Goal: Task Accomplishment & Management: Use online tool/utility

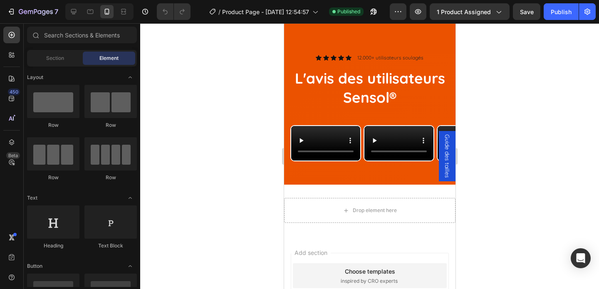
scroll to position [2501, 0]
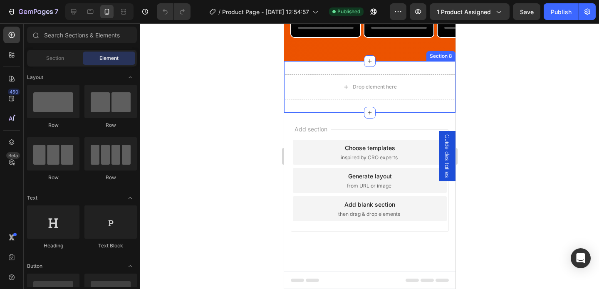
click at [330, 94] on div "Drop element here Section 8" at bounding box center [369, 87] width 171 height 52
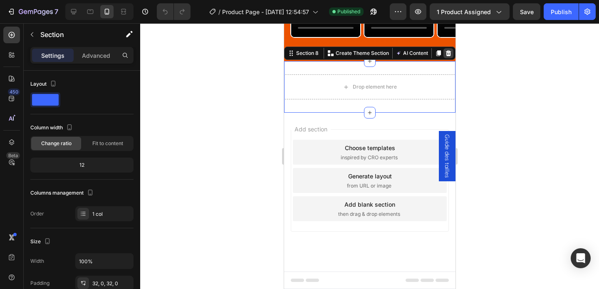
click at [446, 56] on icon at bounding box center [447, 53] width 5 height 6
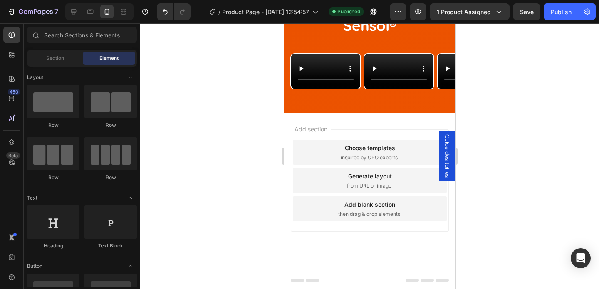
scroll to position [2473, 0]
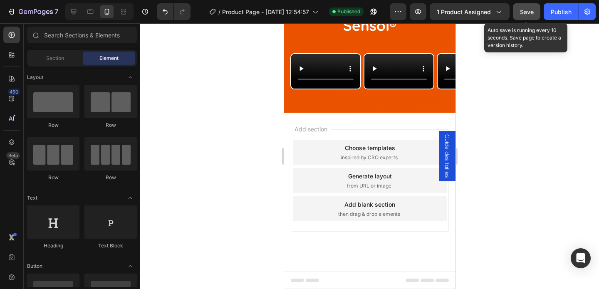
click at [534, 7] on button "Save" at bounding box center [526, 11] width 27 height 17
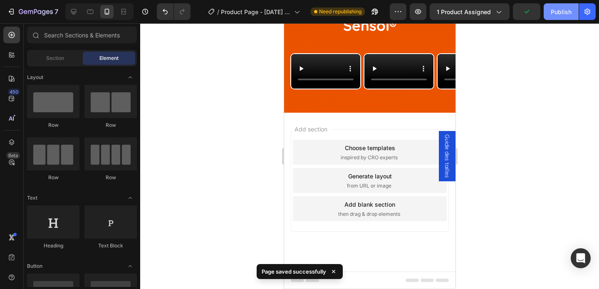
click at [565, 13] on div "Publish" at bounding box center [561, 11] width 21 height 9
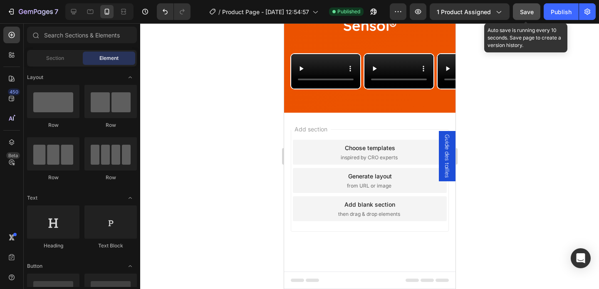
click at [531, 15] on span "Save" at bounding box center [527, 11] width 14 height 7
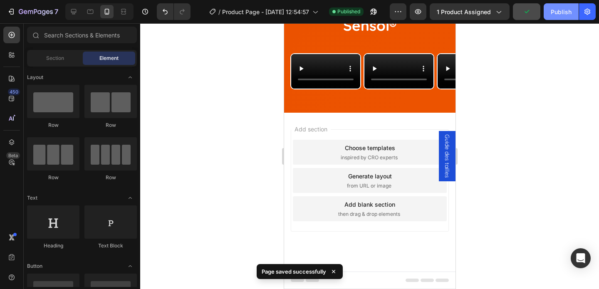
click at [557, 15] on div "Publish" at bounding box center [561, 11] width 21 height 9
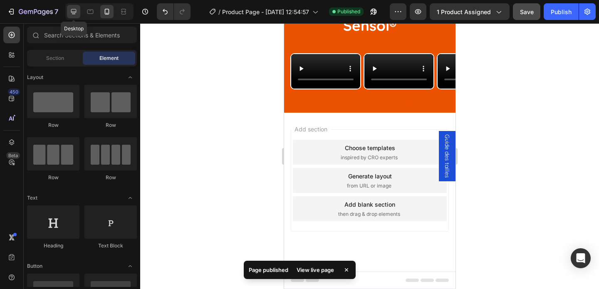
click at [71, 15] on icon at bounding box center [73, 11] width 8 height 8
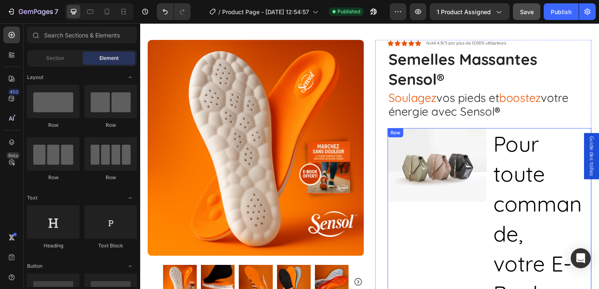
scroll to position [33, 0]
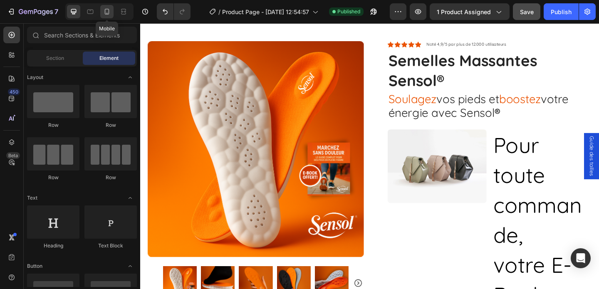
click at [111, 8] on icon at bounding box center [107, 11] width 8 height 8
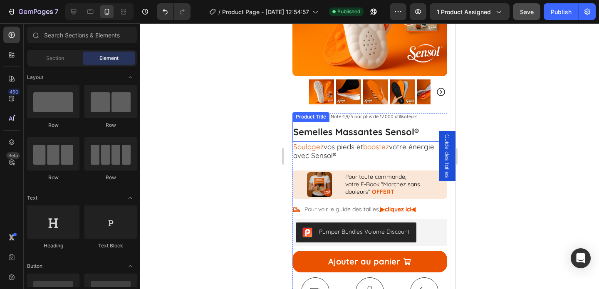
scroll to position [145, 0]
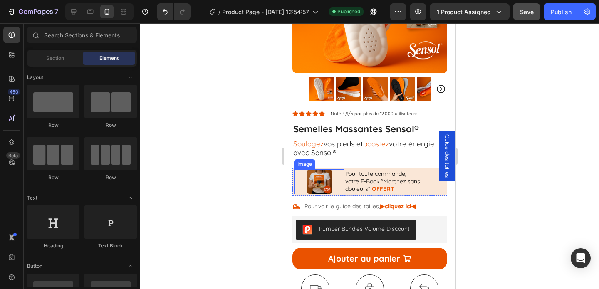
click at [299, 180] on div at bounding box center [319, 181] width 50 height 25
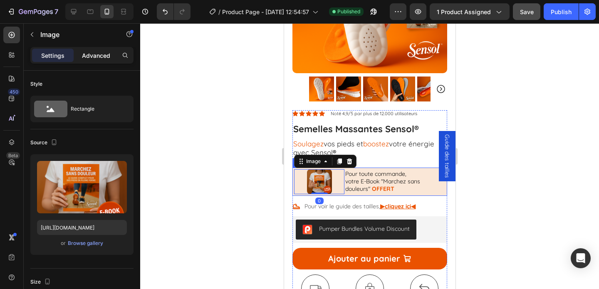
click at [90, 59] on p "Advanced" at bounding box center [96, 55] width 28 height 9
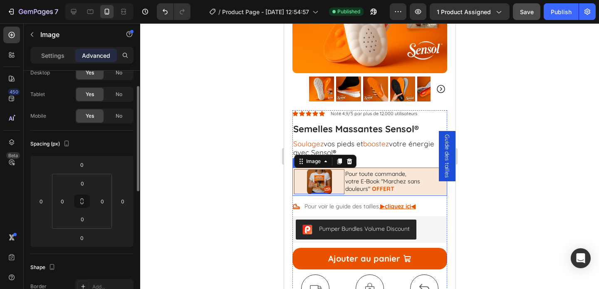
scroll to position [34, 0]
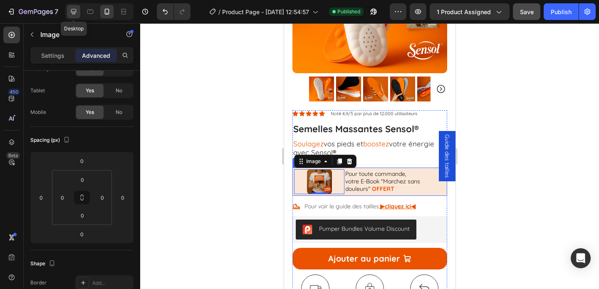
click at [70, 13] on icon at bounding box center [73, 11] width 8 height 8
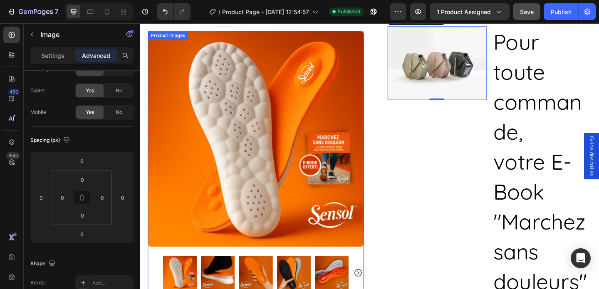
scroll to position [119, 0]
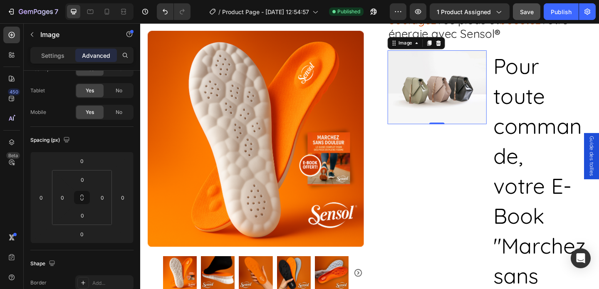
click at [463, 102] on img at bounding box center [463, 93] width 108 height 81
click at [43, 50] on div "Settings" at bounding box center [53, 55] width 42 height 13
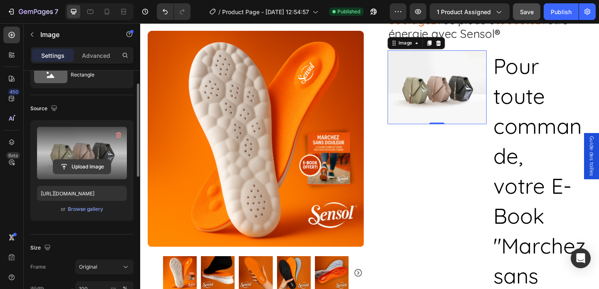
click at [81, 165] on input "file" at bounding box center [81, 167] width 57 height 14
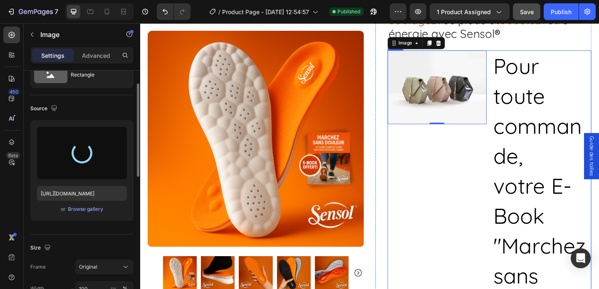
type input "https://cdn.shopify.com/s/files/1/0978/3417/2755/files/gempages_577845198571176…"
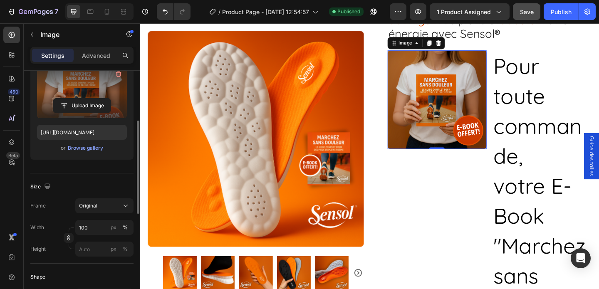
scroll to position [107, 0]
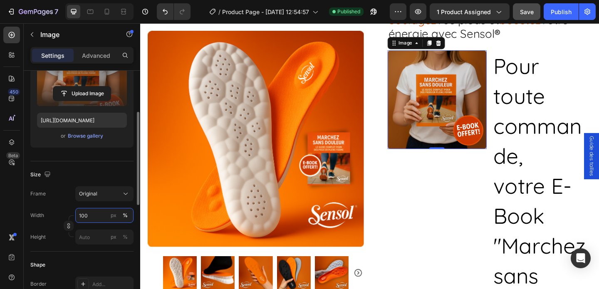
click at [87, 217] on input "100" at bounding box center [104, 215] width 58 height 15
type input "50"
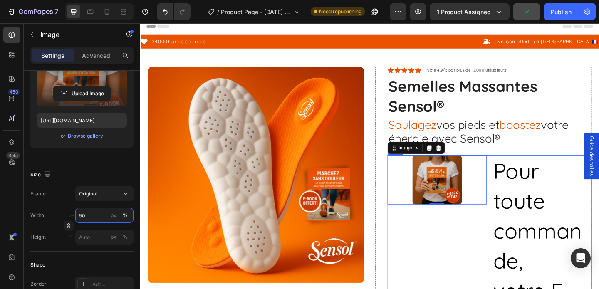
scroll to position [5, 0]
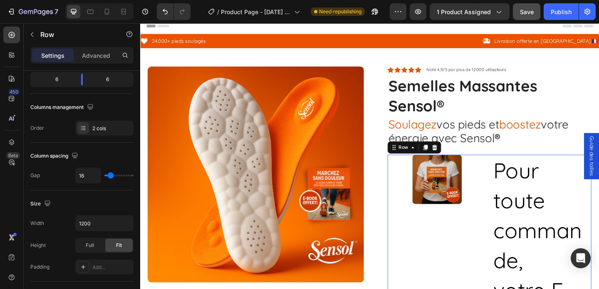
scroll to position [0, 0]
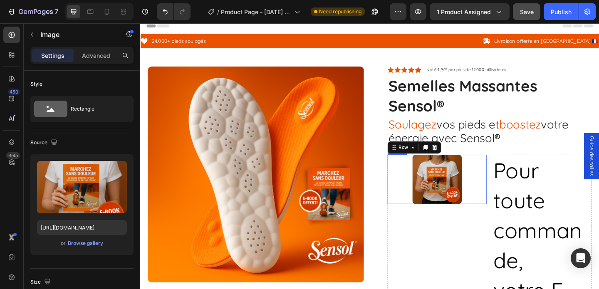
click at [496, 181] on div at bounding box center [463, 193] width 108 height 54
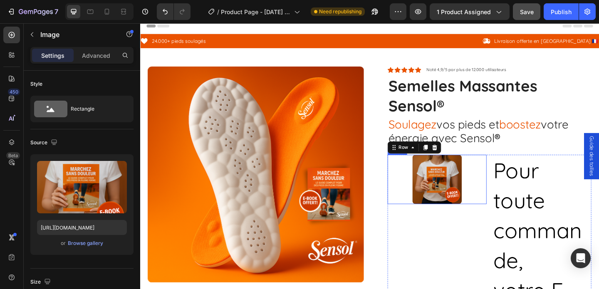
click at [496, 217] on div at bounding box center [463, 193] width 108 height 54
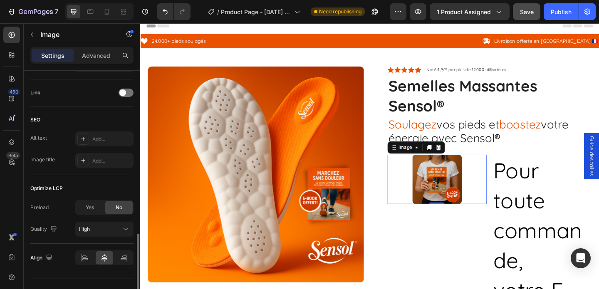
scroll to position [386, 0]
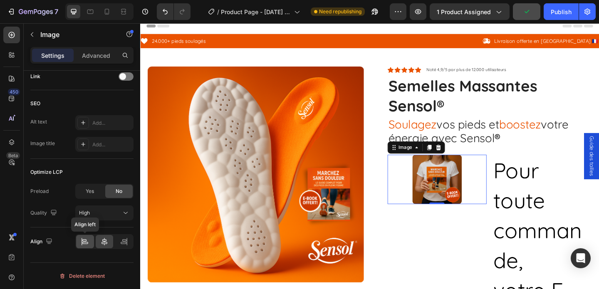
click at [89, 240] on div at bounding box center [85, 241] width 18 height 13
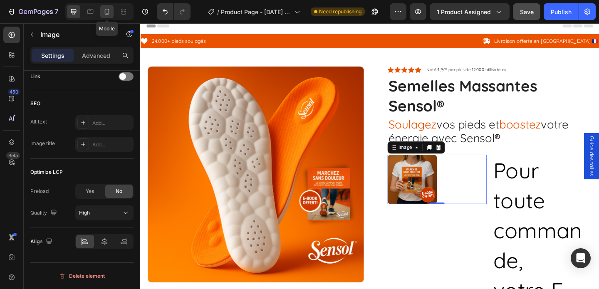
click at [104, 13] on icon at bounding box center [107, 11] width 8 height 8
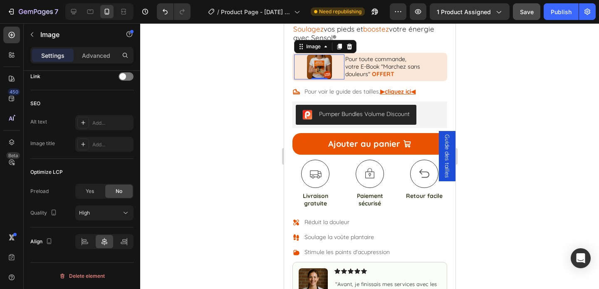
scroll to position [262, 0]
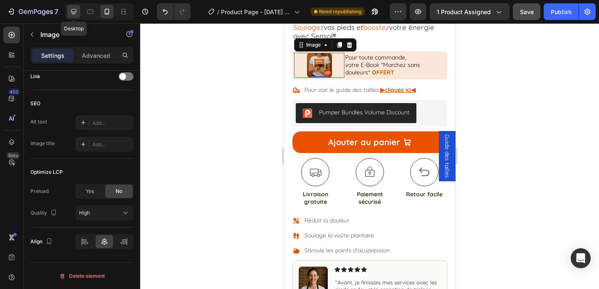
click at [72, 16] on div at bounding box center [73, 11] width 13 height 13
type input "50"
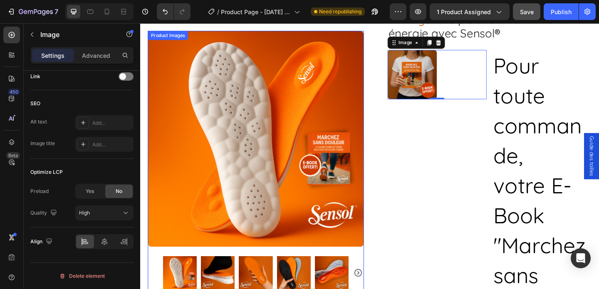
scroll to position [119, 0]
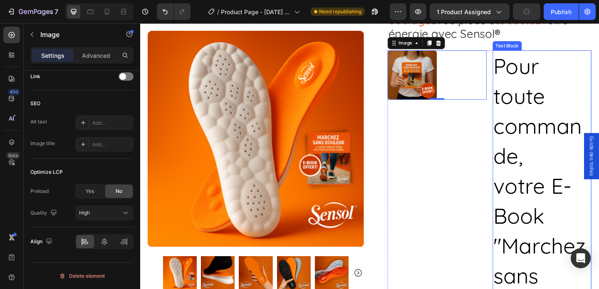
click at [598, 68] on p "Pour toute commande," at bounding box center [577, 119] width 106 height 131
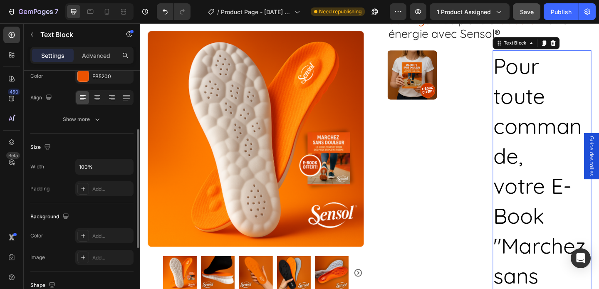
scroll to position [119, 0]
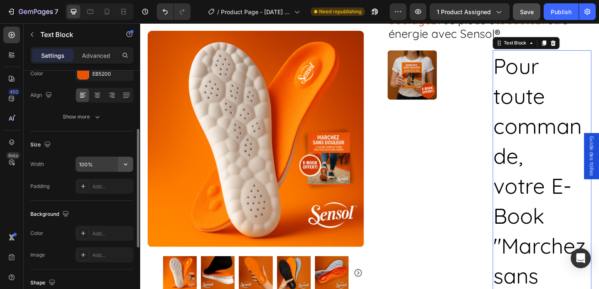
click at [124, 162] on icon "button" at bounding box center [125, 164] width 8 height 8
click at [85, 165] on input "100%" at bounding box center [104, 164] width 57 height 15
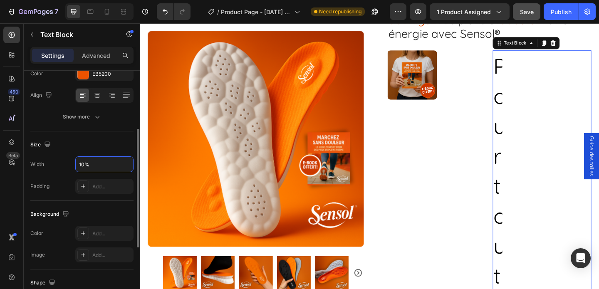
type input "100%"
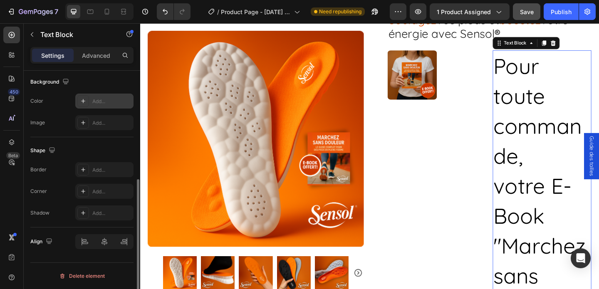
scroll to position [0, 0]
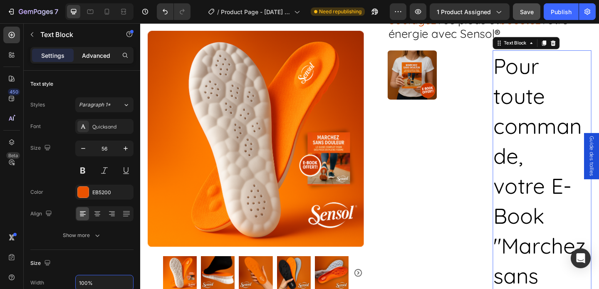
click at [97, 59] on p "Advanced" at bounding box center [96, 55] width 28 height 9
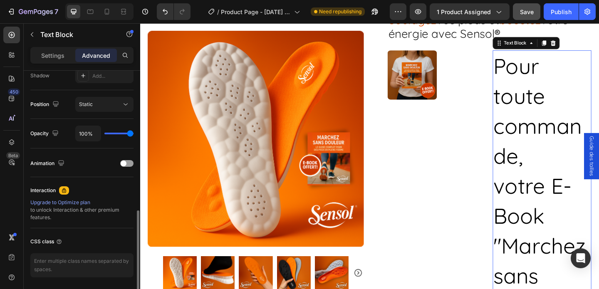
scroll to position [313, 0]
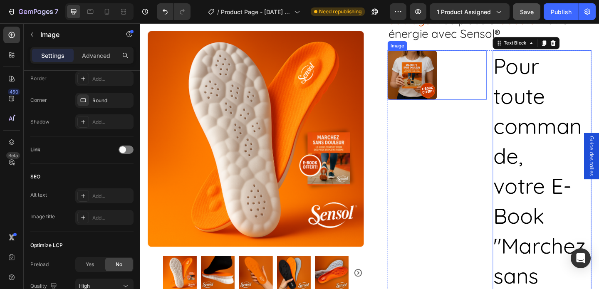
click at [507, 73] on div at bounding box center [463, 80] width 108 height 54
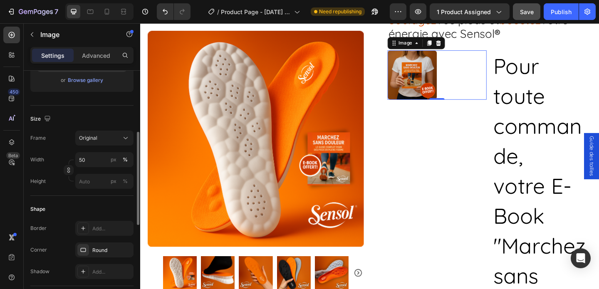
scroll to position [164, 0]
click at [85, 181] on input "px %" at bounding box center [104, 180] width 58 height 15
click at [94, 142] on button "Original" at bounding box center [104, 137] width 58 height 15
click at [113, 112] on div "Size" at bounding box center [81, 117] width 103 height 13
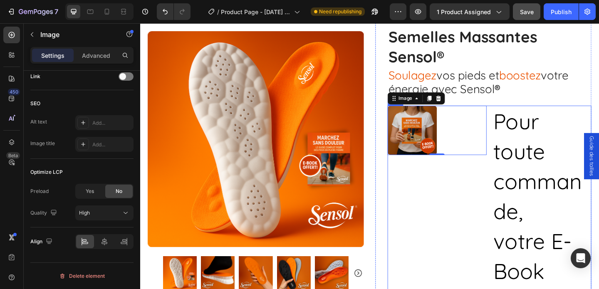
scroll to position [58, 0]
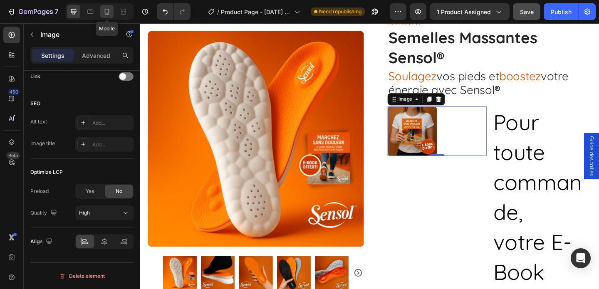
click at [109, 12] on icon at bounding box center [107, 12] width 5 height 6
type input "60"
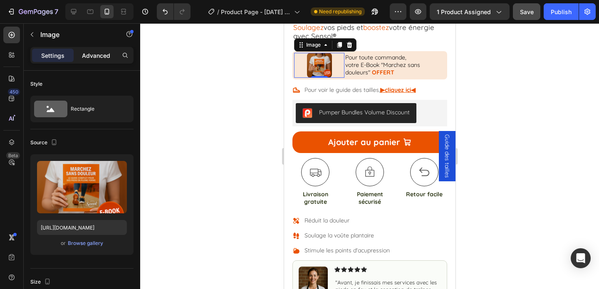
click at [95, 53] on p "Advanced" at bounding box center [96, 55] width 28 height 9
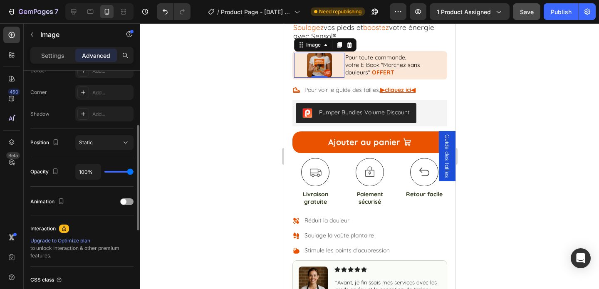
scroll to position [313, 0]
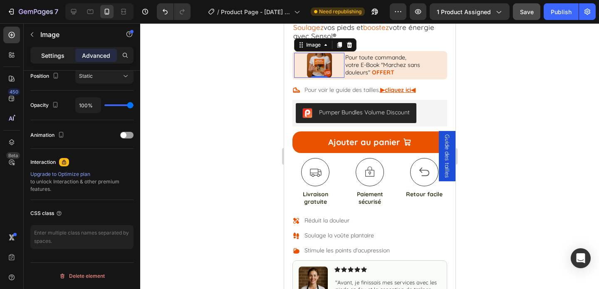
click at [47, 55] on p "Settings" at bounding box center [52, 55] width 23 height 9
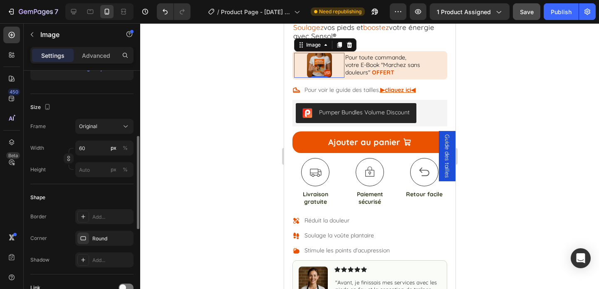
scroll to position [167, 0]
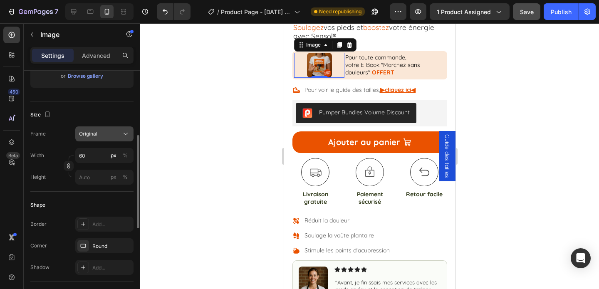
click at [85, 140] on button "Original" at bounding box center [104, 133] width 58 height 15
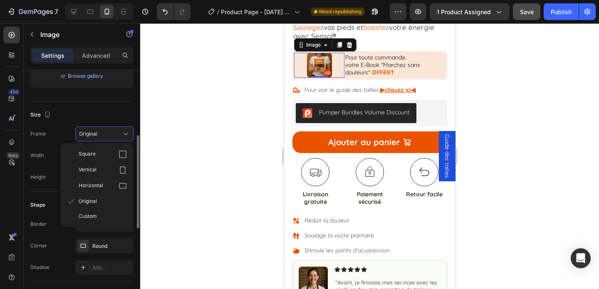
click at [91, 114] on div "Size" at bounding box center [81, 114] width 103 height 13
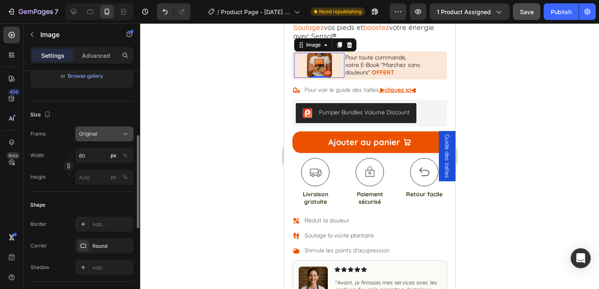
click at [89, 139] on button "Original" at bounding box center [104, 133] width 58 height 15
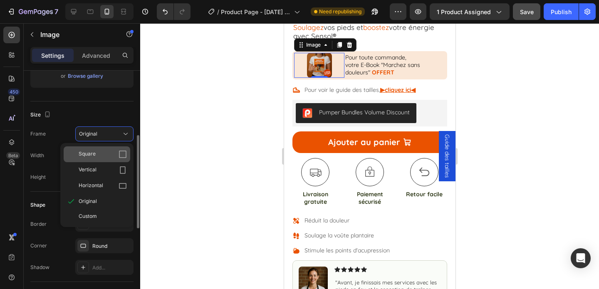
click at [88, 156] on span "Square" at bounding box center [87, 154] width 17 height 8
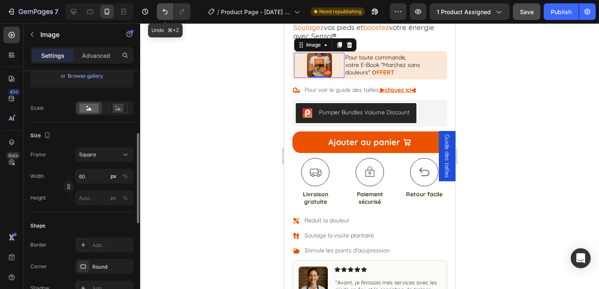
click at [164, 11] on icon "Undo/Redo" at bounding box center [165, 11] width 5 height 5
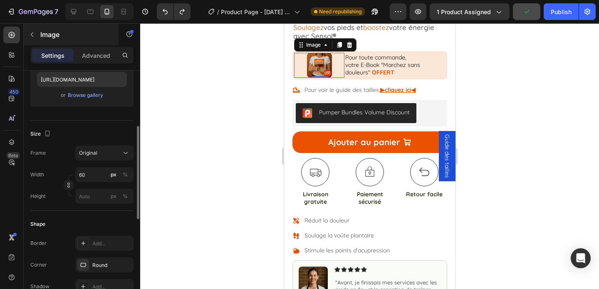
scroll to position [152, 0]
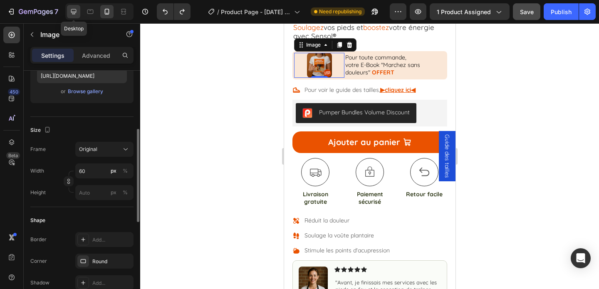
click at [77, 10] on icon at bounding box center [73, 11] width 8 height 8
type input "50"
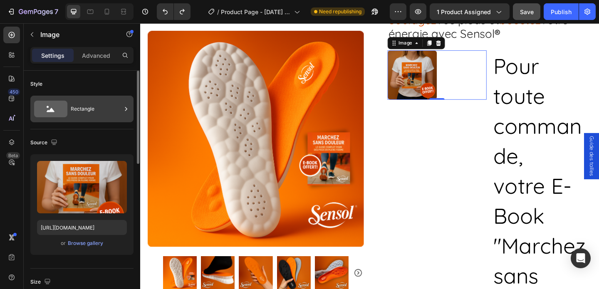
click at [89, 106] on div "Rectangle" at bounding box center [96, 108] width 51 height 19
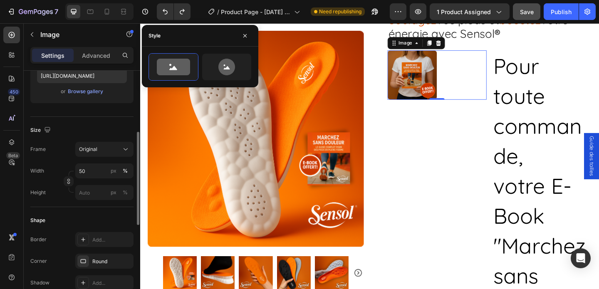
scroll to position [154, 0]
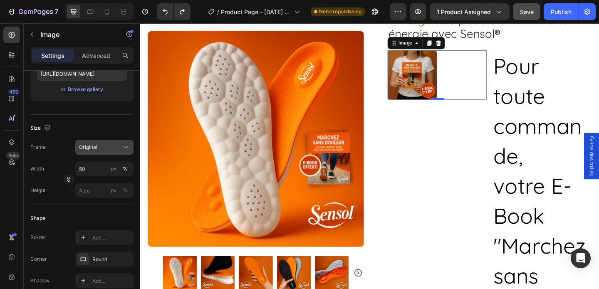
click at [108, 148] on div "Original" at bounding box center [99, 146] width 41 height 7
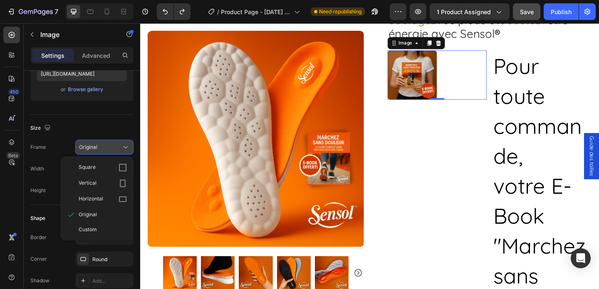
click at [108, 148] on div "Original" at bounding box center [99, 146] width 41 height 7
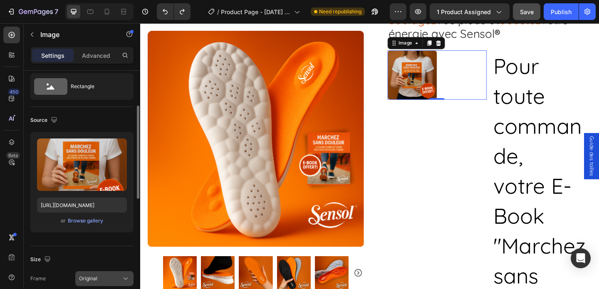
scroll to position [0, 0]
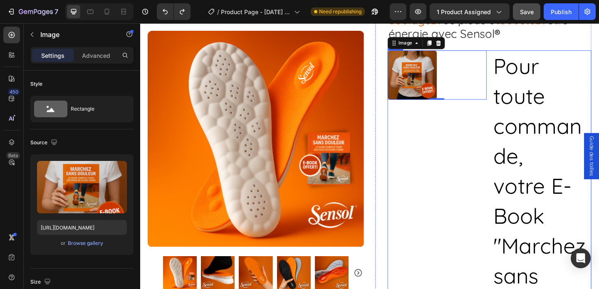
click at [444, 180] on div "Image 0" at bounding box center [463, 217] width 108 height 328
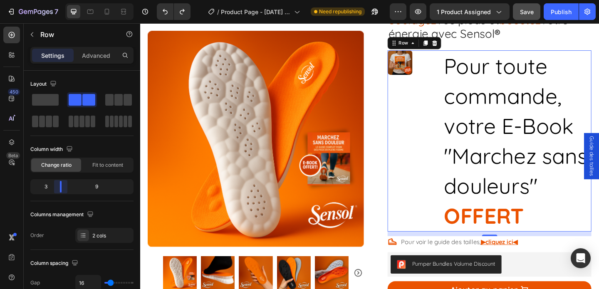
drag, startPoint x: 82, startPoint y: 185, endPoint x: 51, endPoint y: 90, distance: 100.2
click at [61, 0] on body "7 Version history / Product Page - Aug 19, 12:54:57 Need republishing Preview 1…" at bounding box center [299, 0] width 599 height 0
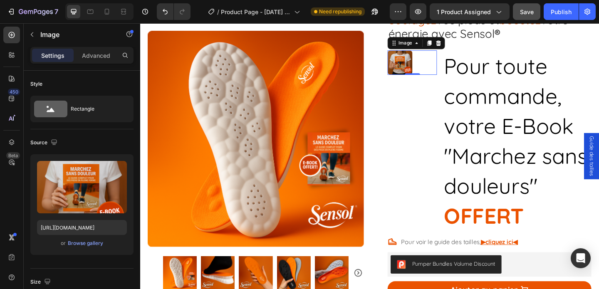
click at [447, 74] on div at bounding box center [436, 66] width 54 height 27
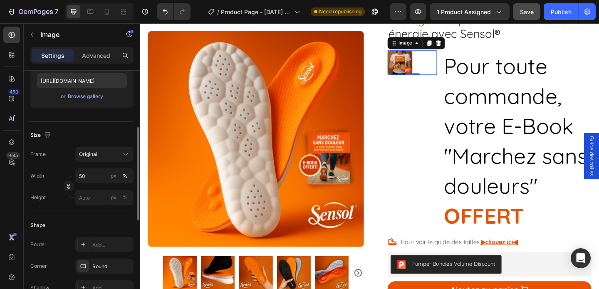
scroll to position [152, 0]
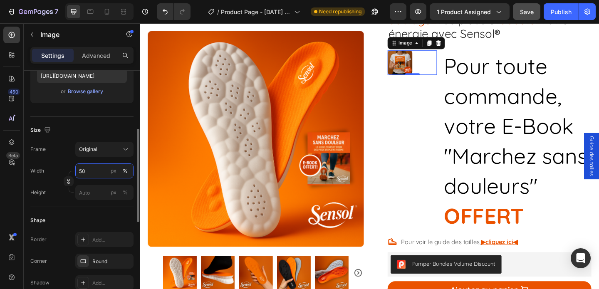
click at [91, 174] on input "50" at bounding box center [104, 170] width 58 height 15
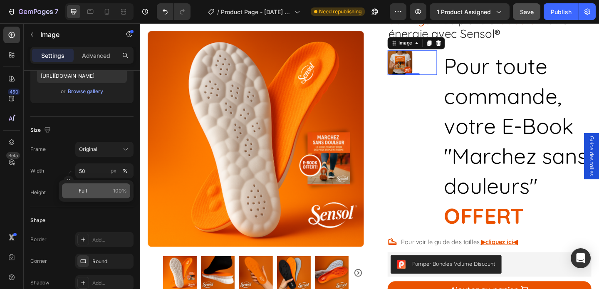
click at [92, 193] on p "Full 100%" at bounding box center [103, 190] width 48 height 7
type input "100"
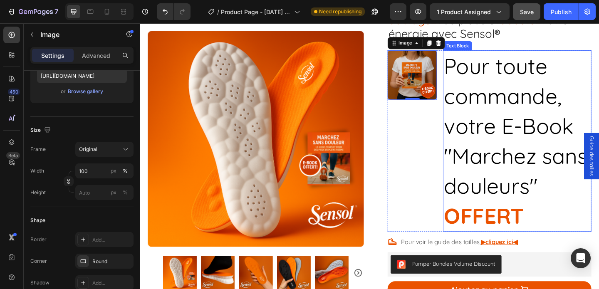
click at [543, 104] on span "Pour toute commande," at bounding box center [534, 86] width 128 height 62
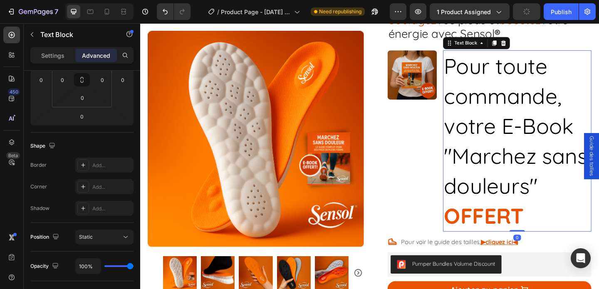
scroll to position [0, 0]
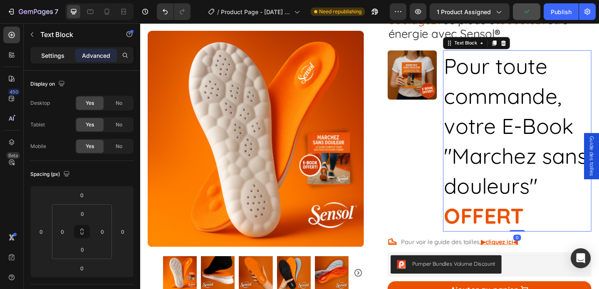
click at [52, 53] on p "Settings" at bounding box center [52, 55] width 23 height 9
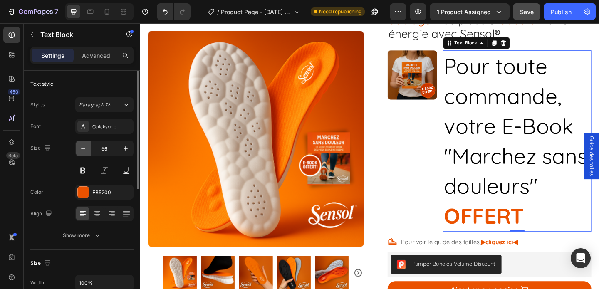
click at [83, 151] on icon "button" at bounding box center [83, 148] width 8 height 8
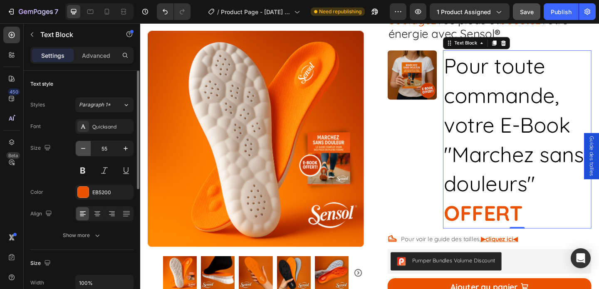
click at [83, 151] on icon "button" at bounding box center [83, 148] width 8 height 8
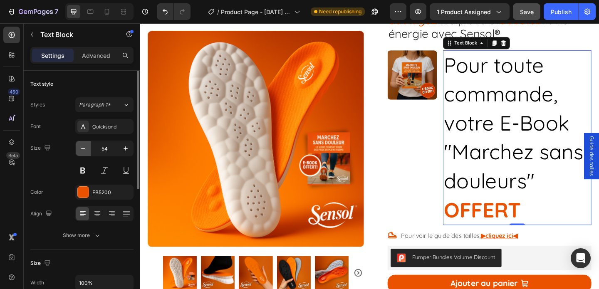
click at [83, 151] on icon "button" at bounding box center [83, 148] width 8 height 8
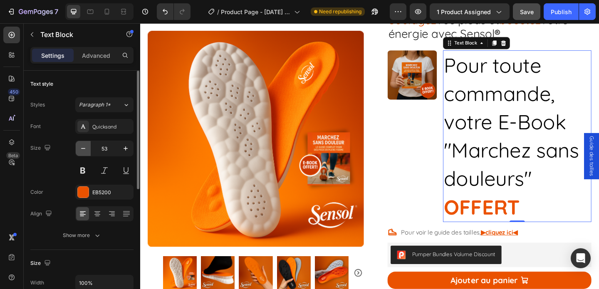
click at [83, 151] on icon "button" at bounding box center [83, 148] width 8 height 8
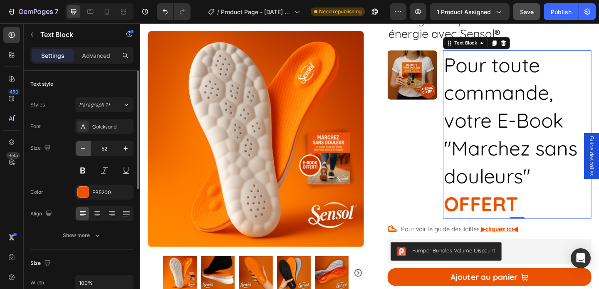
click at [83, 151] on icon "button" at bounding box center [83, 148] width 8 height 8
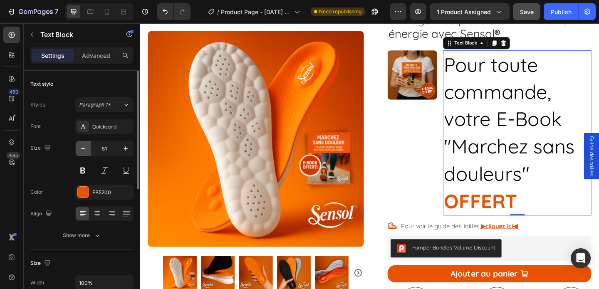
click at [83, 151] on icon "button" at bounding box center [83, 148] width 8 height 8
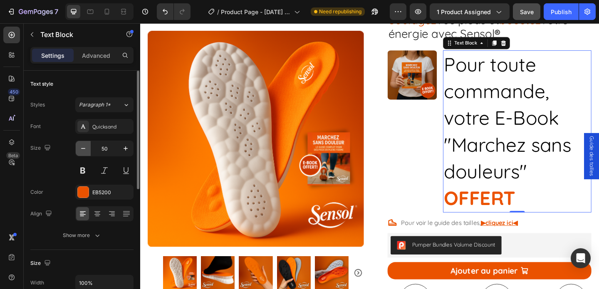
click at [83, 151] on icon "button" at bounding box center [83, 148] width 8 height 8
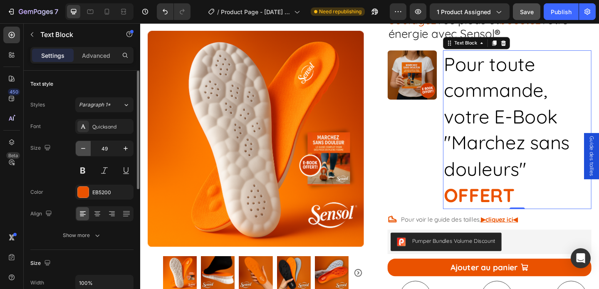
click at [83, 151] on icon "button" at bounding box center [83, 148] width 8 height 8
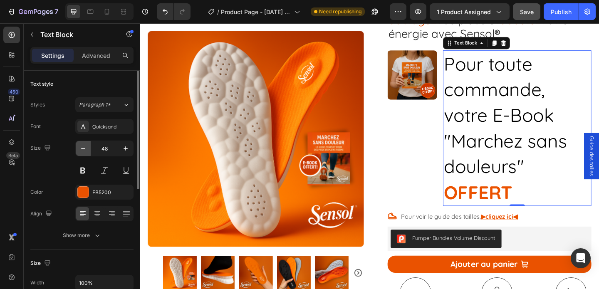
click at [83, 151] on icon "button" at bounding box center [83, 148] width 8 height 8
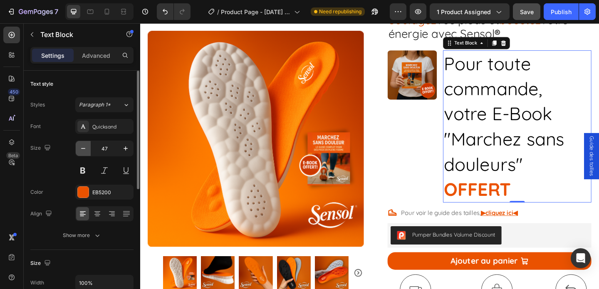
click at [83, 151] on icon "button" at bounding box center [83, 148] width 8 height 8
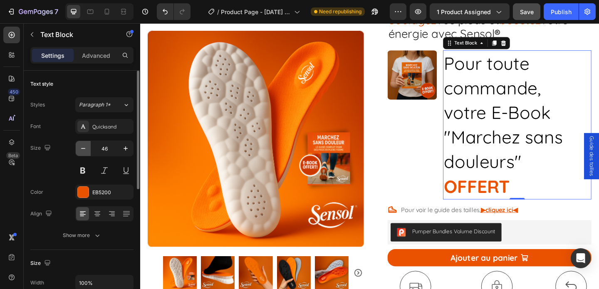
click at [83, 151] on icon "button" at bounding box center [83, 148] width 8 height 8
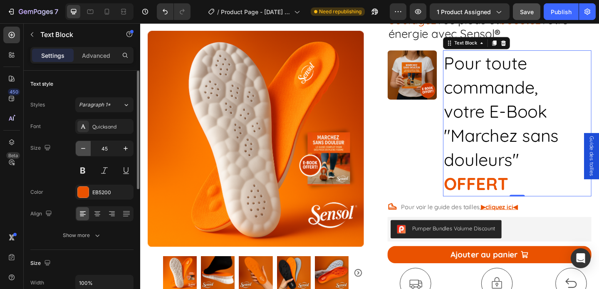
click at [83, 151] on icon "button" at bounding box center [83, 148] width 8 height 8
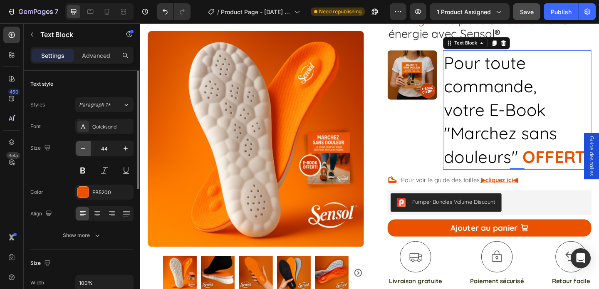
click at [83, 151] on icon "button" at bounding box center [83, 148] width 8 height 8
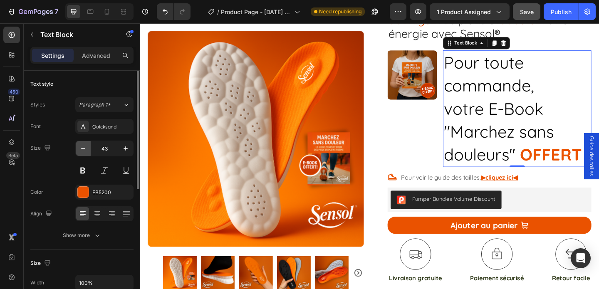
click at [83, 151] on icon "button" at bounding box center [83, 148] width 8 height 8
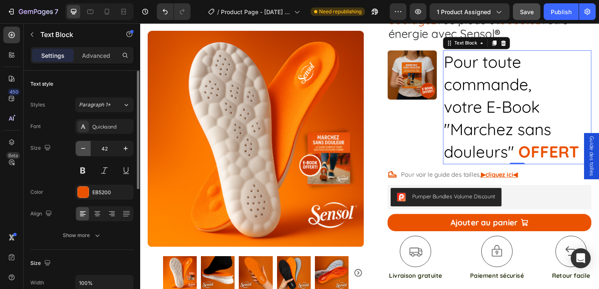
click at [83, 151] on icon "button" at bounding box center [83, 148] width 8 height 8
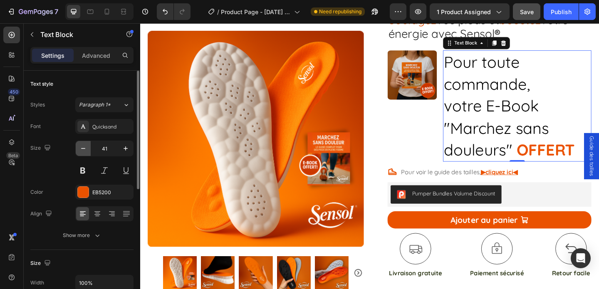
click at [83, 151] on icon "button" at bounding box center [83, 148] width 8 height 8
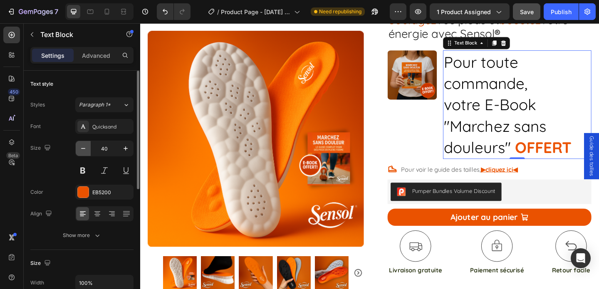
click at [83, 151] on icon "button" at bounding box center [83, 148] width 8 height 8
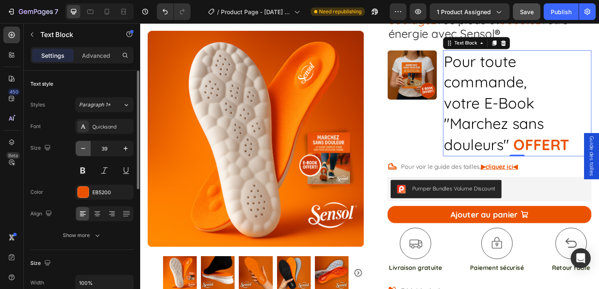
click at [83, 151] on icon "button" at bounding box center [83, 148] width 8 height 8
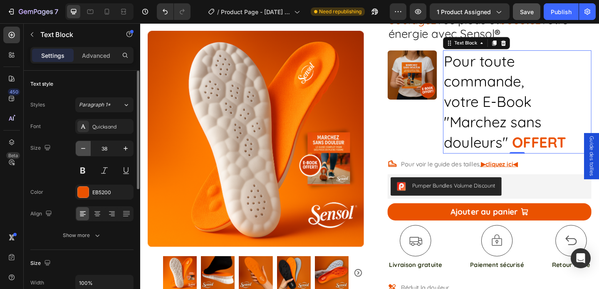
click at [83, 151] on icon "button" at bounding box center [83, 148] width 8 height 8
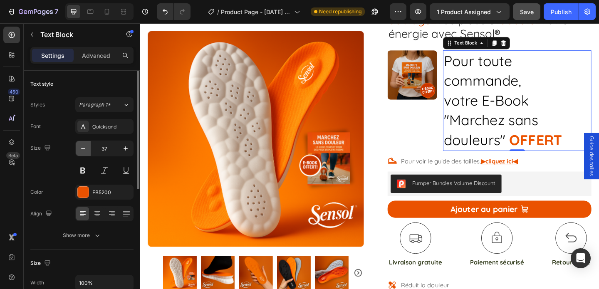
click at [83, 151] on icon "button" at bounding box center [83, 148] width 8 height 8
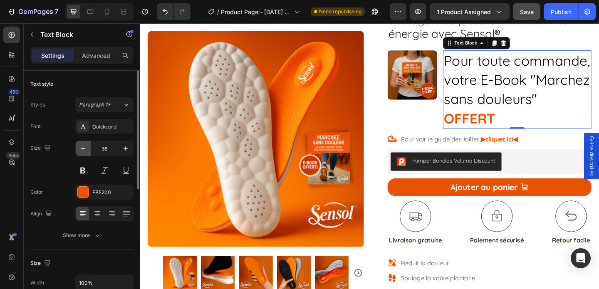
click at [83, 151] on icon "button" at bounding box center [83, 148] width 8 height 8
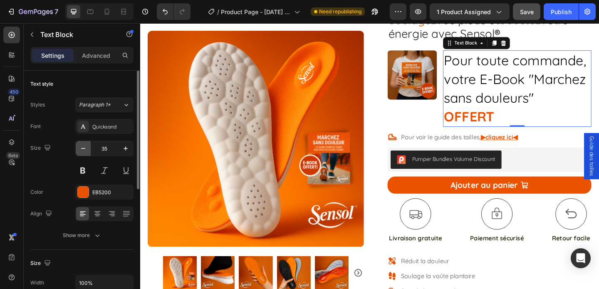
click at [83, 151] on icon "button" at bounding box center [83, 148] width 8 height 8
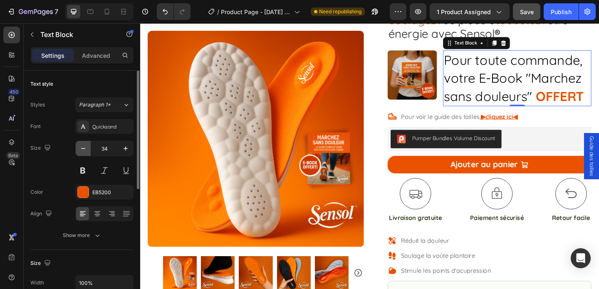
click at [83, 151] on icon "button" at bounding box center [83, 148] width 8 height 8
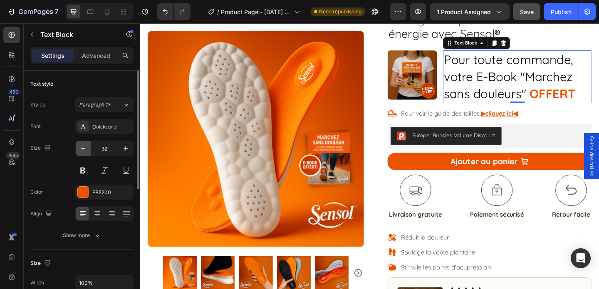
click at [83, 151] on icon "button" at bounding box center [83, 148] width 8 height 8
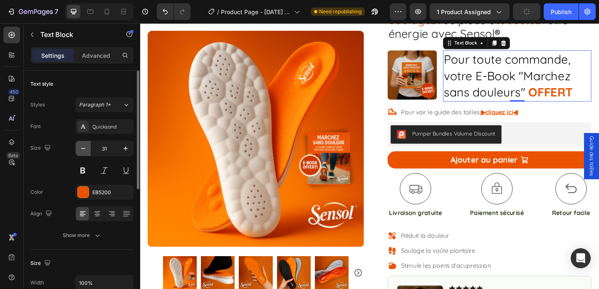
click at [83, 151] on icon "button" at bounding box center [83, 148] width 8 height 8
type input "30"
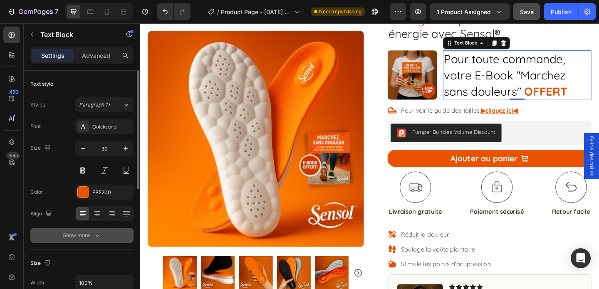
click at [85, 242] on button "Show more" at bounding box center [81, 235] width 103 height 15
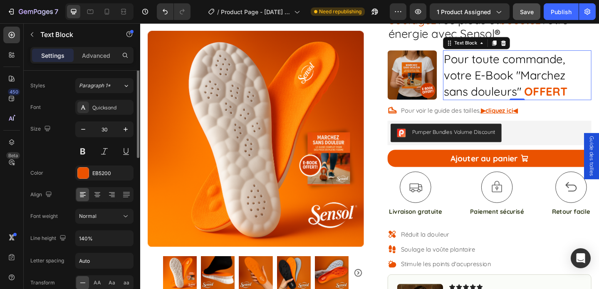
scroll to position [33, 0]
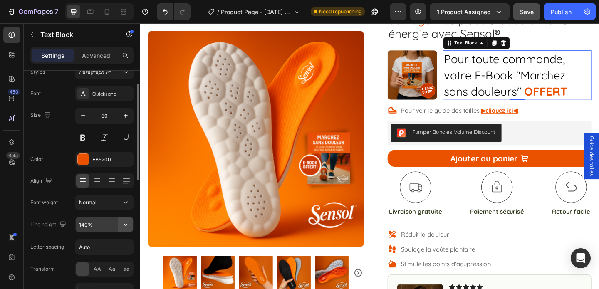
click at [125, 225] on icon "button" at bounding box center [125, 225] width 3 height 2
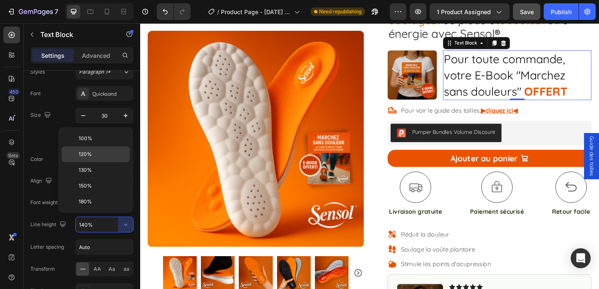
click at [101, 151] on p "120%" at bounding box center [102, 154] width 47 height 7
type input "120%"
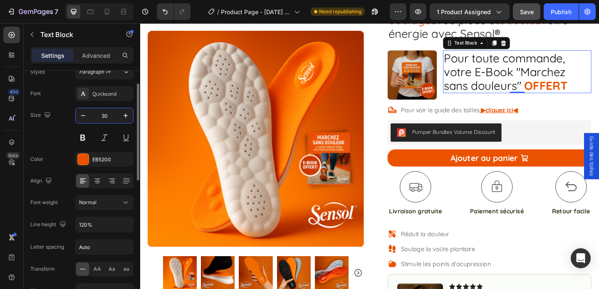
click at [104, 113] on input "30" at bounding box center [104, 115] width 27 height 15
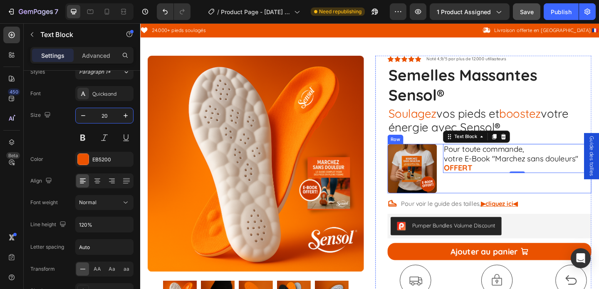
scroll to position [19, 0]
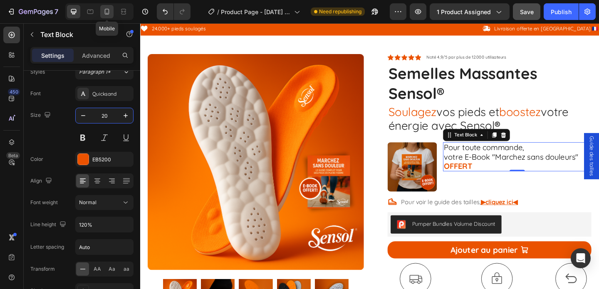
click at [107, 12] on icon at bounding box center [107, 11] width 8 height 8
type input "14"
type input "130%"
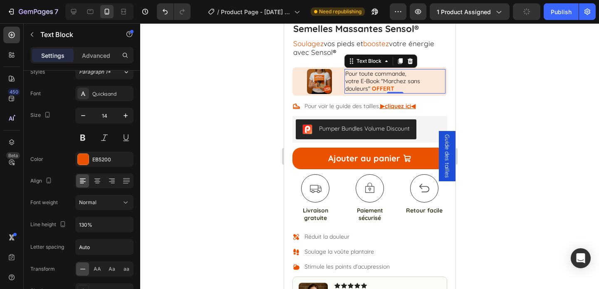
scroll to position [262, 0]
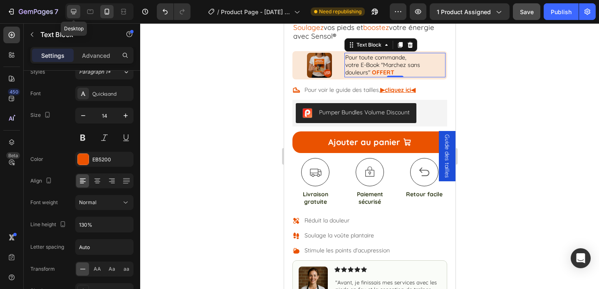
click at [74, 15] on icon at bounding box center [73, 11] width 8 height 8
type input "20"
type input "120%"
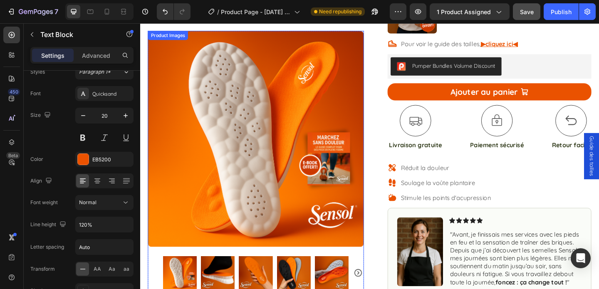
scroll to position [119, 0]
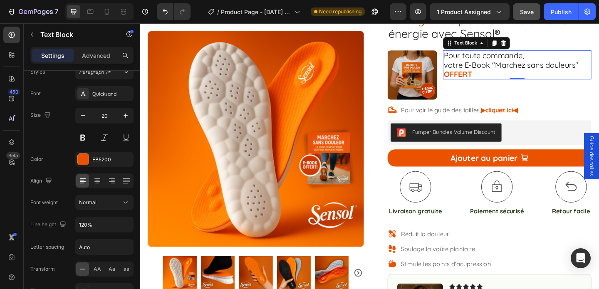
click at [506, 76] on p "votre E-Book "Marchez sans douleurs" OFFERT" at bounding box center [550, 74] width 160 height 20
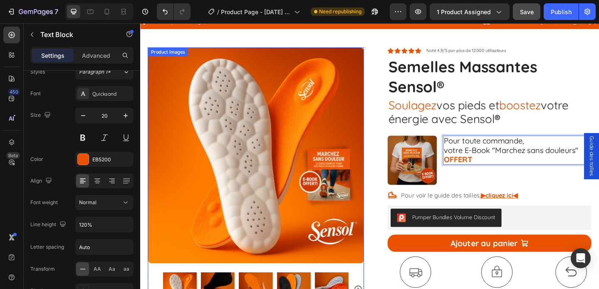
scroll to position [0, 0]
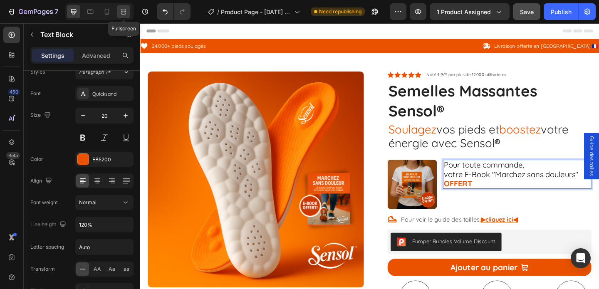
click at [123, 10] on icon at bounding box center [123, 11] width 8 height 8
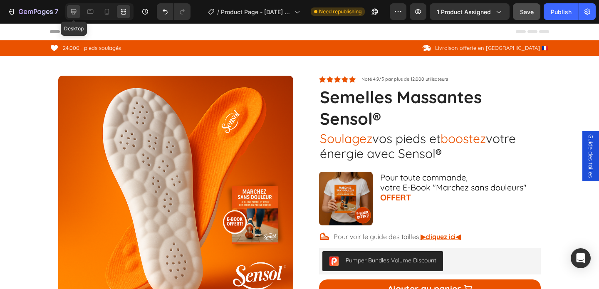
click at [79, 14] on div at bounding box center [73, 11] width 13 height 13
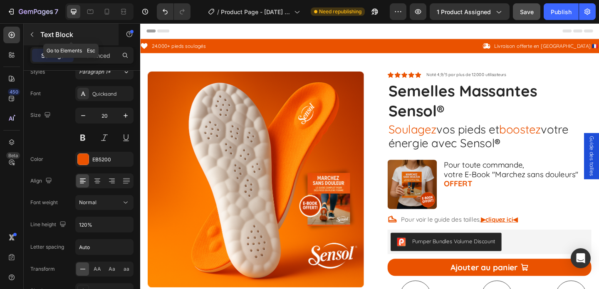
click at [36, 35] on button "button" at bounding box center [31, 34] width 13 height 13
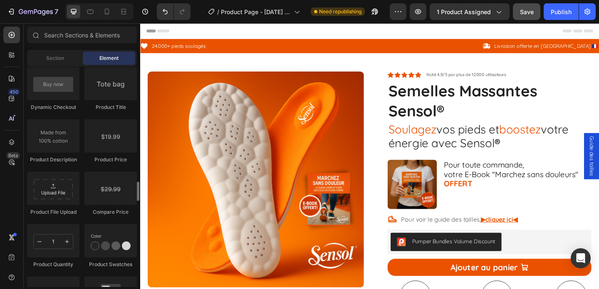
scroll to position [1342, 0]
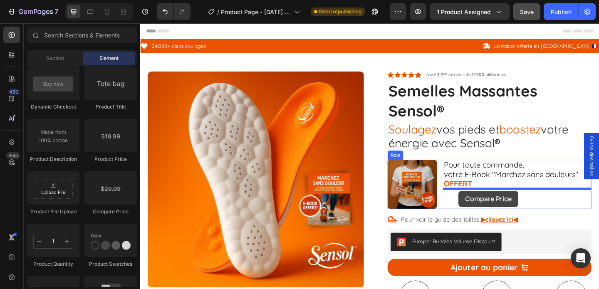
drag, startPoint x: 247, startPoint y: 214, endPoint x: 486, endPoint y: 205, distance: 239.7
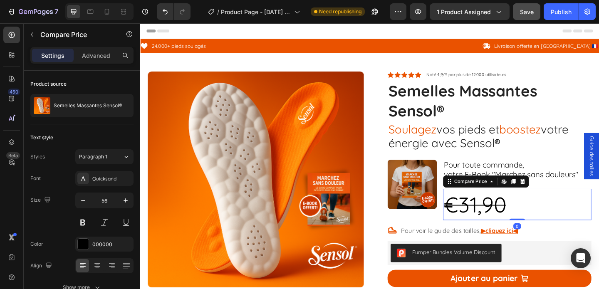
click at [495, 216] on div "€31,90" at bounding box center [550, 220] width 161 height 34
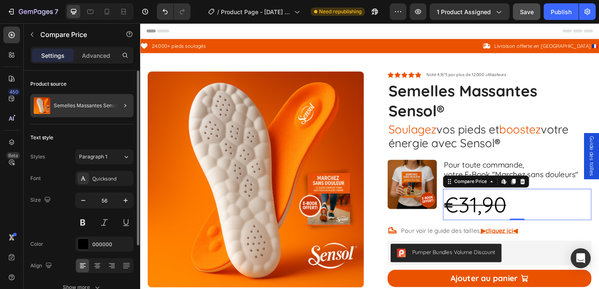
click at [112, 101] on div at bounding box center [121, 105] width 23 height 23
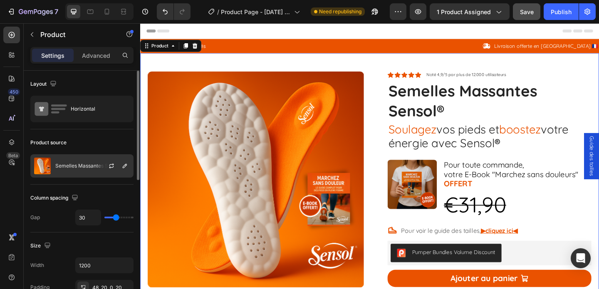
click at [99, 161] on div at bounding box center [114, 166] width 37 height 22
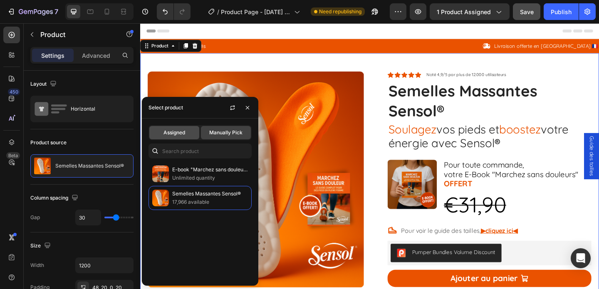
click at [185, 138] on div "Assigned" at bounding box center [174, 132] width 50 height 13
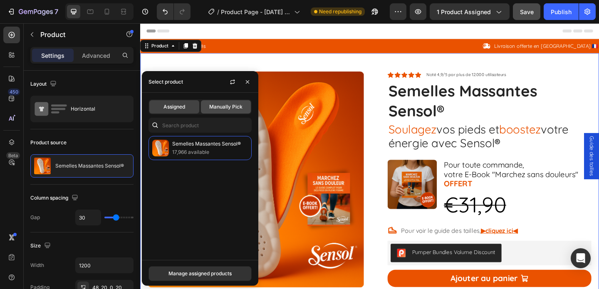
click at [220, 109] on span "Manually Pick" at bounding box center [225, 106] width 33 height 7
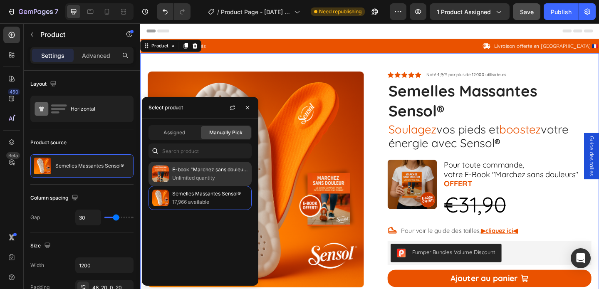
click at [171, 186] on div "E-book "Marchez sans douleur : le guide complet pour des pieds en pleine forme"…" at bounding box center [199, 198] width 103 height 24
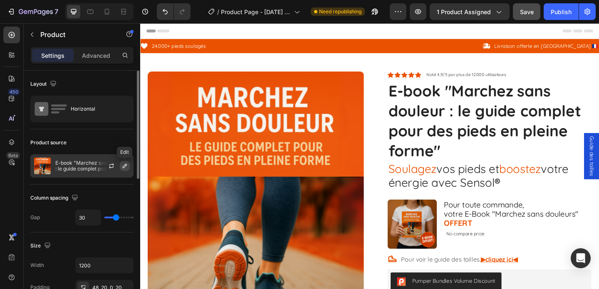
click at [123, 167] on icon "button" at bounding box center [124, 166] width 7 height 7
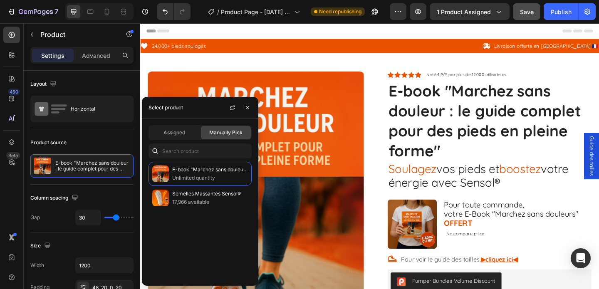
click at [210, 136] on div "Manually Pick" at bounding box center [226, 132] width 50 height 13
click at [183, 135] on span "Assigned" at bounding box center [174, 132] width 22 height 7
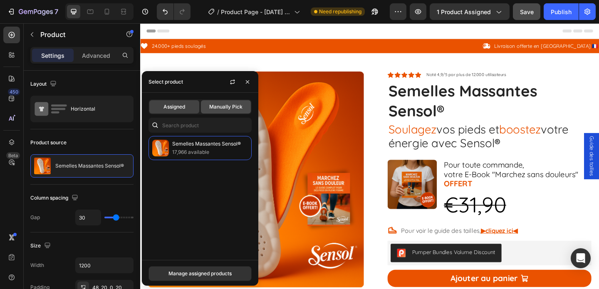
click at [219, 112] on div "Manually Pick" at bounding box center [226, 106] width 50 height 13
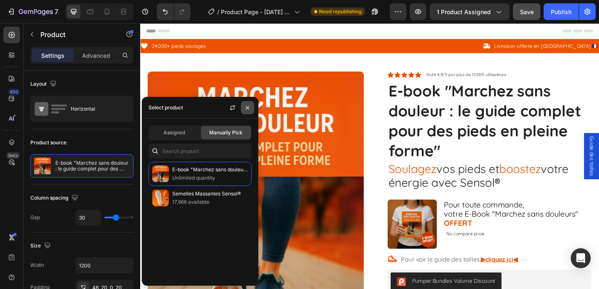
click at [247, 110] on icon "button" at bounding box center [247, 107] width 7 height 7
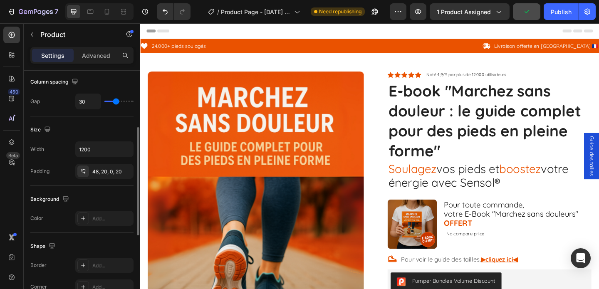
scroll to position [122, 0]
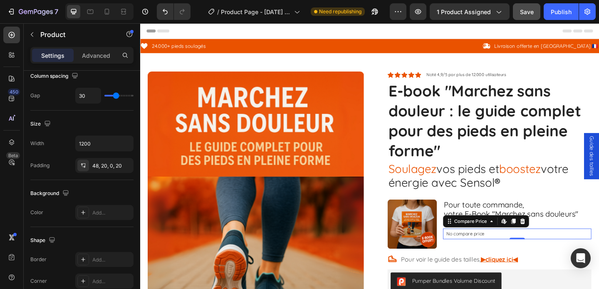
click at [490, 250] on p "No compare price" at bounding box center [550, 252] width 155 height 5
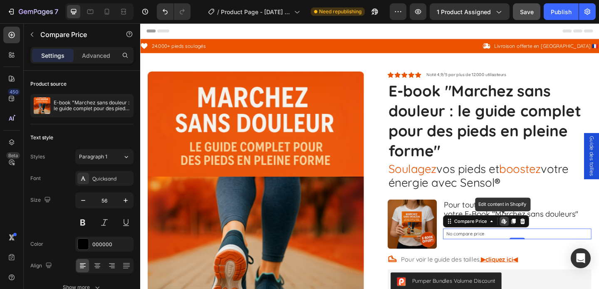
click at [536, 237] on icon at bounding box center [534, 238] width 3 height 5
click at [494, 253] on p "No compare price" at bounding box center [550, 252] width 155 height 5
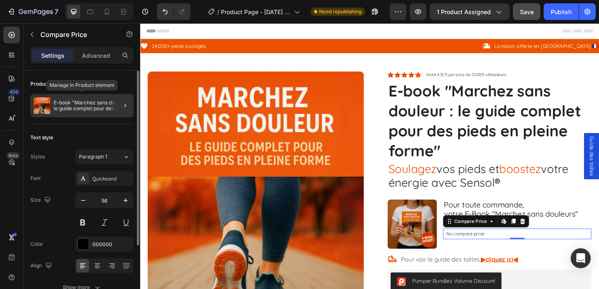
click at [103, 106] on p "E-book "Marchez sans douleur : le guide complet pour des pieds en pleine forme"" at bounding box center [92, 106] width 77 height 12
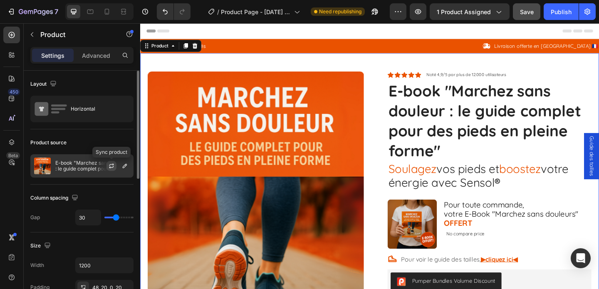
click at [109, 163] on icon "button" at bounding box center [111, 166] width 7 height 7
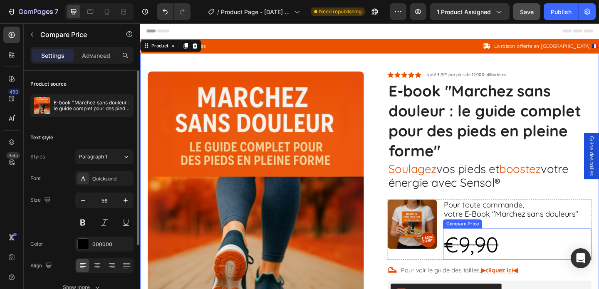
click at [487, 261] on div "€9,90" at bounding box center [550, 264] width 161 height 34
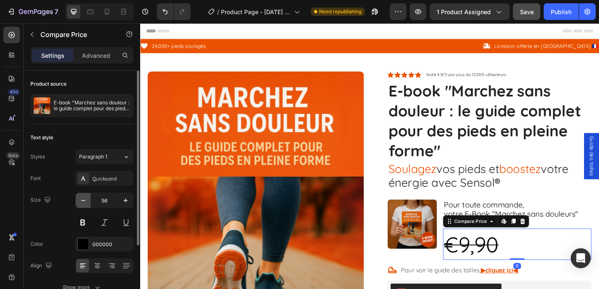
click at [84, 203] on icon "button" at bounding box center [83, 200] width 8 height 8
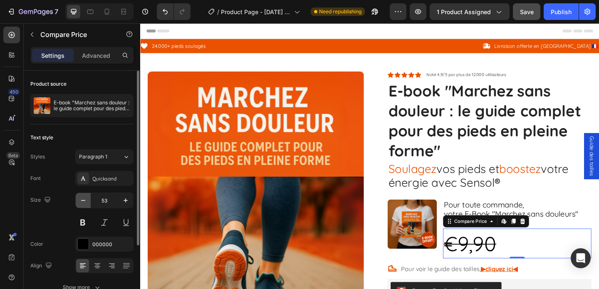
click at [84, 203] on icon "button" at bounding box center [83, 200] width 8 height 8
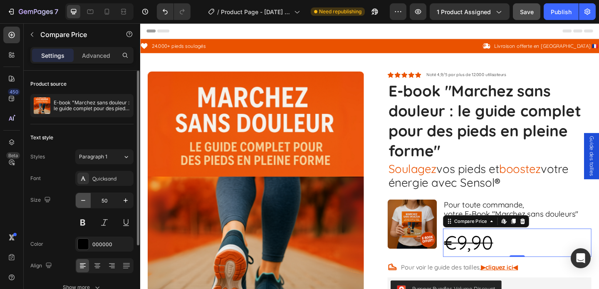
click at [84, 203] on icon "button" at bounding box center [83, 200] width 8 height 8
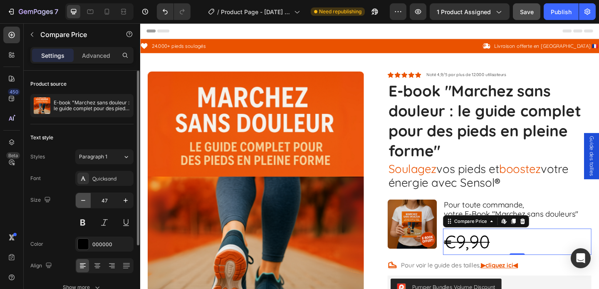
click at [84, 203] on icon "button" at bounding box center [83, 200] width 8 height 8
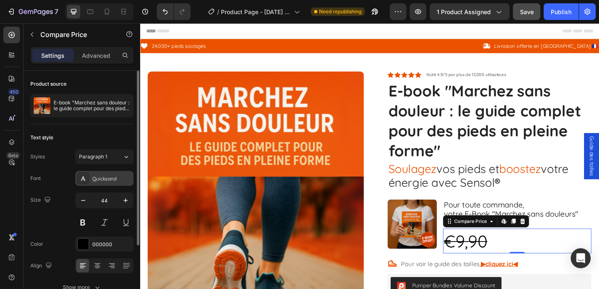
click at [96, 180] on div "Quicksand" at bounding box center [111, 178] width 39 height 7
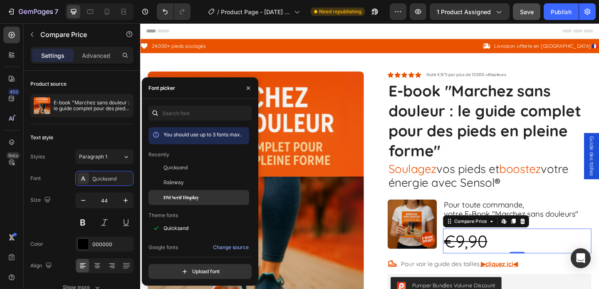
click at [167, 198] on span "DM Serif Display" at bounding box center [180, 197] width 35 height 7
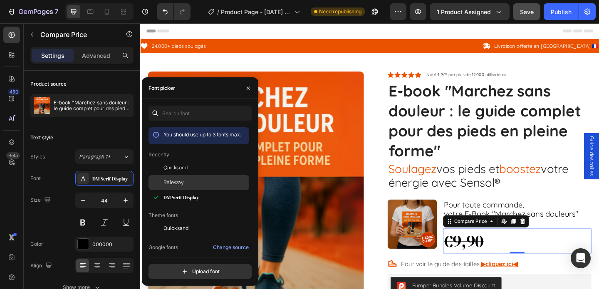
click at [173, 181] on span "Raleway" at bounding box center [173, 182] width 20 height 7
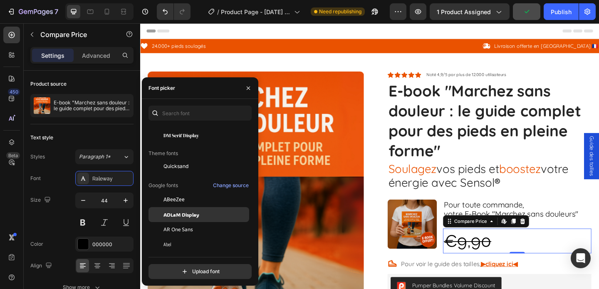
scroll to position [62, 0]
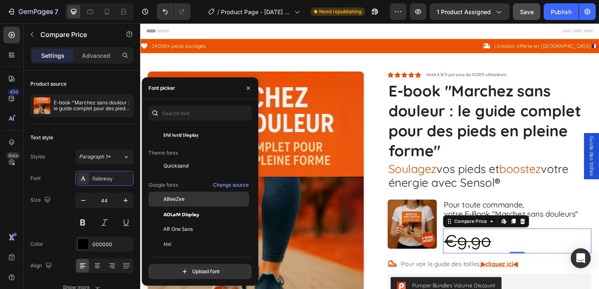
click at [180, 200] on span "ABeeZee" at bounding box center [173, 198] width 21 height 7
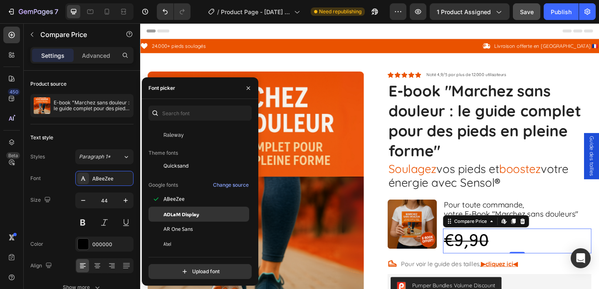
click at [181, 217] on span "ADLaM Display" at bounding box center [181, 213] width 36 height 7
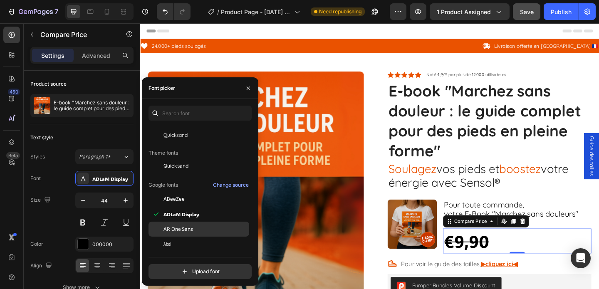
click at [180, 229] on span "AR One Sans" at bounding box center [178, 228] width 30 height 7
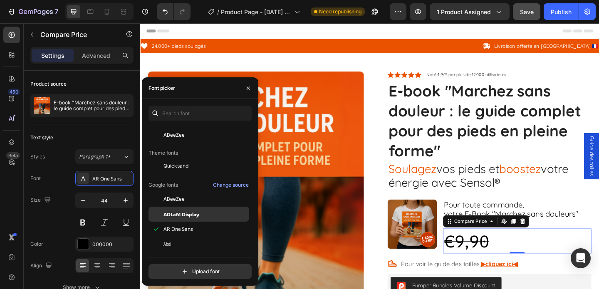
click at [180, 216] on span "ADLaM Display" at bounding box center [181, 213] width 36 height 7
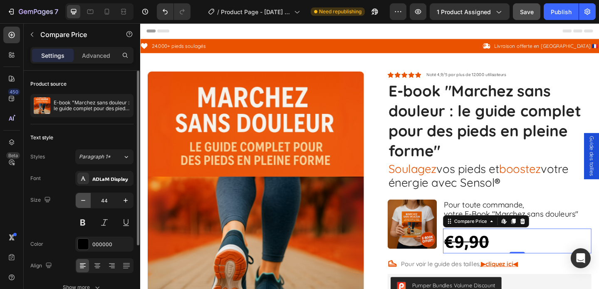
click at [82, 200] on icon "button" at bounding box center [83, 200] width 8 height 8
click at [83, 201] on icon "button" at bounding box center [83, 200] width 8 height 8
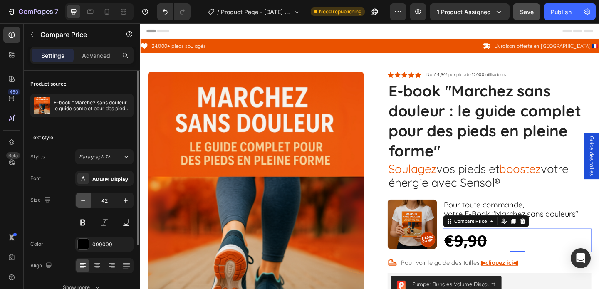
click at [83, 201] on icon "button" at bounding box center [83, 200] width 8 height 8
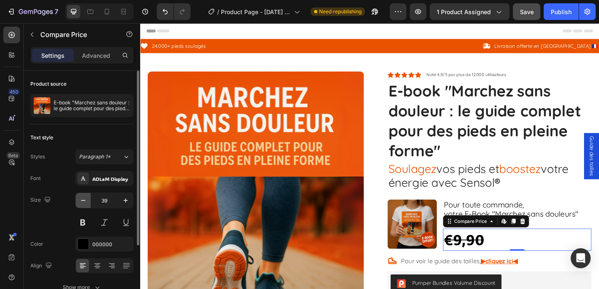
click at [83, 201] on icon "button" at bounding box center [83, 200] width 8 height 8
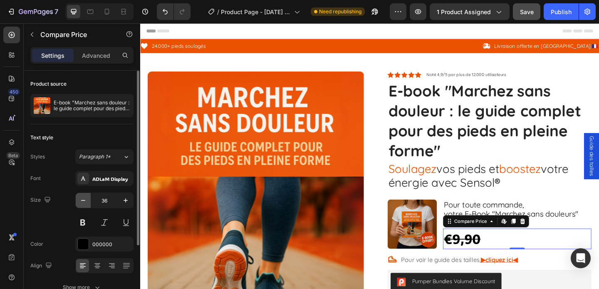
click at [83, 201] on icon "button" at bounding box center [83, 200] width 8 height 8
type input "34"
click at [87, 242] on div at bounding box center [83, 244] width 11 height 11
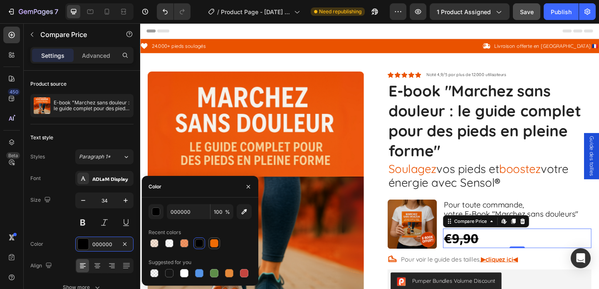
click at [215, 246] on div at bounding box center [214, 243] width 8 height 8
type input "EF6C06"
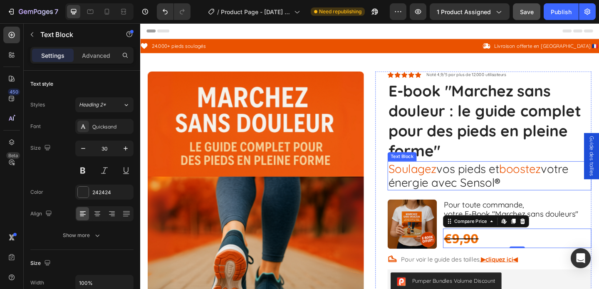
click at [590, 204] on div "Soulagez vos pieds et boostez votre énergie avec Sensol ®" at bounding box center [520, 189] width 222 height 32
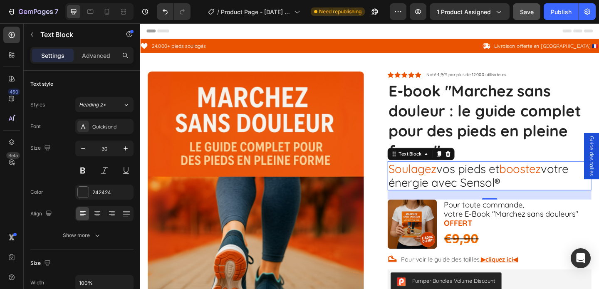
click at [334, 33] on div "Header" at bounding box center [390, 31] width 486 height 17
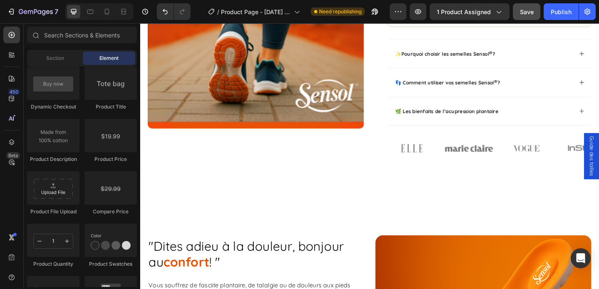
scroll to position [551, 0]
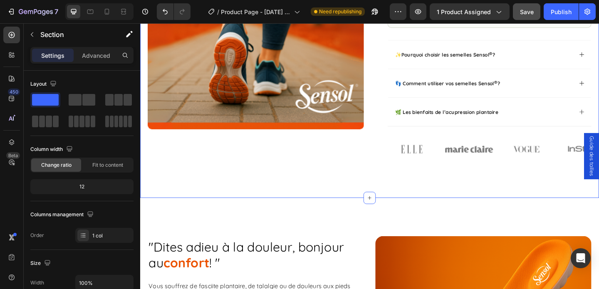
click at [99, 57] on p "Advanced" at bounding box center [96, 55] width 28 height 9
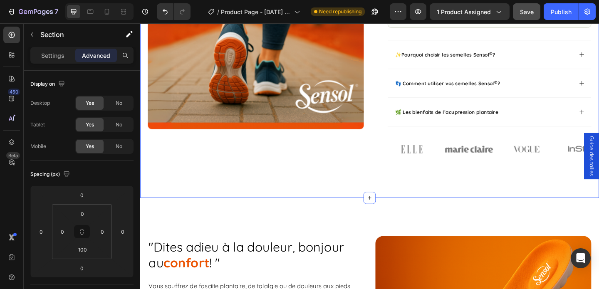
drag, startPoint x: 388, startPoint y: 202, endPoint x: 390, endPoint y: 165, distance: 37.5
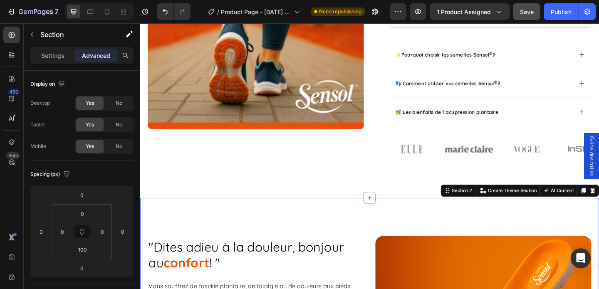
click at [85, 215] on input "100" at bounding box center [82, 214] width 17 height 12
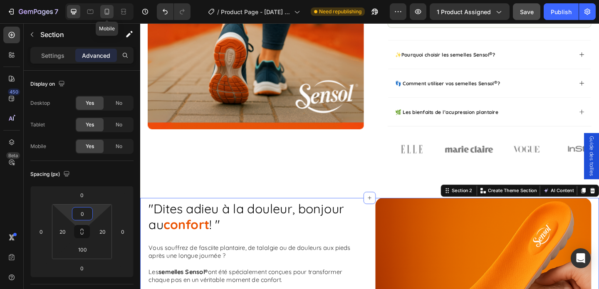
click at [104, 13] on icon at bounding box center [107, 11] width 8 height 8
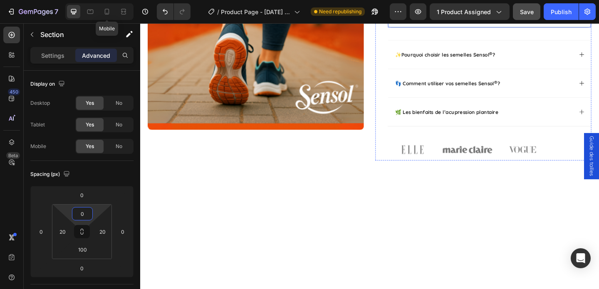
type input "30"
type input "0"
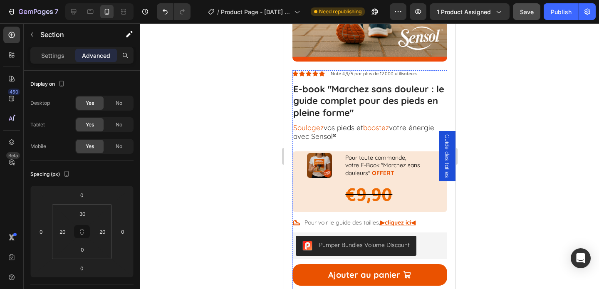
scroll to position [197, 0]
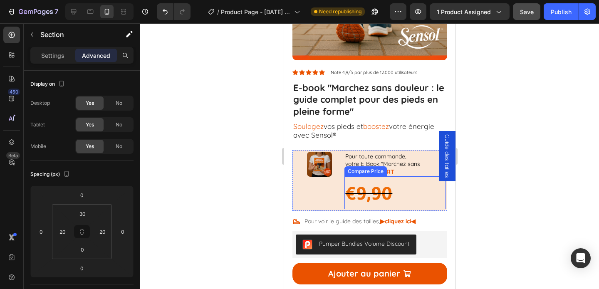
click at [370, 196] on div "€9,90" at bounding box center [394, 192] width 101 height 33
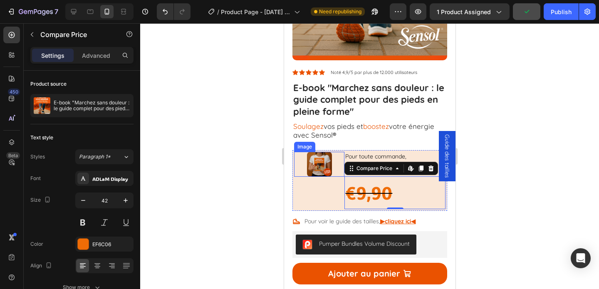
click at [330, 166] on img at bounding box center [319, 164] width 25 height 25
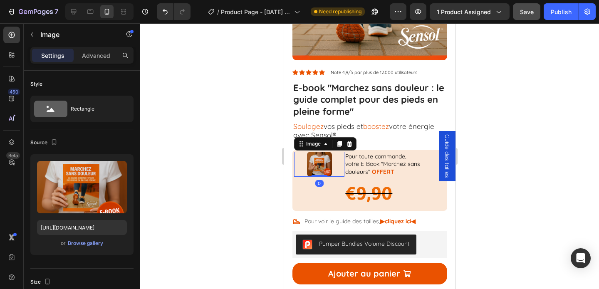
click at [337, 171] on div at bounding box center [319, 164] width 50 height 25
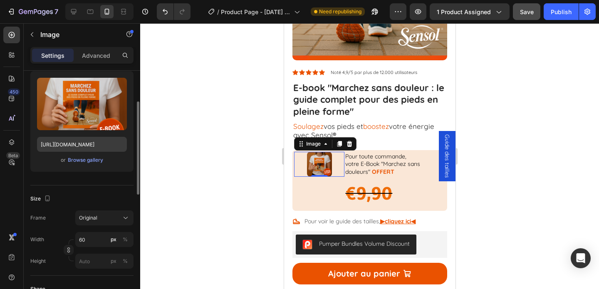
scroll to position [86, 0]
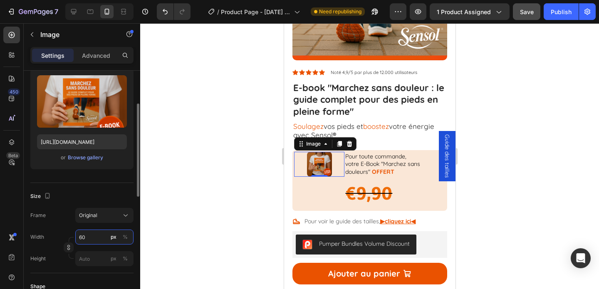
click at [89, 236] on input "60" at bounding box center [104, 237] width 58 height 15
type input "8"
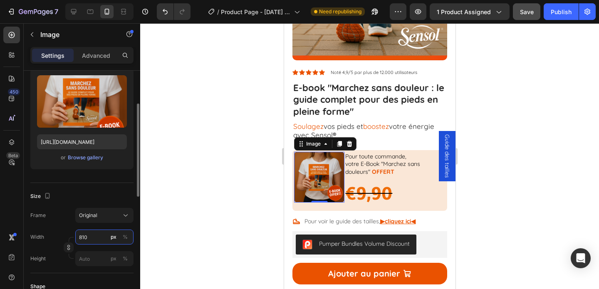
type input "8100"
click at [221, 198] on div at bounding box center [369, 156] width 459 height 266
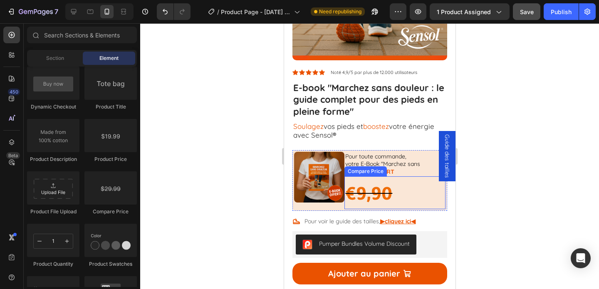
click at [366, 194] on div "€9,90" at bounding box center [394, 192] width 101 height 33
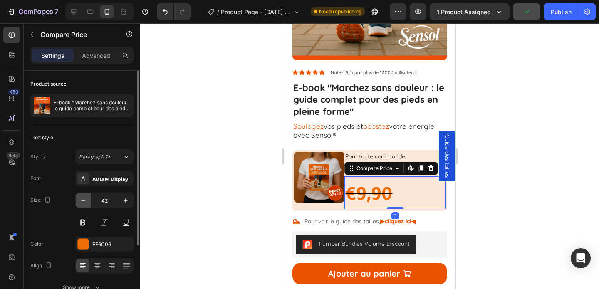
click at [84, 203] on icon "button" at bounding box center [83, 200] width 8 height 8
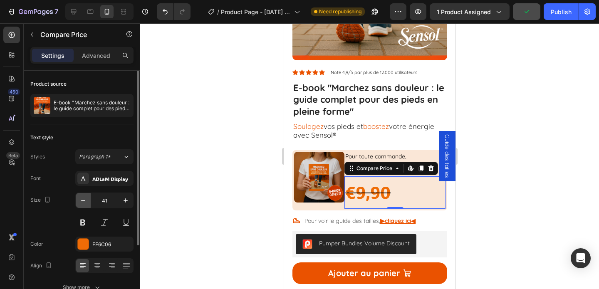
click at [84, 203] on icon "button" at bounding box center [83, 200] width 8 height 8
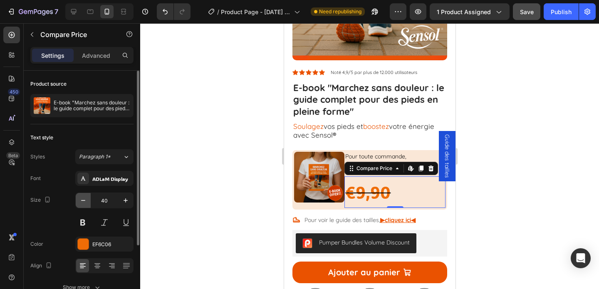
click at [84, 203] on icon "button" at bounding box center [83, 200] width 8 height 8
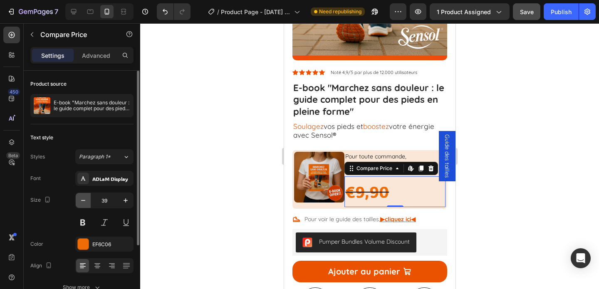
click at [84, 203] on icon "button" at bounding box center [83, 200] width 8 height 8
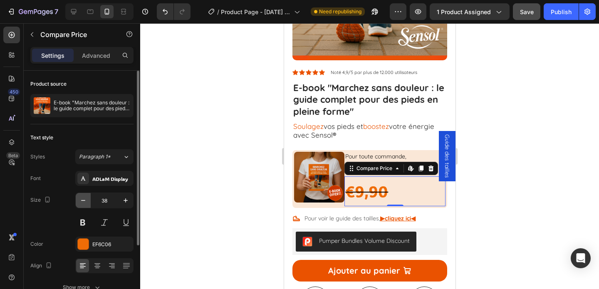
click at [84, 203] on icon "button" at bounding box center [83, 200] width 8 height 8
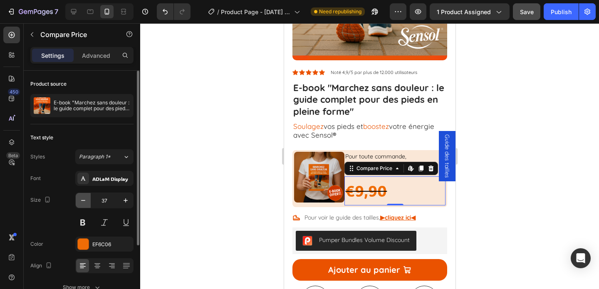
click at [84, 203] on icon "button" at bounding box center [83, 200] width 8 height 8
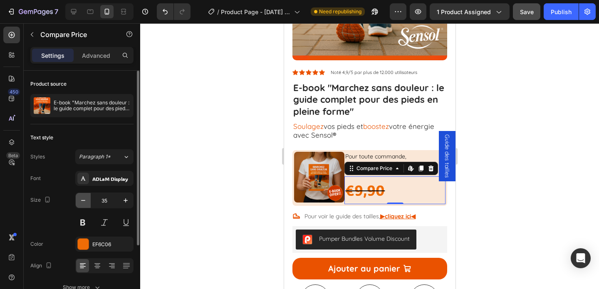
click at [84, 203] on icon "button" at bounding box center [83, 200] width 8 height 8
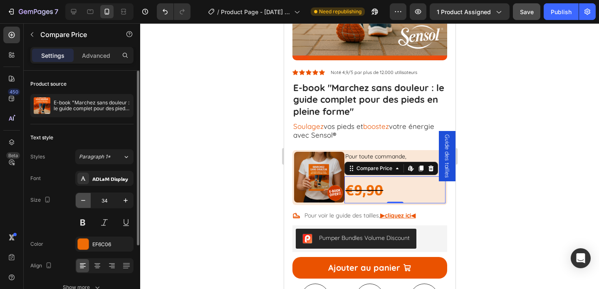
click at [84, 203] on icon "button" at bounding box center [83, 200] width 8 height 8
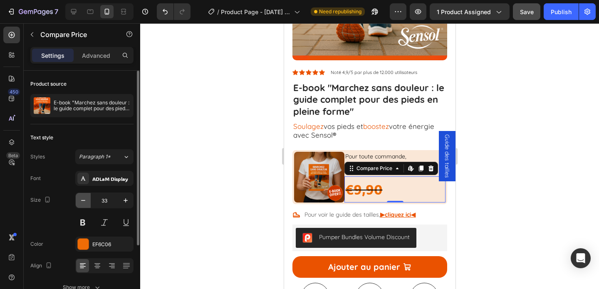
click at [84, 203] on icon "button" at bounding box center [83, 200] width 8 height 8
type input "28"
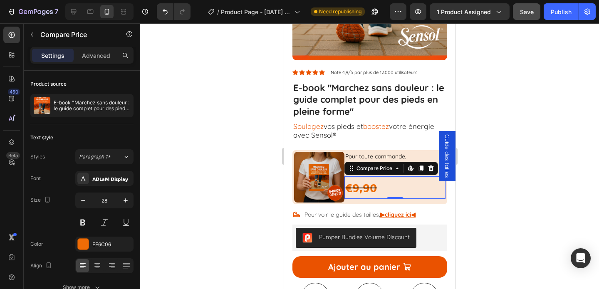
click at [191, 161] on div at bounding box center [369, 156] width 459 height 266
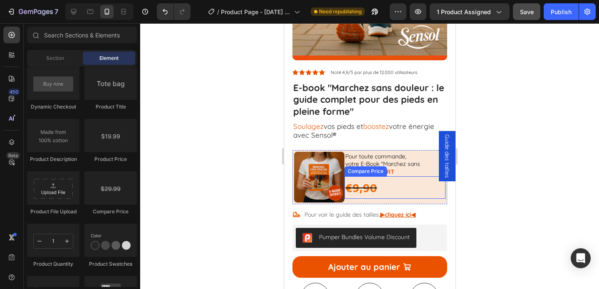
click at [355, 182] on div "€9,90" at bounding box center [394, 187] width 101 height 22
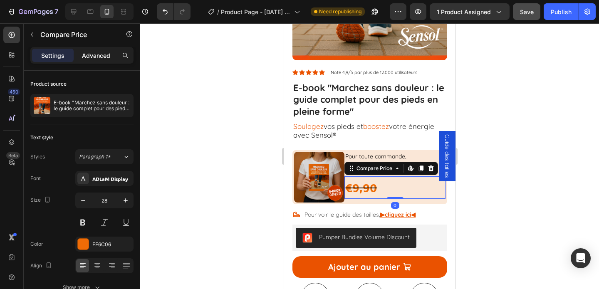
click at [103, 51] on p "Advanced" at bounding box center [96, 55] width 28 height 9
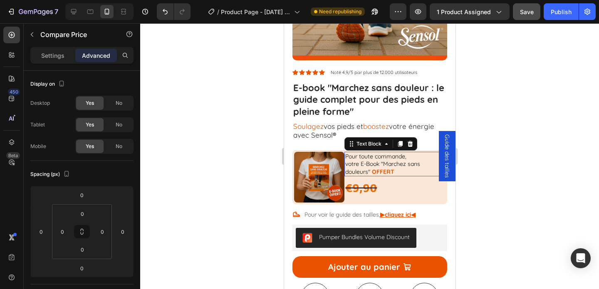
click at [388, 154] on span "Pour toute commande," at bounding box center [375, 156] width 61 height 7
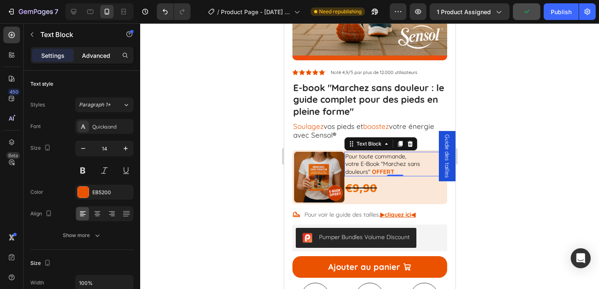
click at [94, 53] on p "Advanced" at bounding box center [96, 55] width 28 height 9
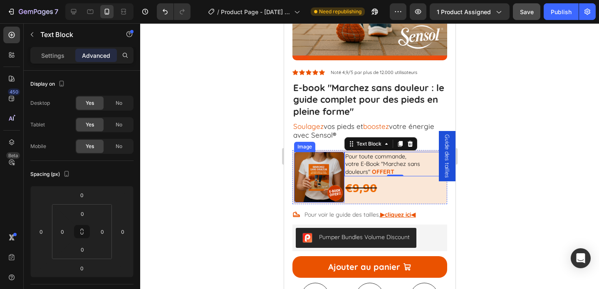
click at [333, 173] on img at bounding box center [319, 177] width 50 height 50
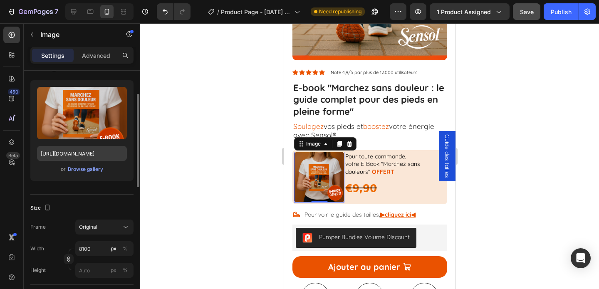
scroll to position [74, 0]
click at [82, 246] on input "8100" at bounding box center [104, 248] width 58 height 15
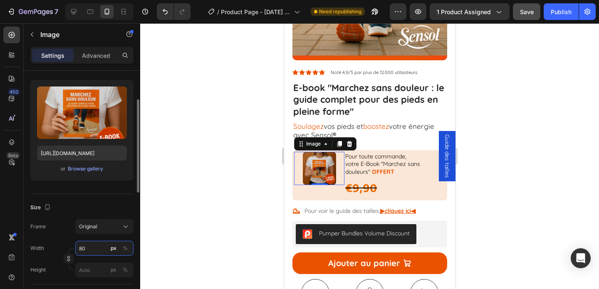
type input "8"
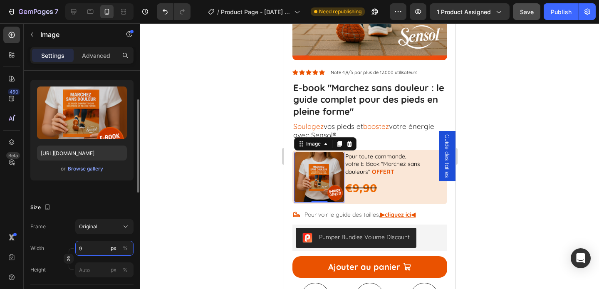
type input "90"
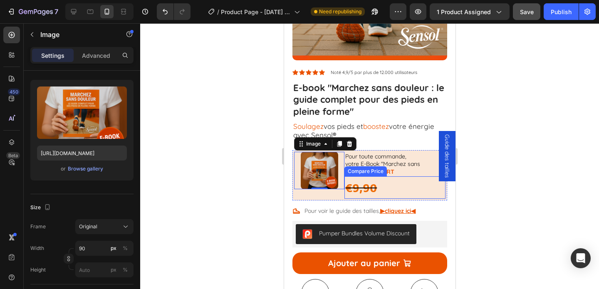
click at [377, 181] on div "€9,90" at bounding box center [394, 187] width 101 height 22
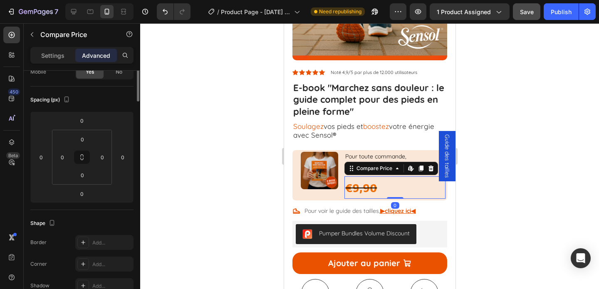
scroll to position [0, 0]
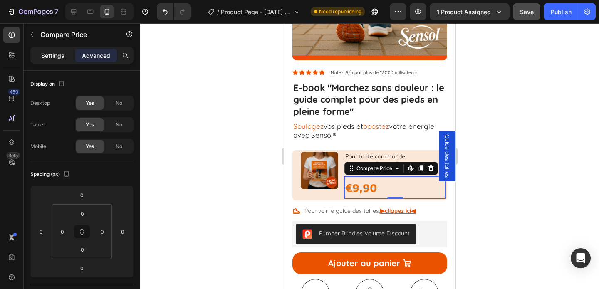
click at [60, 54] on p "Settings" at bounding box center [52, 55] width 23 height 9
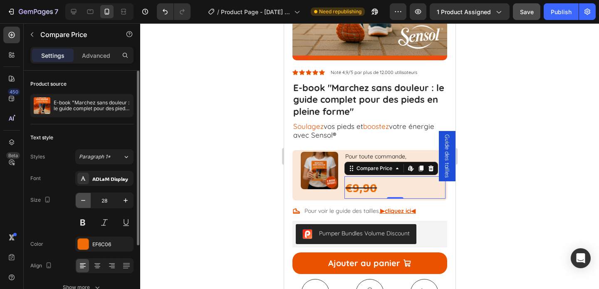
click at [85, 201] on icon "button" at bounding box center [83, 200] width 8 height 8
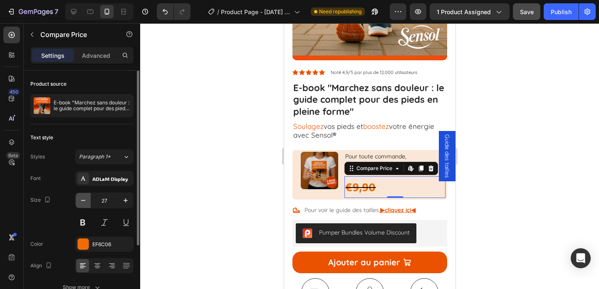
click at [85, 201] on icon "button" at bounding box center [83, 200] width 8 height 8
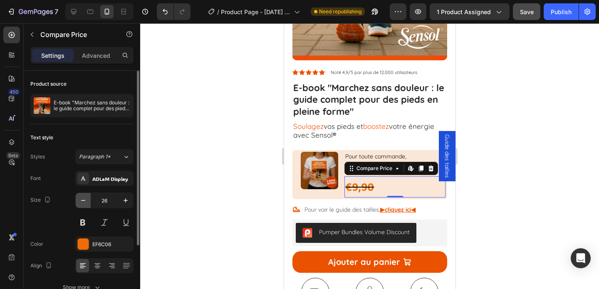
click at [85, 201] on icon "button" at bounding box center [83, 200] width 8 height 8
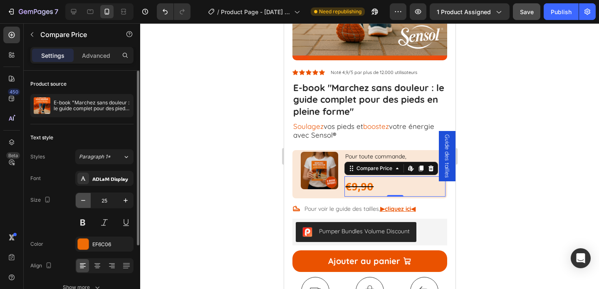
click at [85, 201] on icon "button" at bounding box center [83, 200] width 8 height 8
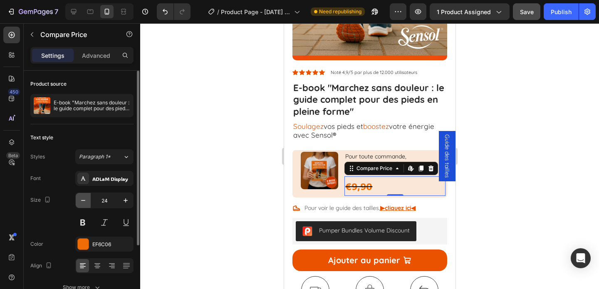
click at [85, 201] on icon "button" at bounding box center [83, 200] width 8 height 8
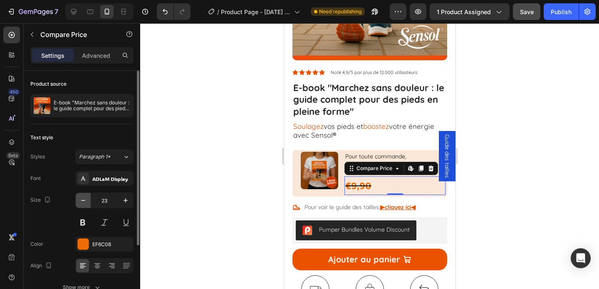
click at [85, 201] on icon "button" at bounding box center [83, 200] width 8 height 8
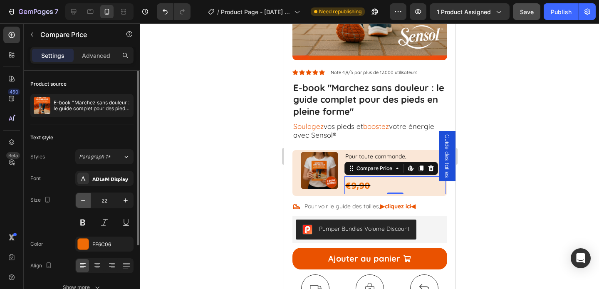
click at [85, 201] on icon "button" at bounding box center [83, 200] width 8 height 8
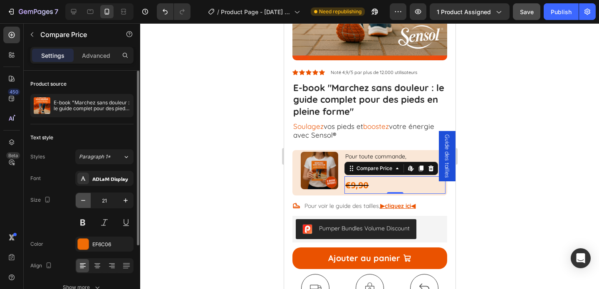
click at [85, 201] on icon "button" at bounding box center [83, 200] width 8 height 8
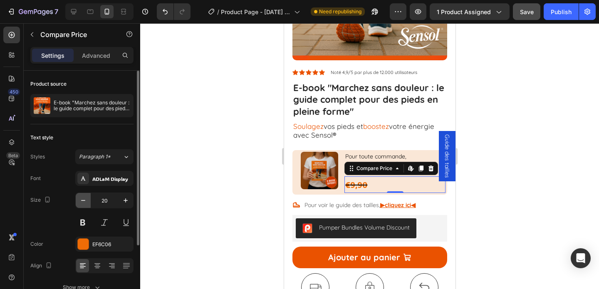
type input "19"
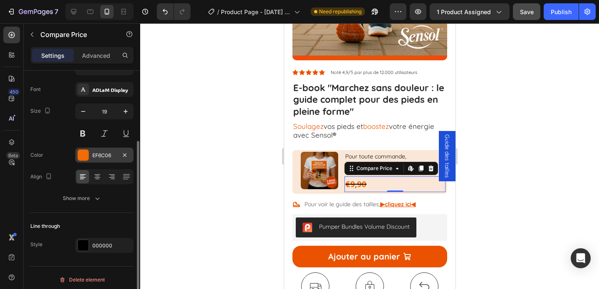
scroll to position [93, 0]
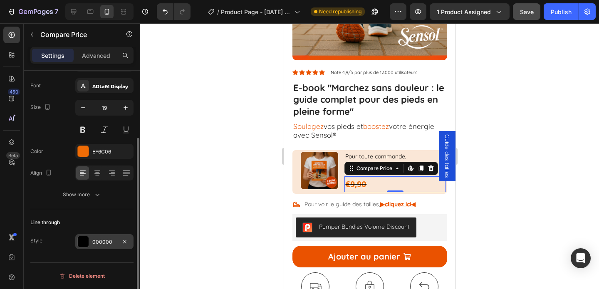
click at [85, 241] on div at bounding box center [83, 241] width 11 height 11
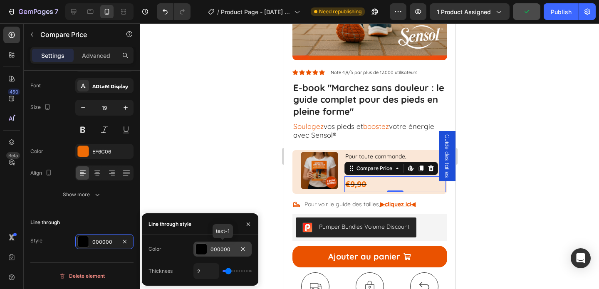
click at [202, 250] on div at bounding box center [201, 249] width 11 height 11
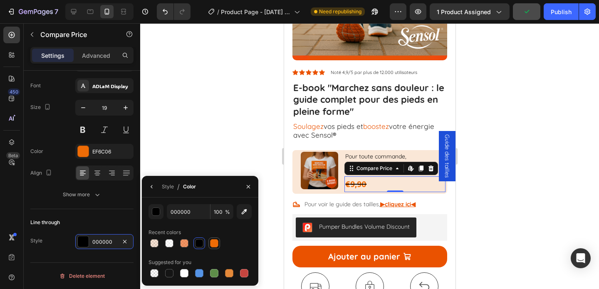
click at [217, 240] on div at bounding box center [214, 243] width 8 height 8
type input "EF6C06"
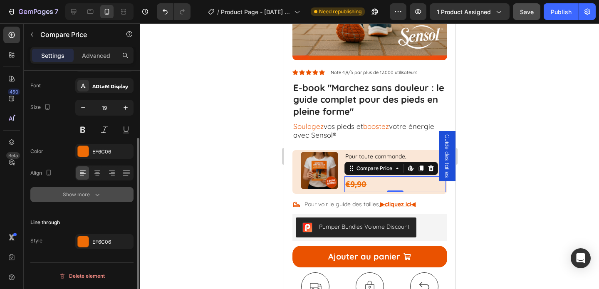
click at [96, 194] on icon "button" at bounding box center [97, 194] width 8 height 8
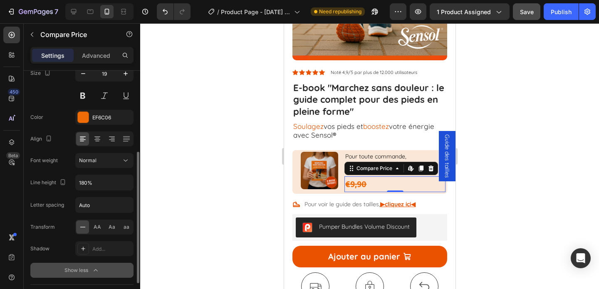
scroll to position [142, 0]
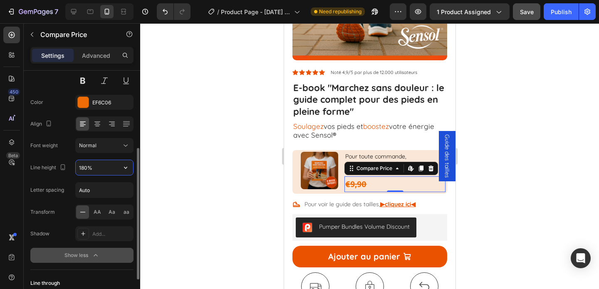
click at [115, 169] on input "180%" at bounding box center [104, 167] width 57 height 15
click at [126, 168] on icon "button" at bounding box center [125, 167] width 8 height 8
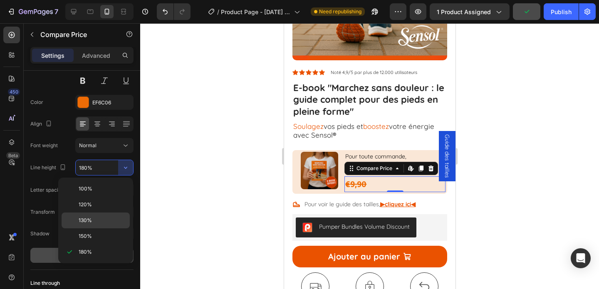
click at [88, 223] on span "130%" at bounding box center [85, 220] width 13 height 7
type input "130%"
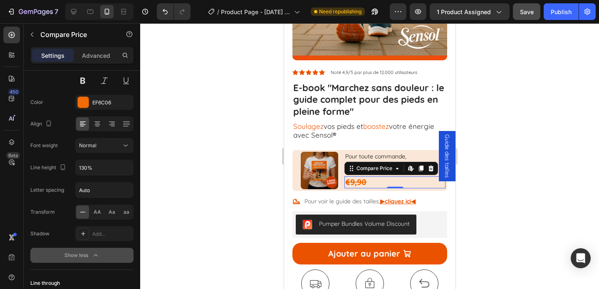
click at [177, 158] on div at bounding box center [369, 156] width 459 height 266
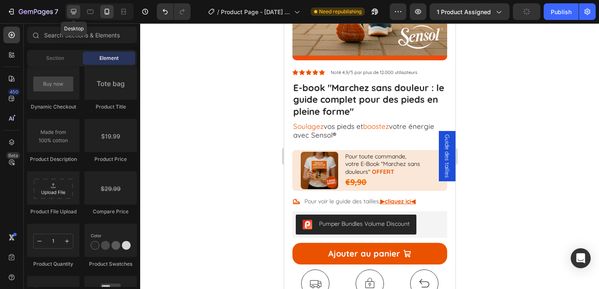
click at [73, 12] on icon at bounding box center [73, 11] width 5 height 5
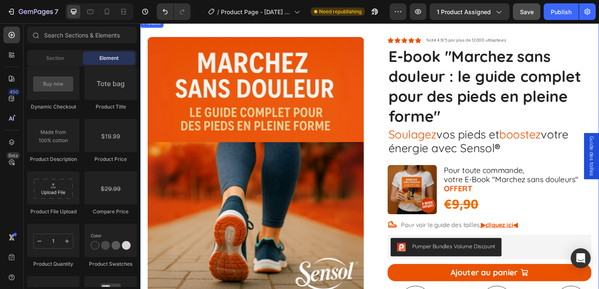
scroll to position [43, 0]
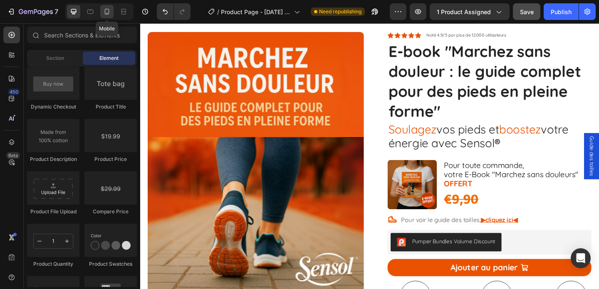
click at [106, 10] on icon at bounding box center [107, 11] width 8 height 8
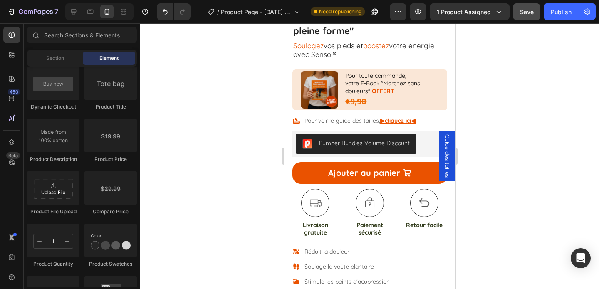
scroll to position [277, 0]
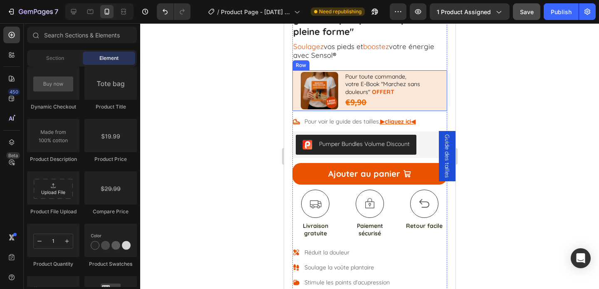
click at [445, 102] on div "Image Pour toute commande, votre E-Book "Marchez sans douleurs" OFFERT Text Blo…" at bounding box center [369, 90] width 155 height 41
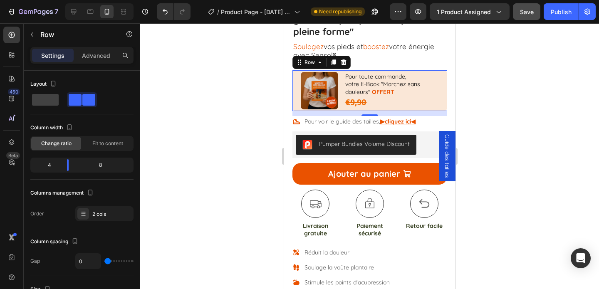
click at [46, 52] on p "Settings" at bounding box center [52, 55] width 23 height 9
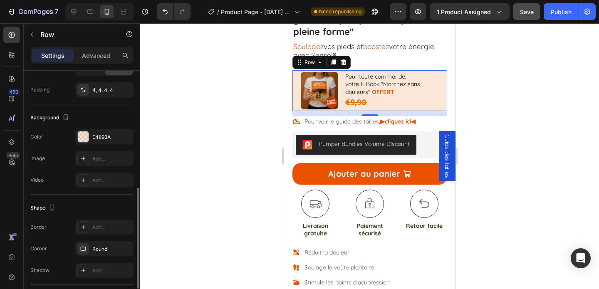
scroll to position [268, 0]
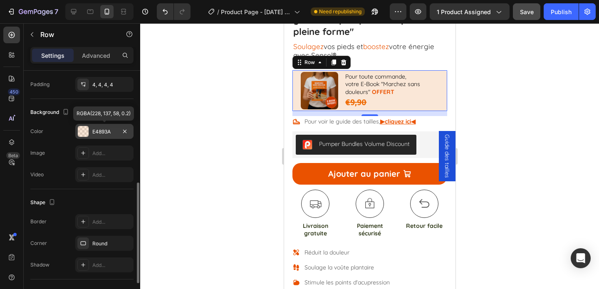
click at [87, 131] on div at bounding box center [83, 131] width 11 height 11
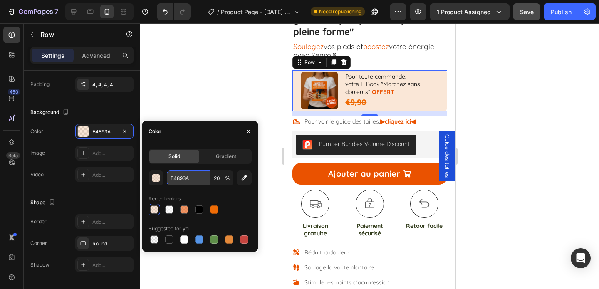
click at [181, 179] on input "E4893A" at bounding box center [188, 178] width 43 height 15
click at [237, 82] on div at bounding box center [369, 156] width 459 height 266
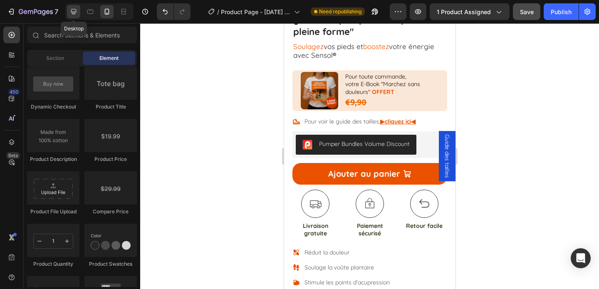
click at [76, 16] on div at bounding box center [73, 11] width 13 height 13
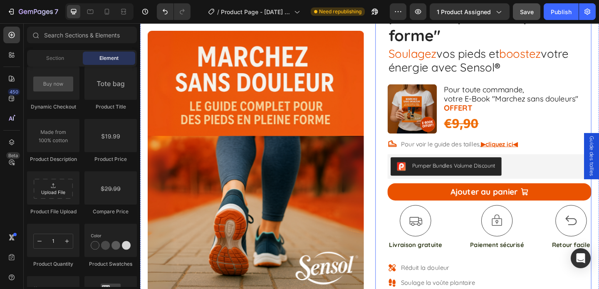
scroll to position [125, 0]
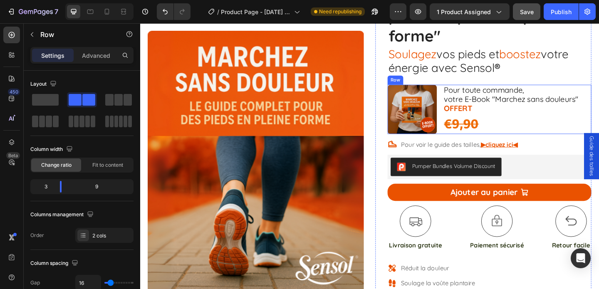
click at [466, 141] on div "Image Pour toute commande, votre E-Book "Marchez sans douleurs" OFFERT Text Blo…" at bounding box center [520, 117] width 222 height 54
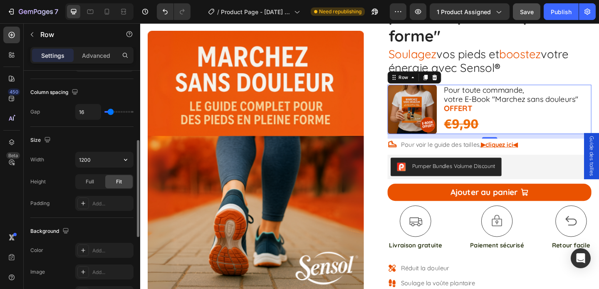
scroll to position [172, 0]
click at [86, 247] on icon at bounding box center [83, 249] width 7 height 7
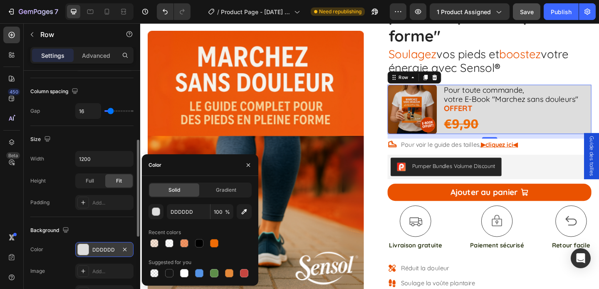
click at [171, 189] on span "Solid" at bounding box center [174, 189] width 12 height 7
click at [156, 240] on div at bounding box center [154, 243] width 8 height 8
type input "E4893A"
type input "20"
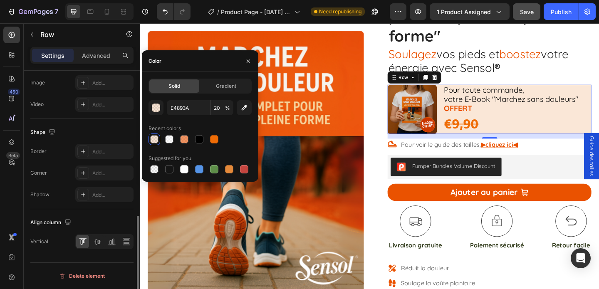
scroll to position [353, 0]
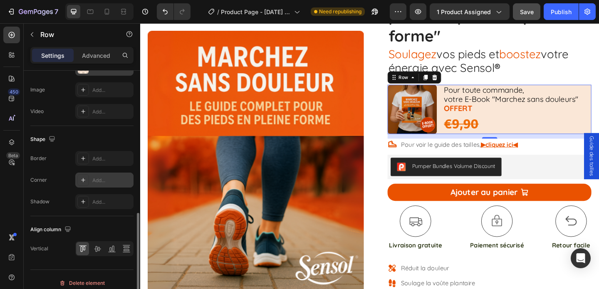
click at [89, 180] on div "Add..." at bounding box center [104, 180] width 58 height 15
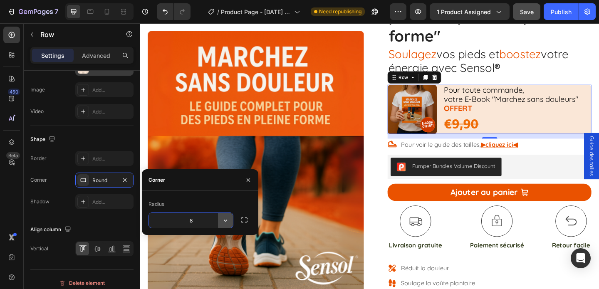
click at [224, 221] on icon "button" at bounding box center [225, 220] width 8 height 8
click at [205, 221] on input "8" at bounding box center [191, 220] width 84 height 15
drag, startPoint x: 198, startPoint y: 221, endPoint x: 182, endPoint y: 221, distance: 16.6
click at [182, 221] on input "8" at bounding box center [191, 220] width 84 height 15
type input "20"
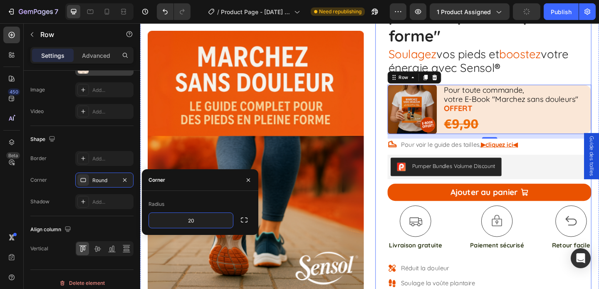
click at [593, 83] on div "Icon Icon Icon Icon Icon Icon List Noté 4,9/5 par plus de 12.000 utilisateurs T…" at bounding box center [520, 274] width 222 height 647
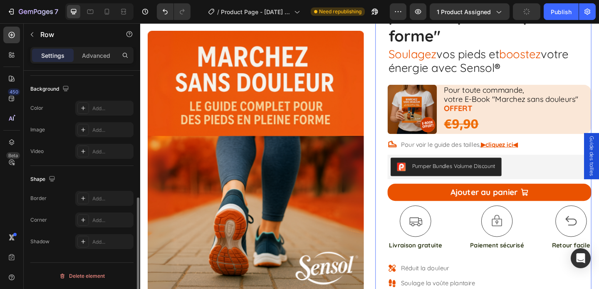
scroll to position [265, 0]
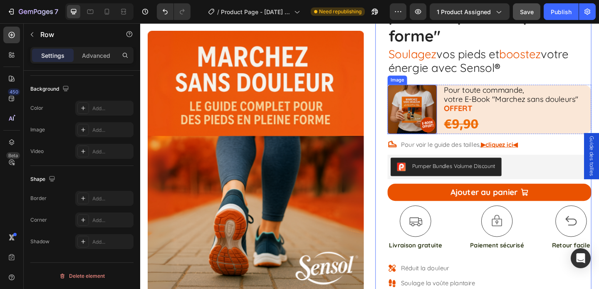
click at [445, 129] on img at bounding box center [436, 117] width 54 height 54
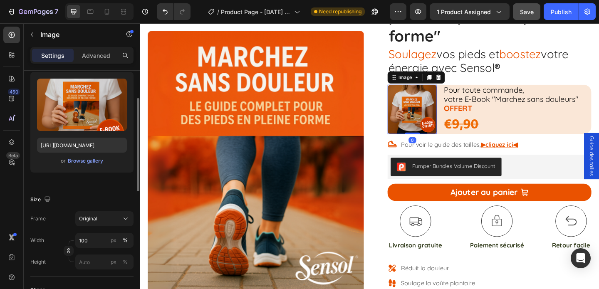
scroll to position [79, 0]
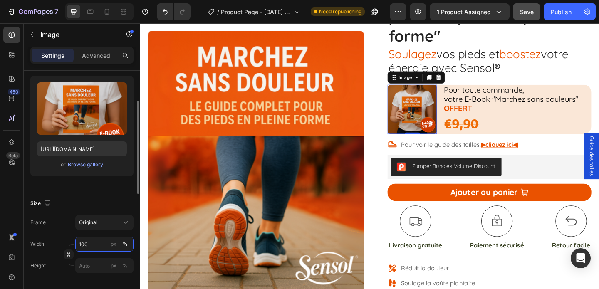
click at [83, 247] on input "100" at bounding box center [104, 244] width 58 height 15
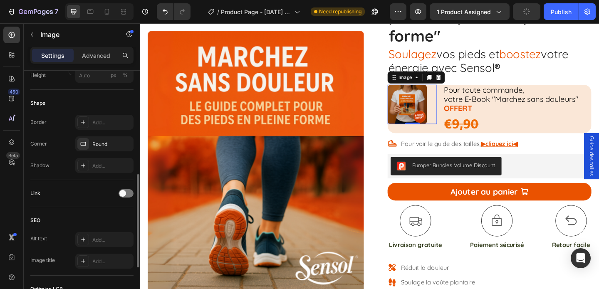
scroll to position [386, 0]
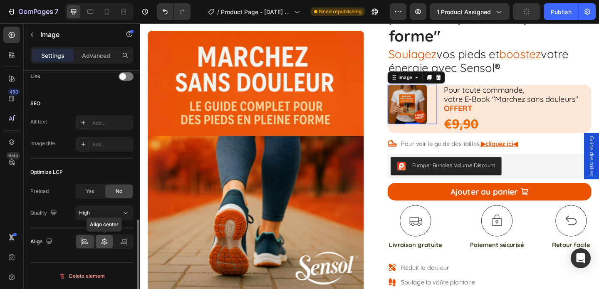
type input "80"
click at [102, 244] on icon at bounding box center [104, 241] width 6 height 7
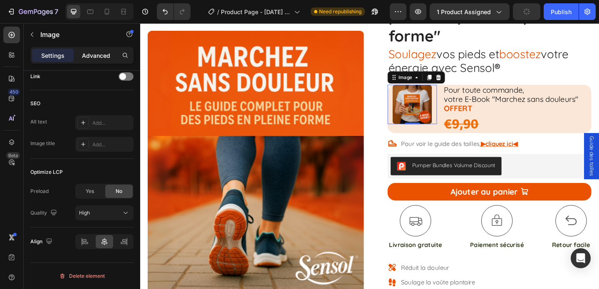
click at [96, 60] on div "Advanced" at bounding box center [96, 55] width 42 height 13
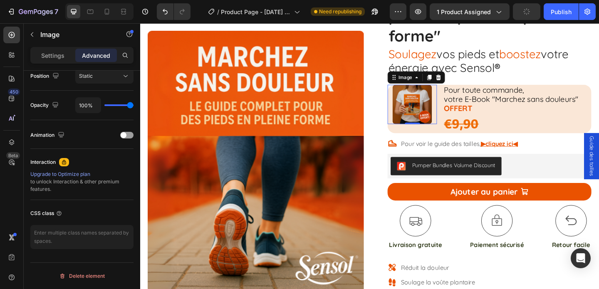
scroll to position [0, 0]
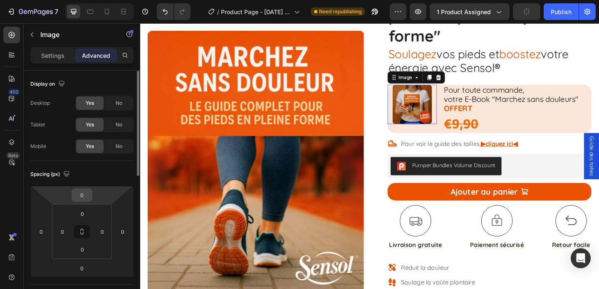
click at [84, 201] on input "0" at bounding box center [82, 195] width 17 height 12
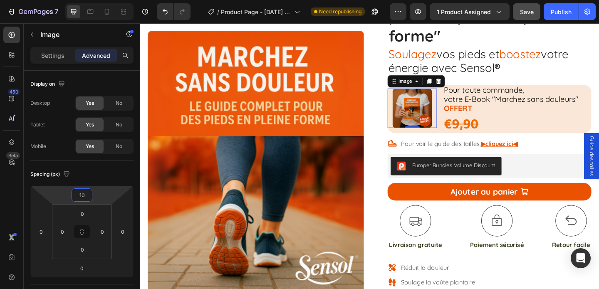
type input "1"
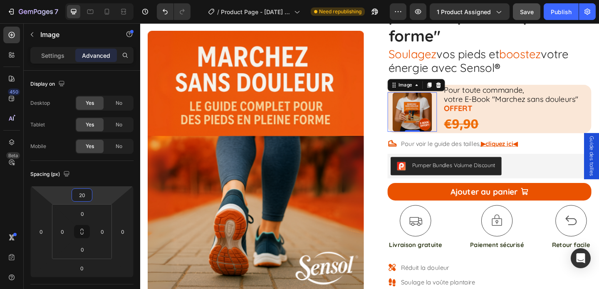
type input "2"
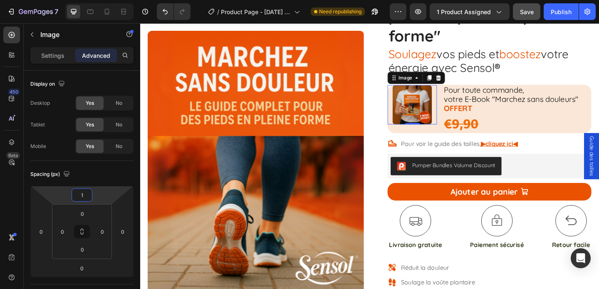
type input "15"
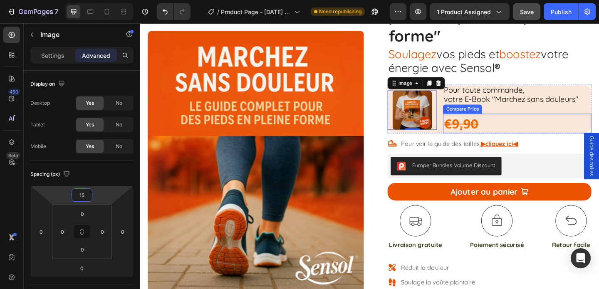
click at [597, 137] on div "€9,90" at bounding box center [550, 133] width 161 height 22
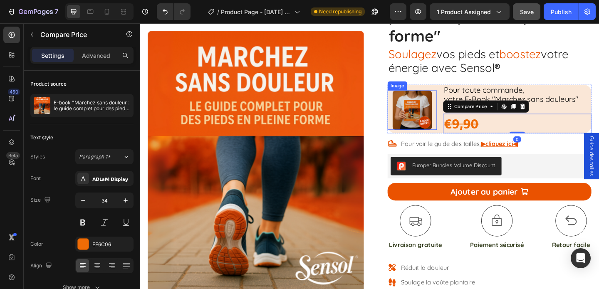
click at [428, 121] on img at bounding box center [436, 117] width 43 height 43
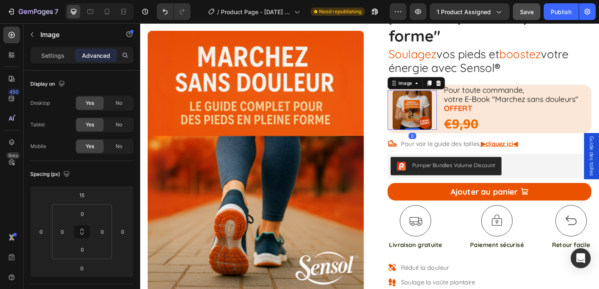
click at [89, 55] on p "Advanced" at bounding box center [96, 55] width 28 height 9
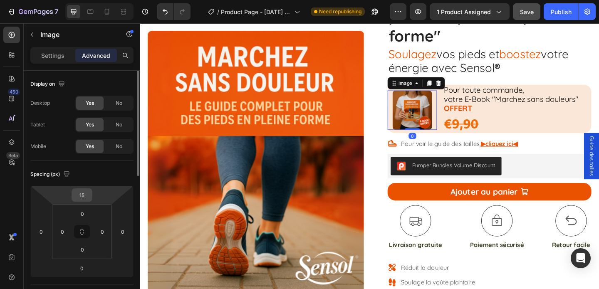
click at [83, 196] on input "15" at bounding box center [82, 195] width 17 height 12
type input "13"
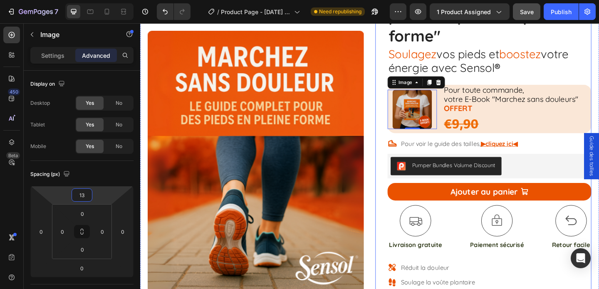
click at [397, 140] on div "Icon Icon Icon Icon Icon Icon List Noté 4,9/5 par plus de 12.000 utilisateurs T…" at bounding box center [513, 274] width 235 height 647
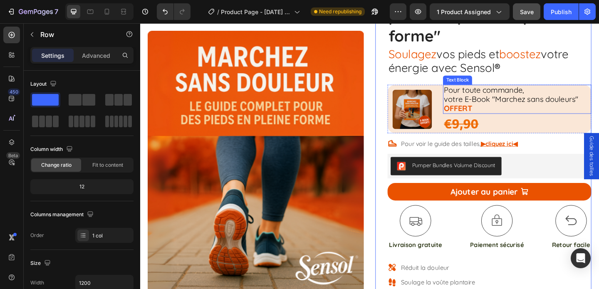
click at [494, 108] on span "votre E-Book "Marchez sans douleurs"" at bounding box center [543, 106] width 146 height 10
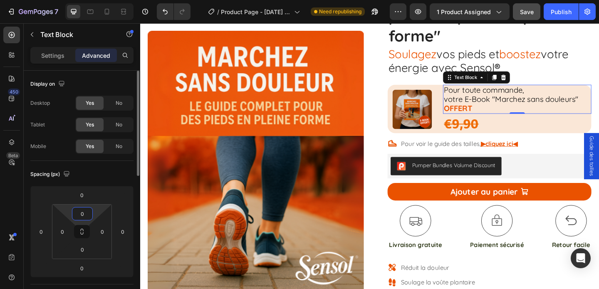
click at [89, 213] on input "0" at bounding box center [82, 214] width 17 height 12
type input "5"
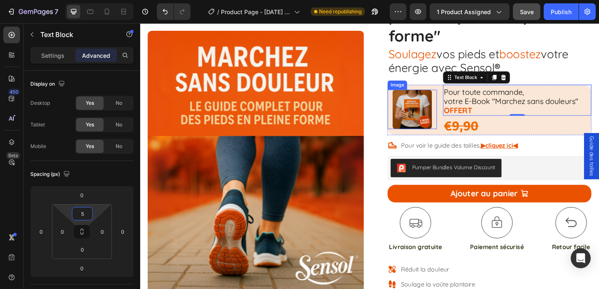
click at [451, 102] on img at bounding box center [436, 117] width 43 height 43
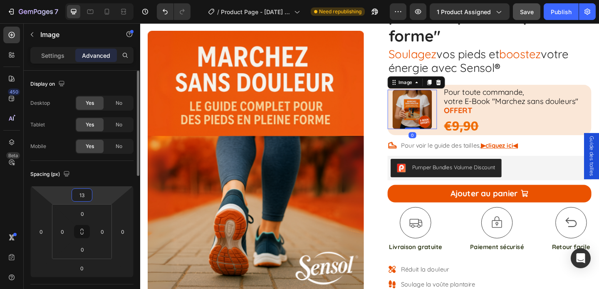
click at [87, 193] on input "13" at bounding box center [82, 195] width 17 height 12
type input "8"
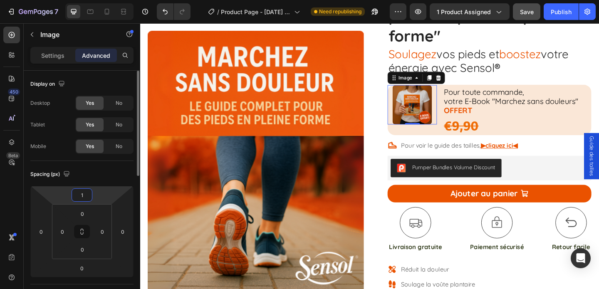
type input "15"
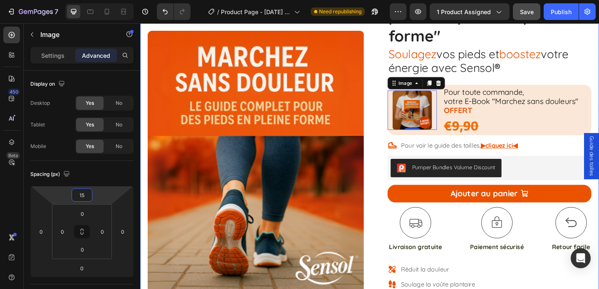
click at [395, 147] on div "Product Images Row Icon Icon Icon Icon Icon Icon List Noté 4,9/5 par plus de 12…" at bounding box center [389, 265] width 499 height 669
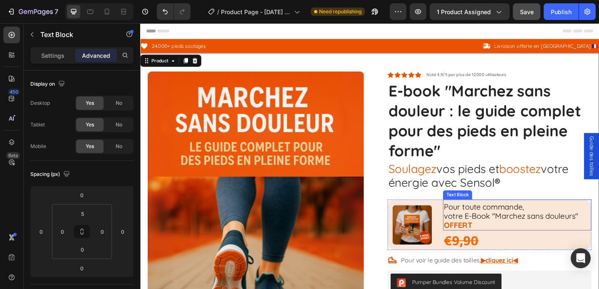
click at [498, 240] on strong "OFFERT" at bounding box center [485, 242] width 31 height 10
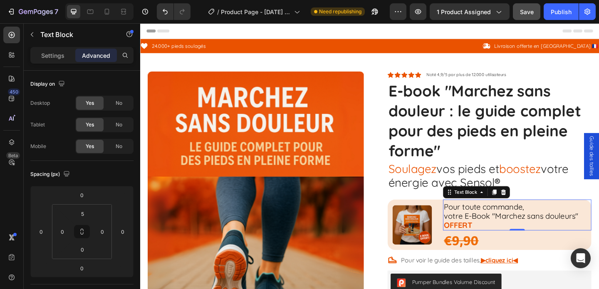
click at [495, 242] on strong "OFFERT" at bounding box center [485, 242] width 31 height 10
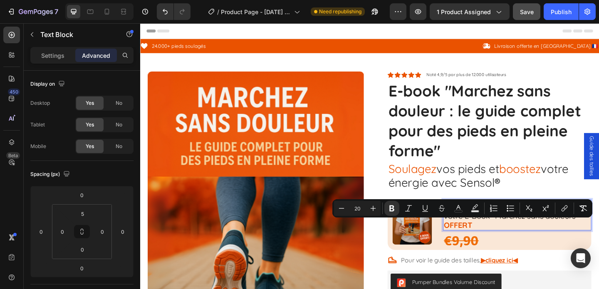
click at [542, 241] on p "votre E-Book "Marchez sans douleurs" OFFERT" at bounding box center [550, 238] width 160 height 20
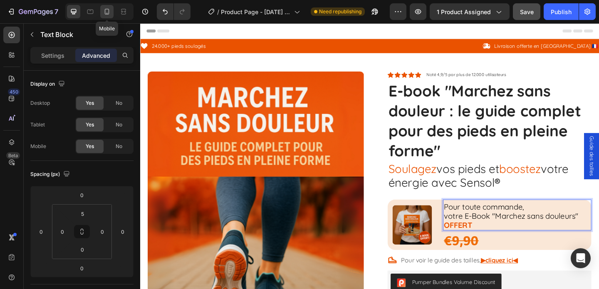
click at [109, 10] on icon at bounding box center [107, 11] width 8 height 8
type input "0"
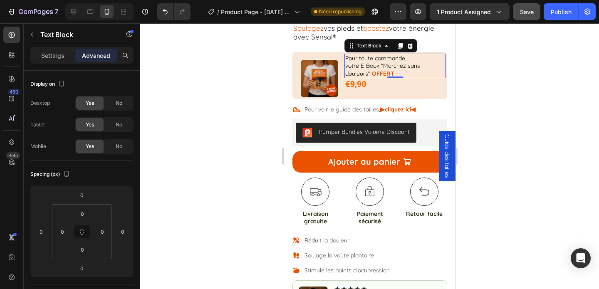
scroll to position [296, 0]
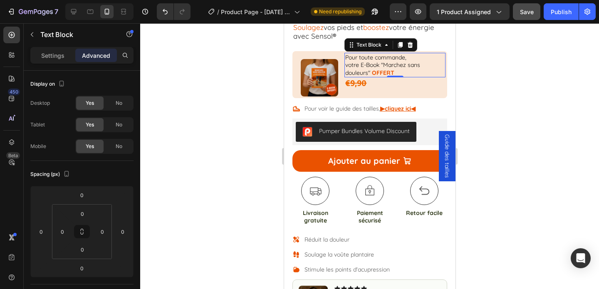
click at [241, 114] on div at bounding box center [369, 156] width 459 height 266
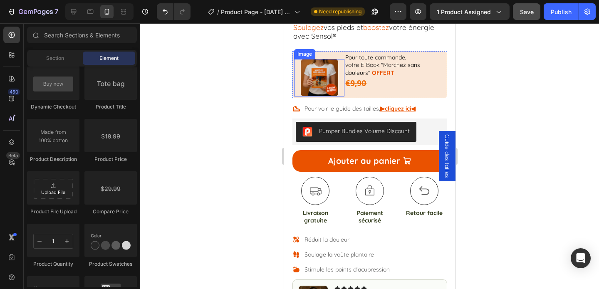
click at [311, 69] on img at bounding box center [318, 77] width 37 height 37
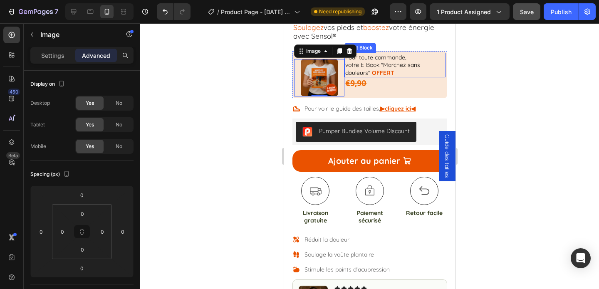
click at [396, 62] on span "votre E-Book "Marchez sans douleurs"" at bounding box center [382, 68] width 75 height 15
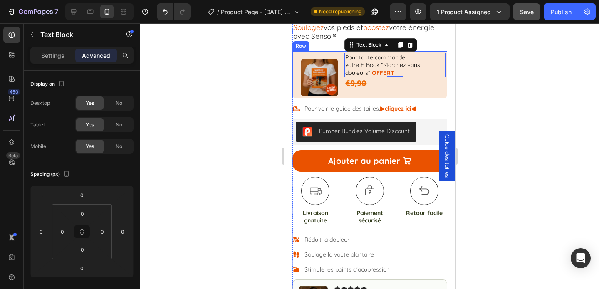
click at [322, 54] on div "Image Pour toute commande, votre E-Book "Marchez sans douleurs" OFFERT Text Blo…" at bounding box center [369, 74] width 155 height 47
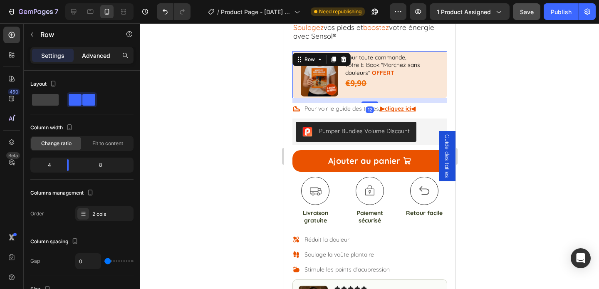
click at [100, 53] on p "Advanced" at bounding box center [96, 55] width 28 height 9
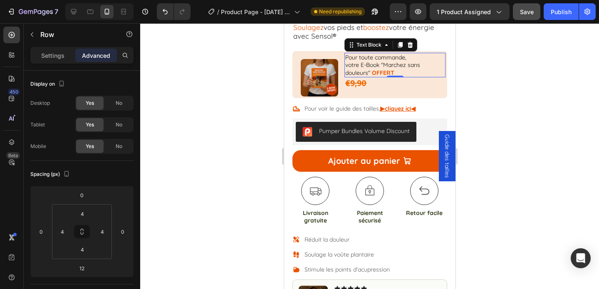
click at [434, 58] on p "Pour toute commande," at bounding box center [394, 57] width 99 height 7
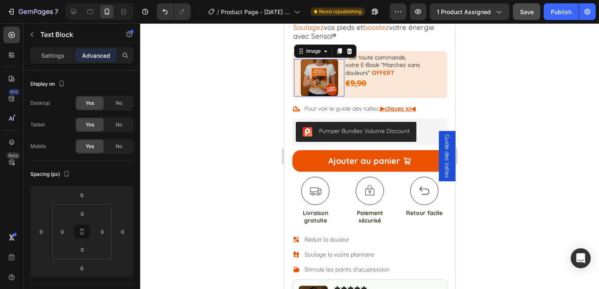
click at [310, 69] on img at bounding box center [318, 77] width 37 height 37
click at [423, 94] on div "Pour toute commande, votre E-Book "Marchez sans douleurs" OFFERT Text Block €9,…" at bounding box center [394, 75] width 101 height 44
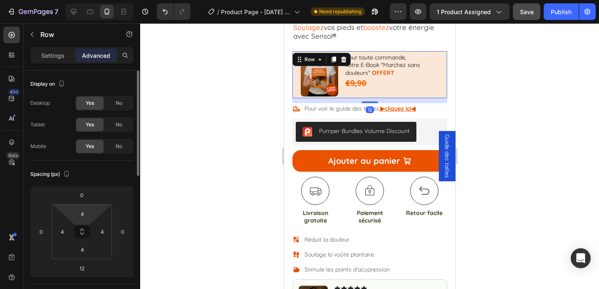
click at [84, 0] on html "7 Version history / Product Page - Aug 19, 12:54:57 Need republishing Preview 1…" at bounding box center [299, 0] width 599 height 0
click at [82, 215] on input "4" at bounding box center [82, 214] width 17 height 12
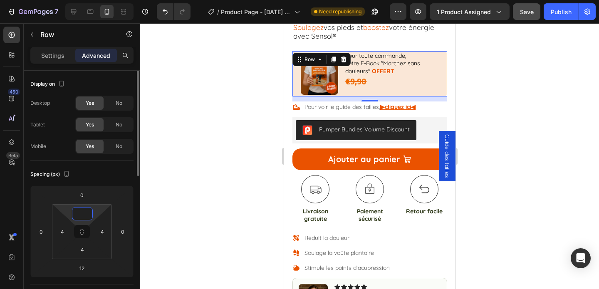
type input "4"
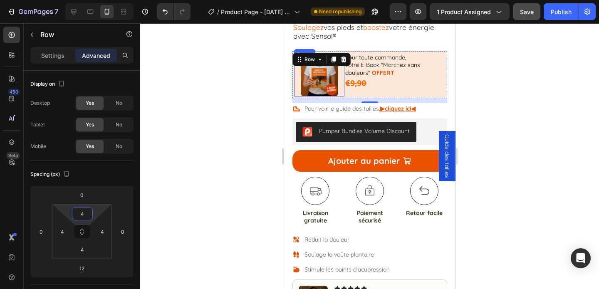
click at [330, 82] on img at bounding box center [318, 77] width 37 height 37
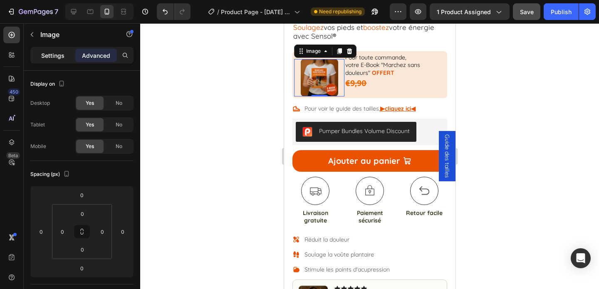
click at [58, 57] on p "Settings" at bounding box center [52, 55] width 23 height 9
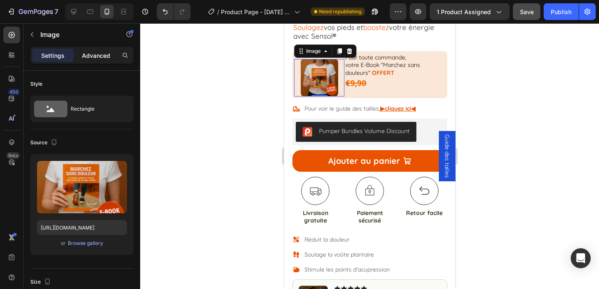
click at [88, 53] on p "Advanced" at bounding box center [96, 55] width 28 height 9
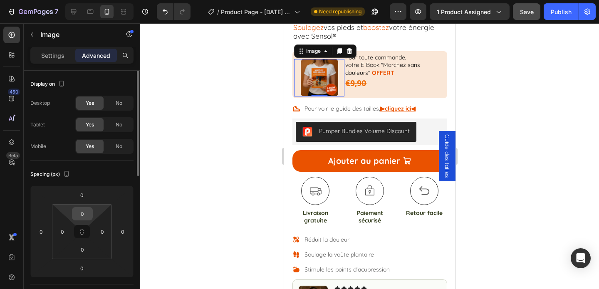
click at [89, 212] on input "0" at bounding box center [82, 214] width 17 height 12
type input "-"
click at [87, 193] on input "0" at bounding box center [82, 195] width 17 height 12
type input "0"
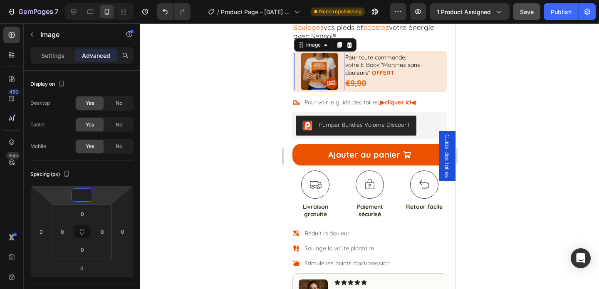
click at [190, 197] on div at bounding box center [369, 156] width 459 height 266
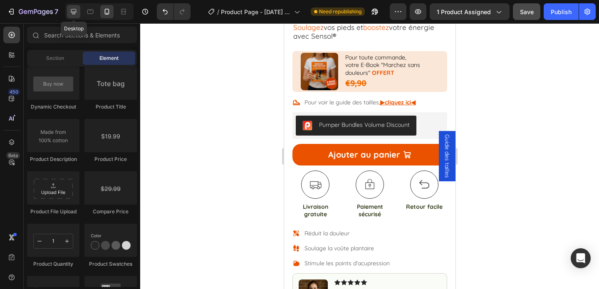
click at [75, 12] on icon at bounding box center [73, 11] width 8 height 8
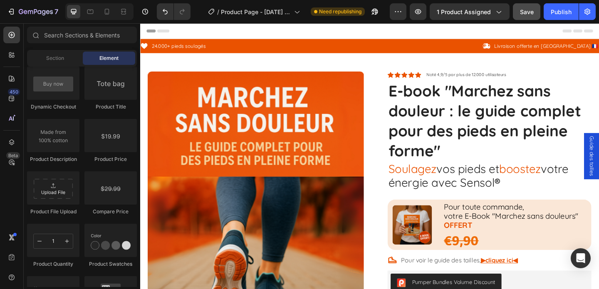
click at [528, 18] on button "Save" at bounding box center [526, 11] width 27 height 17
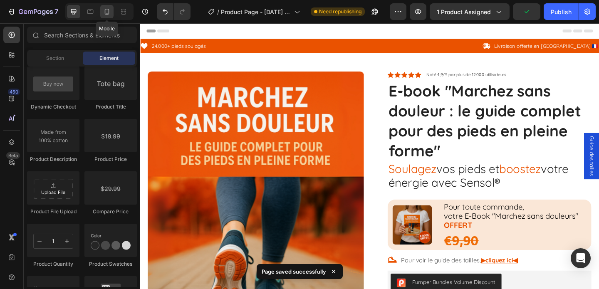
click at [109, 14] on icon at bounding box center [107, 12] width 5 height 6
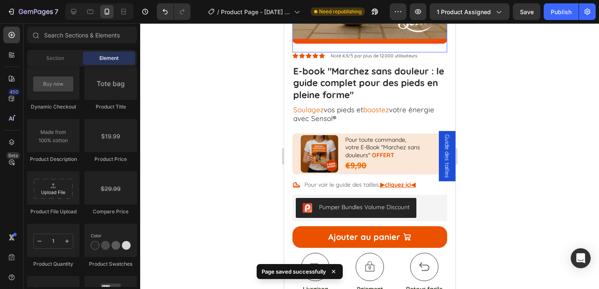
scroll to position [229, 0]
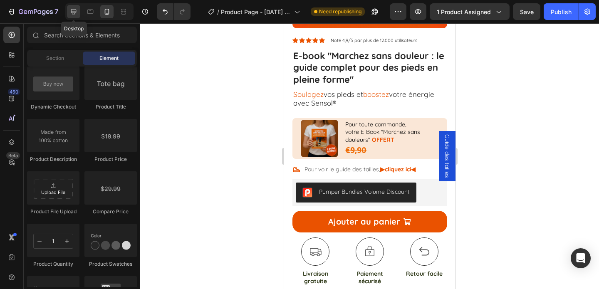
click at [76, 12] on icon at bounding box center [73, 11] width 5 height 5
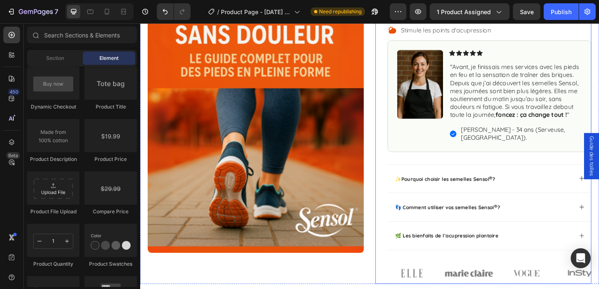
scroll to position [413, 0]
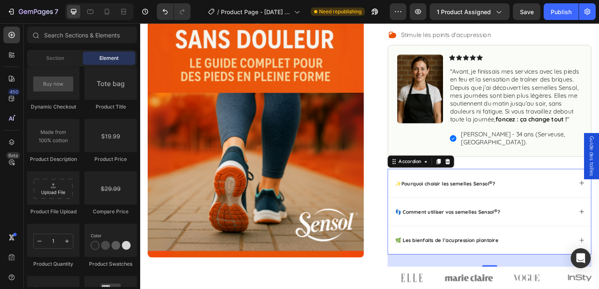
click at [440, 193] on p "✨ Pourquoi choisir les semelles Sensol ® ?" at bounding box center [472, 197] width 109 height 9
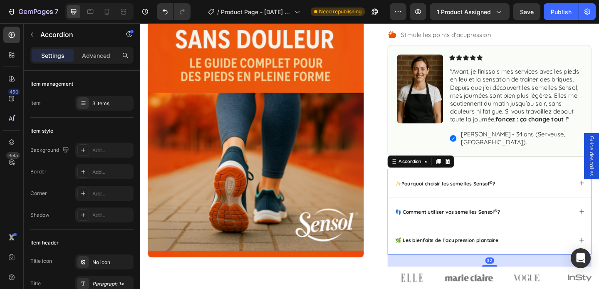
click at [571, 192] on div "✨ Pourquoi choisir les semelles Sensol ® ?" at bounding box center [513, 198] width 194 height 12
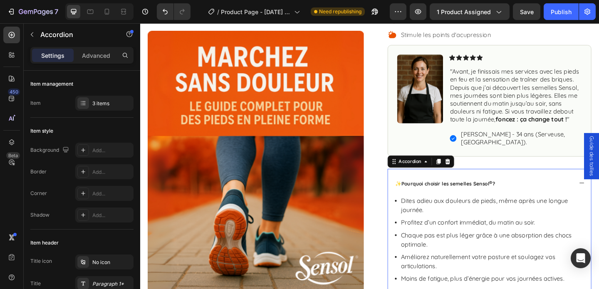
click at [571, 192] on div "✨ Pourquoi choisir les semelles Sensol ® ?" at bounding box center [513, 198] width 194 height 12
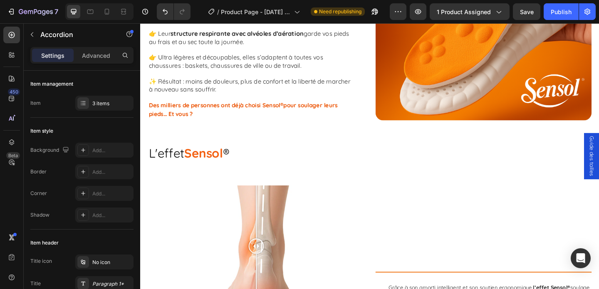
scroll to position [864, 0]
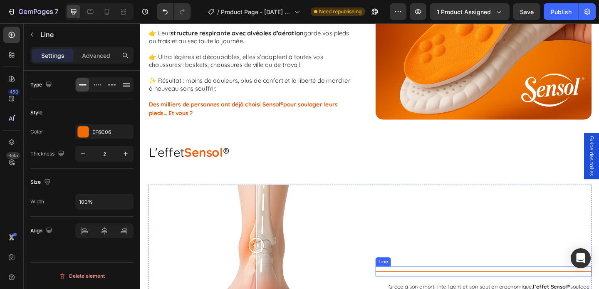
click at [512, 289] on div at bounding box center [513, 293] width 235 height 1
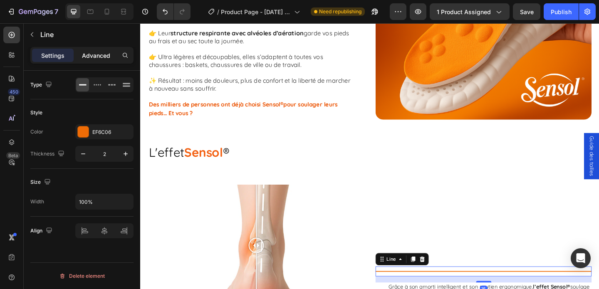
click at [94, 57] on p "Advanced" at bounding box center [96, 55] width 28 height 9
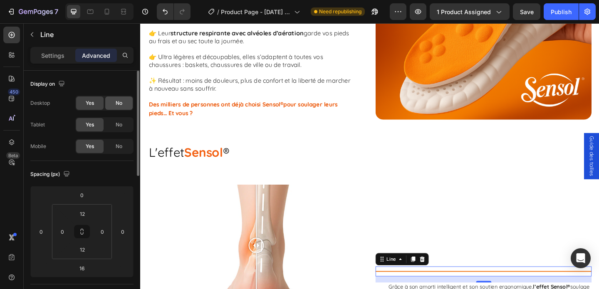
click at [116, 102] on span "No" at bounding box center [119, 102] width 7 height 7
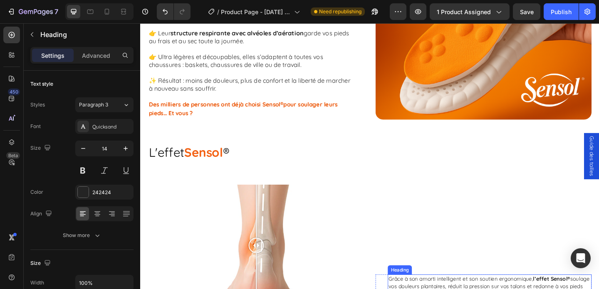
click at [99, 53] on p "Advanced" at bounding box center [96, 55] width 28 height 9
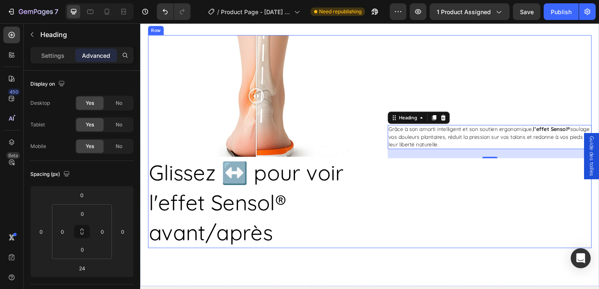
scroll to position [1022, 0]
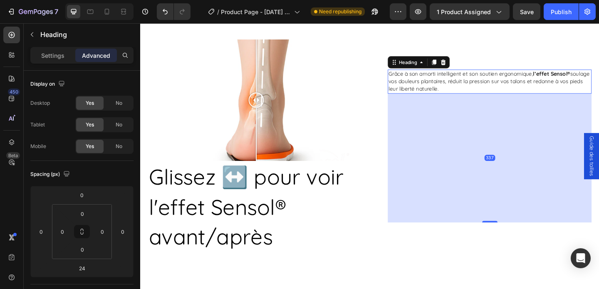
drag, startPoint x: 517, startPoint y: 174, endPoint x: 531, endPoint y: 304, distance: 130.9
click at [531, 289] on div ""Dites adieu à la douleur, bonjour au confort ! " Heading Vous souffrez de fasc…" at bounding box center [389, 24] width 499 height 579
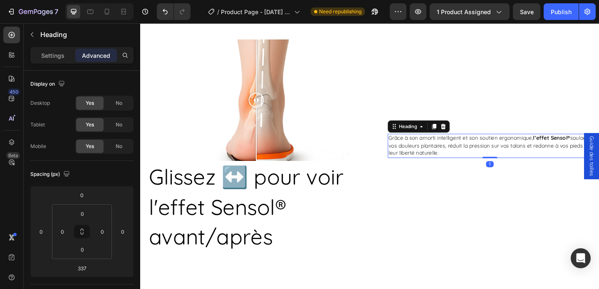
drag, startPoint x: 524, startPoint y: 239, endPoint x: 524, endPoint y: 98, distance: 141.0
click at [524, 99] on div "Title Line Grâce à son amorti intelligent et son soutien ergonomique, l’effet S…" at bounding box center [513, 157] width 235 height 232
type input "0"
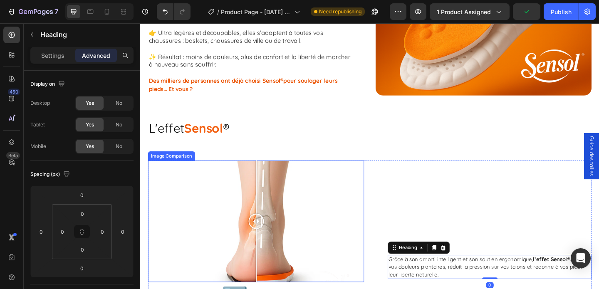
scroll to position [890, 0]
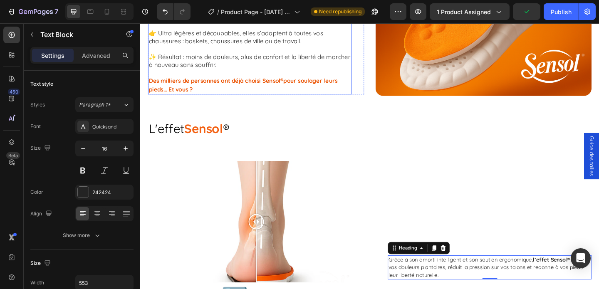
click at [288, 57] on p "✨ Résultat : moins de douleurs, plus de confort et la liberté de marcher à nouv…" at bounding box center [259, 64] width 220 height 17
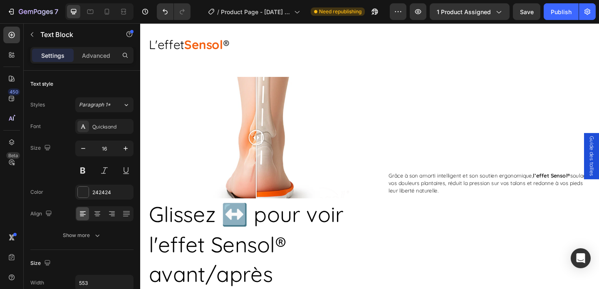
scroll to position [982, 0]
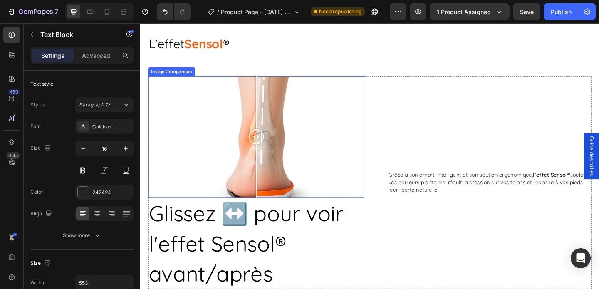
click at [283, 110] on div at bounding box center [265, 147] width 235 height 132
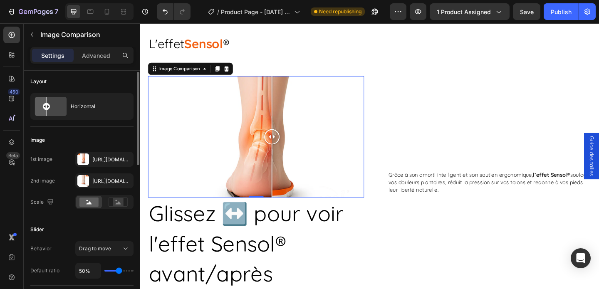
scroll to position [3, 0]
click at [99, 102] on div "Horizontal" at bounding box center [96, 105] width 51 height 19
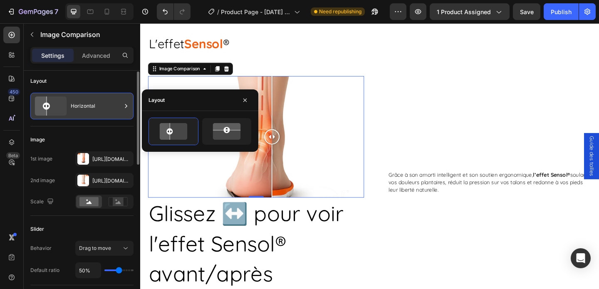
click at [99, 102] on div "Horizontal" at bounding box center [96, 105] width 51 height 19
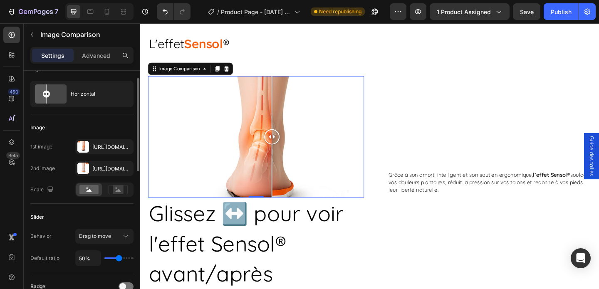
scroll to position [16, 0]
click at [120, 192] on rect at bounding box center [118, 188] width 11 height 8
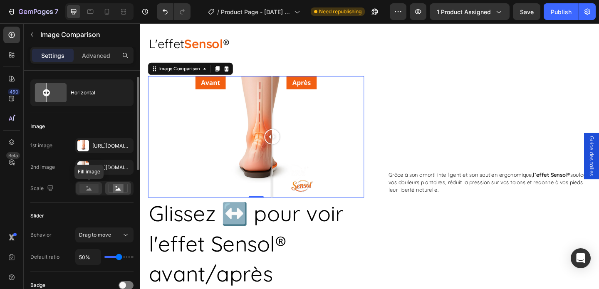
click at [99, 190] on div at bounding box center [89, 188] width 26 height 12
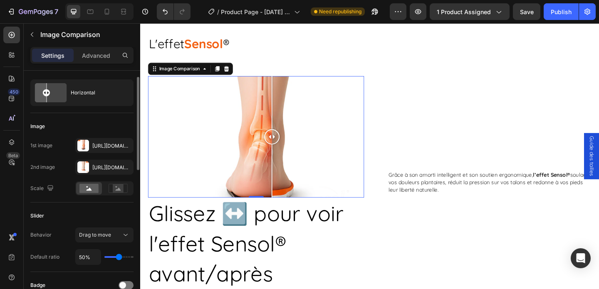
type input "58%"
type input "58"
type input "60%"
type input "60"
type input "64%"
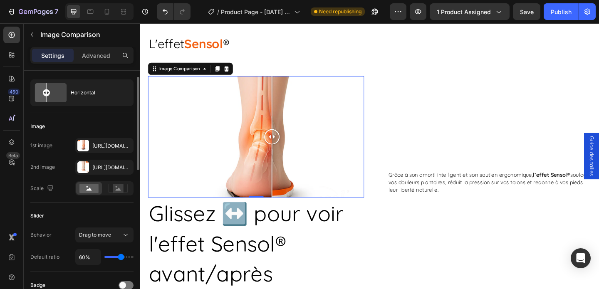
type input "64"
type input "69%"
type input "69"
type input "73%"
type input "73"
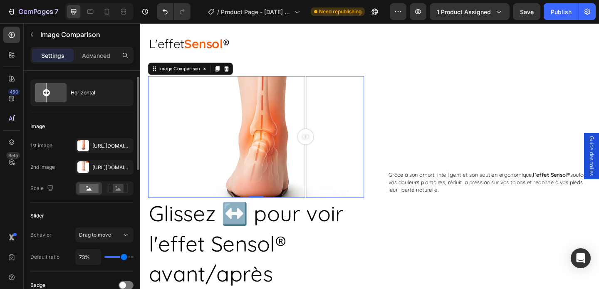
type input "100%"
type input "100"
type input "92%"
type input "92"
type input "83%"
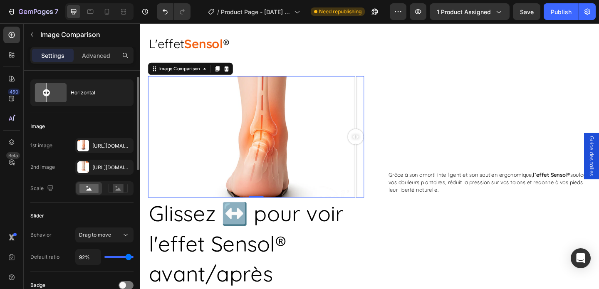
type input "83"
type input "74%"
type input "74"
type input "60%"
type input "60"
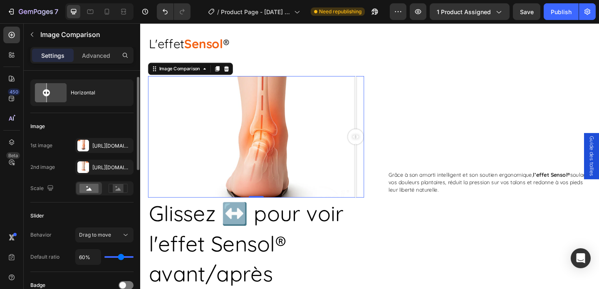
type input "55%"
type input "55"
type input "50%"
type input "50"
type input "47%"
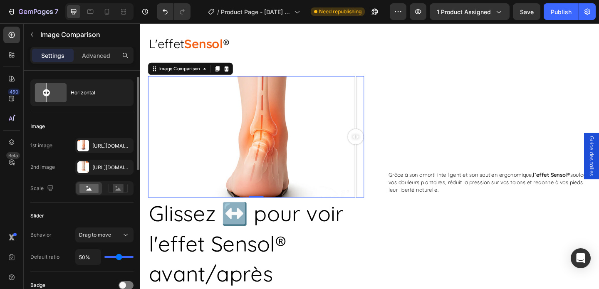
type input "47"
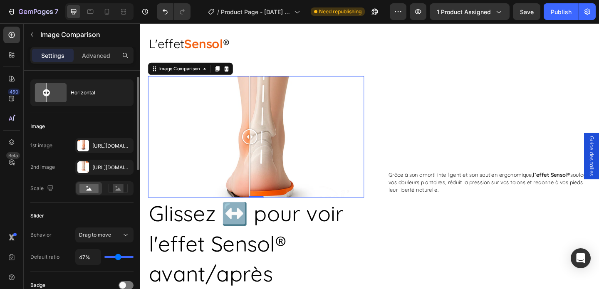
type input "45%"
type input "45"
type input "44%"
type input "44"
type input "43%"
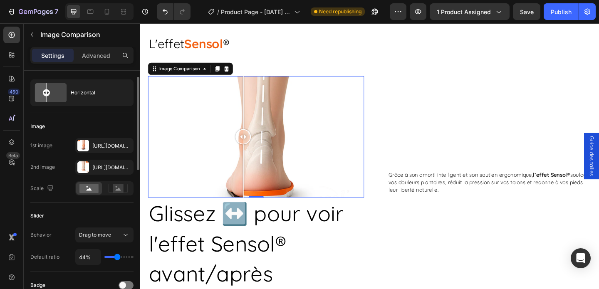
type input "43"
type input "44%"
type input "44"
type input "45%"
type input "45"
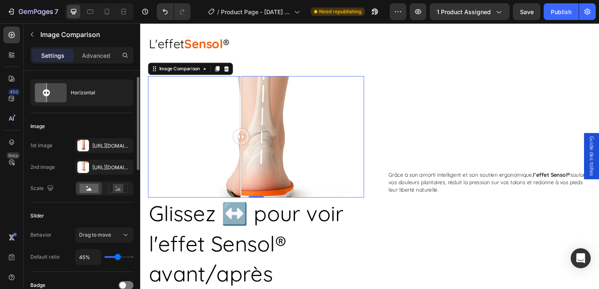
type input "46%"
type input "46"
type input "47%"
type input "47"
type input "48%"
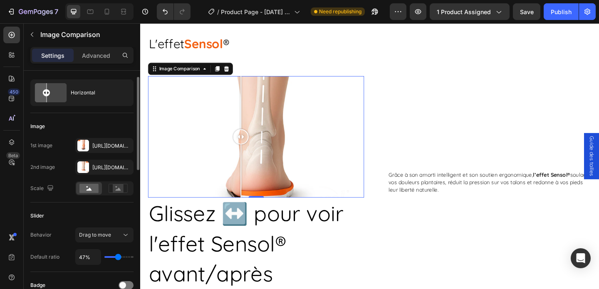
type input "48"
type input "49%"
type input "49"
type input "50%"
type input "50"
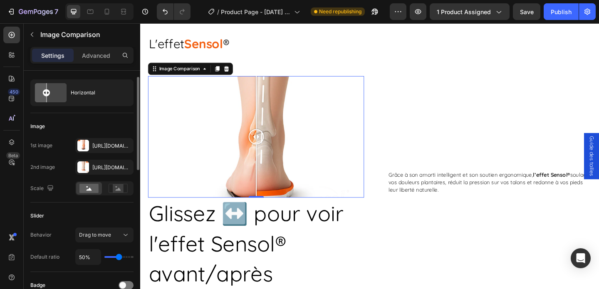
type input "51%"
type input "51"
type input "52%"
type input "52"
type input "53%"
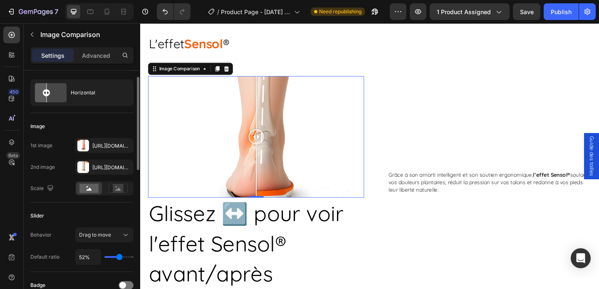
type input "53"
type input "52%"
type input "52"
type input "51%"
type input "51"
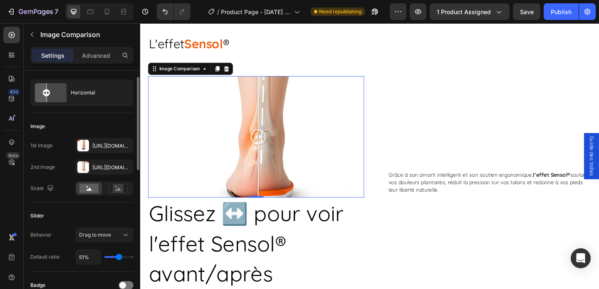
type input "50%"
type input "50"
type input "49%"
type input "49"
click at [119, 258] on input "range" at bounding box center [118, 257] width 29 height 2
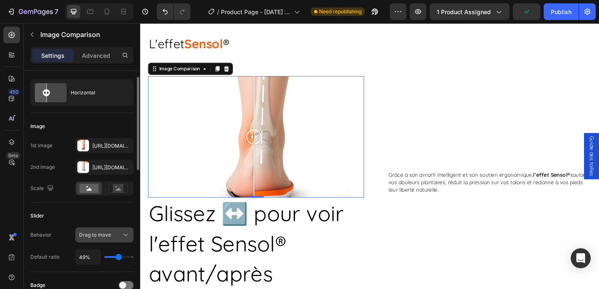
click at [123, 235] on icon at bounding box center [125, 235] width 8 height 8
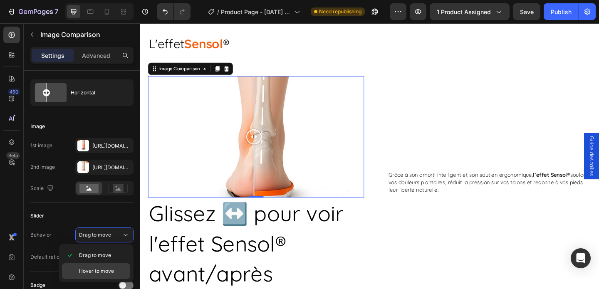
click at [111, 270] on span "Hover to move" at bounding box center [96, 270] width 35 height 7
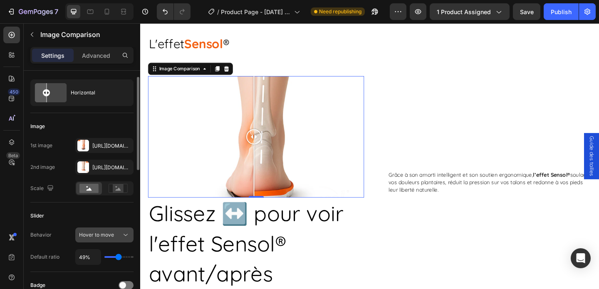
click at [125, 234] on icon at bounding box center [125, 235] width 8 height 8
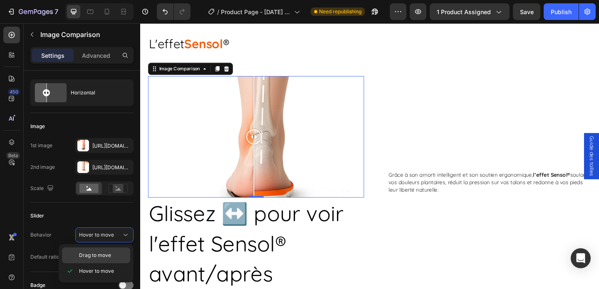
click at [111, 251] on div "Drag to move" at bounding box center [96, 255] width 68 height 16
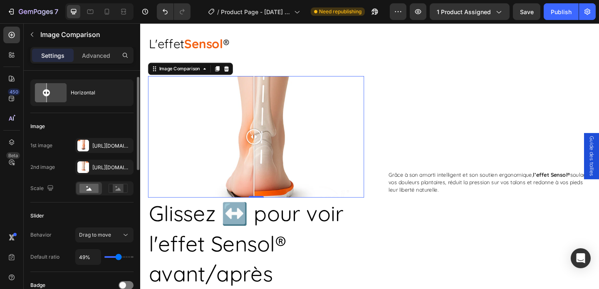
click at [110, 218] on div "Slider" at bounding box center [81, 215] width 103 height 13
click at [116, 188] on rect at bounding box center [118, 188] width 11 height 8
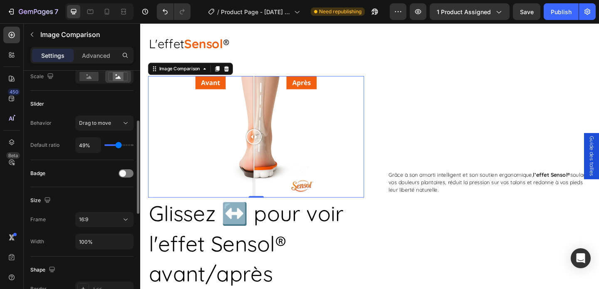
scroll to position [129, 0]
click at [128, 217] on icon at bounding box center [125, 219] width 8 height 8
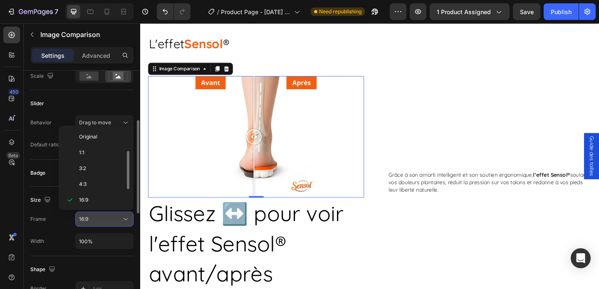
scroll to position [15, 0]
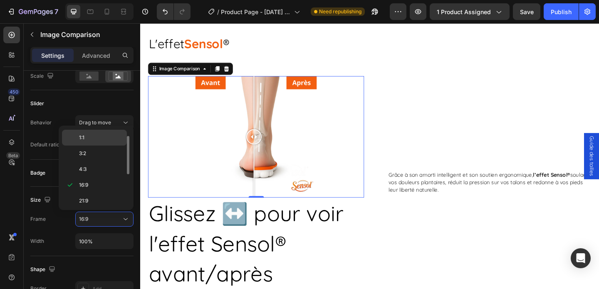
click at [98, 146] on div "1:1" at bounding box center [94, 154] width 65 height 16
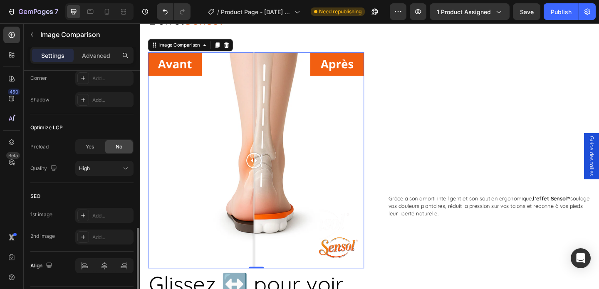
scroll to position [385, 0]
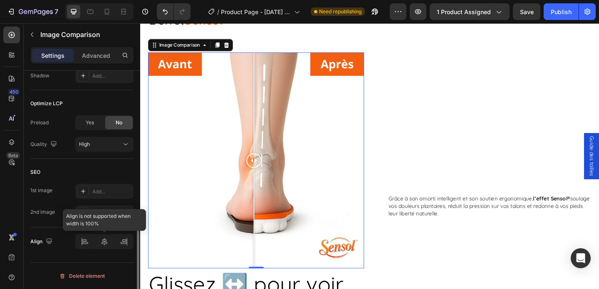
click at [108, 244] on div at bounding box center [104, 241] width 58 height 15
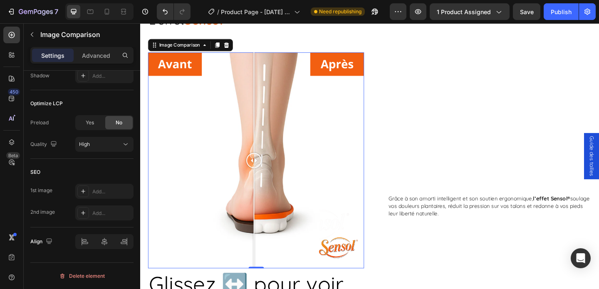
click at [239, 193] on div at bounding box center [265, 172] width 235 height 235
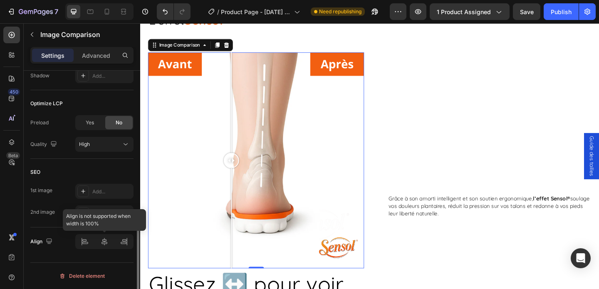
click at [103, 240] on div at bounding box center [104, 241] width 58 height 15
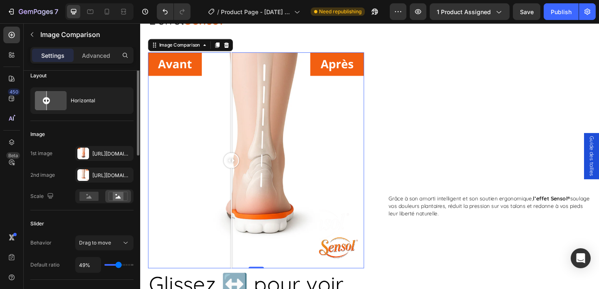
scroll to position [0, 0]
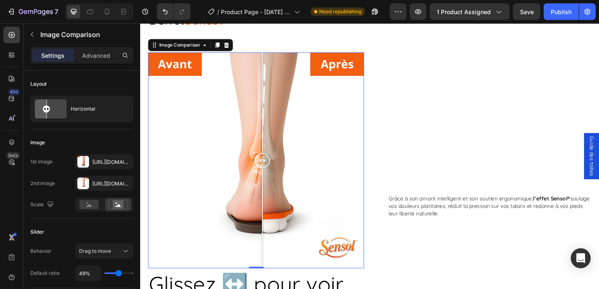
drag, startPoint x: 237, startPoint y: 171, endPoint x: 273, endPoint y: 173, distance: 35.4
click at [273, 173] on div at bounding box center [273, 172] width 17 height 17
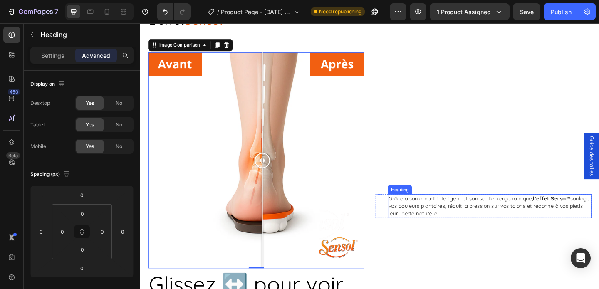
click at [433, 216] on h2 "Grâce à son amorti intelligent et son soutien ergonomique, l’effet Sensol® soul…" at bounding box center [520, 222] width 222 height 26
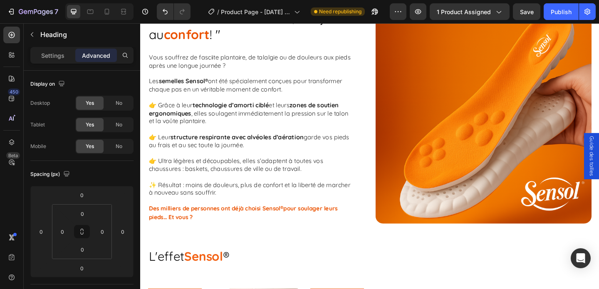
scroll to position [785, 0]
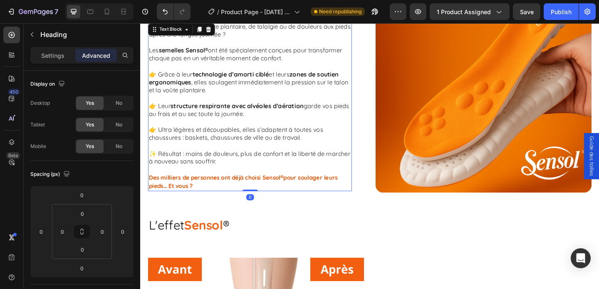
click at [282, 112] on strong "structure respirante avec alvéoles d’aération" at bounding box center [245, 113] width 145 height 8
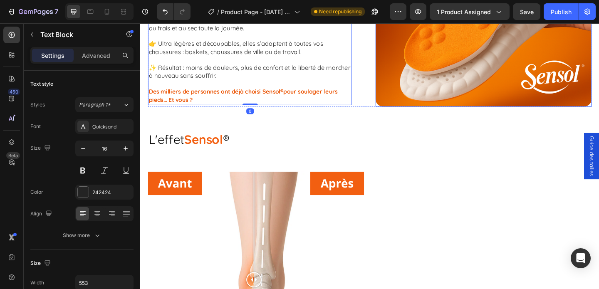
scroll to position [937, 0]
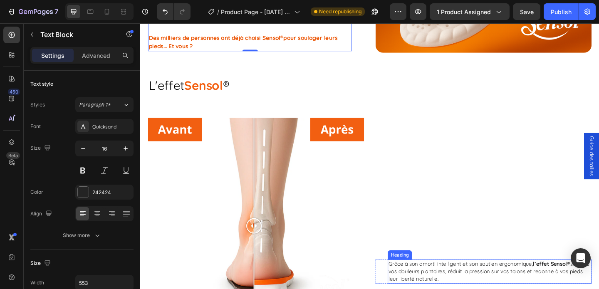
click at [465, 289] on h2 "Grâce à son amorti intelligent et son soutien ergonomique, l’effet Sensol® soul…" at bounding box center [520, 293] width 222 height 26
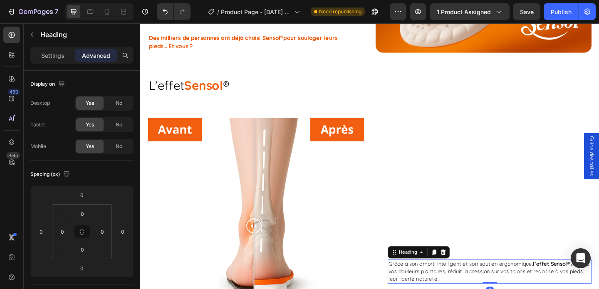
click at [59, 62] on div "Settings Advanced" at bounding box center [81, 55] width 103 height 17
click at [59, 56] on p "Settings" at bounding box center [52, 55] width 23 height 9
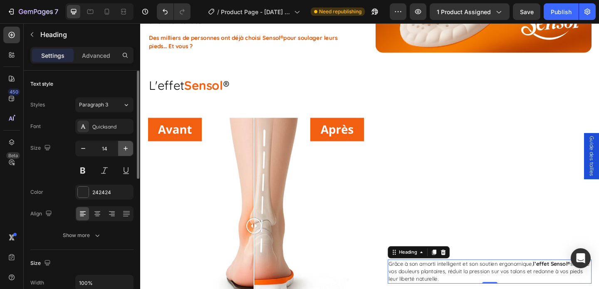
click at [126, 150] on icon "button" at bounding box center [125, 148] width 8 height 8
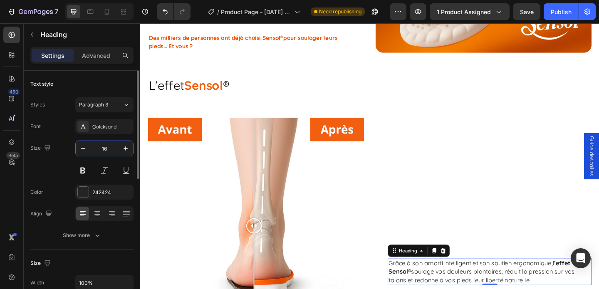
click at [108, 148] on input "16" at bounding box center [104, 148] width 27 height 15
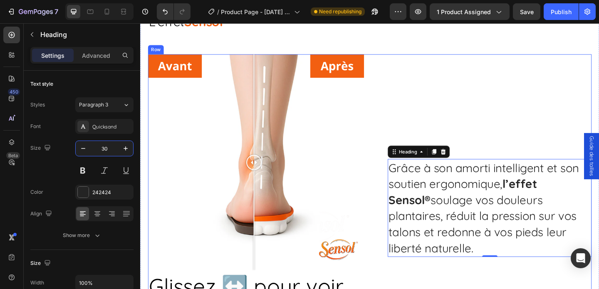
scroll to position [1014, 0]
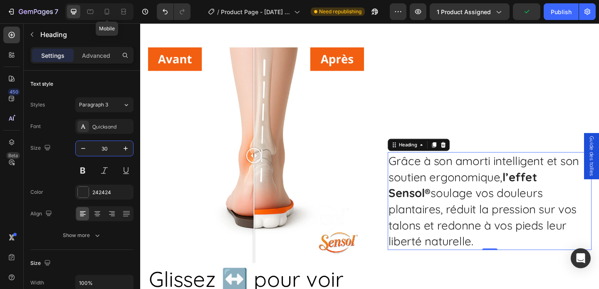
click at [105, 16] on div at bounding box center [106, 11] width 13 height 13
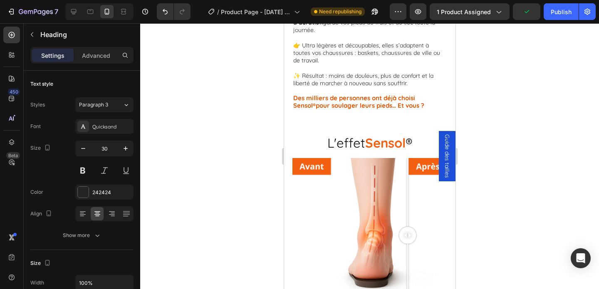
type input "19"
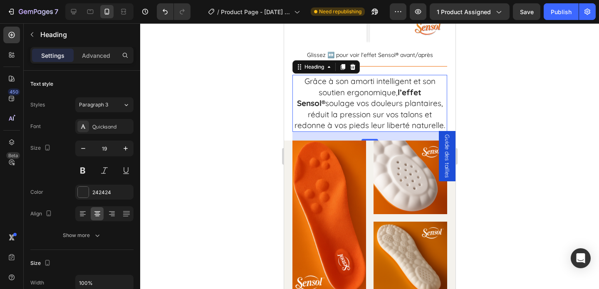
scroll to position [1299, 0]
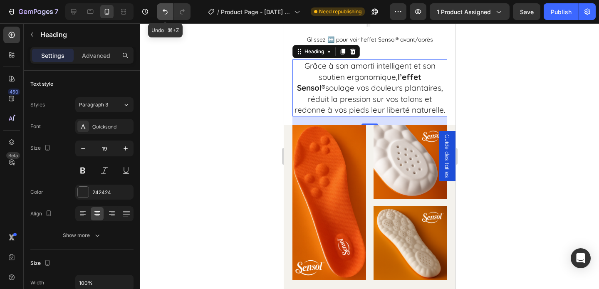
click at [166, 12] on icon "Undo/Redo" at bounding box center [165, 11] width 8 height 8
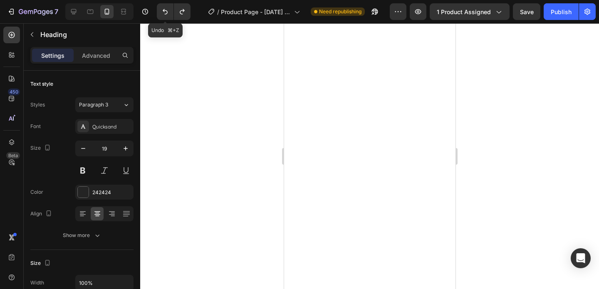
click at [166, 12] on icon "Undo/Redo" at bounding box center [165, 11] width 8 height 8
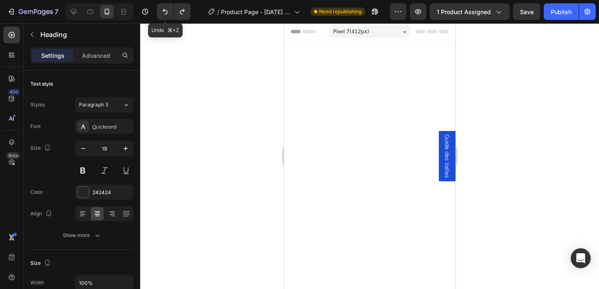
scroll to position [1299, 0]
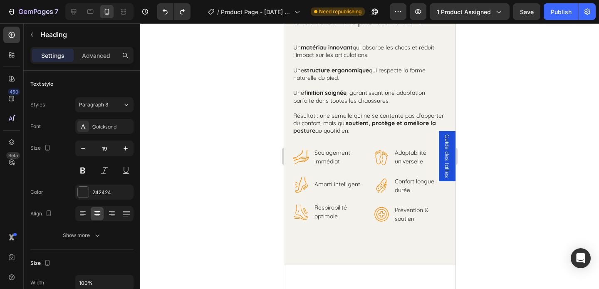
click at [225, 111] on div at bounding box center [369, 156] width 459 height 266
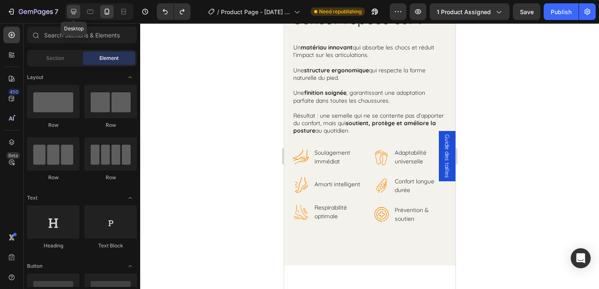
click at [78, 9] on div at bounding box center [73, 11] width 13 height 13
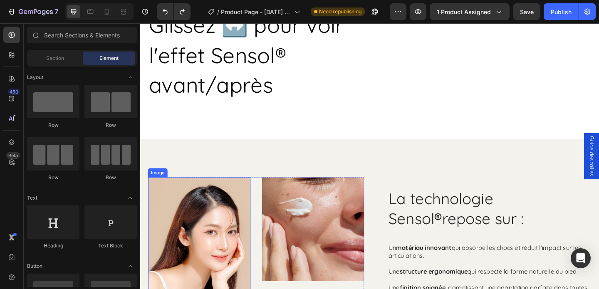
scroll to position [1291, 0]
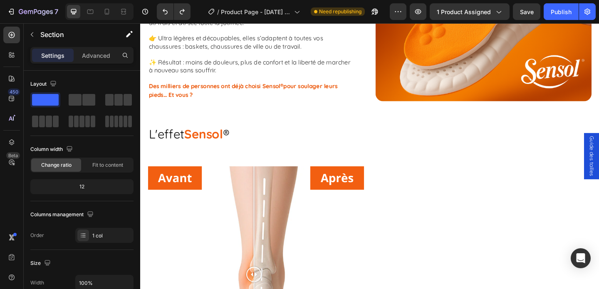
scroll to position [883, 0]
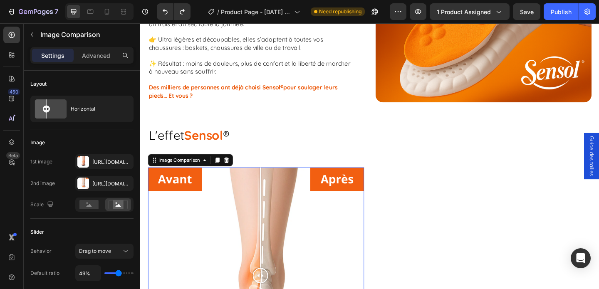
drag, startPoint x: 371, startPoint y: 222, endPoint x: 271, endPoint y: 227, distance: 100.0
click at [271, 227] on div at bounding box center [270, 234] width 1 height 109
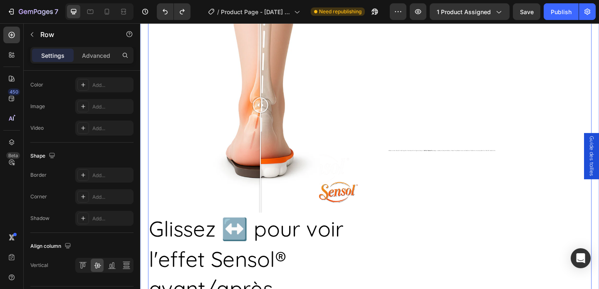
scroll to position [1075, 0]
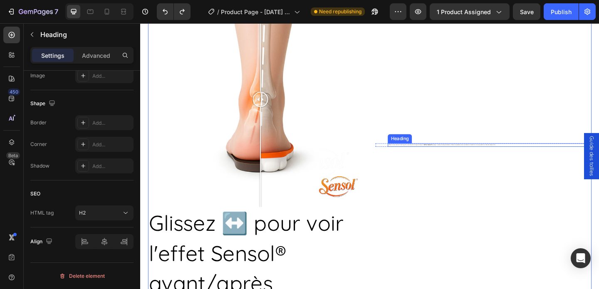
click at [462, 156] on h2 "Grâce à son amorti intelligent et son soutien ergonomique, l’effet Sensol® soul…" at bounding box center [520, 155] width 222 height 3
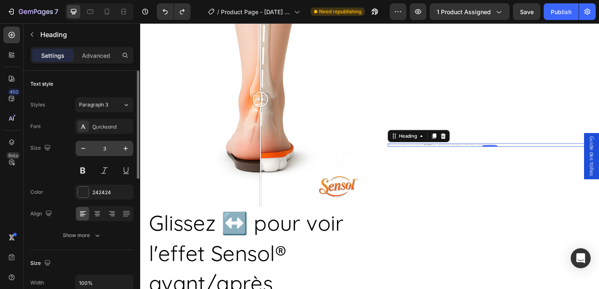
click at [106, 150] on input "3" at bounding box center [104, 148] width 27 height 15
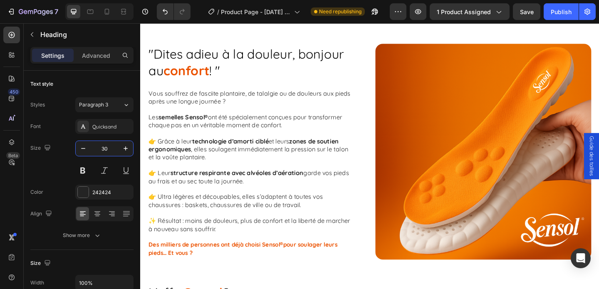
scroll to position [698, 0]
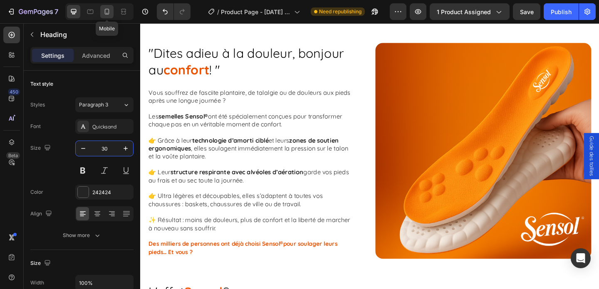
click at [109, 14] on icon at bounding box center [107, 11] width 8 height 8
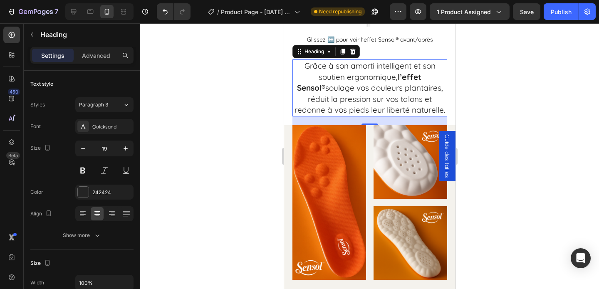
scroll to position [1372, 0]
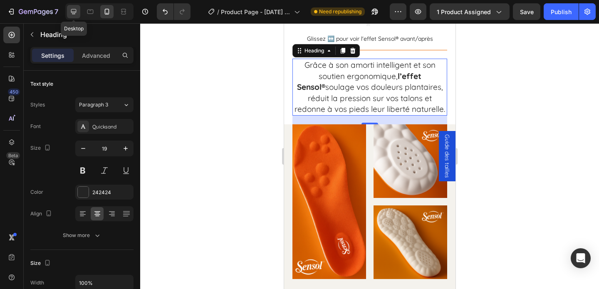
click at [72, 12] on icon at bounding box center [73, 11] width 5 height 5
type input "30"
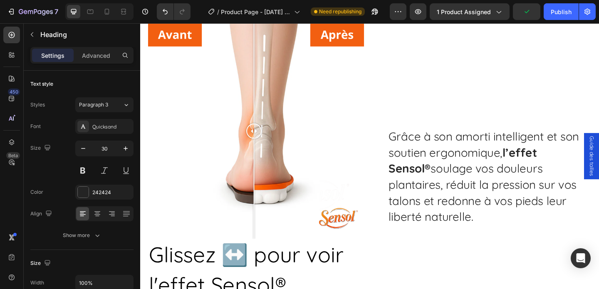
scroll to position [1115, 0]
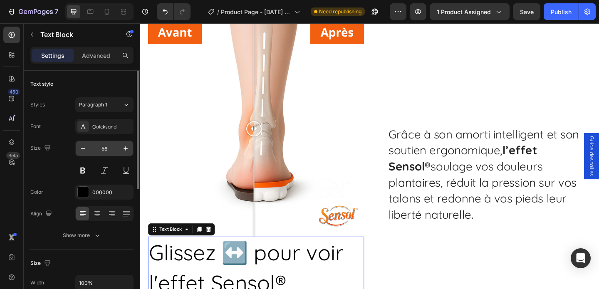
click at [102, 148] on input "56" at bounding box center [104, 148] width 27 height 15
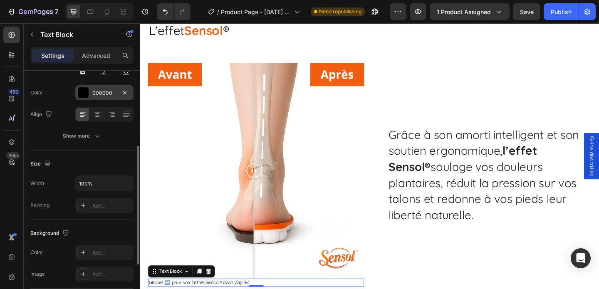
scroll to position [251, 0]
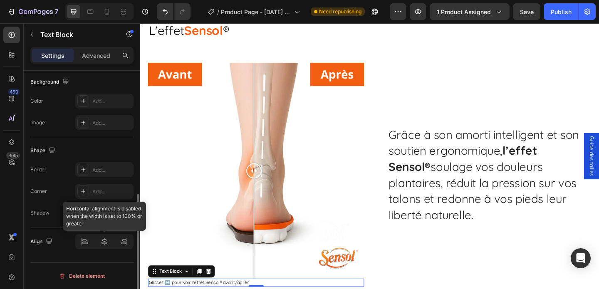
type input "12"
click at [105, 246] on div at bounding box center [104, 241] width 58 height 15
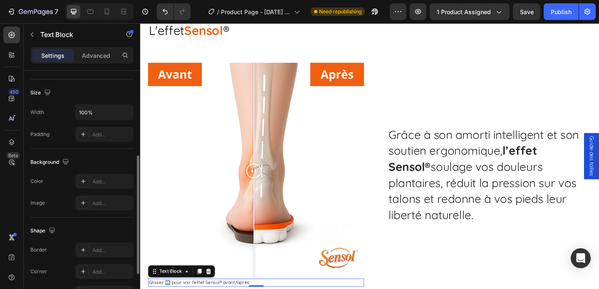
scroll to position [171, 0]
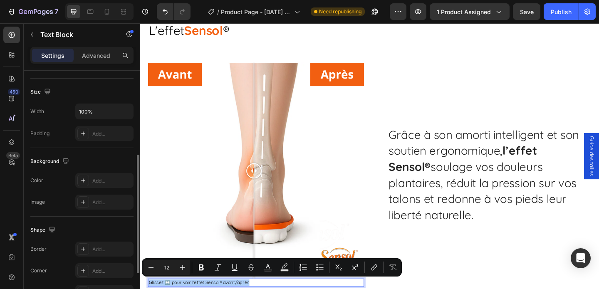
click at [110, 223] on div "Shape" at bounding box center [81, 229] width 103 height 13
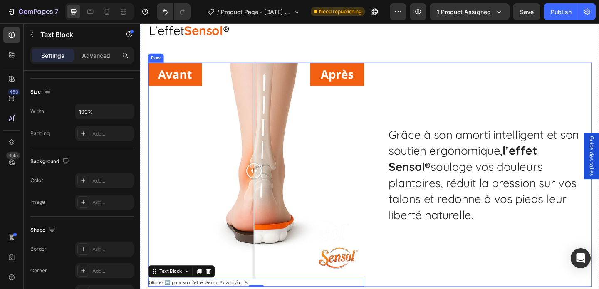
click at [505, 252] on div "Title Line Grâce à son amorti intelligent et son soutien ergonomique, l’effet S…" at bounding box center [513, 188] width 235 height 244
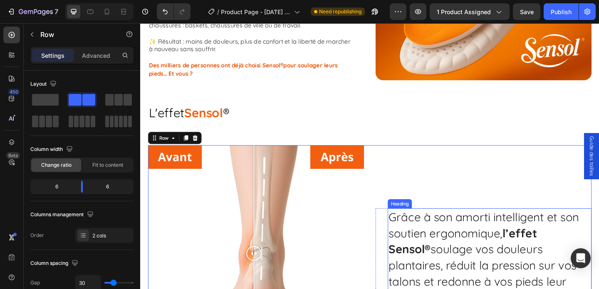
scroll to position [980, 0]
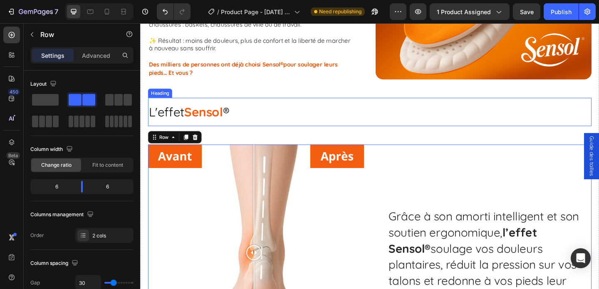
click at [227, 118] on strong "Sensol" at bounding box center [209, 119] width 42 height 17
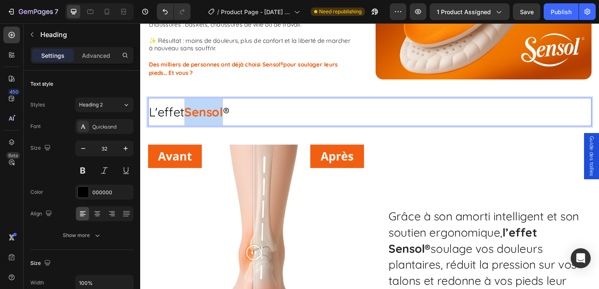
click at [227, 119] on strong "Sensol" at bounding box center [209, 119] width 42 height 17
click at [260, 122] on p "L'effet Sensol ®" at bounding box center [389, 119] width 481 height 29
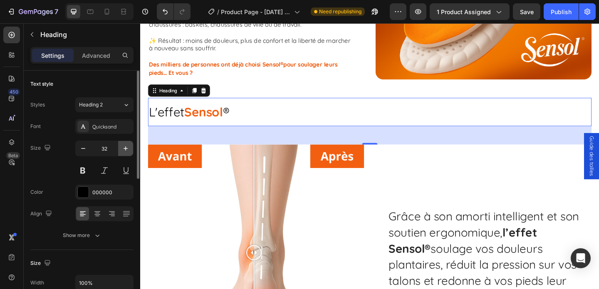
click at [126, 149] on icon "button" at bounding box center [125, 148] width 8 height 8
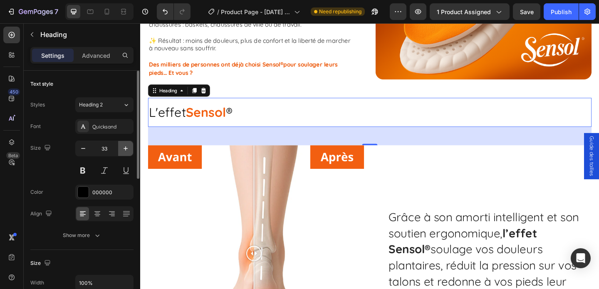
click at [126, 149] on icon "button" at bounding box center [125, 148] width 8 height 8
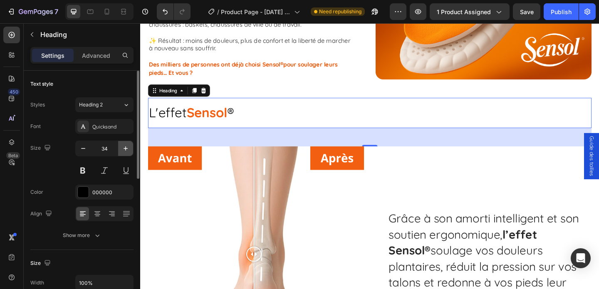
click at [126, 149] on icon "button" at bounding box center [125, 148] width 8 height 8
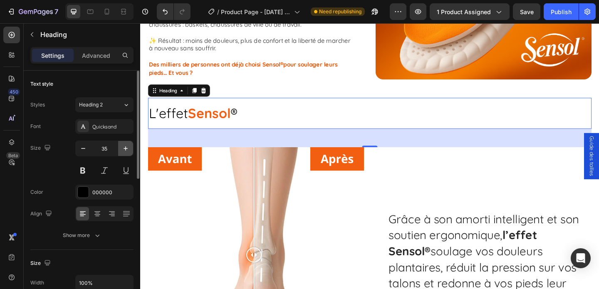
click at [126, 149] on icon "button" at bounding box center [125, 148] width 8 height 8
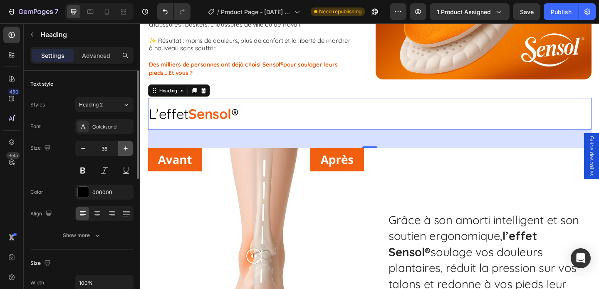
click at [126, 149] on icon "button" at bounding box center [125, 148] width 8 height 8
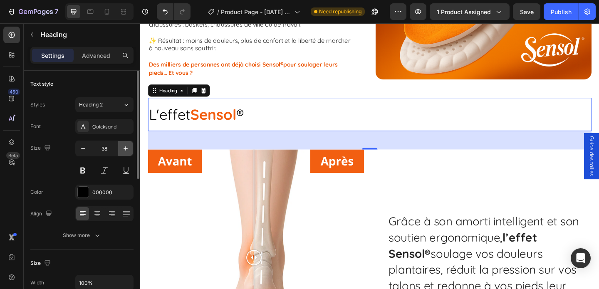
click at [126, 149] on icon "button" at bounding box center [125, 148] width 8 height 8
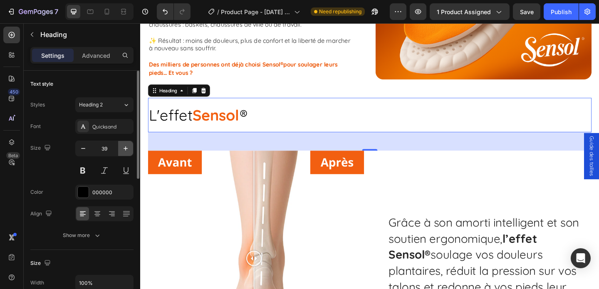
click at [126, 149] on icon "button" at bounding box center [125, 148] width 8 height 8
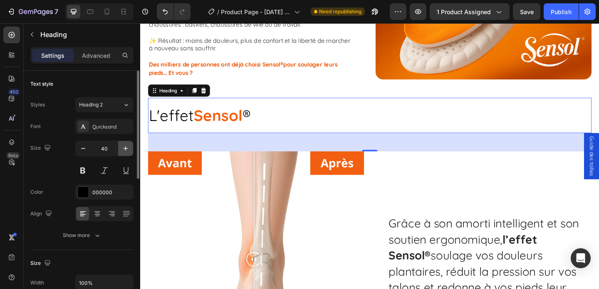
click at [126, 149] on icon "button" at bounding box center [125, 148] width 8 height 8
type input "41"
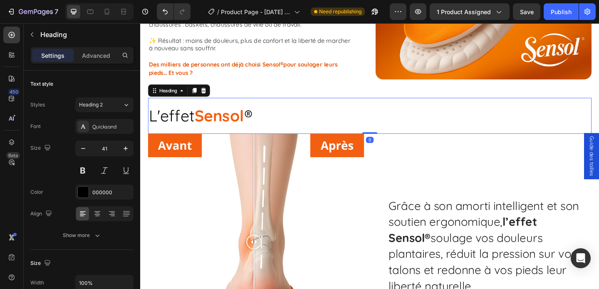
drag, startPoint x: 385, startPoint y: 163, endPoint x: 384, endPoint y: 138, distance: 24.6
click at [384, 138] on div "L'effet Sensol ® Heading 0" at bounding box center [389, 123] width 482 height 39
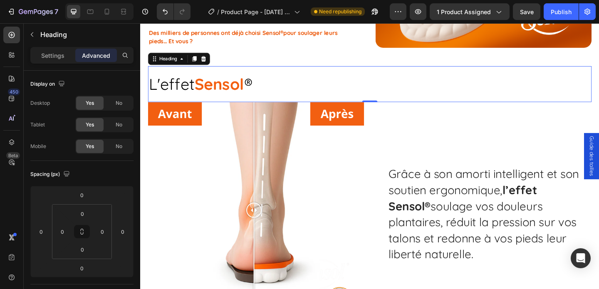
scroll to position [1016, 0]
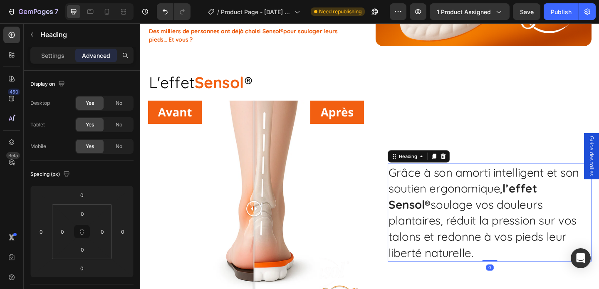
click at [435, 186] on h2 "Grâce à son amorti intelligent et son soutien ergonomique, l’effet Sensol® soul…" at bounding box center [520, 229] width 222 height 106
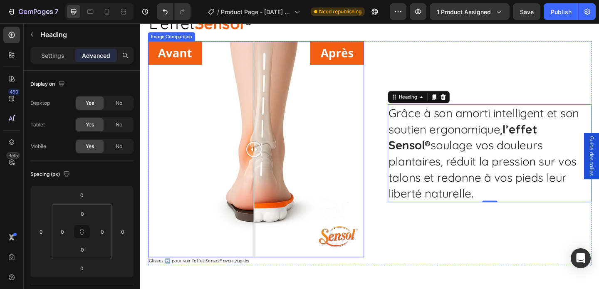
scroll to position [1082, 0]
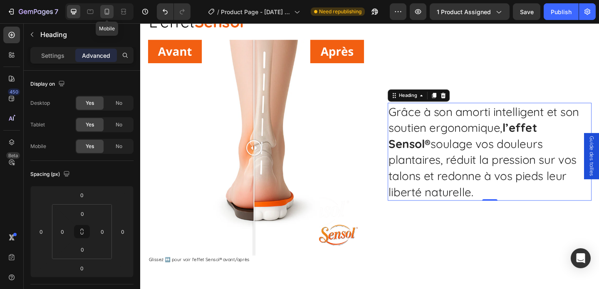
click at [107, 10] on icon at bounding box center [107, 11] width 8 height 8
type input "-20"
type input "21"
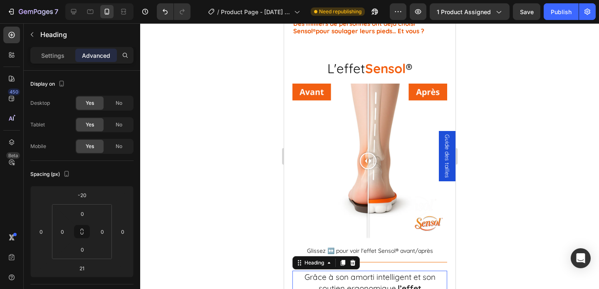
scroll to position [1159, 0]
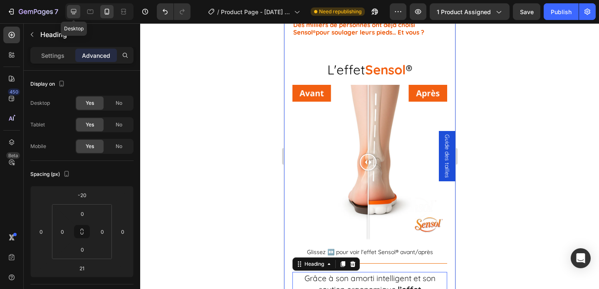
click at [69, 10] on icon at bounding box center [73, 11] width 8 height 8
type input "0"
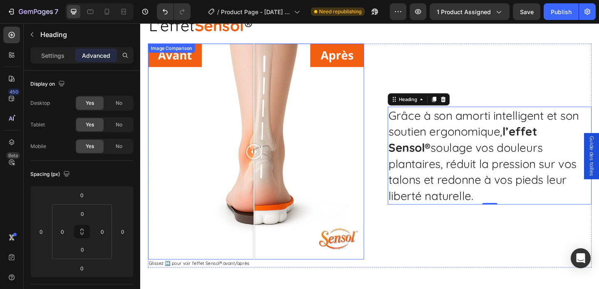
scroll to position [1078, 0]
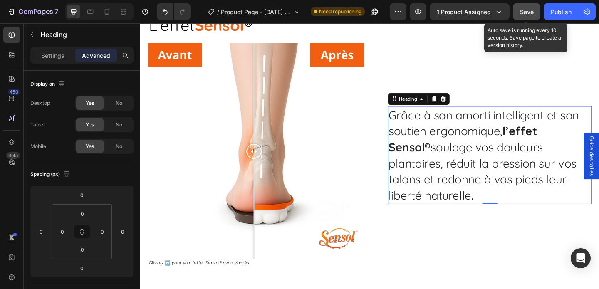
click at [528, 9] on span "Save" at bounding box center [527, 11] width 14 height 7
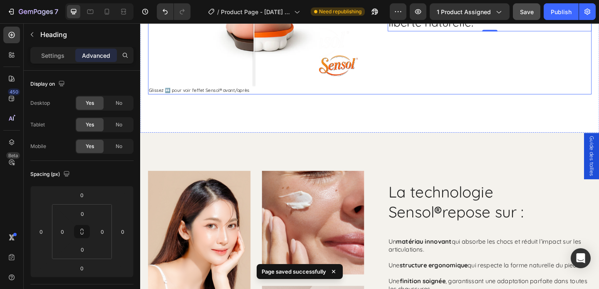
scroll to position [1277, 0]
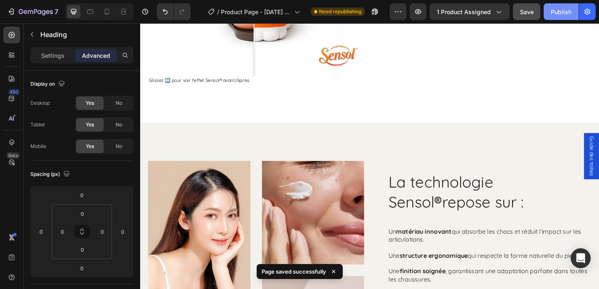
click at [558, 14] on div "Publish" at bounding box center [561, 11] width 21 height 9
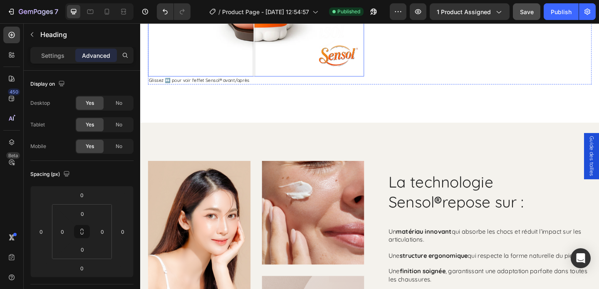
drag, startPoint x: 281, startPoint y: 52, endPoint x: 272, endPoint y: 53, distance: 9.2
click at [272, 53] on div at bounding box center [272, 26] width 1 height 109
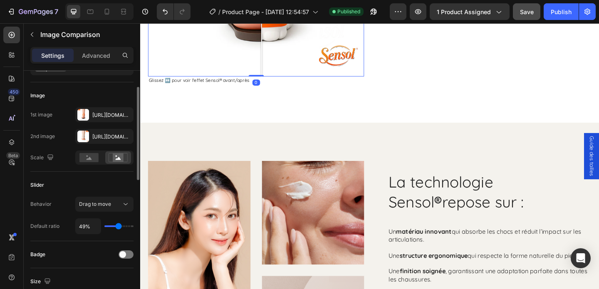
scroll to position [48, 0]
click at [84, 226] on input "49%" at bounding box center [88, 225] width 25 height 15
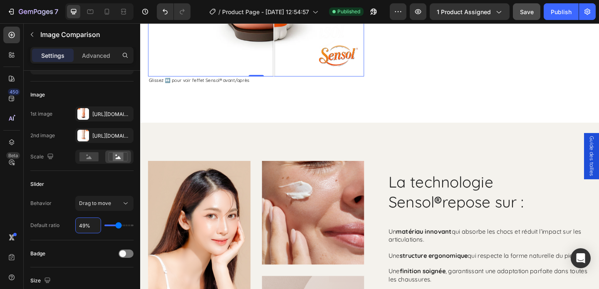
drag, startPoint x: 277, startPoint y: 68, endPoint x: 286, endPoint y: 67, distance: 9.2
drag, startPoint x: 86, startPoint y: 227, endPoint x: 73, endPoint y: 227, distance: 13.3
click at [73, 227] on div "Default ratio 49%" at bounding box center [81, 226] width 103 height 16
type input "5%"
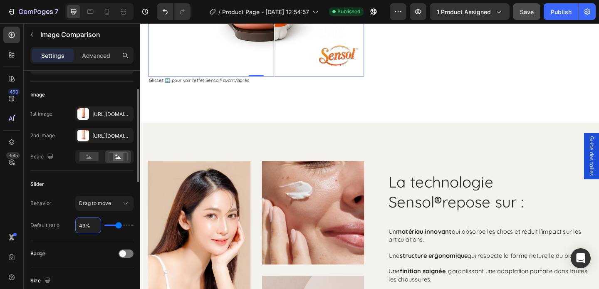
type input "5"
type input "50%"
type input "50"
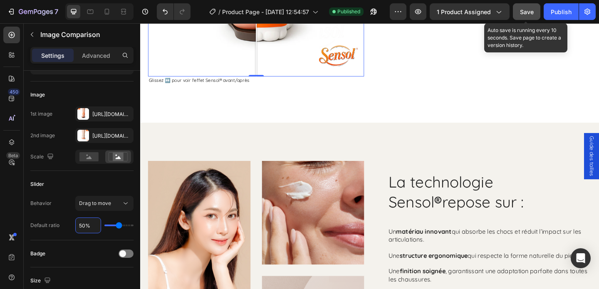
type input "50%"
click at [528, 14] on span "Save" at bounding box center [527, 11] width 14 height 7
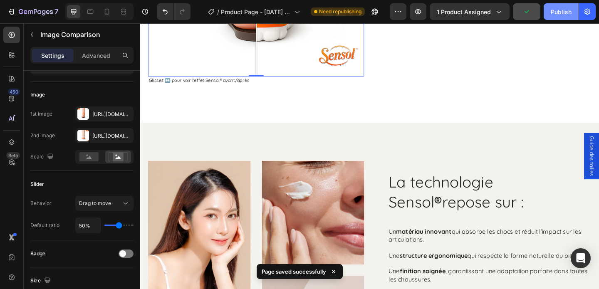
click at [554, 15] on div "Publish" at bounding box center [561, 11] width 21 height 9
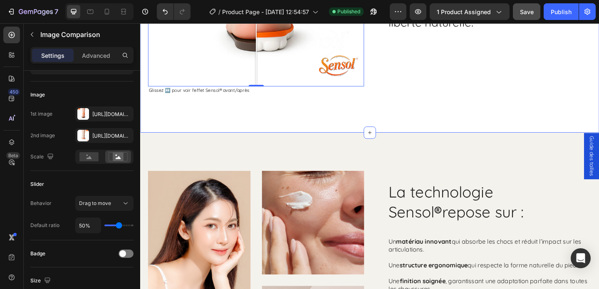
scroll to position [1270, 0]
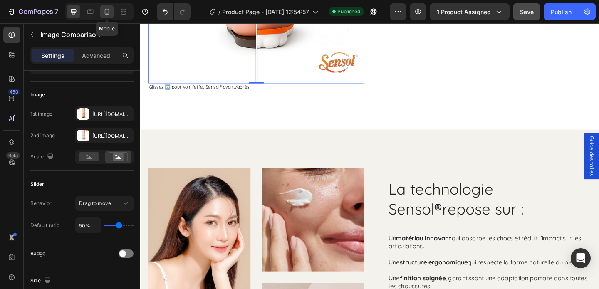
click at [108, 14] on icon at bounding box center [107, 11] width 8 height 8
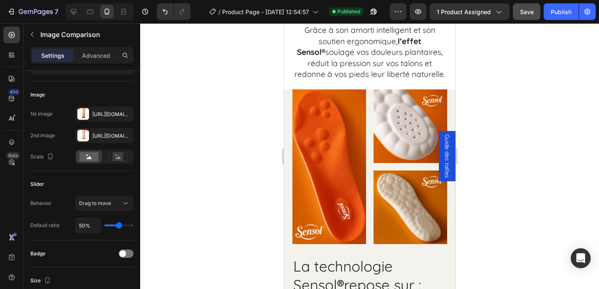
scroll to position [1408, 0]
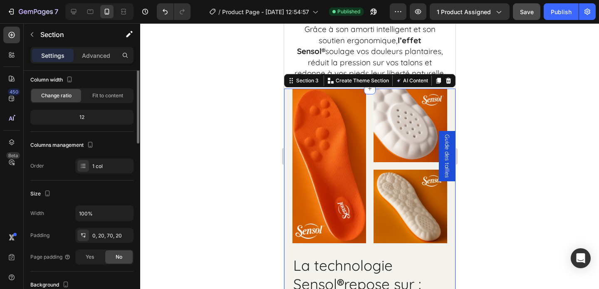
scroll to position [0, 0]
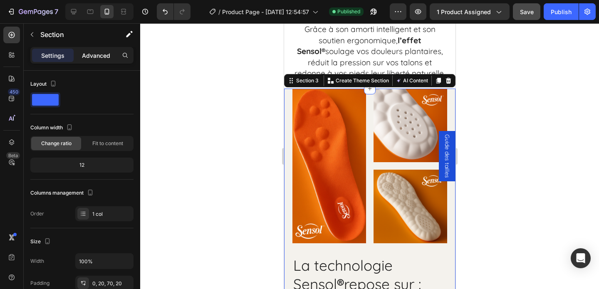
click at [89, 55] on p "Advanced" at bounding box center [96, 55] width 28 height 9
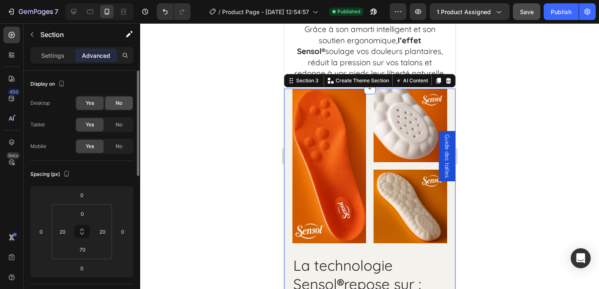
click at [115, 105] on div "No" at bounding box center [118, 102] width 27 height 13
click at [91, 105] on span "Yes" at bounding box center [90, 102] width 8 height 7
click at [72, 14] on icon at bounding box center [73, 11] width 5 height 5
type input "100"
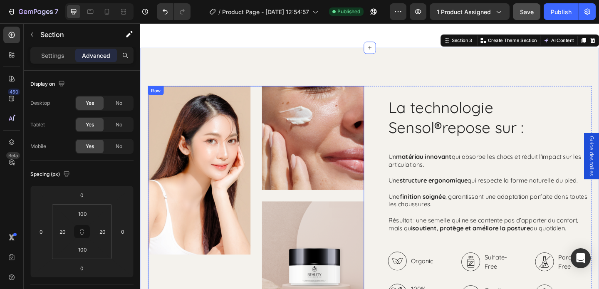
scroll to position [1355, 0]
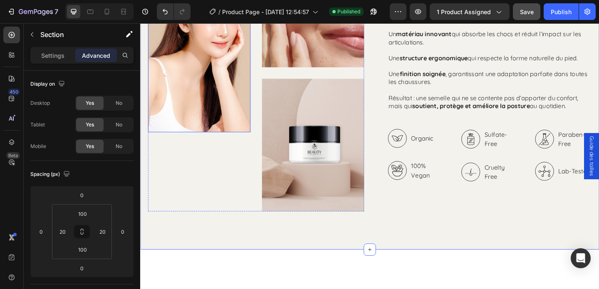
click at [216, 117] on img at bounding box center [203, 49] width 111 height 183
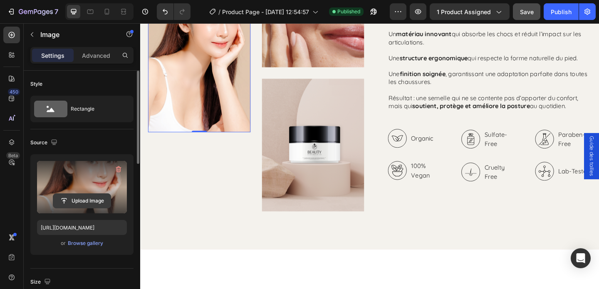
click at [78, 201] on input "file" at bounding box center [81, 201] width 57 height 14
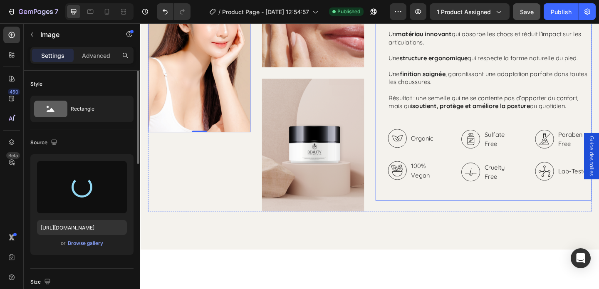
type input "https://cdn.shopify.com/s/files/1/0978/3417/2755/files/gempages_577845198571176…"
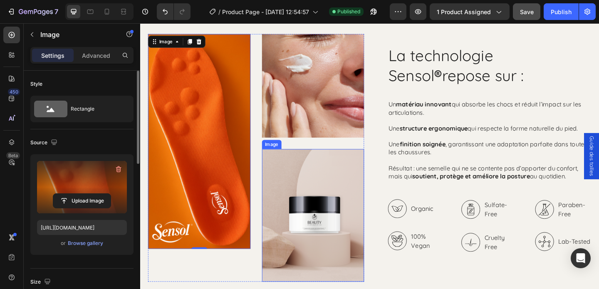
scroll to position [1277, 0]
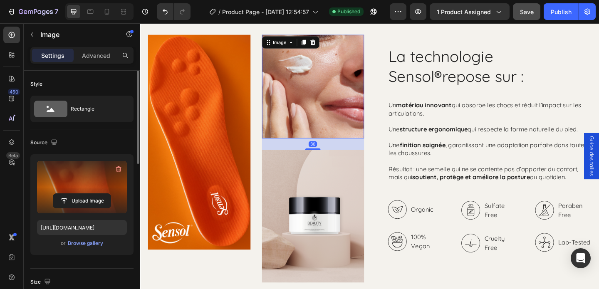
click at [324, 122] on img at bounding box center [327, 92] width 111 height 113
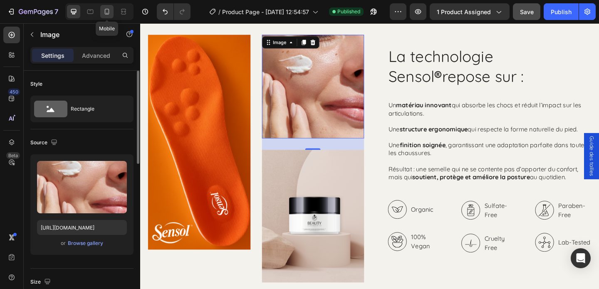
click at [109, 14] on icon at bounding box center [107, 11] width 8 height 8
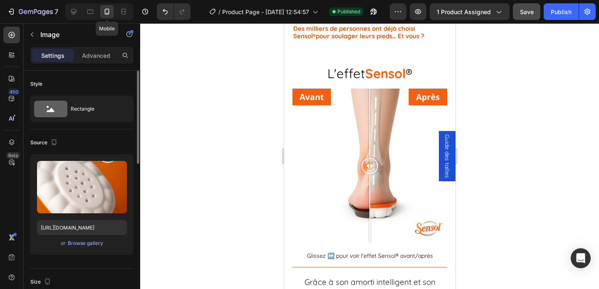
scroll to position [1148, 0]
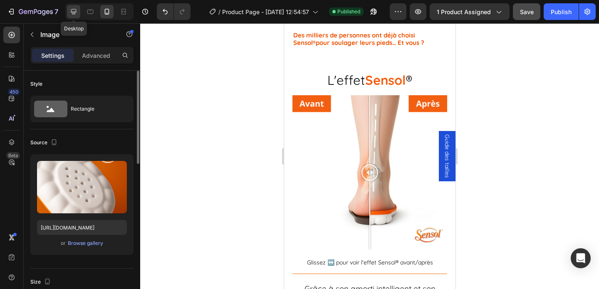
click at [74, 13] on icon at bounding box center [73, 11] width 5 height 5
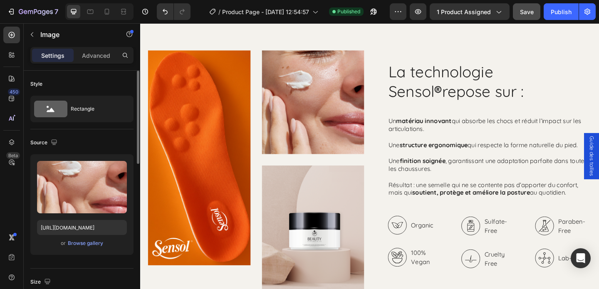
scroll to position [1398, 0]
click at [318, 106] on img at bounding box center [327, 108] width 111 height 113
click at [326, 103] on img at bounding box center [327, 108] width 111 height 113
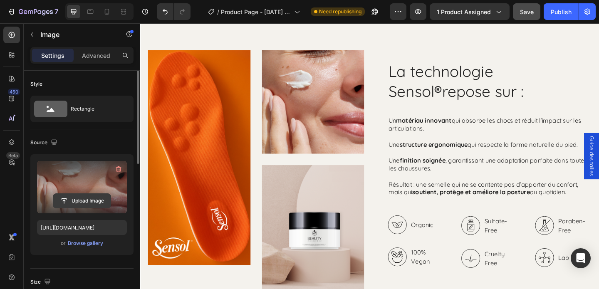
click at [96, 199] on input "file" at bounding box center [81, 201] width 57 height 14
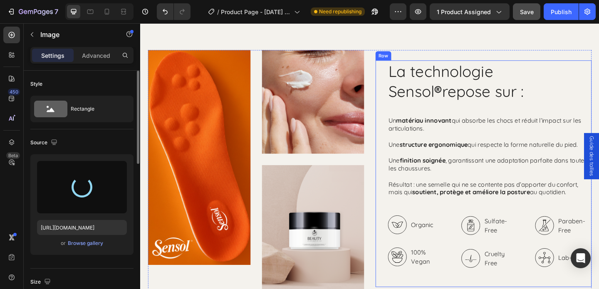
type input "https://cdn.shopify.com/s/files/1/0978/3417/2755/files/gempages_577845198571176…"
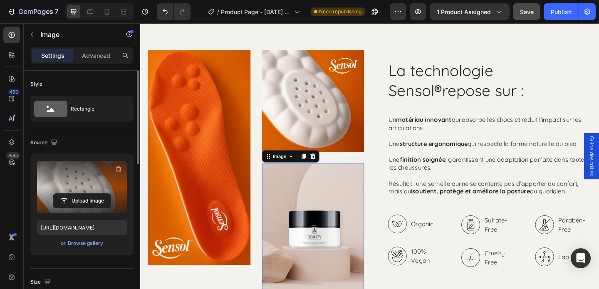
click at [381, 223] on img at bounding box center [327, 248] width 111 height 144
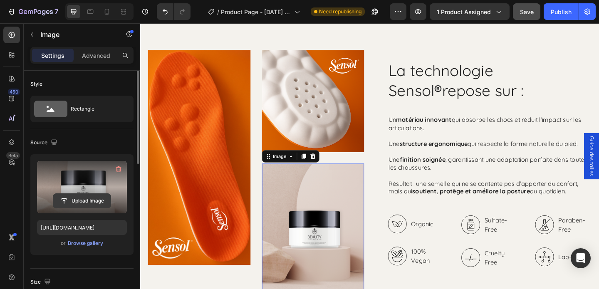
click at [96, 200] on input "file" at bounding box center [81, 201] width 57 height 14
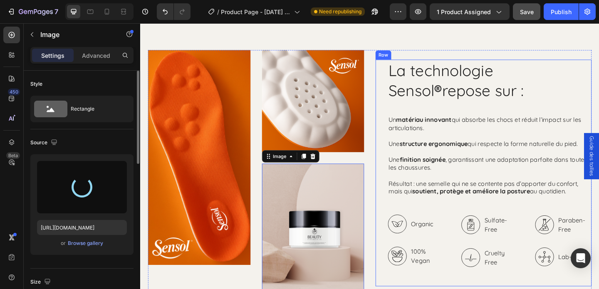
type input "https://cdn.shopify.com/s/files/1/0978/3417/2755/files/gempages_577845198571176…"
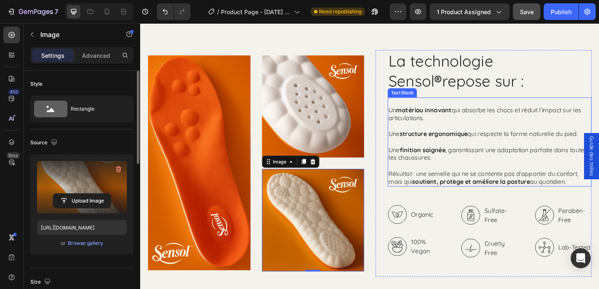
scroll to position [1404, 0]
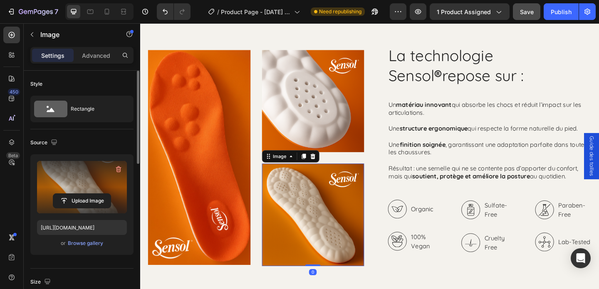
drag, startPoint x: 328, startPoint y: 287, endPoint x: 328, endPoint y: 282, distance: 5.0
click at [328, 282] on div "Image 0" at bounding box center [327, 231] width 111 height 111
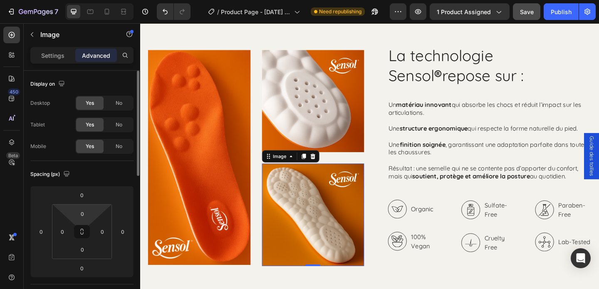
click at [93, 0] on html "7 Version history / Product Page - Aug 19, 12:54:57 Need republishing Preview 1…" at bounding box center [299, 0] width 599 height 0
click at [87, 194] on input "0" at bounding box center [82, 195] width 17 height 12
type input "-2"
type input "-5"
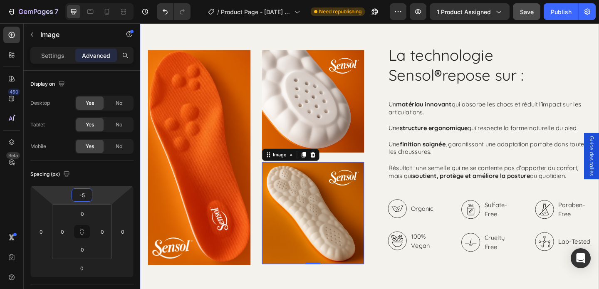
click at [278, 289] on div "Image Image Image 0 Row La technologie Sensol ® repose sur : Heading Un matéria…" at bounding box center [389, 170] width 499 height 330
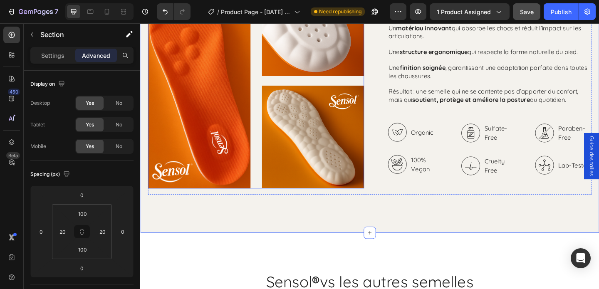
scroll to position [1334, 0]
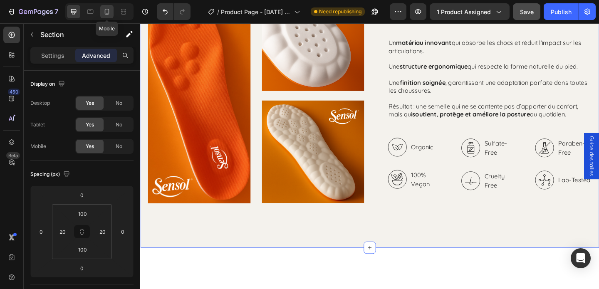
click at [106, 10] on icon at bounding box center [107, 11] width 8 height 8
type input "0"
type input "70"
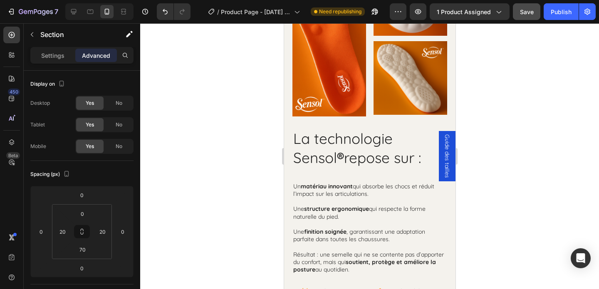
scroll to position [1528, 0]
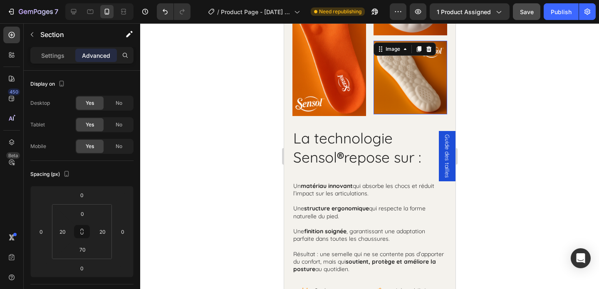
click at [400, 111] on img at bounding box center [410, 78] width 74 height 74
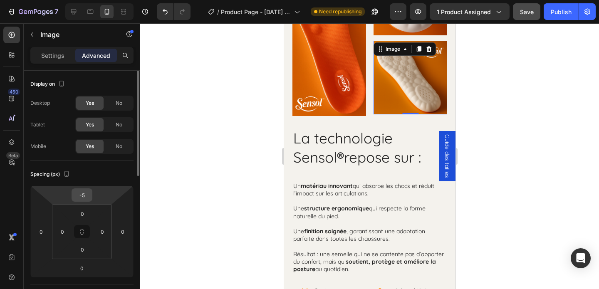
click at [83, 193] on input "-5" at bounding box center [82, 195] width 17 height 12
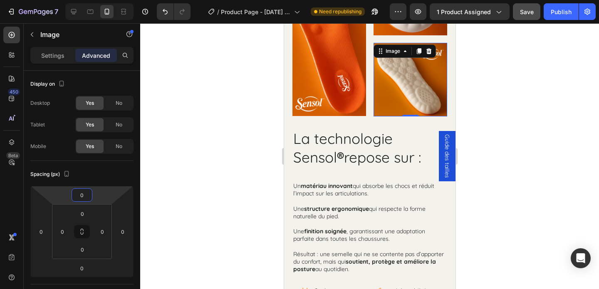
click at [203, 200] on div at bounding box center [369, 156] width 459 height 266
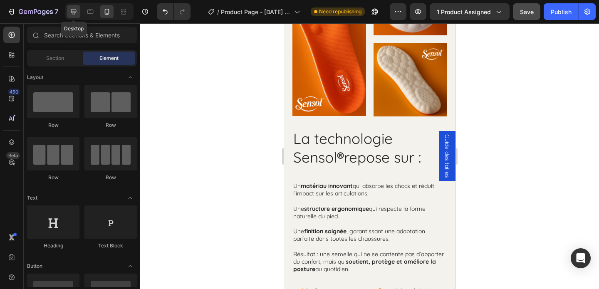
click at [77, 14] on icon at bounding box center [73, 11] width 8 height 8
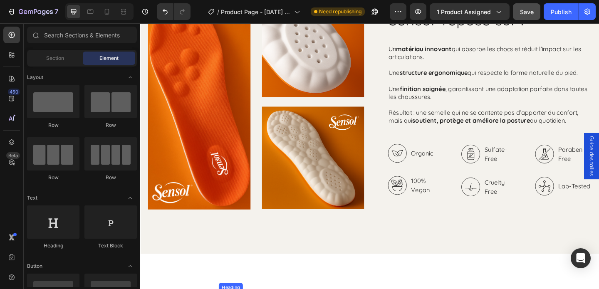
scroll to position [1328, 0]
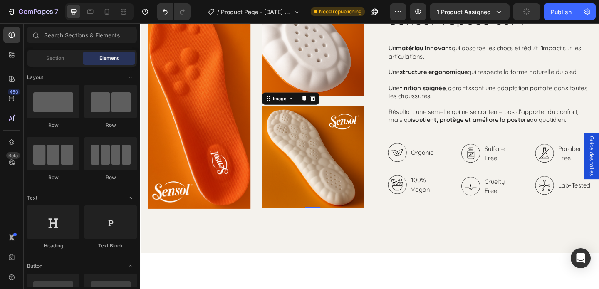
click at [316, 151] on img at bounding box center [327, 168] width 111 height 111
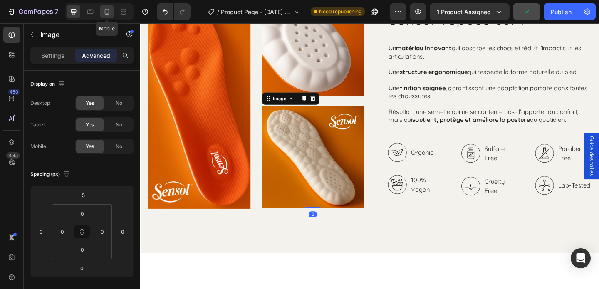
click at [105, 8] on icon at bounding box center [107, 11] width 8 height 8
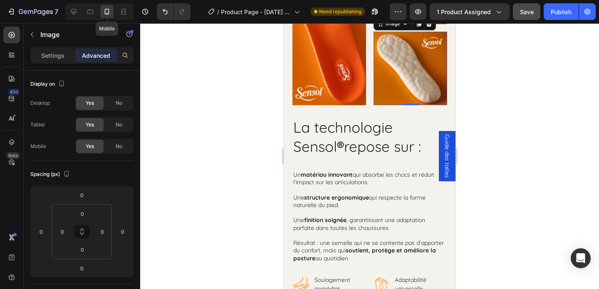
scroll to position [1229, 0]
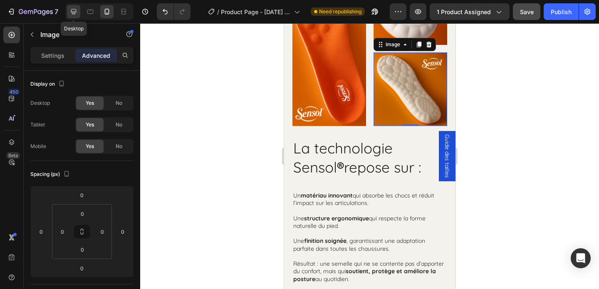
click at [72, 14] on icon at bounding box center [73, 11] width 8 height 8
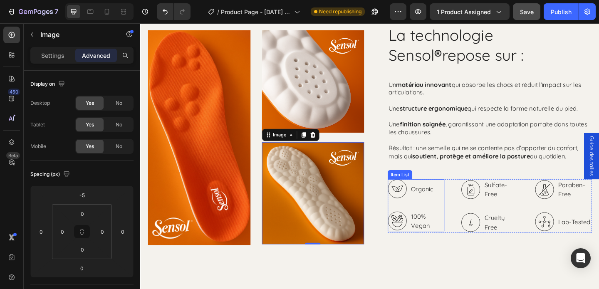
scroll to position [1390, 0]
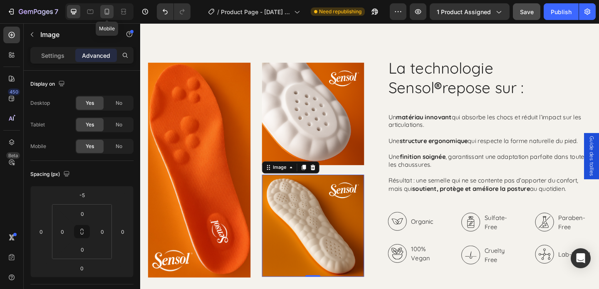
click at [107, 12] on icon at bounding box center [107, 11] width 8 height 8
type input "0"
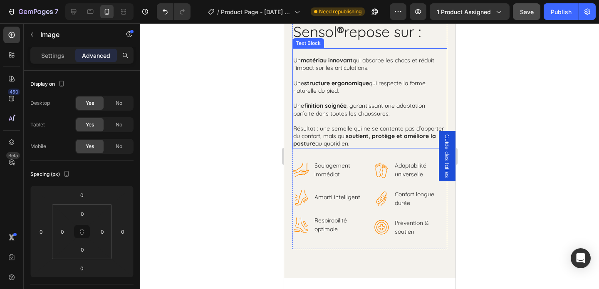
scroll to position [1503, 0]
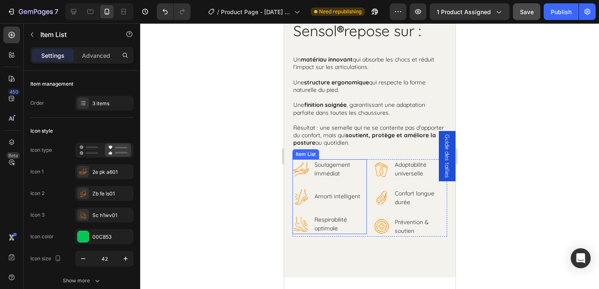
click at [306, 156] on div "Item List" at bounding box center [305, 154] width 23 height 7
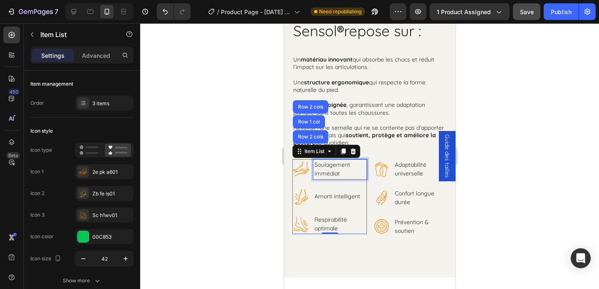
click at [336, 173] on p "Soulagement immédiat" at bounding box center [339, 169] width 51 height 17
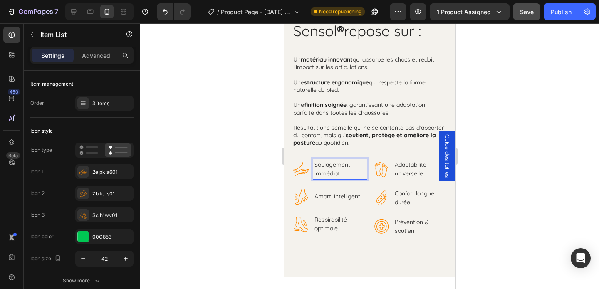
click at [336, 173] on p "Soulagement immédiat" at bounding box center [339, 169] width 51 height 17
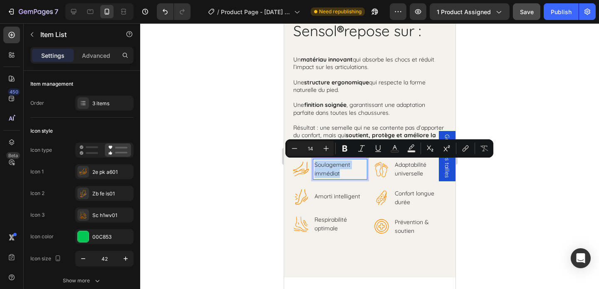
copy p "Soulagement immédiat"
click at [77, 12] on icon at bounding box center [73, 11] width 8 height 8
type input "50"
type input "16"
type input "32"
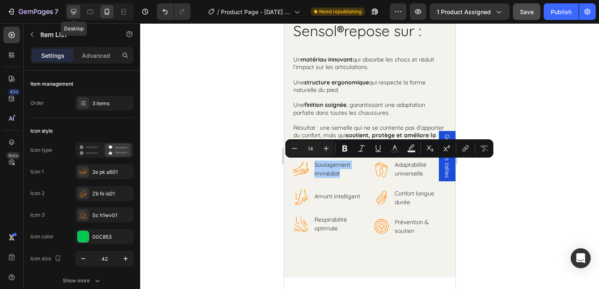
type input "32"
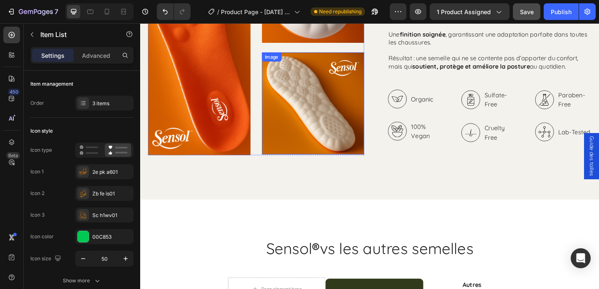
scroll to position [1522, 0]
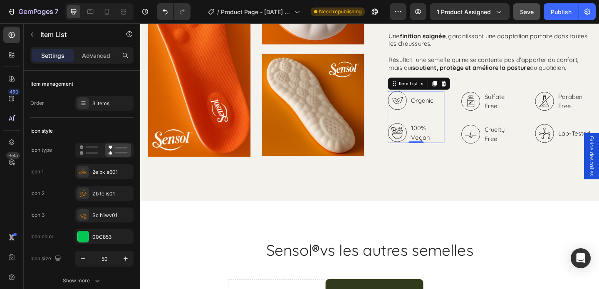
click at [420, 109] on icon at bounding box center [419, 107] width 12 height 7
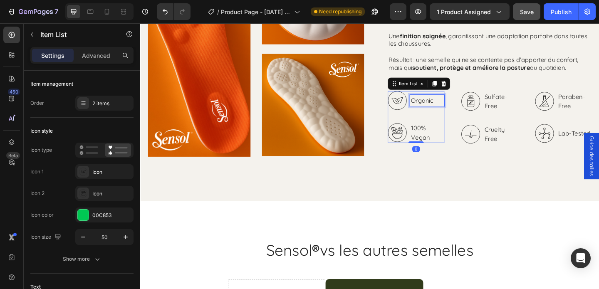
click at [447, 109] on p "Organic" at bounding box center [452, 107] width 35 height 10
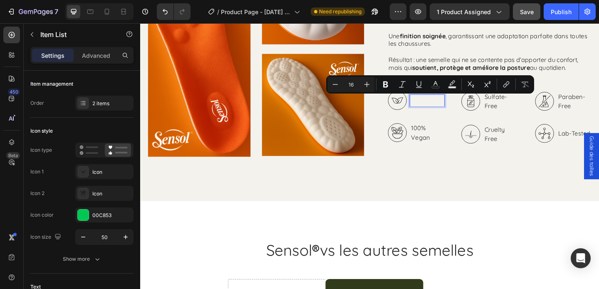
scroll to position [1518, 0]
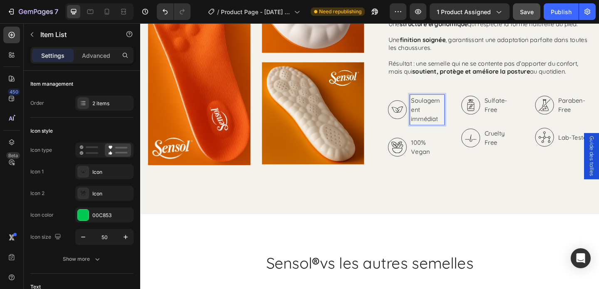
click at [422, 117] on icon at bounding box center [419, 117] width 21 height 21
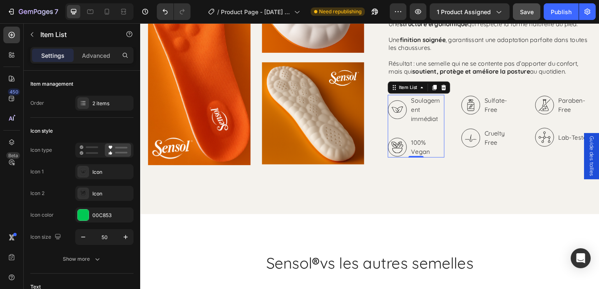
click at [420, 117] on icon at bounding box center [419, 117] width 21 height 21
click at [85, 173] on icon at bounding box center [83, 172] width 8 height 8
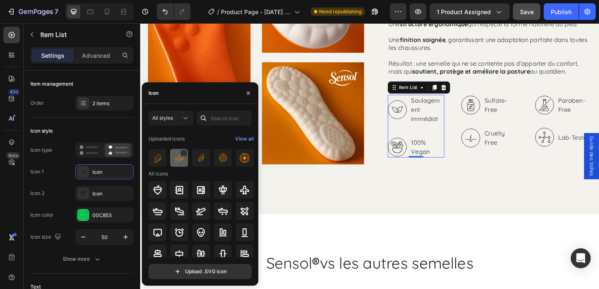
click at [180, 159] on img at bounding box center [179, 158] width 10 height 10
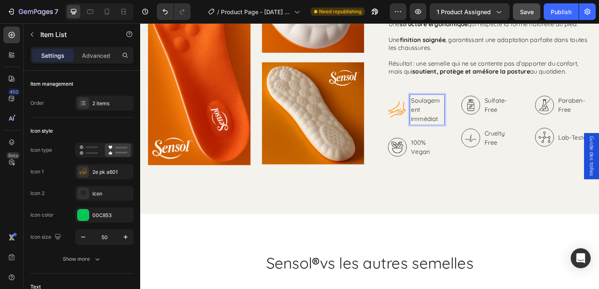
click at [452, 124] on p "Soulagement immédiat" at bounding box center [452, 117] width 35 height 30
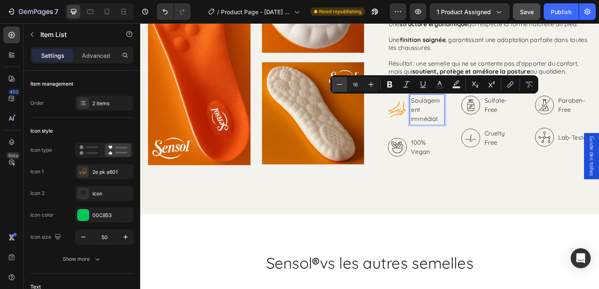
click at [337, 86] on icon "Editor contextual toolbar" at bounding box center [339, 84] width 8 height 8
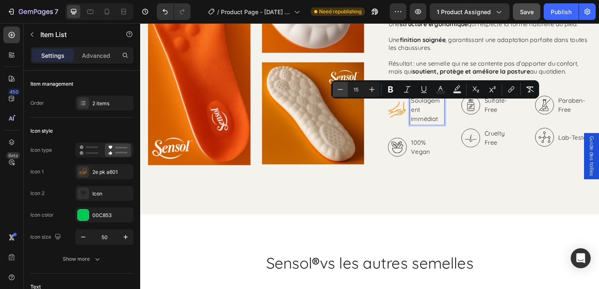
scroll to position [1513, 0]
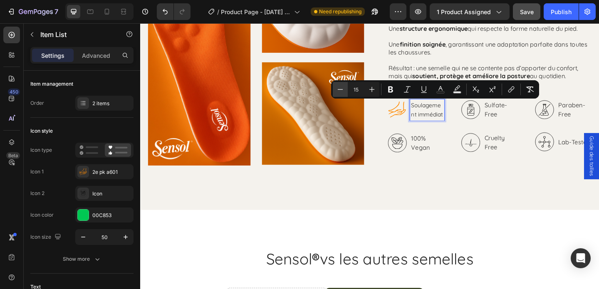
click at [337, 86] on icon "Editor contextual toolbar" at bounding box center [340, 89] width 8 height 8
click at [339, 86] on icon "Editor contextual toolbar" at bounding box center [340, 89] width 8 height 8
click at [373, 89] on icon "Editor contextual toolbar" at bounding box center [371, 89] width 5 height 5
type input "13"
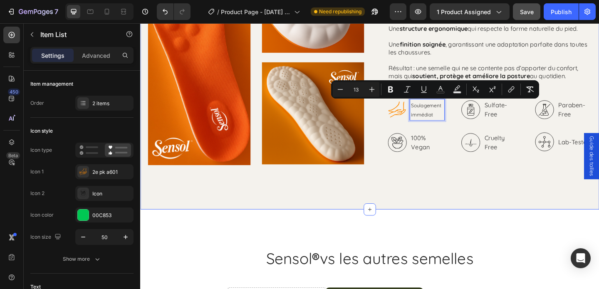
click at [452, 203] on div "Image Image Image Row La technologie Sensol ® repose sur : Heading Un matériau …" at bounding box center [389, 61] width 499 height 330
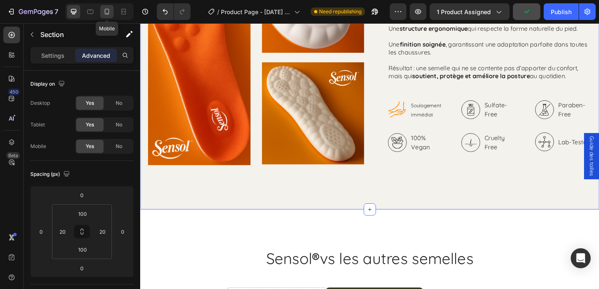
click at [106, 12] on icon at bounding box center [107, 11] width 8 height 8
type input "0"
type input "70"
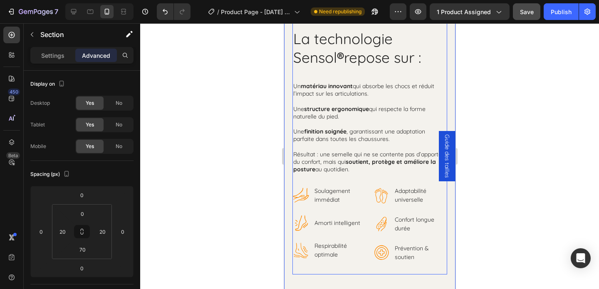
scroll to position [1355, 0]
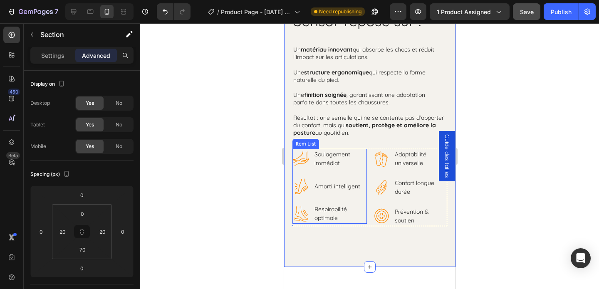
click at [332, 185] on p "Amorti intelligent" at bounding box center [339, 186] width 51 height 9
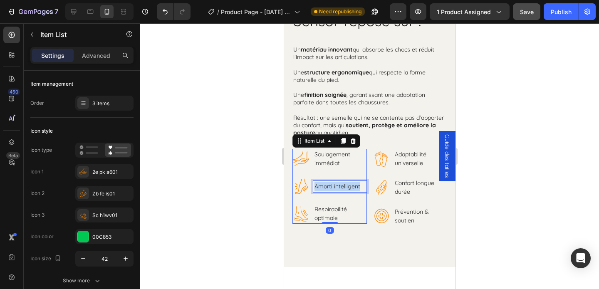
click at [332, 185] on p "Amorti intelligent" at bounding box center [339, 186] width 51 height 9
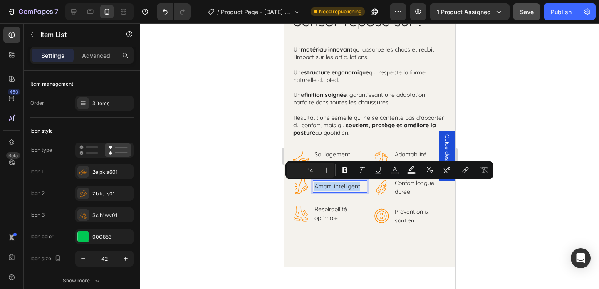
copy p "Amorti intelligent"
click at [71, 11] on icon at bounding box center [73, 11] width 5 height 5
type input "50"
type input "16"
type input "32"
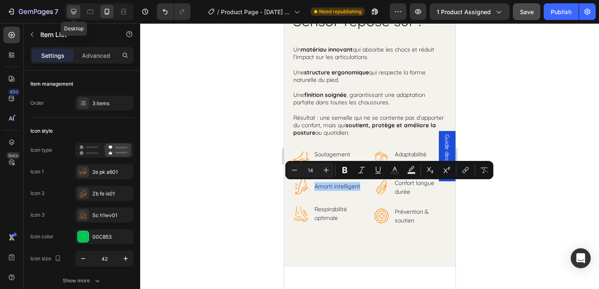
type input "32"
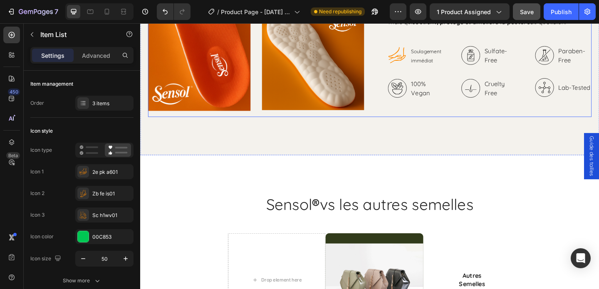
scroll to position [1403, 0]
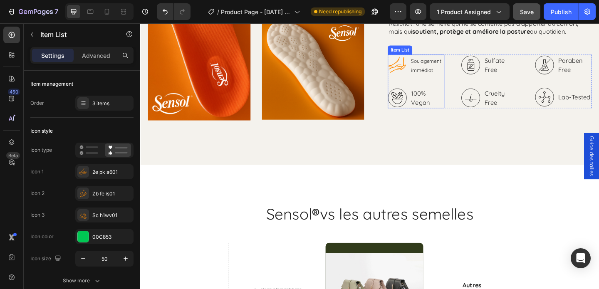
click at [418, 106] on icon at bounding box center [419, 104] width 21 height 21
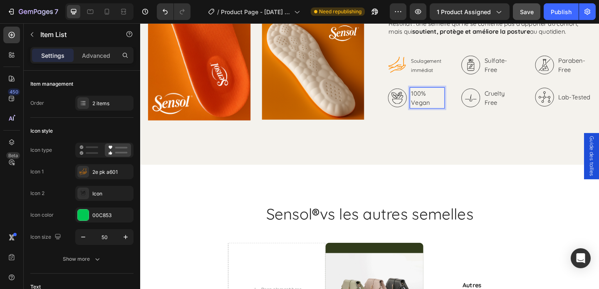
click at [447, 103] on p "100% Vegan" at bounding box center [452, 104] width 35 height 20
click at [452, 66] on span "Soulagement immédiat" at bounding box center [451, 69] width 33 height 17
click at [436, 64] on span "Soulagement immédiat" at bounding box center [451, 69] width 33 height 17
click at [111, 15] on icon at bounding box center [107, 11] width 8 height 8
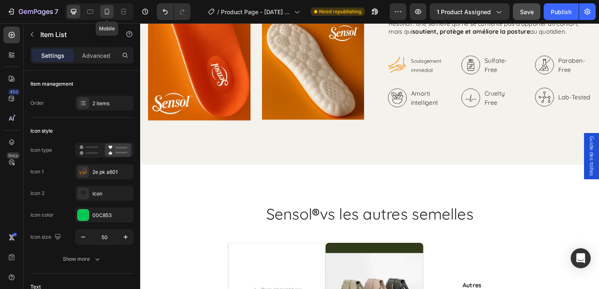
type input "14"
type input "21"
type input "42"
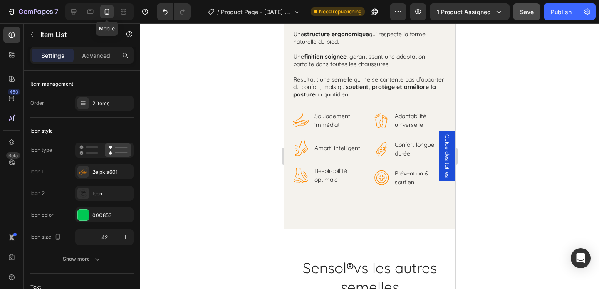
scroll to position [1383, 0]
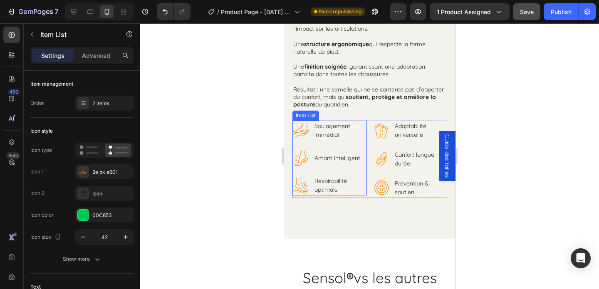
click at [318, 125] on p "Soulagement immédiat" at bounding box center [339, 130] width 51 height 17
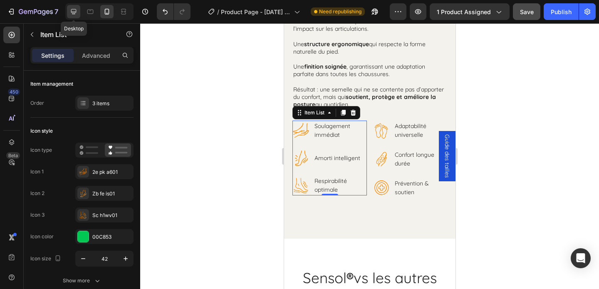
click at [74, 15] on icon at bounding box center [73, 11] width 8 height 8
type input "16"
type input "32"
type input "50"
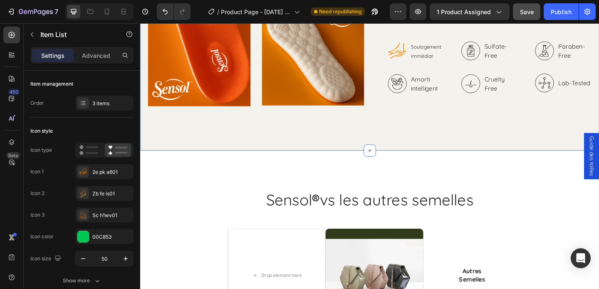
scroll to position [1418, 0]
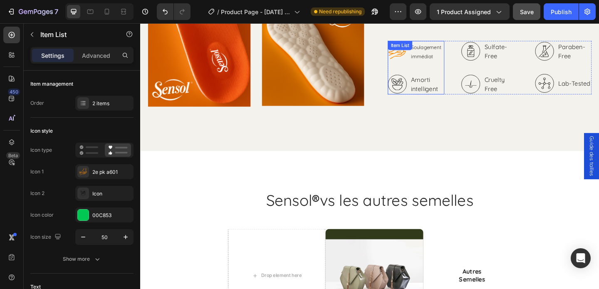
click at [417, 90] on icon at bounding box center [419, 92] width 11 height 5
click at [450, 54] on p "Soulagement immédiat" at bounding box center [452, 54] width 35 height 20
click at [450, 55] on p "Soulagement immédiat" at bounding box center [452, 54] width 35 height 20
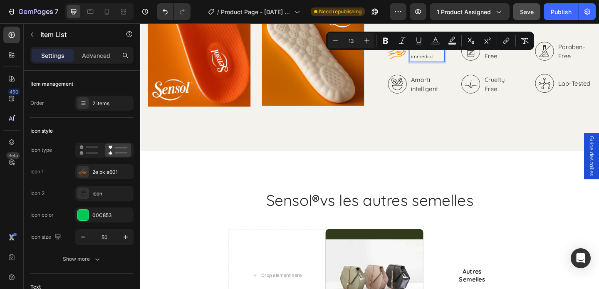
click at [447, 89] on p "Amorti intelligent" at bounding box center [452, 89] width 35 height 20
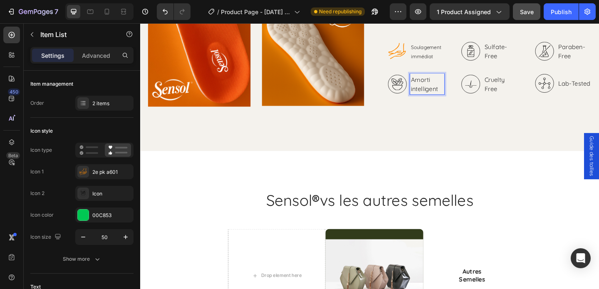
click at [447, 89] on p "Amorti intelligent" at bounding box center [452, 89] width 35 height 20
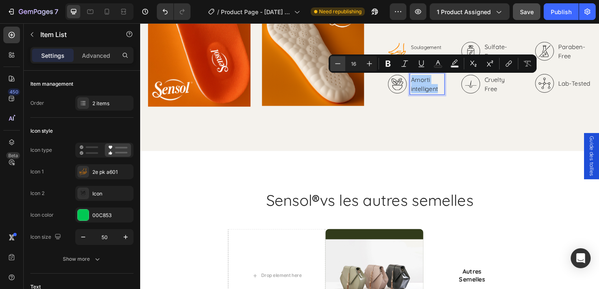
click at [340, 65] on icon "Editor contextual toolbar" at bounding box center [338, 63] width 8 height 8
type input "13"
click at [415, 89] on icon at bounding box center [419, 89] width 21 height 21
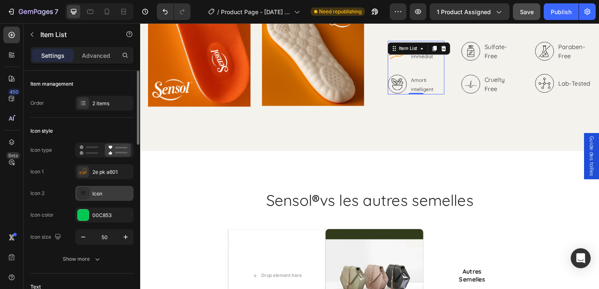
click at [83, 191] on icon at bounding box center [83, 193] width 8 height 8
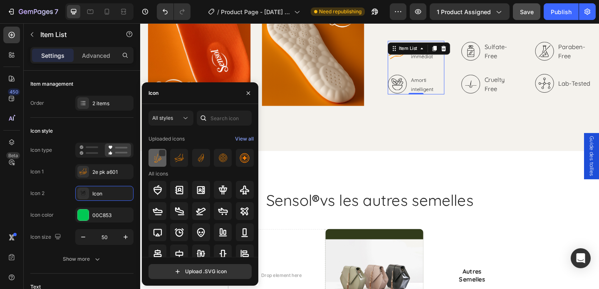
click at [158, 156] on img at bounding box center [158, 158] width 10 height 10
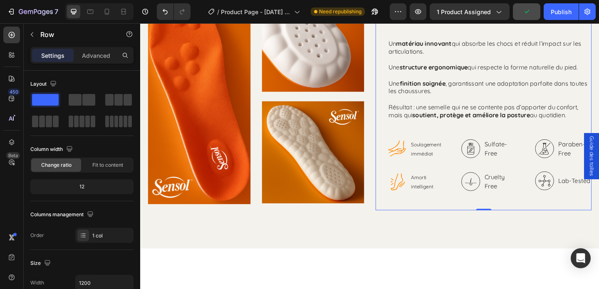
scroll to position [1309, 0]
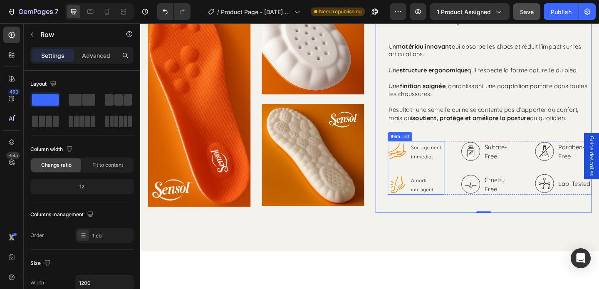
click at [451, 159] on span "Soulagement immédiat" at bounding box center [451, 163] width 33 height 17
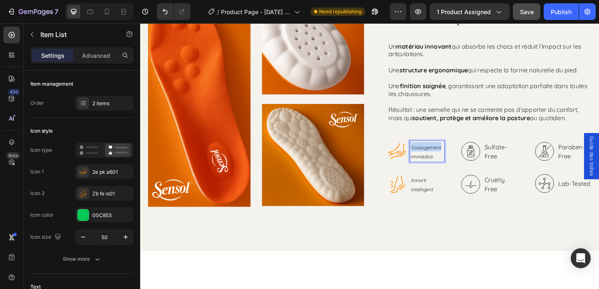
click at [451, 162] on p "Soulagement immédiat" at bounding box center [452, 163] width 35 height 20
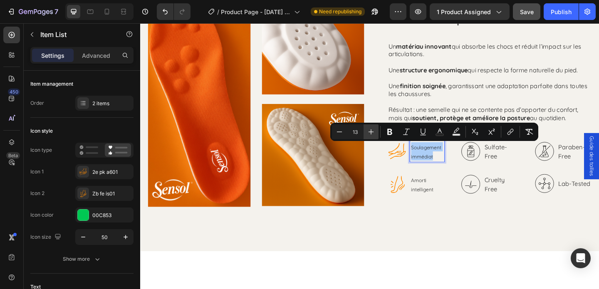
click at [372, 136] on icon "Editor contextual toolbar" at bounding box center [371, 132] width 8 height 8
type input "14"
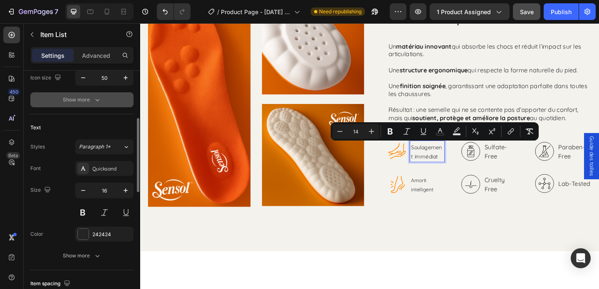
scroll to position [165, 0]
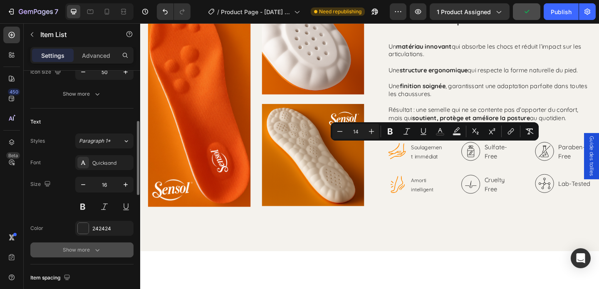
click at [88, 247] on div "Show more" at bounding box center [82, 250] width 39 height 8
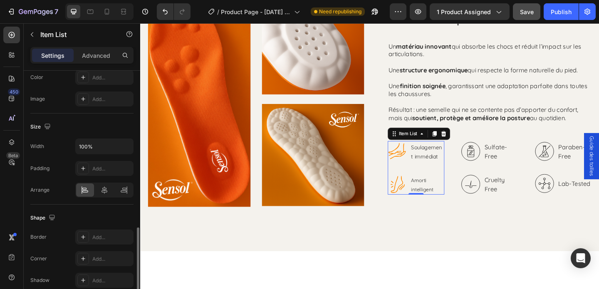
scroll to position [575, 0]
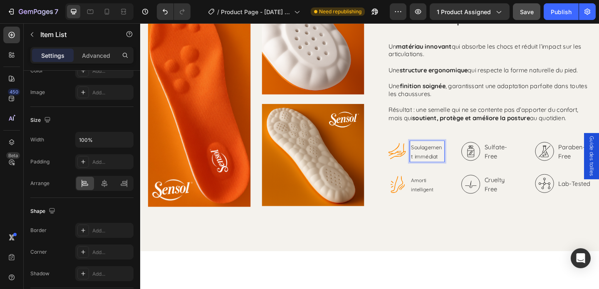
click at [441, 168] on span "Soulagement immédiat" at bounding box center [452, 162] width 34 height 17
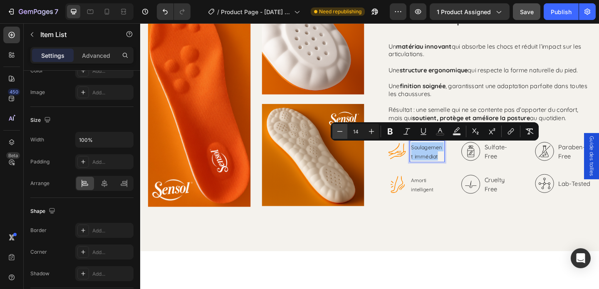
click at [337, 133] on icon "Editor contextual toolbar" at bounding box center [340, 131] width 8 height 8
type input "13"
click at [446, 197] on span "Amorti intelligent" at bounding box center [447, 198] width 24 height 17
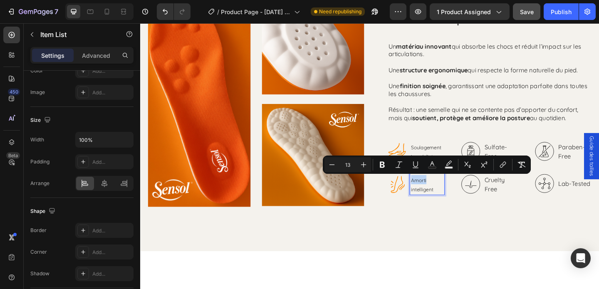
click at [446, 197] on span "Amorti intelligent" at bounding box center [447, 198] width 24 height 17
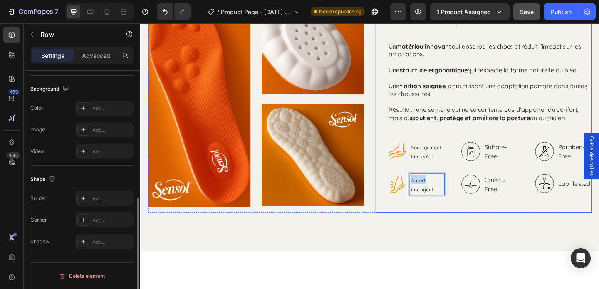
click at [499, 224] on div "La technologie Sensol ® repose sur : Heading Un matériau innovant qui absorbe l…" at bounding box center [520, 106] width 222 height 247
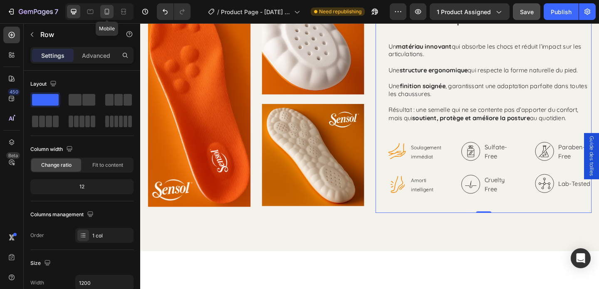
click at [108, 12] on icon at bounding box center [107, 11] width 8 height 8
type input "100%"
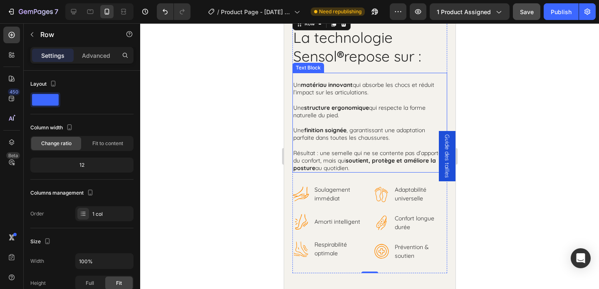
scroll to position [1282, 0]
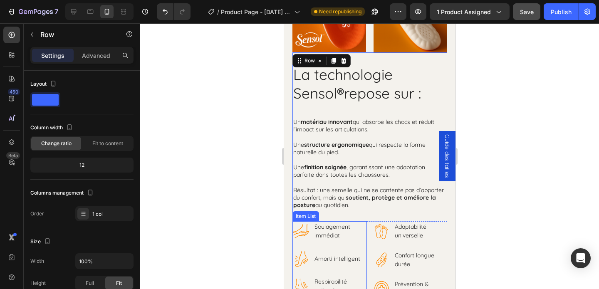
click at [336, 281] on p "Respirabilité optimale" at bounding box center [339, 285] width 51 height 17
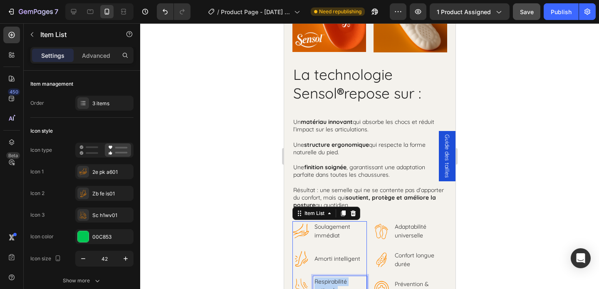
click at [336, 281] on p "Respirabilité optimale" at bounding box center [339, 285] width 51 height 17
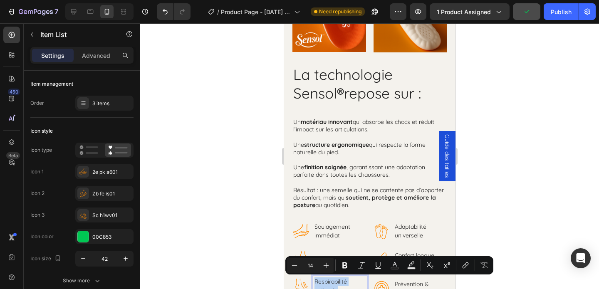
copy p "Respirabilité optimale"
click at [75, 13] on icon at bounding box center [73, 11] width 5 height 5
type input "50"
type input "16"
type input "32"
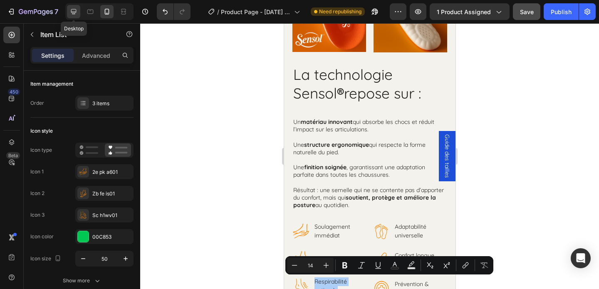
type input "32"
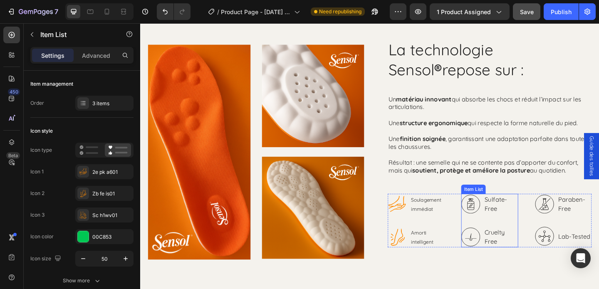
scroll to position [1251, 0]
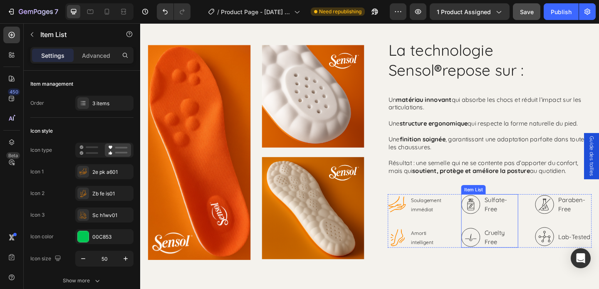
click at [524, 220] on p "Sulfate-Free" at bounding box center [531, 220] width 35 height 20
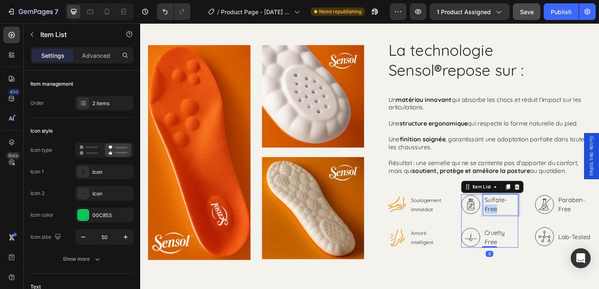
click at [524, 220] on p "Sulfate-Free" at bounding box center [531, 220] width 35 height 20
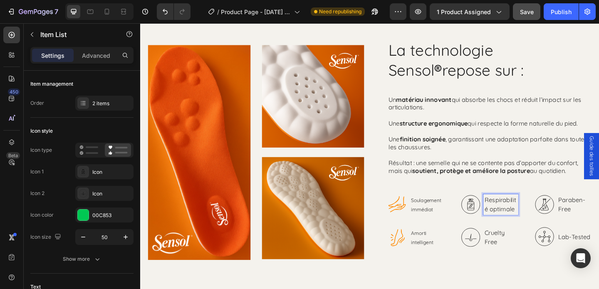
click at [527, 215] on p "Respirabilité optimale" at bounding box center [531, 220] width 35 height 20
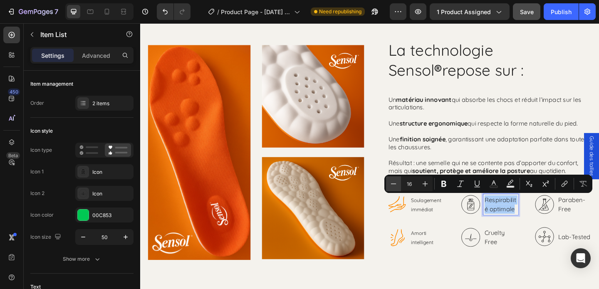
click at [395, 183] on icon "Editor contextual toolbar" at bounding box center [393, 183] width 5 height 0
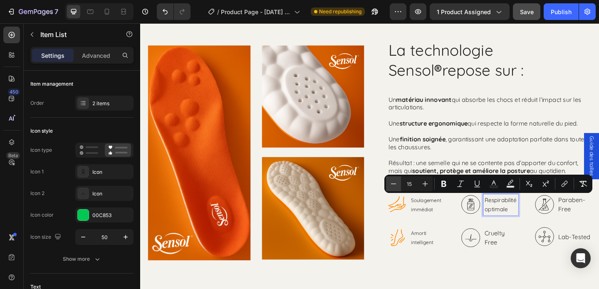
click at [395, 183] on icon "Editor contextual toolbar" at bounding box center [393, 183] width 5 height 0
type input "13"
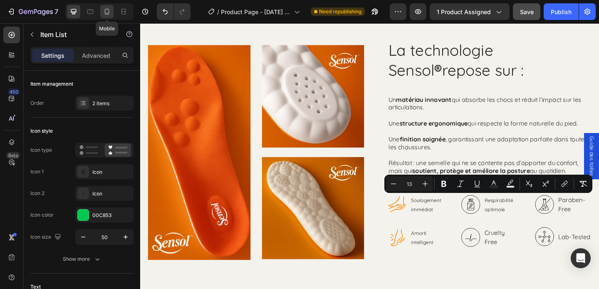
click at [109, 11] on icon at bounding box center [107, 11] width 8 height 8
type input "14"
type input "21"
type input "42"
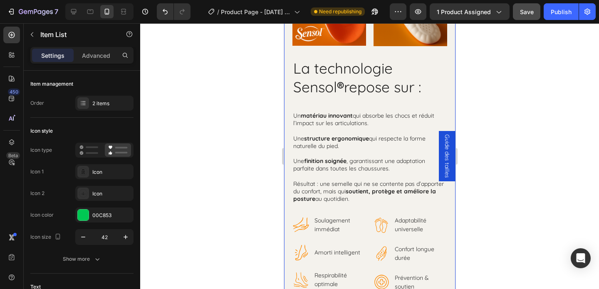
scroll to position [1454, 0]
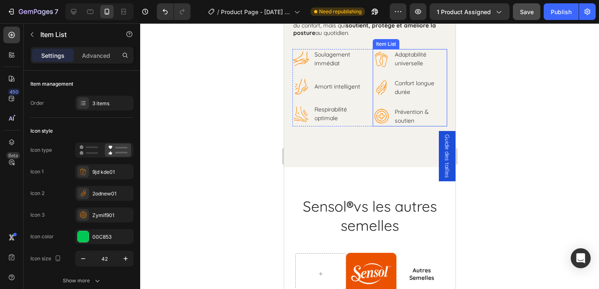
click at [404, 64] on p "Adaptabilité universelle" at bounding box center [419, 58] width 51 height 17
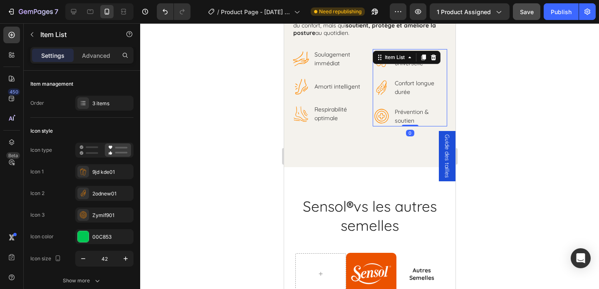
click at [404, 64] on p "Adaptabilité universelle" at bounding box center [419, 58] width 51 height 17
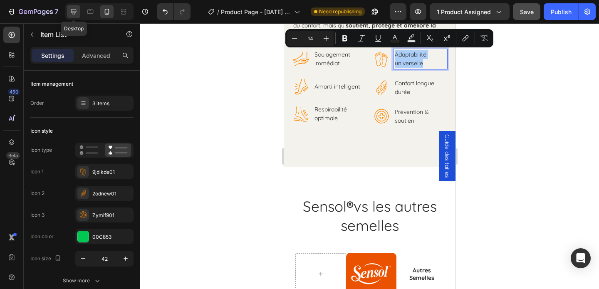
click at [73, 12] on icon at bounding box center [73, 11] width 5 height 5
type input "16"
type input "32"
type input "50"
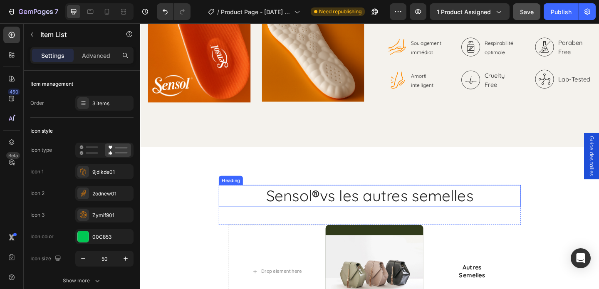
scroll to position [1387, 0]
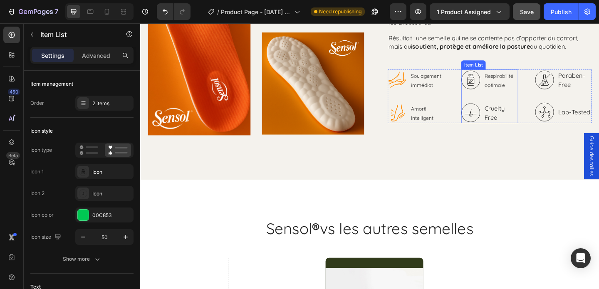
click at [515, 117] on p "Cruelty Free" at bounding box center [531, 121] width 35 height 20
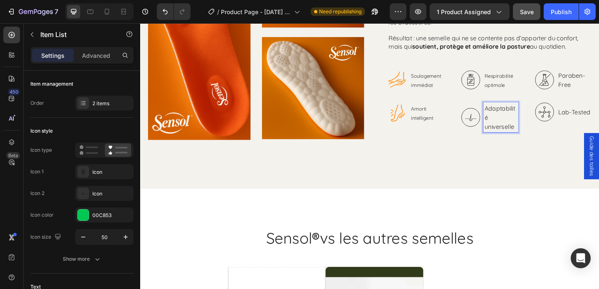
click at [522, 115] on p "Adaptabilité universelle" at bounding box center [531, 126] width 35 height 30
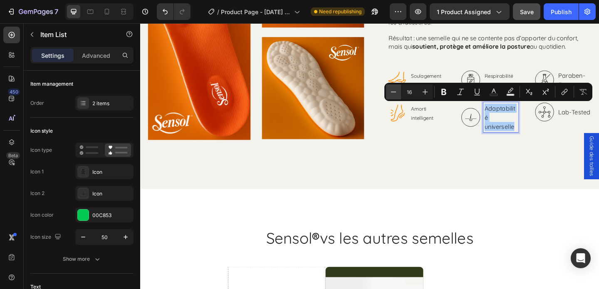
click at [395, 94] on icon "Editor contextual toolbar" at bounding box center [393, 92] width 8 height 8
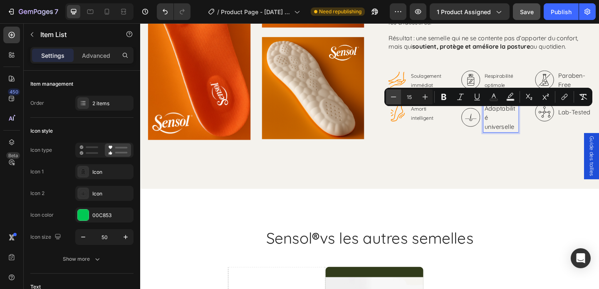
scroll to position [1382, 0]
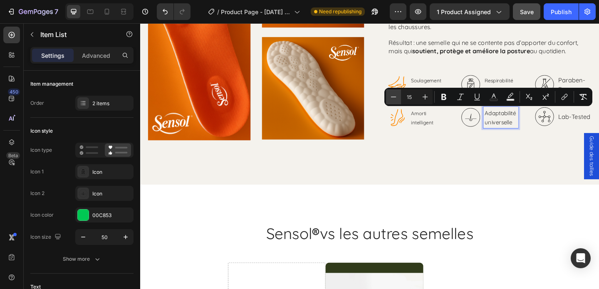
click at [395, 94] on icon "Editor contextual toolbar" at bounding box center [393, 97] width 8 height 8
type input "13"
click at [503, 81] on icon at bounding box center [499, 89] width 21 height 21
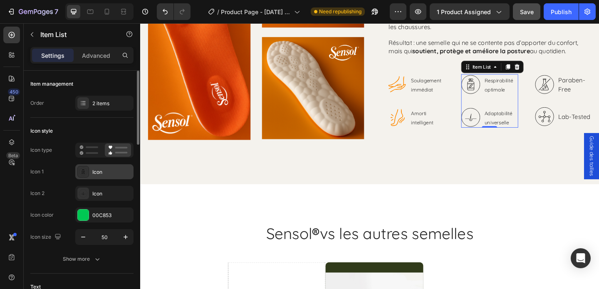
click at [86, 171] on icon at bounding box center [83, 172] width 8 height 8
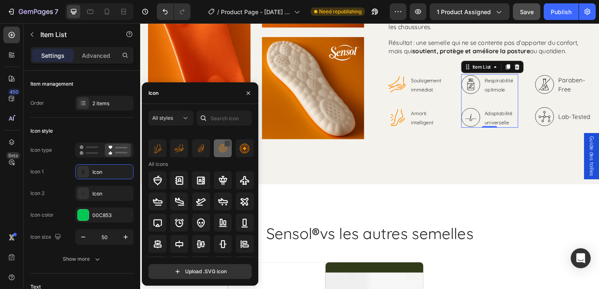
scroll to position [0, 0]
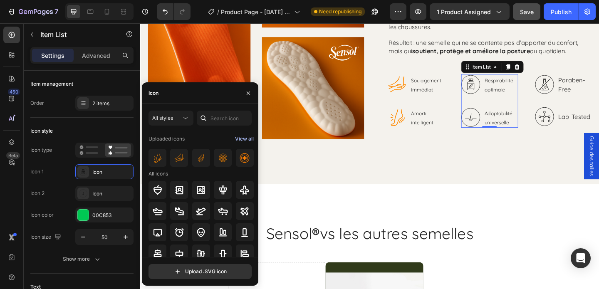
click at [240, 137] on div "View all" at bounding box center [244, 139] width 19 height 10
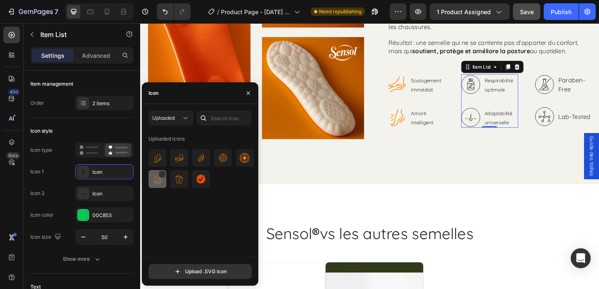
click at [159, 179] on img at bounding box center [158, 179] width 10 height 10
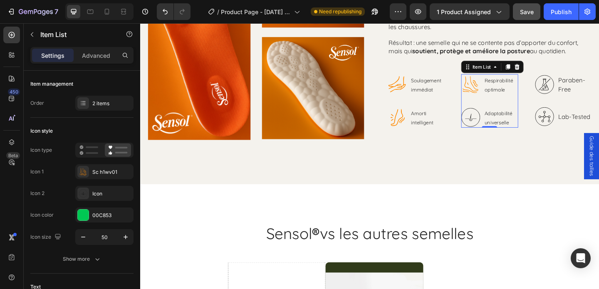
click at [501, 124] on icon at bounding box center [499, 125] width 21 height 21
click at [85, 191] on icon at bounding box center [83, 193] width 8 height 8
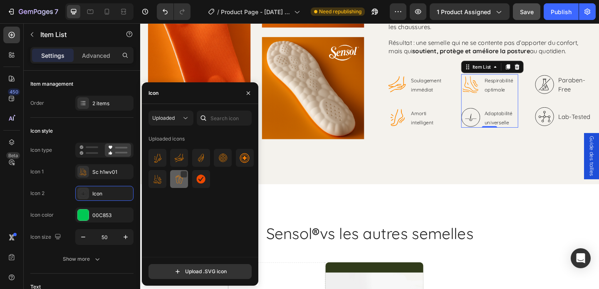
click at [175, 181] on img at bounding box center [179, 179] width 10 height 10
click at [105, 12] on icon at bounding box center [107, 12] width 5 height 6
type input "14"
type input "21"
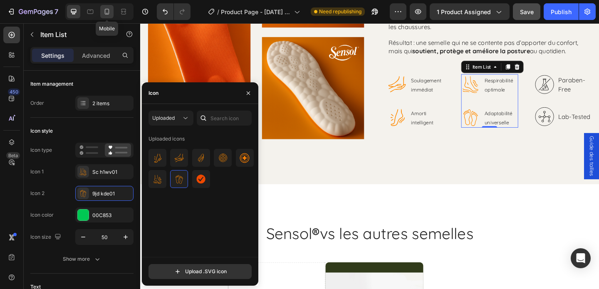
type input "42"
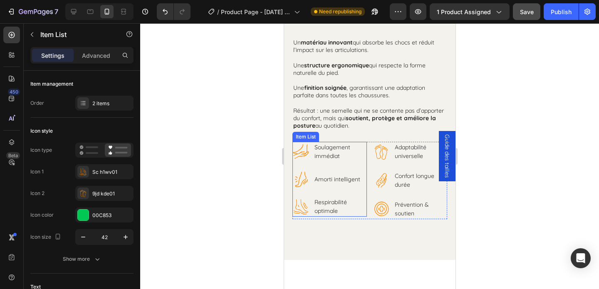
scroll to position [1361, 0]
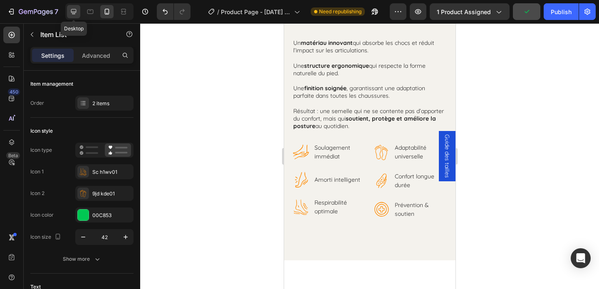
click at [73, 14] on icon at bounding box center [73, 11] width 5 height 5
type input "16"
type input "32"
type input "50"
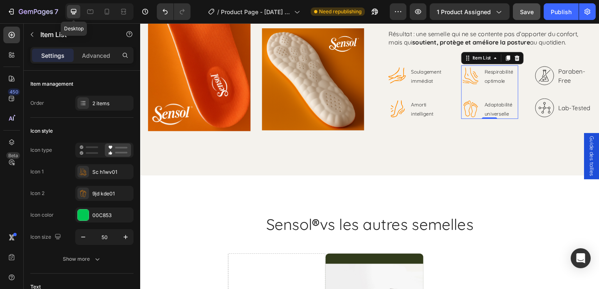
scroll to position [1408, 0]
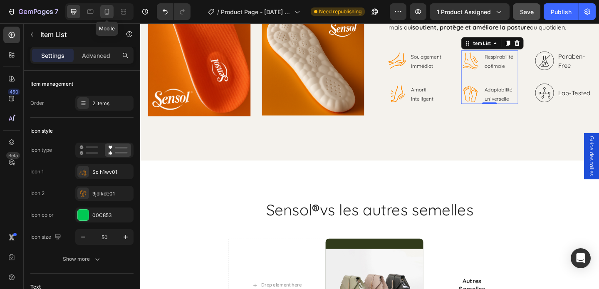
click at [106, 12] on icon at bounding box center [107, 11] width 8 height 8
type input "14"
type input "21"
type input "42"
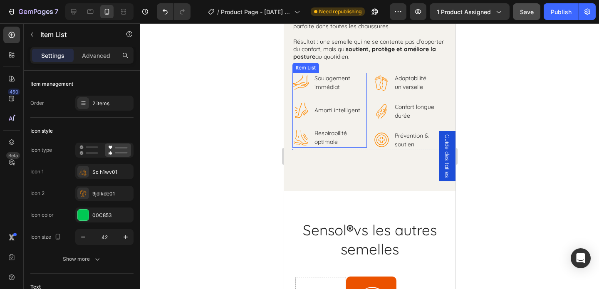
scroll to position [1421, 0]
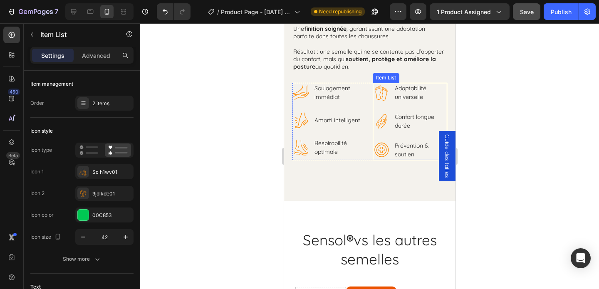
click at [405, 115] on p "Confort longue durée" at bounding box center [419, 121] width 51 height 17
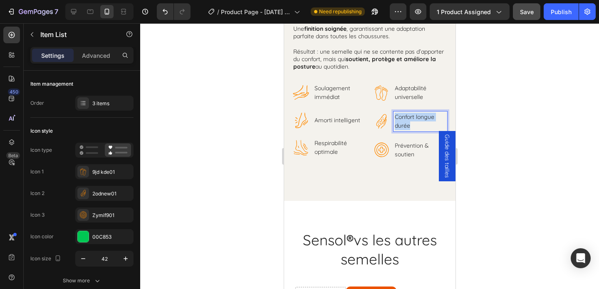
click at [405, 115] on p "Confort longue durée" at bounding box center [419, 121] width 51 height 17
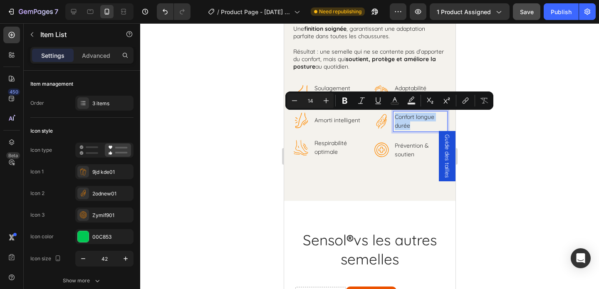
copy p "Confort longue durée"
click at [74, 14] on icon at bounding box center [73, 11] width 5 height 5
type input "16"
type input "32"
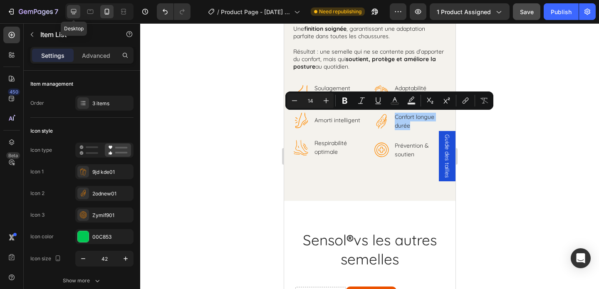
type input "50"
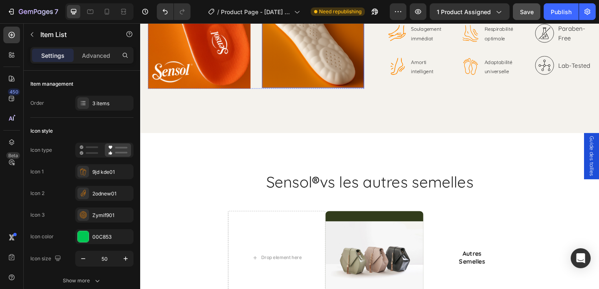
scroll to position [1412, 0]
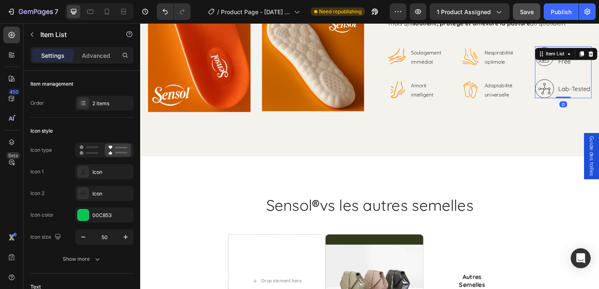
click at [598, 59] on div "Paraben-Free Lab-Tested Item List 0" at bounding box center [600, 76] width 62 height 57
click at [598, 59] on div "Item List" at bounding box center [591, 56] width 23 height 7
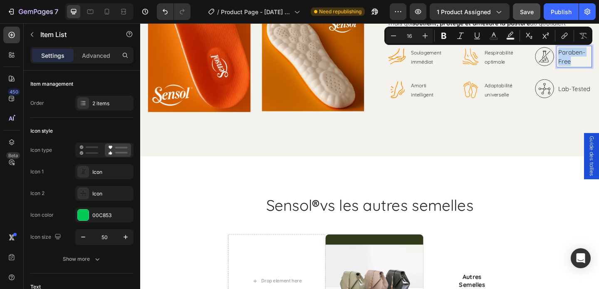
copy p "Paraben-Free"
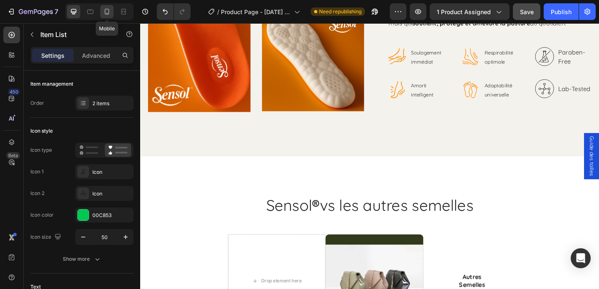
click at [106, 12] on icon at bounding box center [107, 11] width 8 height 8
type input "14"
type input "21"
type input "42"
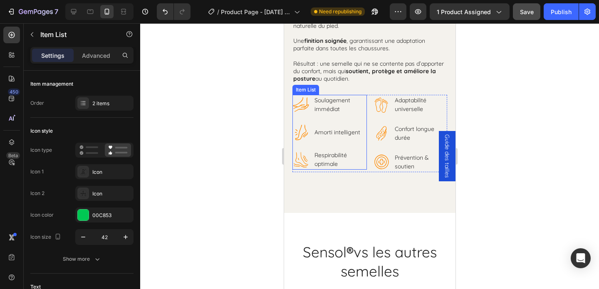
scroll to position [1399, 0]
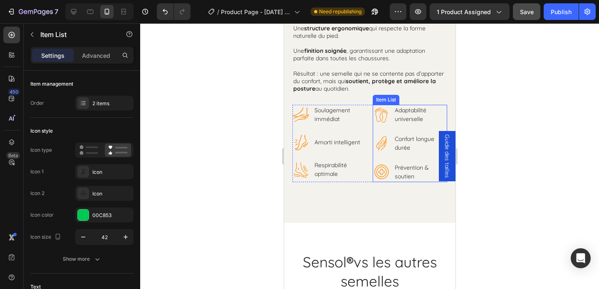
click at [411, 138] on p "Confort longue durée" at bounding box center [419, 143] width 51 height 17
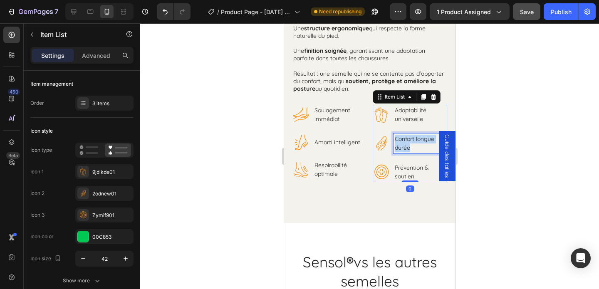
click at [411, 138] on p "Confort longue durée" at bounding box center [419, 143] width 51 height 17
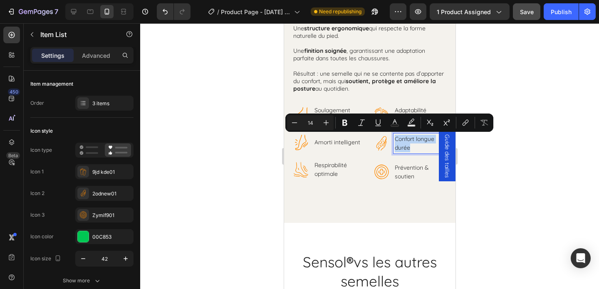
copy p "Confort longue durée"
click at [74, 12] on icon at bounding box center [73, 11] width 5 height 5
type input "16"
type input "32"
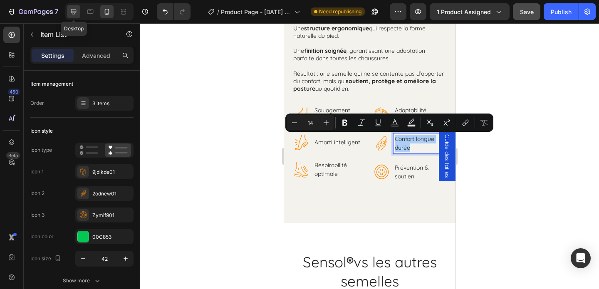
type input "50"
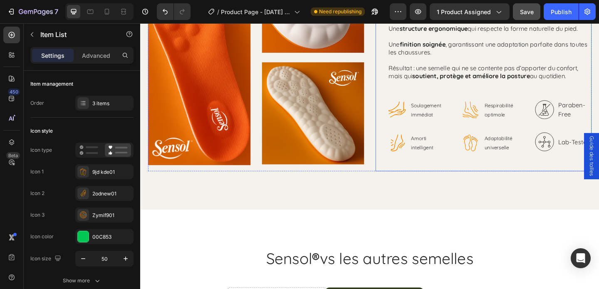
scroll to position [1354, 0]
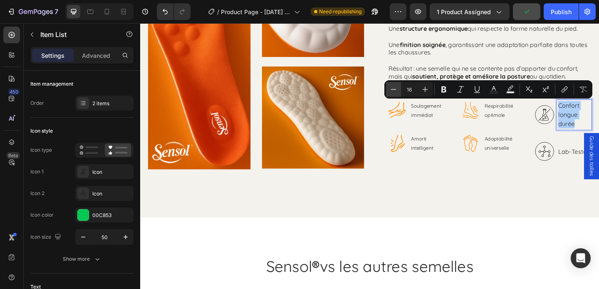
click at [396, 89] on icon "Editor contextual toolbar" at bounding box center [393, 89] width 8 height 8
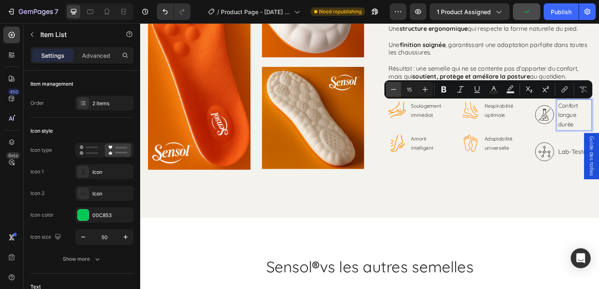
click at [396, 89] on icon "Editor contextual toolbar" at bounding box center [393, 89] width 8 height 8
type input "13"
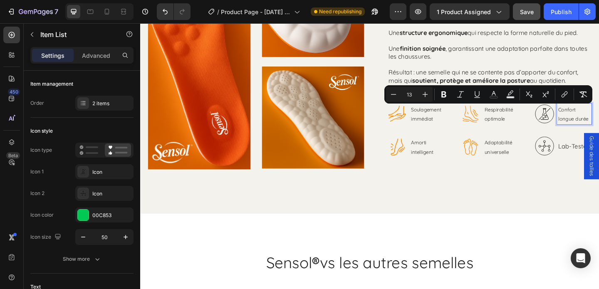
click at [579, 122] on icon at bounding box center [579, 121] width 21 height 21
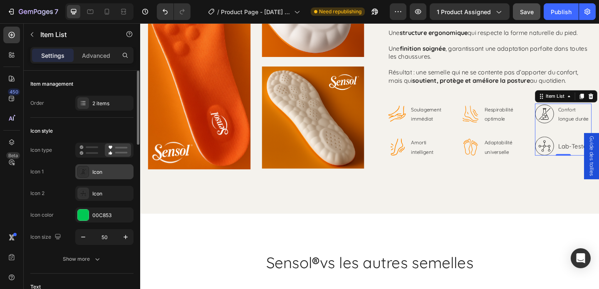
click at [82, 176] on div at bounding box center [83, 172] width 12 height 12
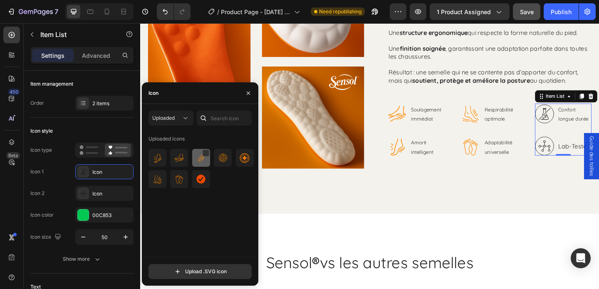
click at [200, 159] on img at bounding box center [201, 158] width 10 height 10
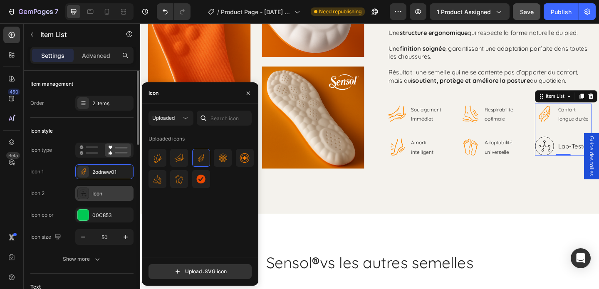
click at [83, 192] on icon at bounding box center [83, 193] width 5 height 5
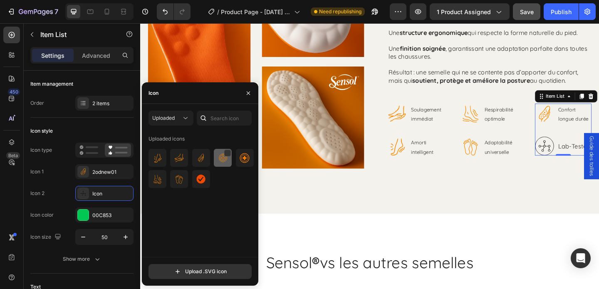
click at [219, 163] on img at bounding box center [223, 158] width 10 height 10
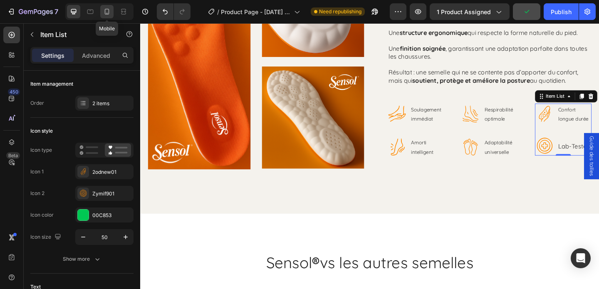
click at [107, 9] on icon at bounding box center [107, 12] width 5 height 6
type input "14"
type input "21"
type input "42"
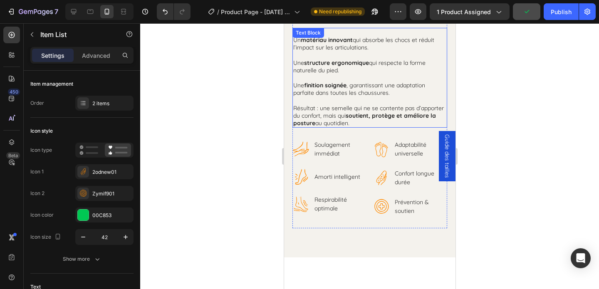
scroll to position [1350, 0]
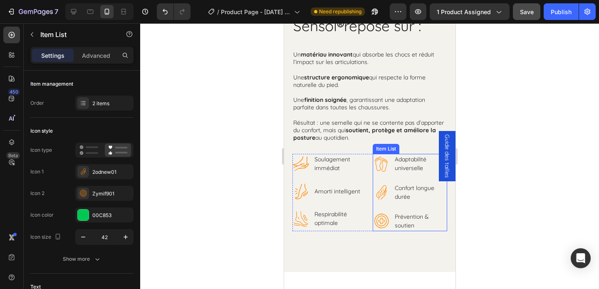
click at [415, 214] on p "Prévention & soutien" at bounding box center [419, 221] width 51 height 17
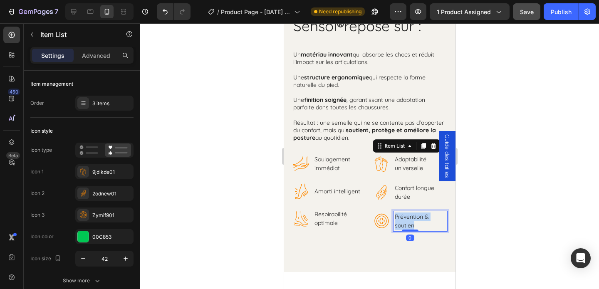
click at [415, 214] on p "Prévention & soutien" at bounding box center [419, 221] width 51 height 17
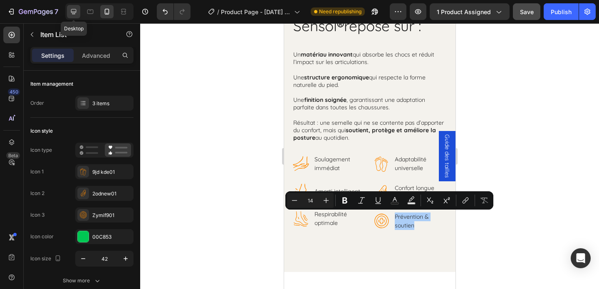
click at [75, 10] on icon at bounding box center [73, 11] width 8 height 8
type input "16"
type input "32"
type input "50"
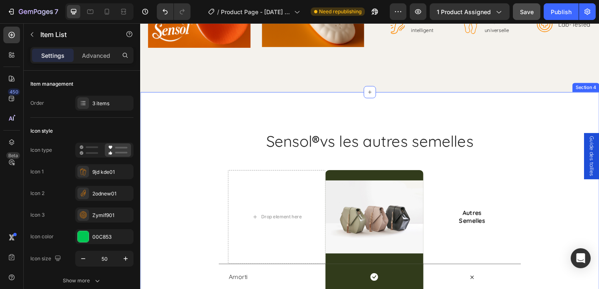
scroll to position [1457, 0]
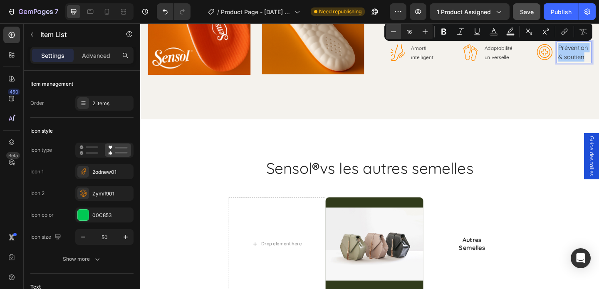
click at [393, 32] on icon "Editor contextual toolbar" at bounding box center [393, 31] width 8 height 8
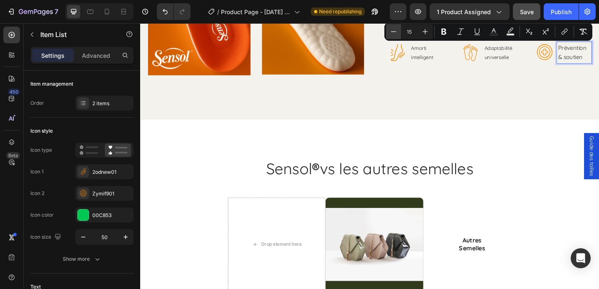
click at [393, 32] on icon "Editor contextual toolbar" at bounding box center [393, 31] width 8 height 8
type input "13"
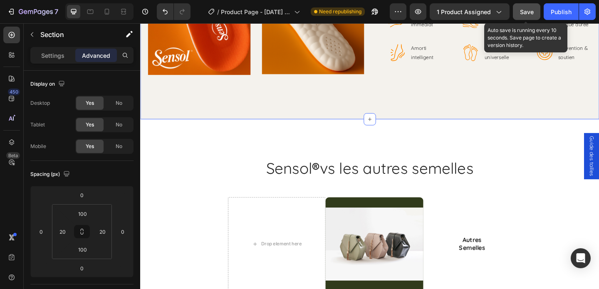
click at [520, 17] on button "Save" at bounding box center [526, 11] width 27 height 17
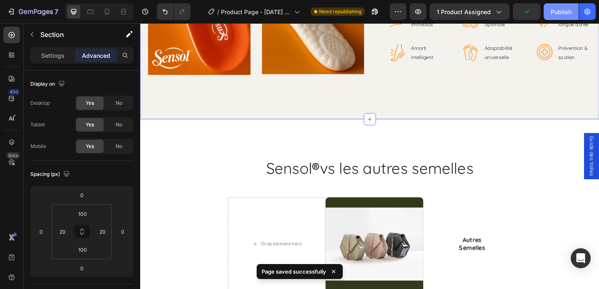
click at [553, 13] on div "Publish" at bounding box center [561, 11] width 21 height 9
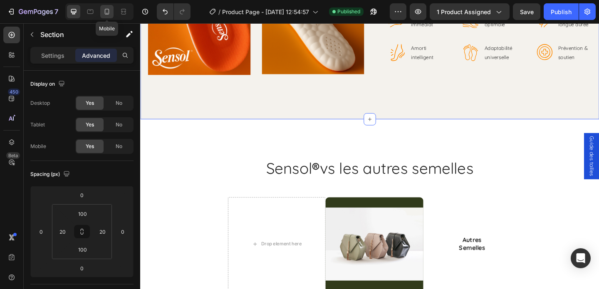
click at [108, 16] on div at bounding box center [106, 11] width 13 height 13
type input "0"
type input "70"
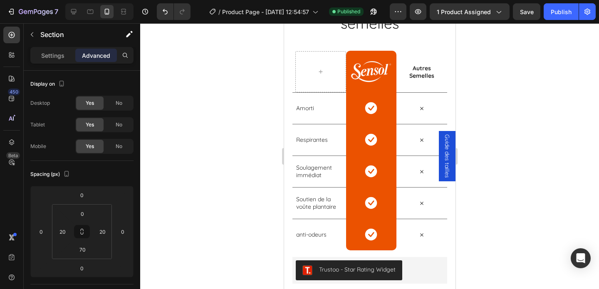
scroll to position [1947, 0]
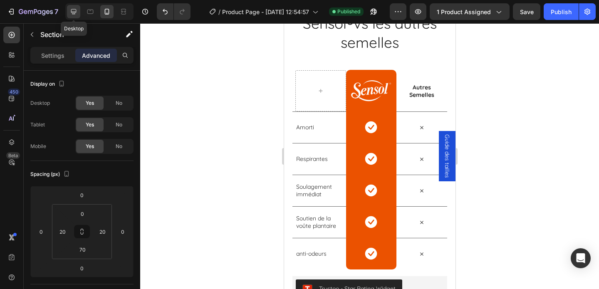
click at [75, 16] on div at bounding box center [73, 11] width 13 height 13
type input "100"
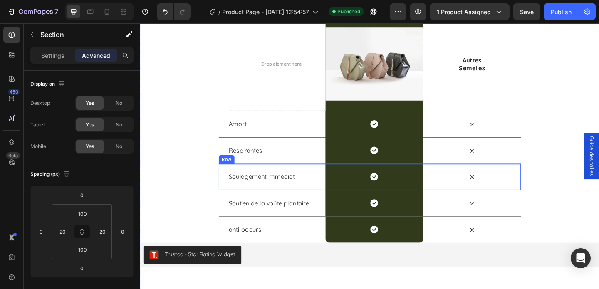
scroll to position [1668, 0]
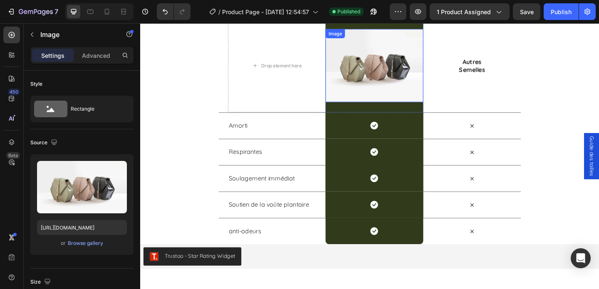
click at [386, 72] on img at bounding box center [394, 70] width 106 height 80
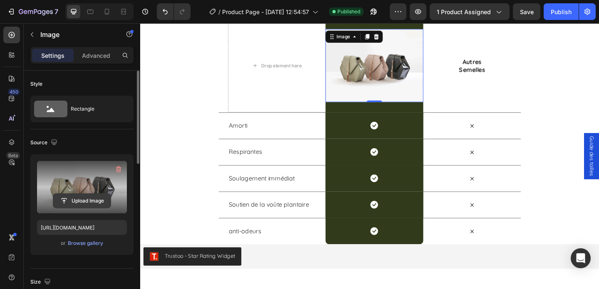
click at [77, 200] on input "file" at bounding box center [81, 201] width 57 height 14
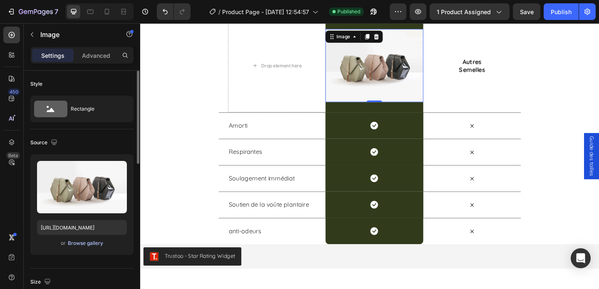
click at [79, 242] on div "Browse gallery" at bounding box center [85, 243] width 35 height 7
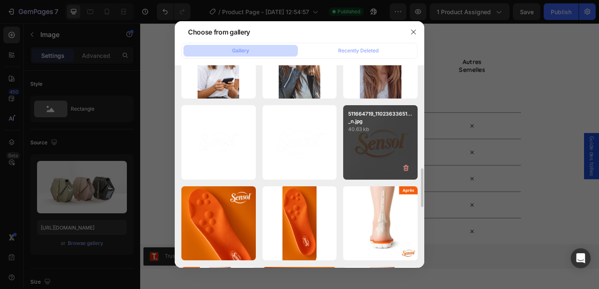
scroll to position [535, 0]
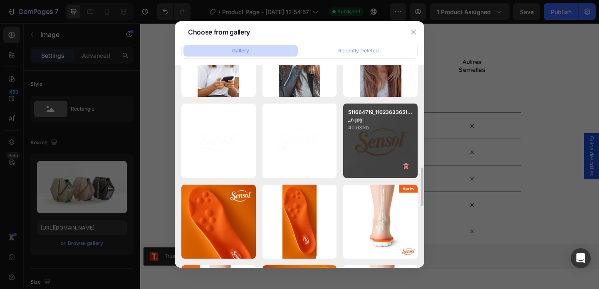
click at [391, 141] on div "511664719_11023633651..._n.jpg 40.63 kb" at bounding box center [380, 141] width 74 height 74
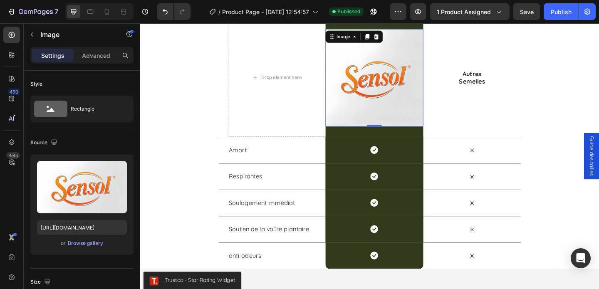
scroll to position [1681, 0]
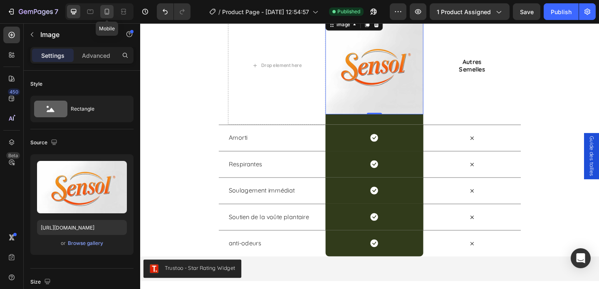
click at [106, 11] on icon at bounding box center [107, 11] width 8 height 8
type input "https://cdn.shopify.com/s/files/1/0978/3417/2755/files/gempages_577845198571176…"
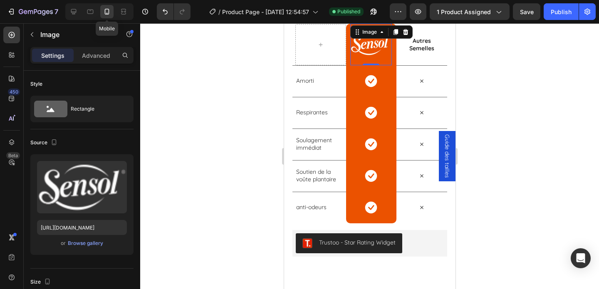
scroll to position [1510, 0]
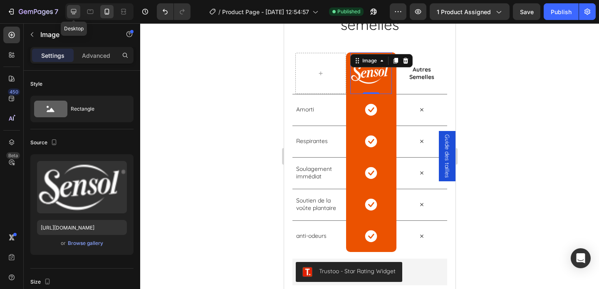
click at [71, 15] on icon at bounding box center [73, 11] width 8 height 8
type input "https://cdn.shopify.com/s/files/1/0978/3417/2755/files/gempages_577845198571176…"
type input "100"
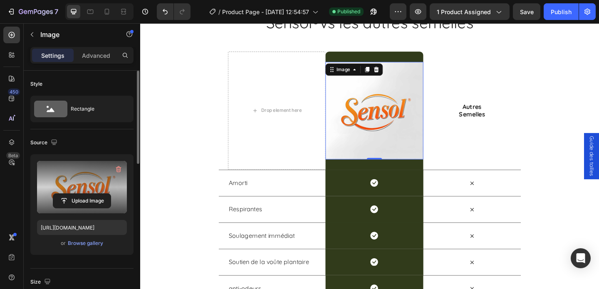
scroll to position [1645, 0]
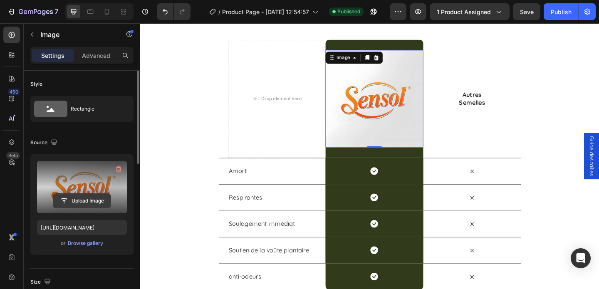
click at [86, 203] on input "file" at bounding box center [81, 201] width 57 height 14
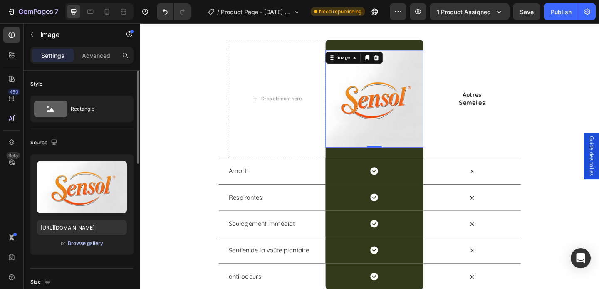
click at [87, 243] on div "Browse gallery" at bounding box center [85, 243] width 35 height 7
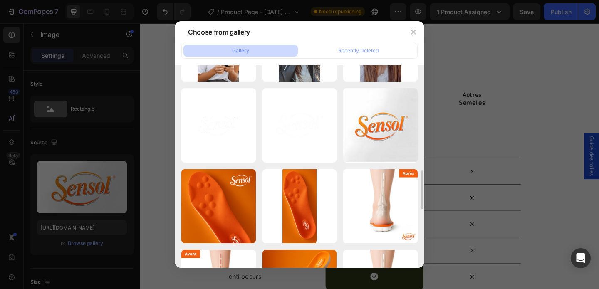
scroll to position [550, 0]
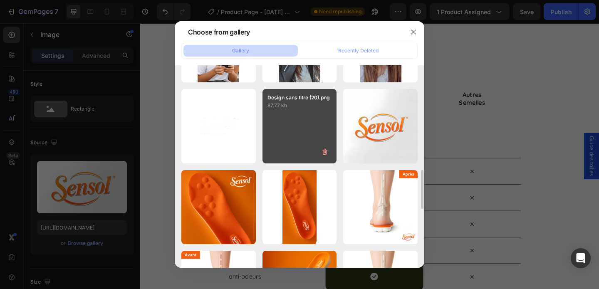
click at [290, 134] on div "Design sans titre (20).png 87.77 kb" at bounding box center [299, 126] width 74 height 74
type input "https://cdn.shopify.com/s/files/1/0978/3417/2755/files/gempages_577845198571176…"
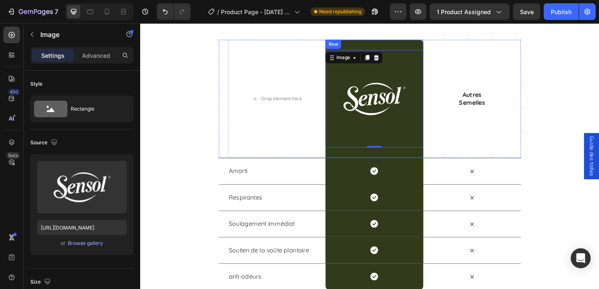
click at [428, 49] on div "Image 0 Row" at bounding box center [394, 105] width 106 height 129
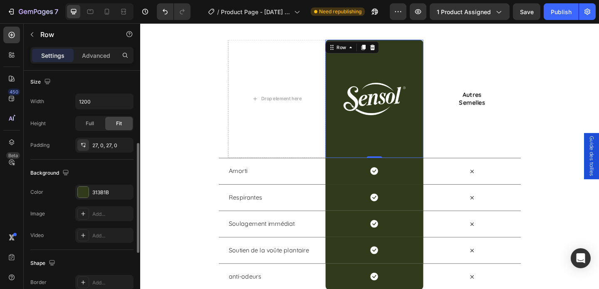
scroll to position [161, 0]
click at [87, 190] on div at bounding box center [83, 191] width 11 height 11
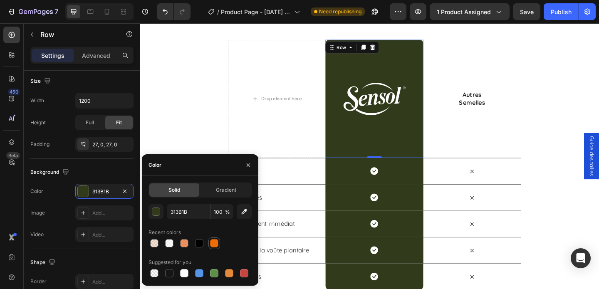
click at [213, 242] on div at bounding box center [214, 243] width 8 height 8
type input "EF6C06"
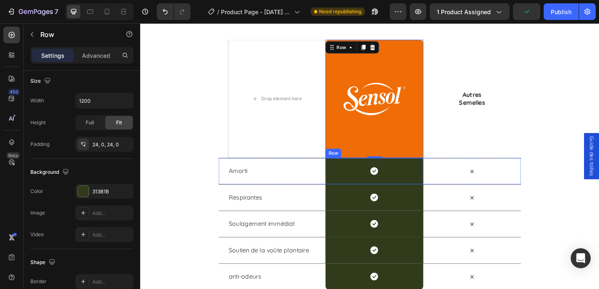
click at [350, 180] on div "Icon Row" at bounding box center [394, 184] width 106 height 29
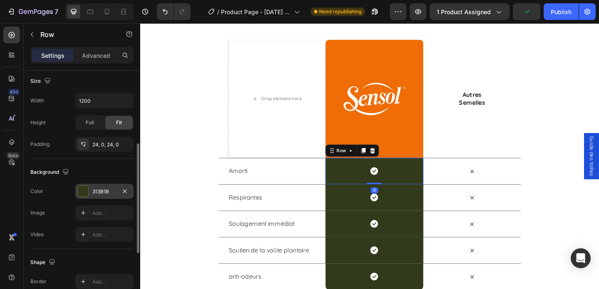
click at [81, 192] on div at bounding box center [83, 191] width 11 height 11
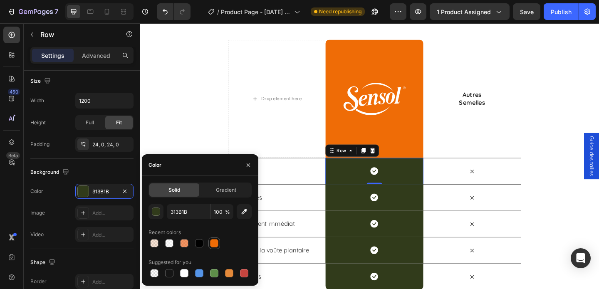
click at [213, 242] on div at bounding box center [214, 243] width 8 height 8
type input "EF6C06"
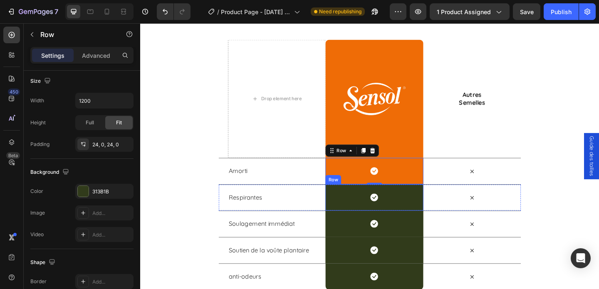
click at [344, 213] on div "Icon Row" at bounding box center [394, 212] width 106 height 29
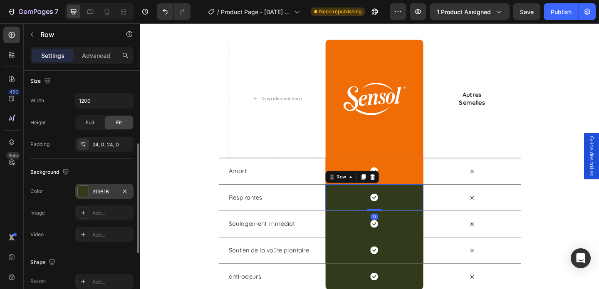
click at [79, 195] on div at bounding box center [83, 191] width 11 height 11
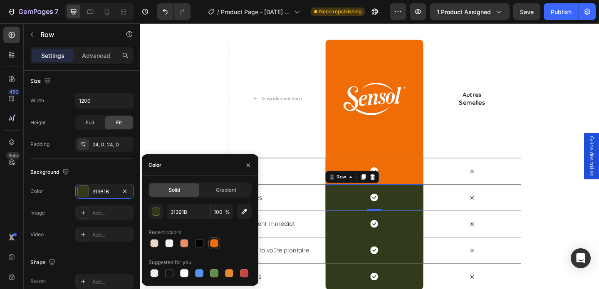
click at [216, 244] on div at bounding box center [214, 243] width 8 height 8
type input "EF6C06"
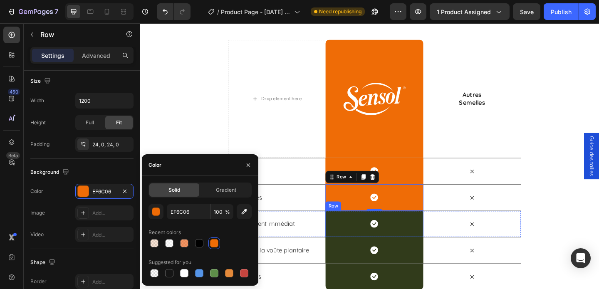
click at [349, 244] on div "Icon Row" at bounding box center [394, 241] width 106 height 29
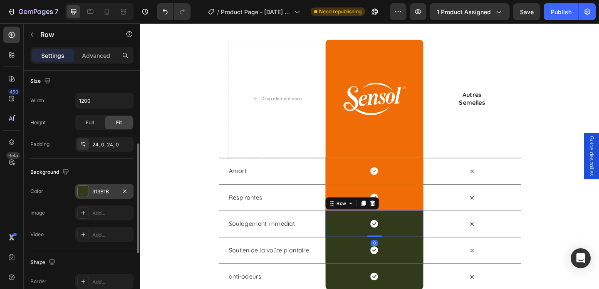
click at [82, 192] on div at bounding box center [83, 191] width 11 height 11
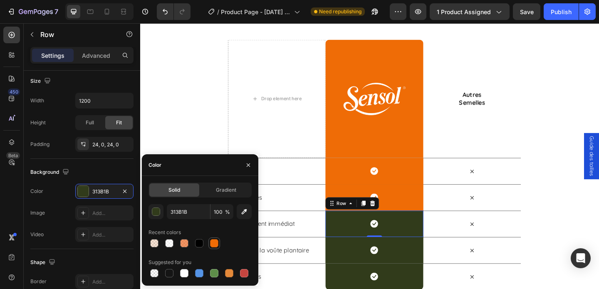
click at [214, 242] on div at bounding box center [214, 243] width 8 height 8
type input "EF6C06"
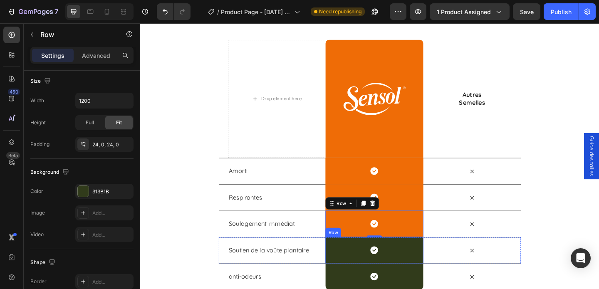
click at [365, 262] on div "Icon Row" at bounding box center [394, 270] width 106 height 29
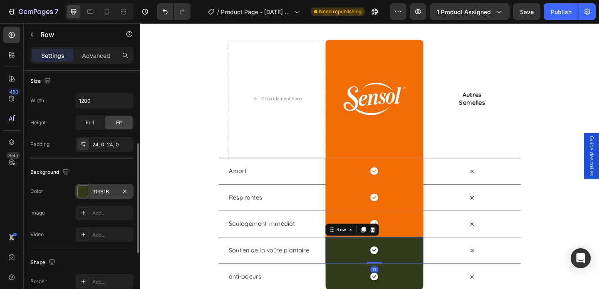
click at [80, 194] on div at bounding box center [83, 191] width 11 height 11
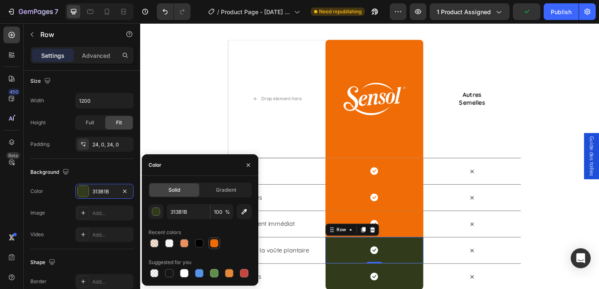
click at [218, 242] on div at bounding box center [214, 243] width 8 height 8
type input "EF6C06"
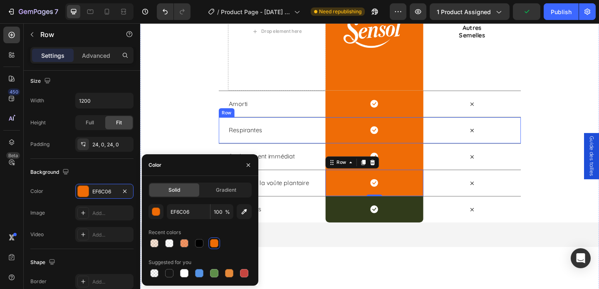
scroll to position [1771, 0]
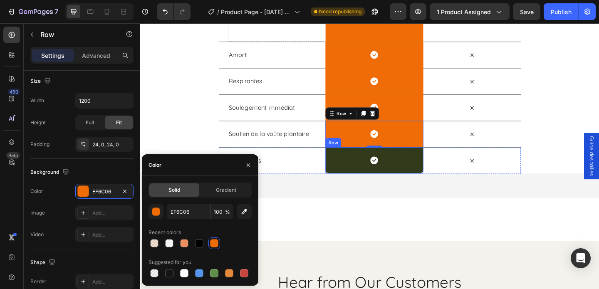
click at [361, 174] on div "Icon Row" at bounding box center [394, 172] width 106 height 29
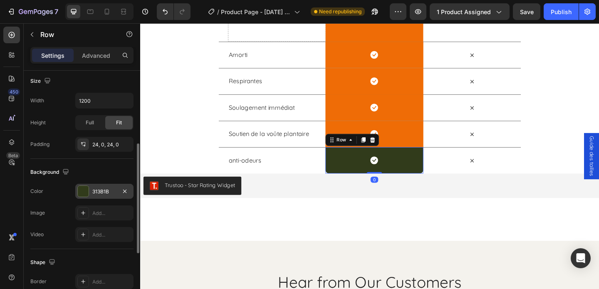
click at [86, 190] on div at bounding box center [83, 191] width 11 height 11
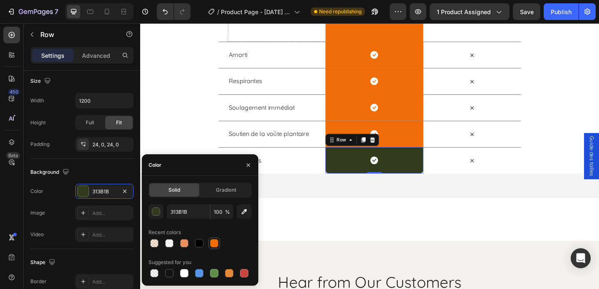
click at [216, 244] on div at bounding box center [214, 243] width 8 height 8
type input "EF6C06"
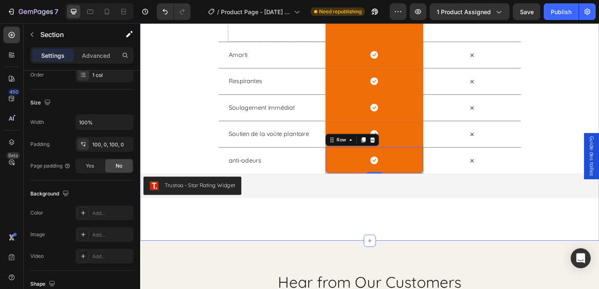
click at [334, 225] on div "Sensol ® vs les autres semelles Heading Row Drop element here Image Row Autres …" at bounding box center [389, 45] width 499 height 430
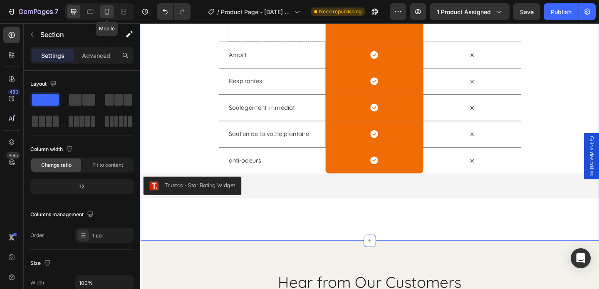
click at [106, 11] on icon at bounding box center [107, 11] width 8 height 8
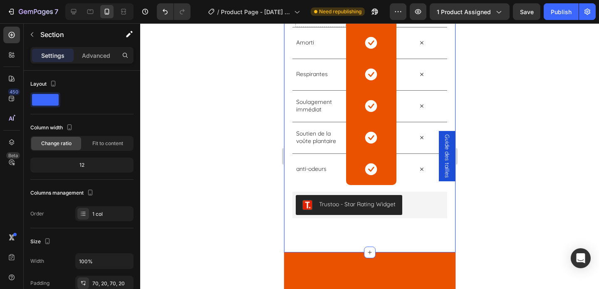
scroll to position [1424, 0]
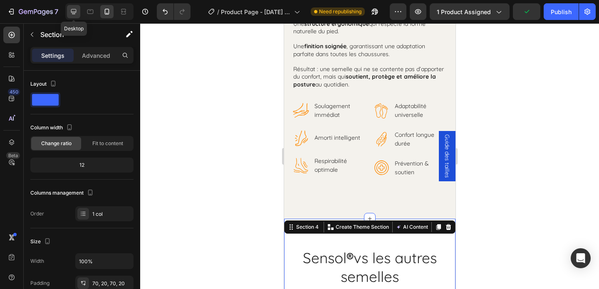
click at [75, 17] on div at bounding box center [73, 11] width 13 height 13
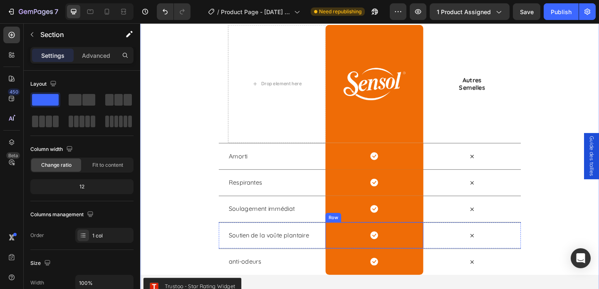
scroll to position [1669, 0]
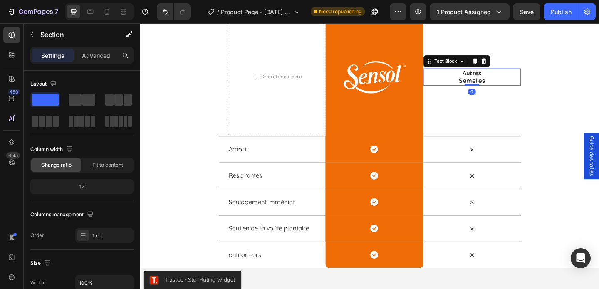
click at [509, 79] on p "Autres" at bounding box center [501, 77] width 104 height 9
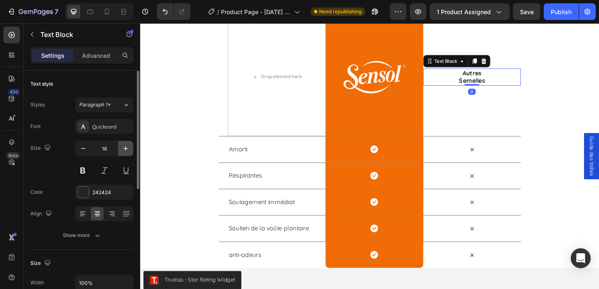
click at [122, 148] on icon "button" at bounding box center [125, 148] width 8 height 8
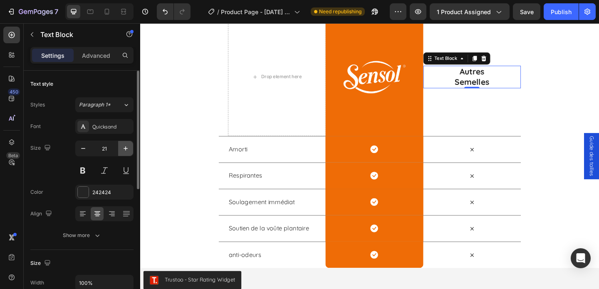
click at [122, 148] on icon "button" at bounding box center [125, 148] width 8 height 8
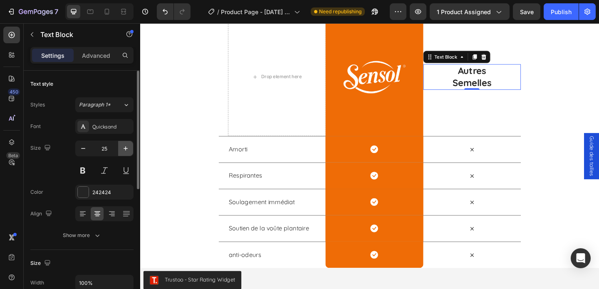
click at [122, 148] on icon "button" at bounding box center [125, 148] width 8 height 8
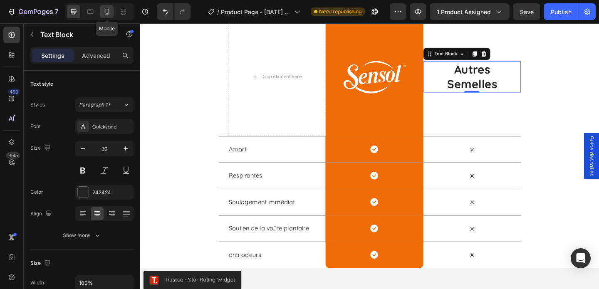
click at [106, 15] on icon at bounding box center [107, 11] width 8 height 8
type input "14"
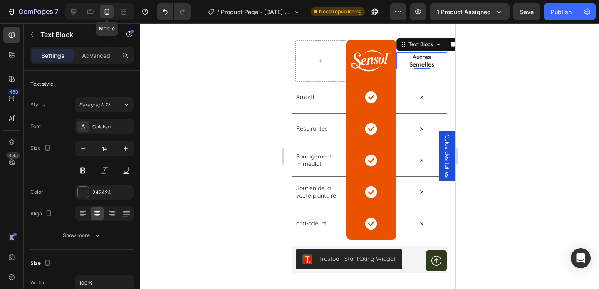
scroll to position [1522, 0]
click at [216, 134] on div at bounding box center [369, 156] width 459 height 266
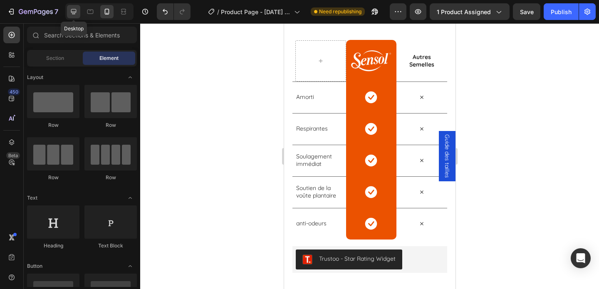
click at [73, 11] on icon at bounding box center [73, 11] width 8 height 8
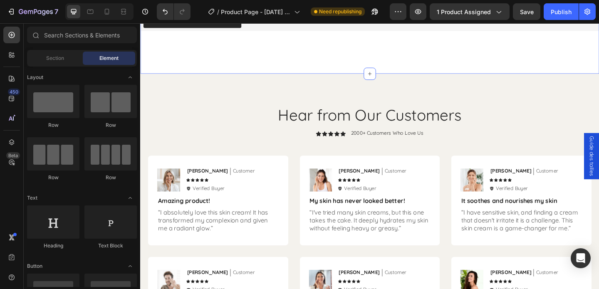
scroll to position [1953, 0]
click at [109, 14] on icon at bounding box center [107, 12] width 5 height 6
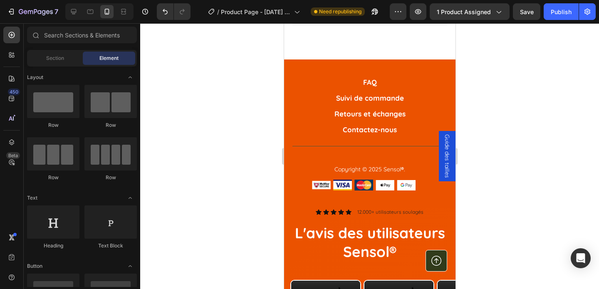
scroll to position [1771, 0]
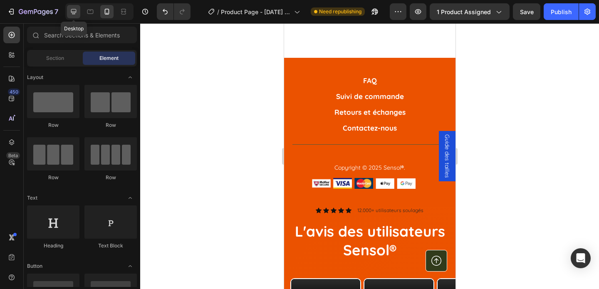
click at [75, 14] on icon at bounding box center [73, 11] width 8 height 8
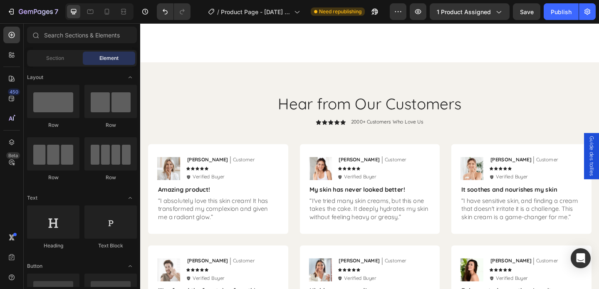
scroll to position [1976, 0]
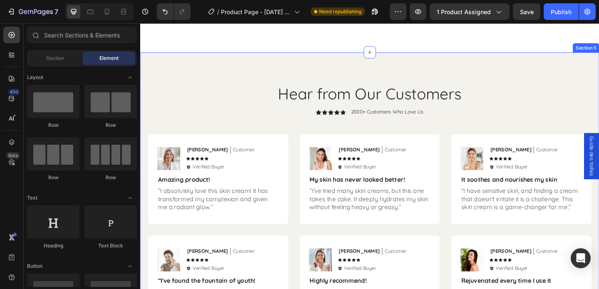
click at [270, 78] on div "Hear from Our Customers Heading Icon Icon Icon Icon Icon Icon List 2000+ Custom…" at bounding box center [389, 220] width 499 height 330
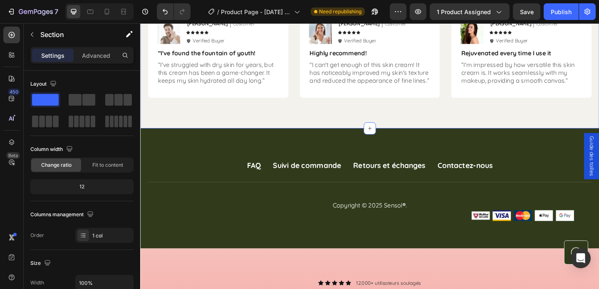
scroll to position [2224, 0]
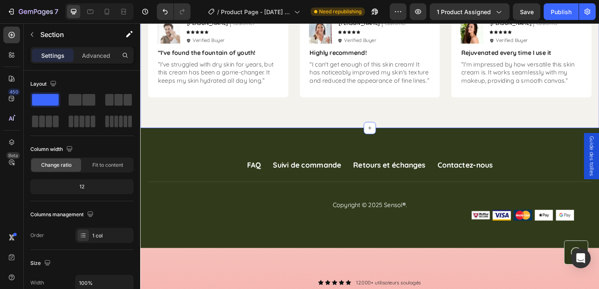
click at [98, 65] on div "Settings Advanced" at bounding box center [82, 59] width 116 height 24
click at [96, 56] on p "Advanced" at bounding box center [96, 55] width 28 height 9
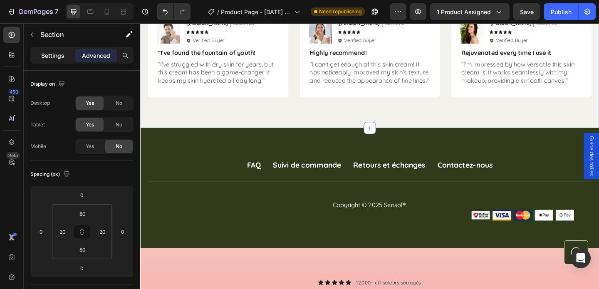
click at [62, 59] on p "Settings" at bounding box center [52, 55] width 23 height 9
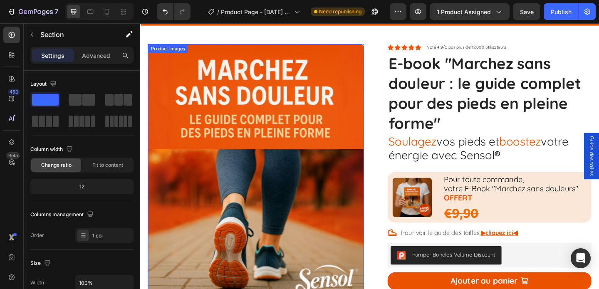
scroll to position [0, 0]
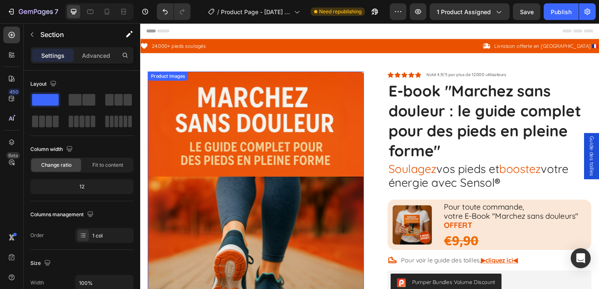
click at [326, 113] on img at bounding box center [265, 223] width 235 height 294
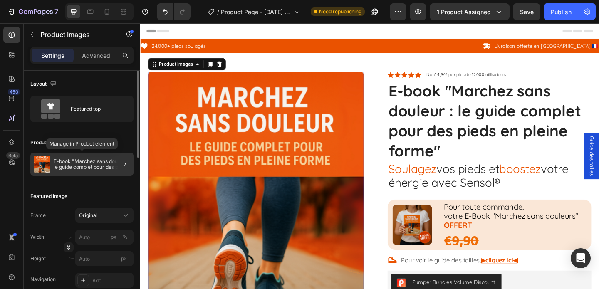
click at [74, 165] on p "E-book "Marchez sans douleur : le guide complet pour des pieds en pleine forme"" at bounding box center [92, 164] width 77 height 12
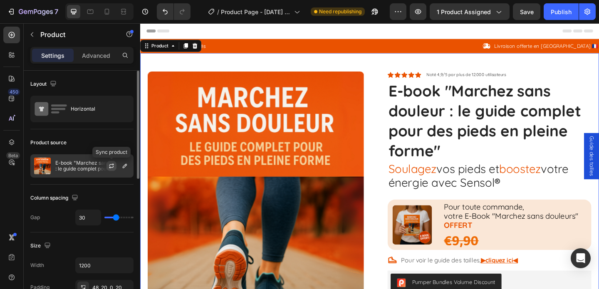
click at [112, 168] on icon "button" at bounding box center [111, 166] width 7 height 7
click at [122, 166] on icon "button" at bounding box center [124, 166] width 7 height 7
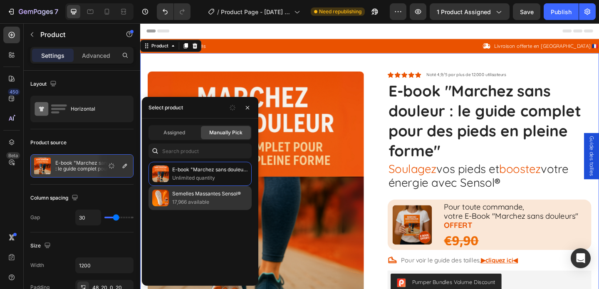
click at [176, 204] on p "17,966 available" at bounding box center [210, 202] width 76 height 8
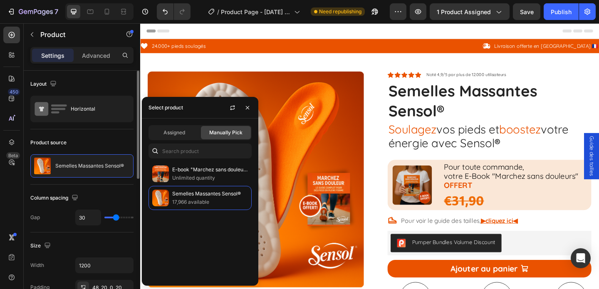
click at [108, 145] on div "Product source" at bounding box center [81, 142] width 103 height 13
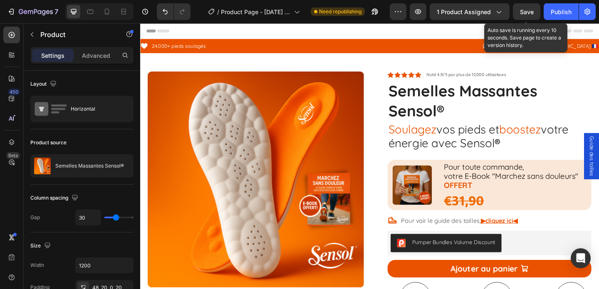
click at [532, 11] on span "Save" at bounding box center [527, 11] width 14 height 7
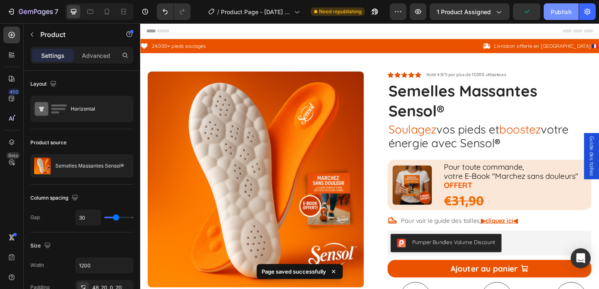
click at [553, 13] on div "Publish" at bounding box center [561, 11] width 21 height 9
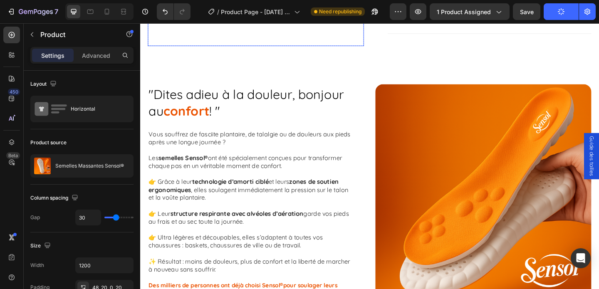
scroll to position [611, 0]
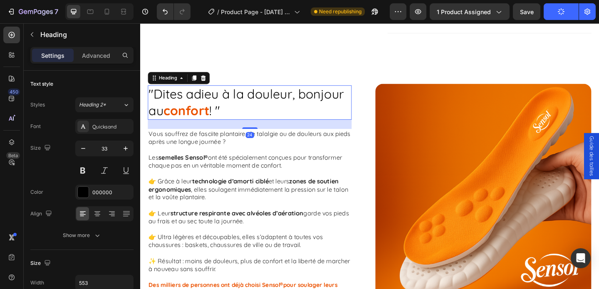
click at [309, 117] on h2 ""Dites adieu à la douleur, bonjour au confort ! "" at bounding box center [259, 109] width 222 height 37
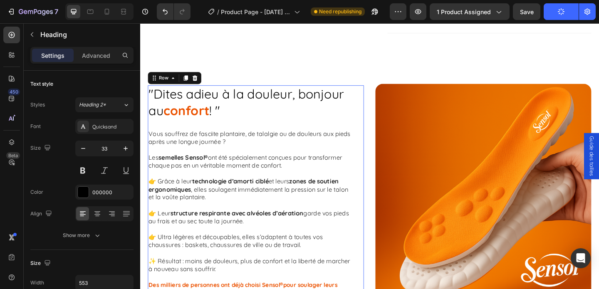
click at [383, 119] on div ""Dites adieu à la douleur, bonjour au confort ! " Heading Vous souffrez de fasc…" at bounding box center [265, 207] width 235 height 232
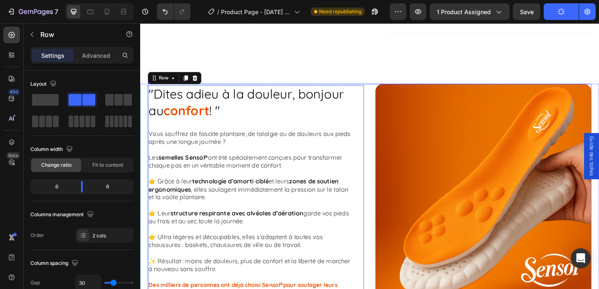
click at [388, 114] on div ""Dites adieu à la douleur, bonjour au confort ! " Heading Vous souffrez de fasc…" at bounding box center [389, 206] width 482 height 235
click at [86, 54] on p "Advanced" at bounding box center [96, 55] width 28 height 9
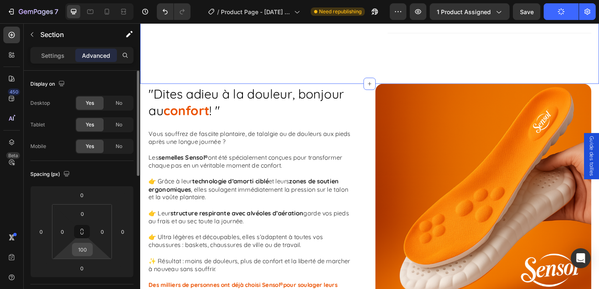
click at [84, 247] on input "100" at bounding box center [82, 249] width 17 height 12
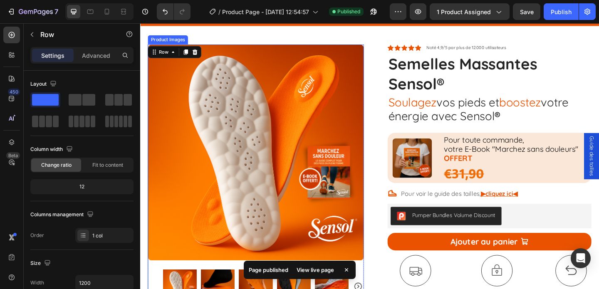
scroll to position [21, 0]
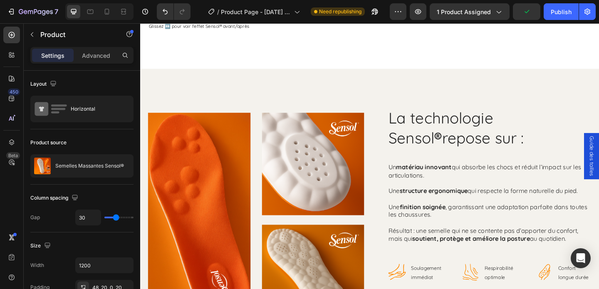
scroll to position [1205, 0]
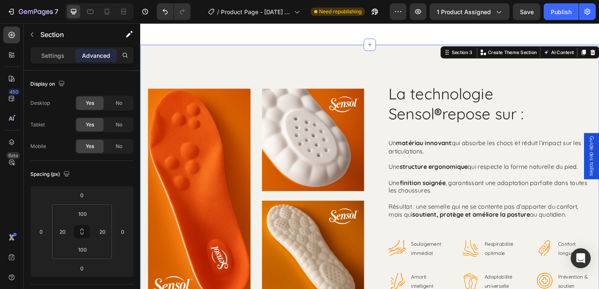
click at [432, 58] on div "Image Image Image Row La technologie Sensol ® repose sur : Heading Un matériau …" at bounding box center [389, 212] width 499 height 330
click at [84, 217] on input "100" at bounding box center [82, 214] width 17 height 12
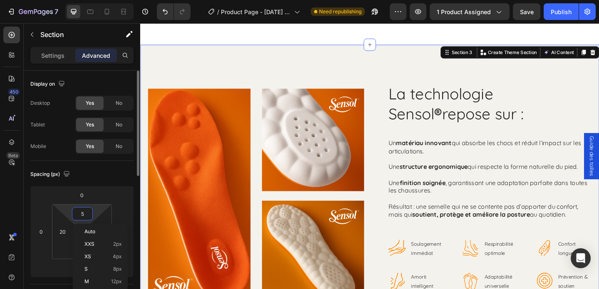
type input "50"
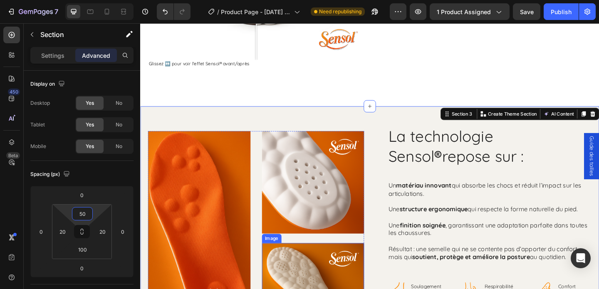
scroll to position [1124, 0]
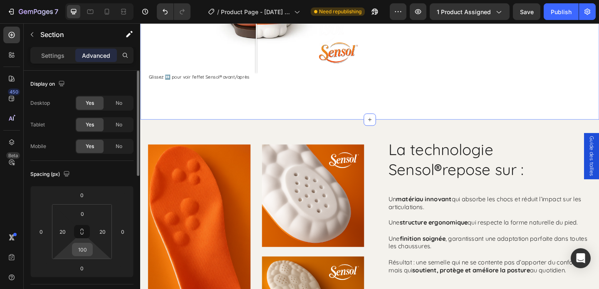
click at [79, 249] on input "100" at bounding box center [82, 249] width 17 height 12
type input "50"
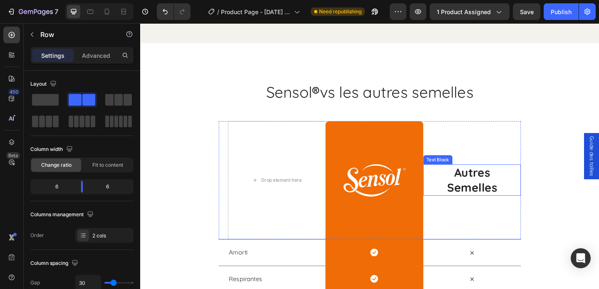
scroll to position [1471, 0]
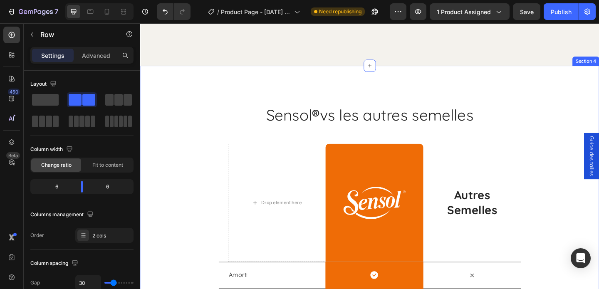
click at [476, 102] on div "Sensol ® vs les autres semelles Heading Row Drop element here Image Row Autres …" at bounding box center [389, 284] width 499 height 430
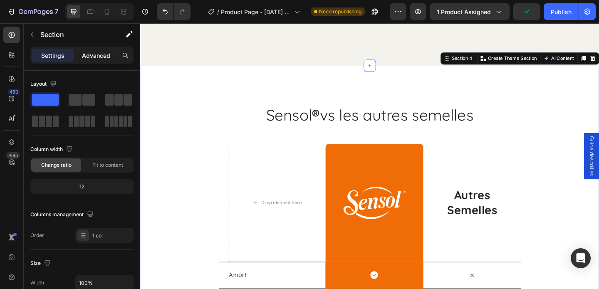
click at [99, 55] on p "Advanced" at bounding box center [96, 55] width 28 height 9
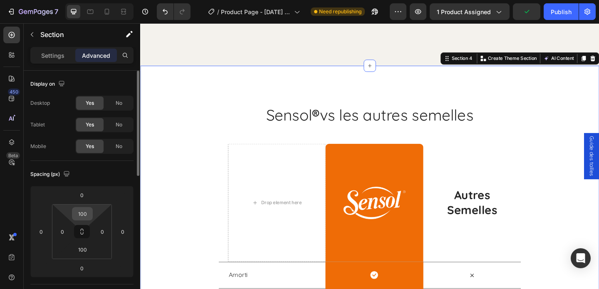
click at [88, 214] on input "100" at bounding box center [82, 214] width 17 height 12
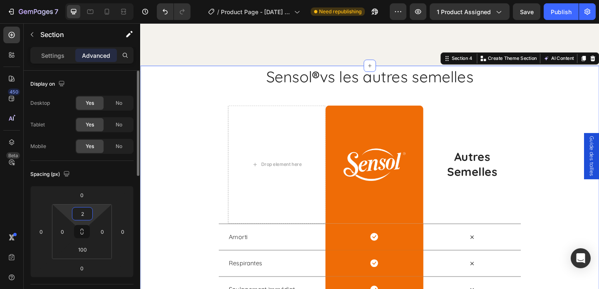
type input "20"
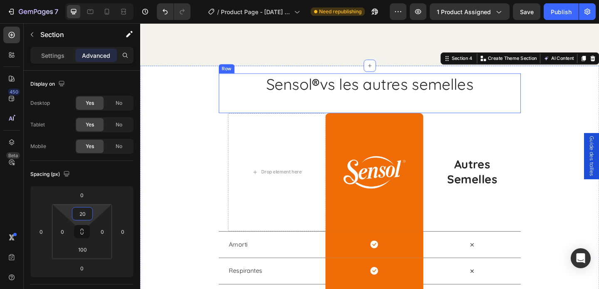
click at [308, 116] on div "Sensol ® vs les autres semelles Heading" at bounding box center [389, 99] width 329 height 43
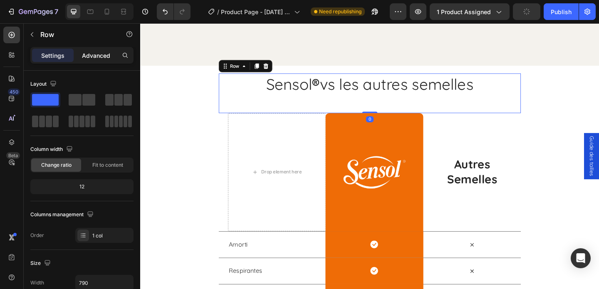
click at [99, 51] on p "Advanced" at bounding box center [96, 55] width 28 height 9
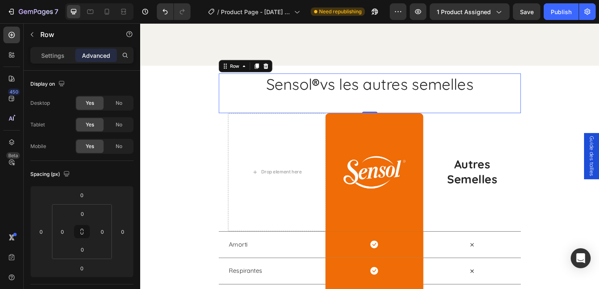
click at [395, 117] on div "Sensol ® vs les autres semelles Heading" at bounding box center [389, 99] width 329 height 43
drag, startPoint x: 393, startPoint y: 120, endPoint x: 393, endPoint y: 109, distance: 11.2
click at [393, 109] on div "Sensol ® vs les autres semelles Heading Row 0" at bounding box center [389, 99] width 329 height 43
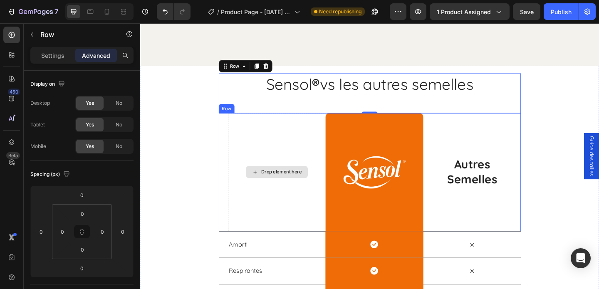
click at [240, 149] on div "Drop element here" at bounding box center [288, 185] width 106 height 129
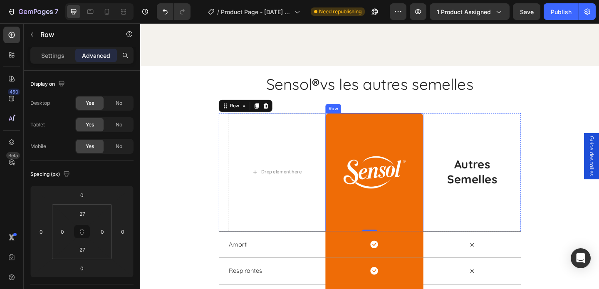
click at [389, 128] on div "Image Row" at bounding box center [394, 185] width 106 height 129
click at [554, 121] on div "Autres Semelles Text Block" at bounding box center [501, 185] width 106 height 129
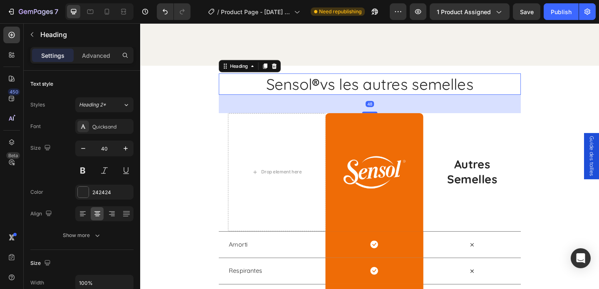
click at [305, 97] on h2 "Sensol ® vs les autres semelles" at bounding box center [389, 89] width 329 height 23
click at [93, 54] on p "Advanced" at bounding box center [96, 55] width 28 height 9
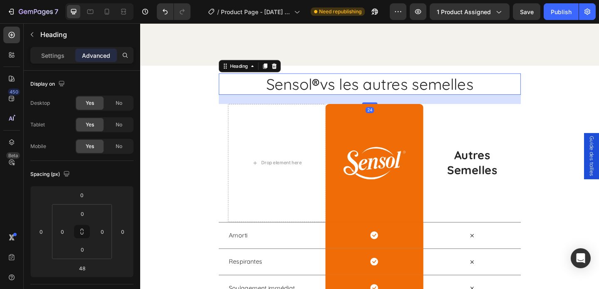
drag, startPoint x: 395, startPoint y: 119, endPoint x: 395, endPoint y: 109, distance: 10.0
click at [395, 101] on div "24" at bounding box center [389, 101] width 329 height 0
click at [105, 17] on div at bounding box center [106, 11] width 13 height 13
type input "42"
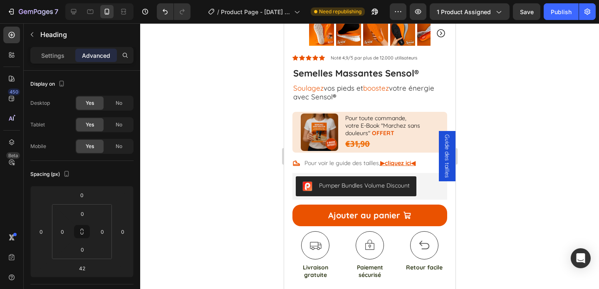
scroll to position [217, 0]
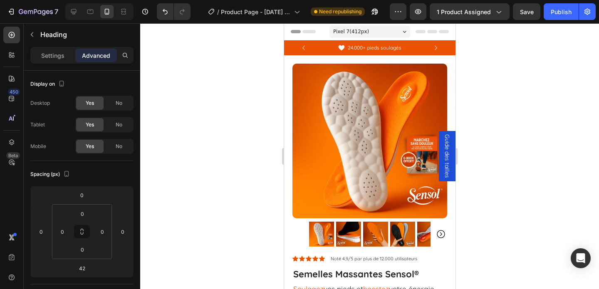
scroll to position [229, 0]
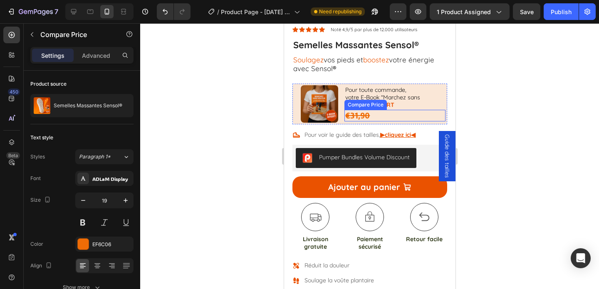
click at [361, 114] on div "€31,90" at bounding box center [394, 116] width 101 height 12
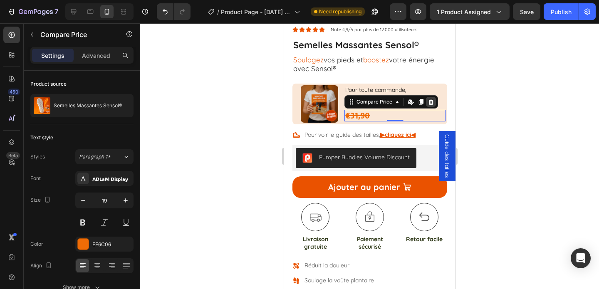
click at [430, 102] on icon at bounding box center [430, 102] width 5 height 6
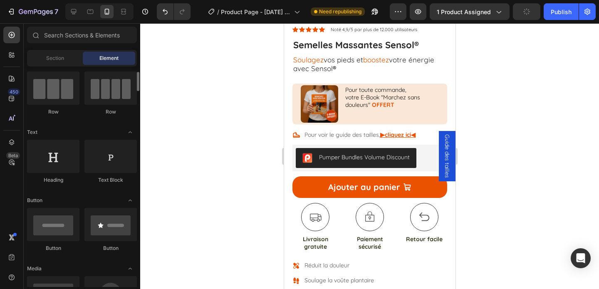
scroll to position [0, 0]
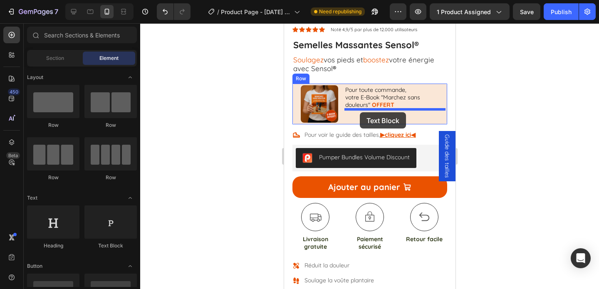
drag, startPoint x: 396, startPoint y: 244, endPoint x: 359, endPoint y: 112, distance: 136.6
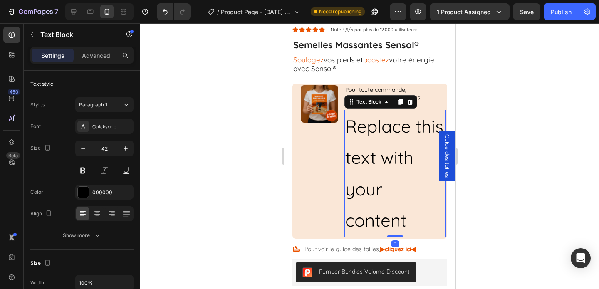
click at [362, 129] on div "Replace this text with your content" at bounding box center [394, 173] width 101 height 127
click at [362, 129] on p "Replace this text with your content" at bounding box center [394, 174] width 99 height 126
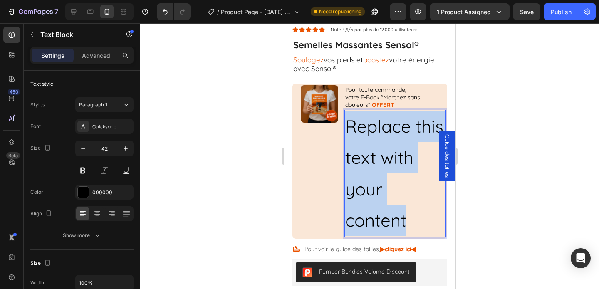
click at [362, 129] on p "Replace this text with your content" at bounding box center [394, 174] width 99 height 126
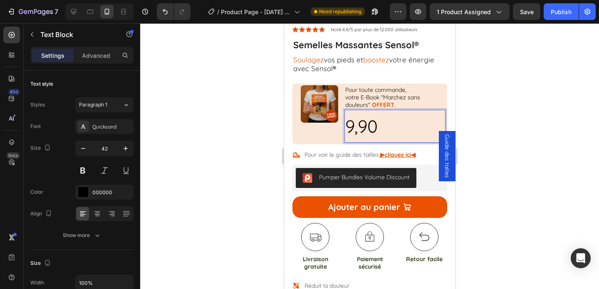
click at [368, 125] on p "9,90" at bounding box center [394, 127] width 99 height 32
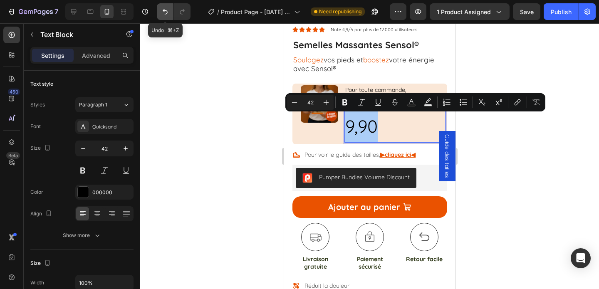
click at [163, 11] on icon "Undo/Redo" at bounding box center [165, 11] width 8 height 8
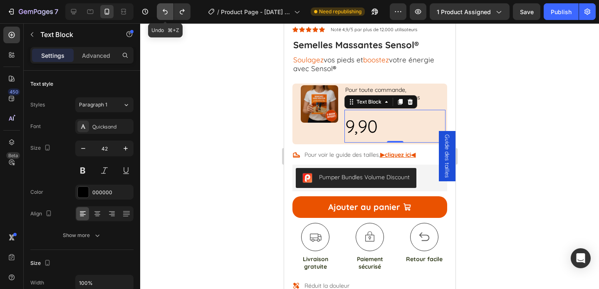
click at [163, 11] on icon "Undo/Redo" at bounding box center [165, 11] width 8 height 8
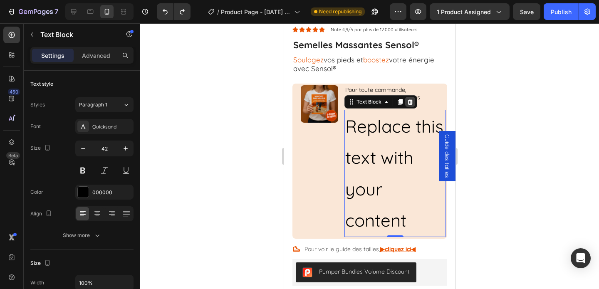
click at [411, 102] on icon at bounding box center [409, 102] width 5 height 6
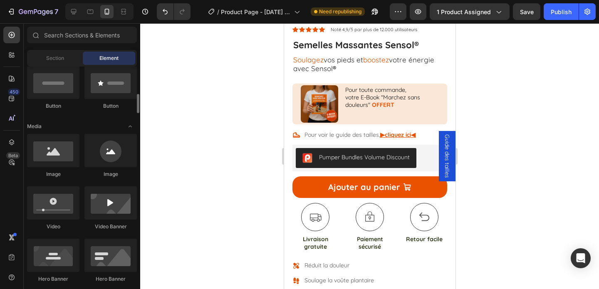
scroll to position [220, 0]
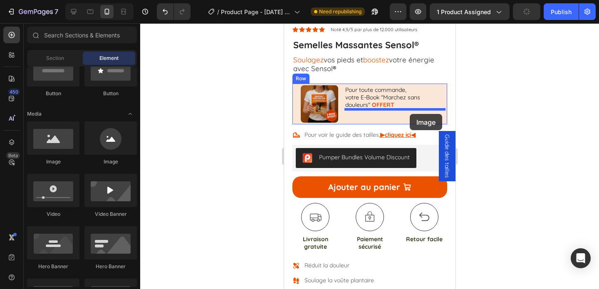
drag, startPoint x: 348, startPoint y: 163, endPoint x: 409, endPoint y: 112, distance: 79.7
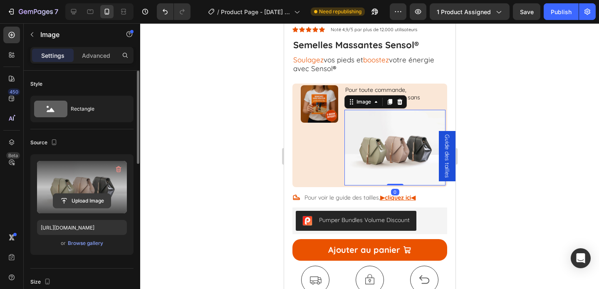
click at [79, 204] on input "file" at bounding box center [81, 201] width 57 height 14
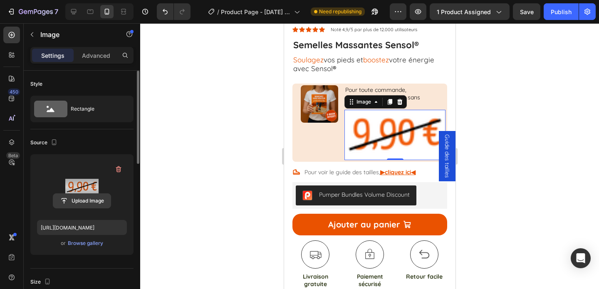
click at [90, 200] on input "file" at bounding box center [81, 201] width 57 height 14
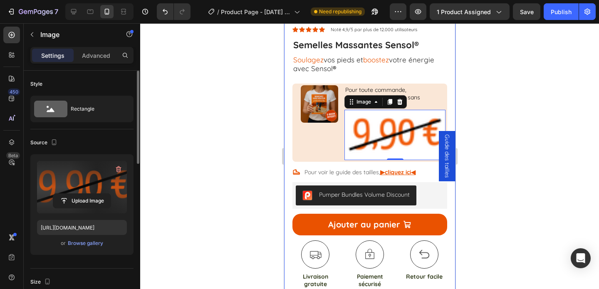
type input "[URL][DOMAIN_NAME]"
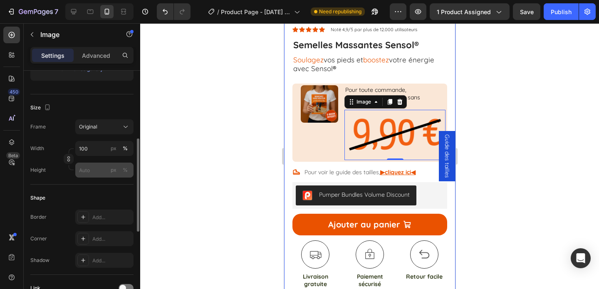
scroll to position [175, 0]
click at [84, 152] on input "100" at bounding box center [104, 148] width 58 height 15
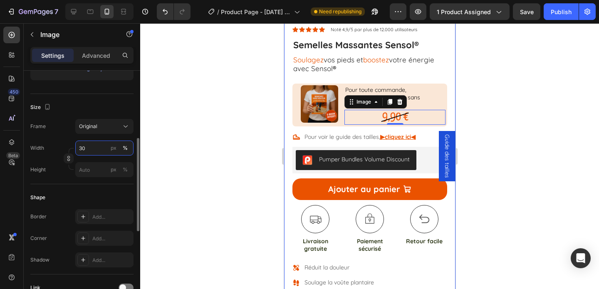
type input "3"
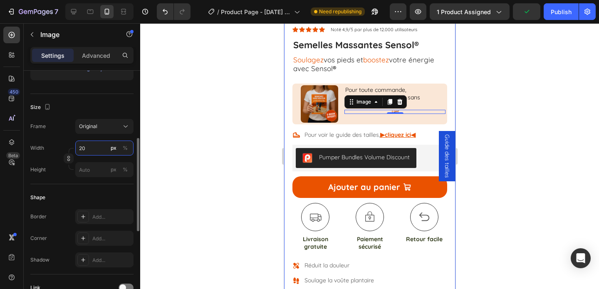
type input "2"
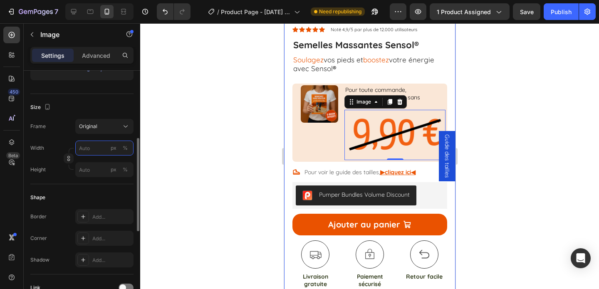
type input "2"
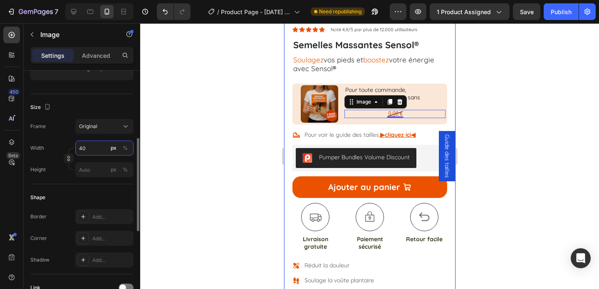
type input "4"
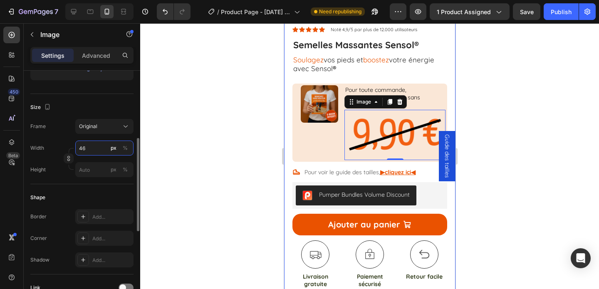
type input "4"
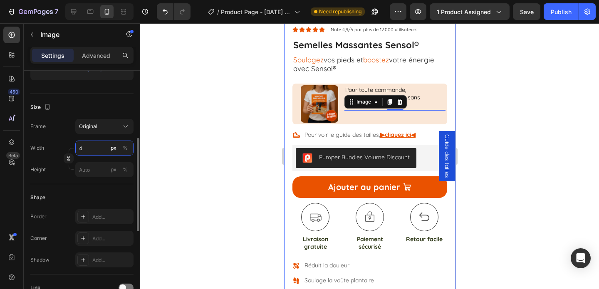
type input "64"
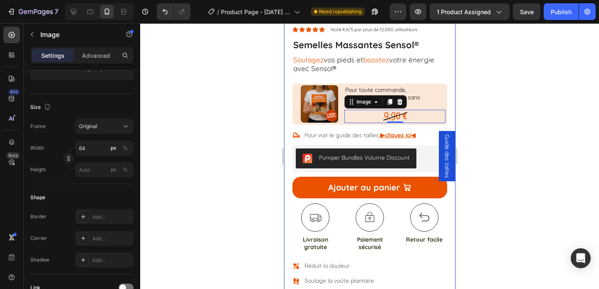
click at [191, 138] on div at bounding box center [369, 156] width 459 height 266
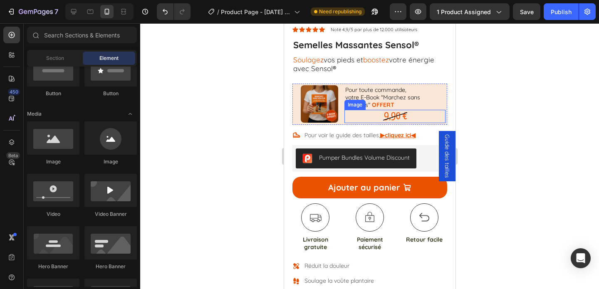
click at [388, 115] on img at bounding box center [394, 116] width 27 height 13
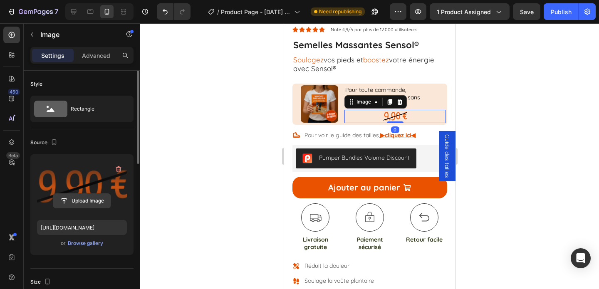
click at [91, 199] on input "file" at bounding box center [81, 201] width 57 height 14
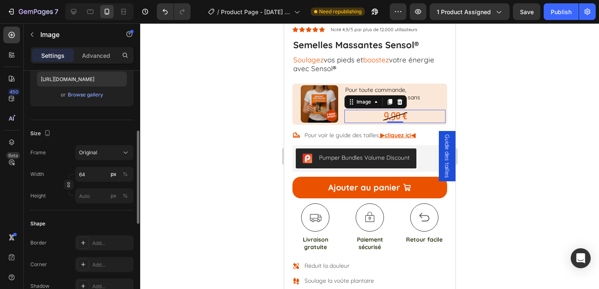
scroll to position [151, 0]
type input "[URL][DOMAIN_NAME]"
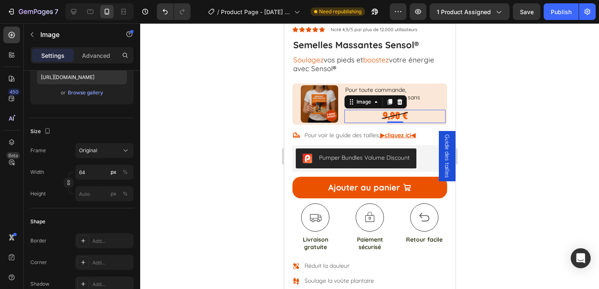
click at [212, 152] on div at bounding box center [369, 156] width 459 height 266
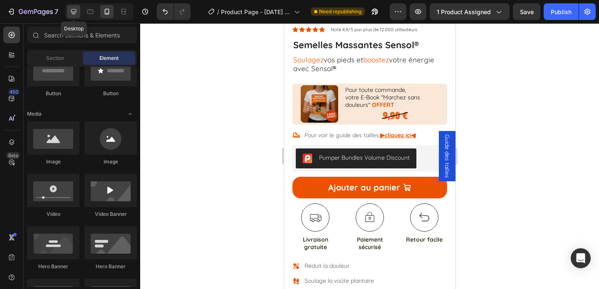
click at [76, 12] on icon at bounding box center [73, 11] width 8 height 8
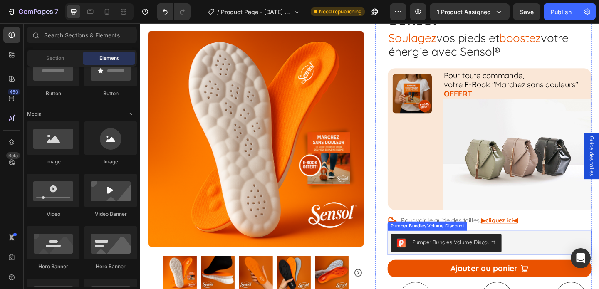
scroll to position [96, 0]
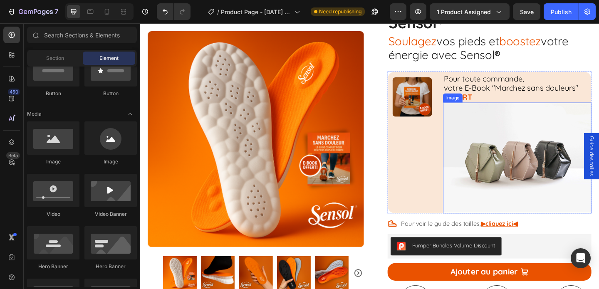
click at [536, 175] on img at bounding box center [550, 169] width 161 height 121
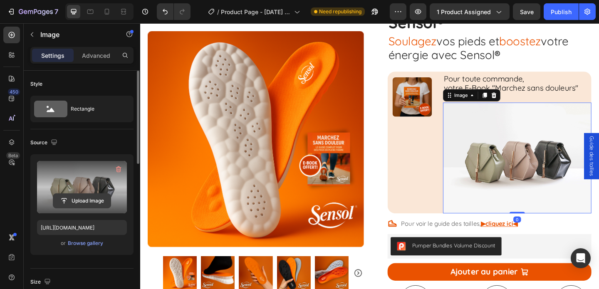
click at [84, 199] on input "file" at bounding box center [81, 201] width 57 height 14
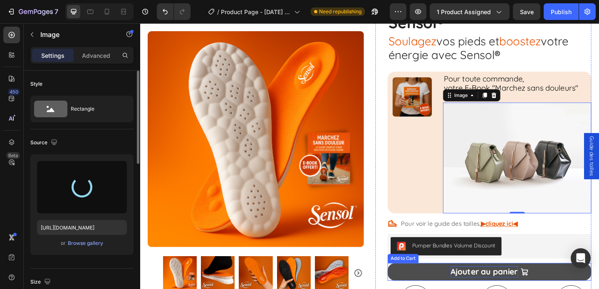
type input "[URL][DOMAIN_NAME]"
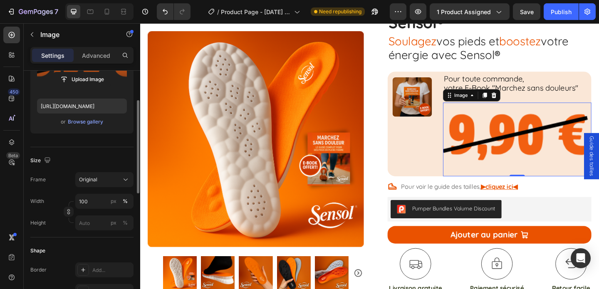
scroll to position [131, 0]
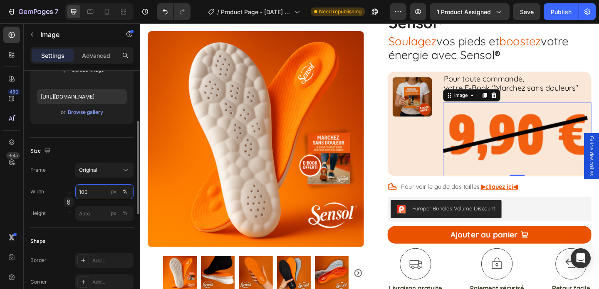
click at [86, 193] on input "100" at bounding box center [104, 191] width 58 height 15
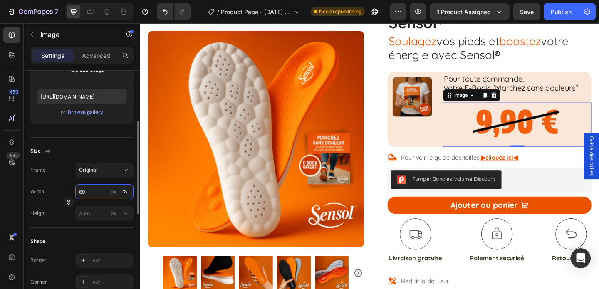
type input "6"
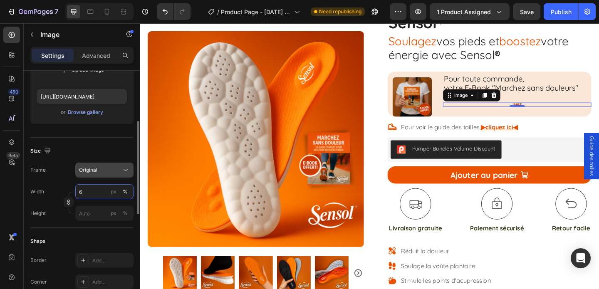
type input "36"
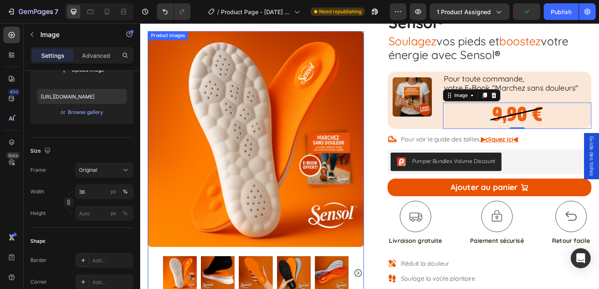
click at [381, 144] on img at bounding box center [265, 149] width 235 height 235
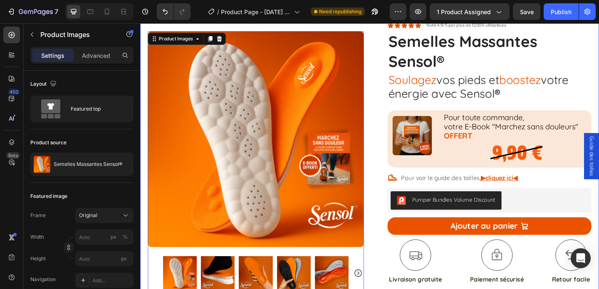
scroll to position [55, 0]
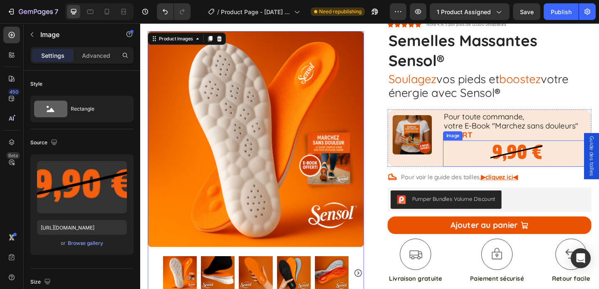
click at [544, 161] on img at bounding box center [550, 165] width 58 height 29
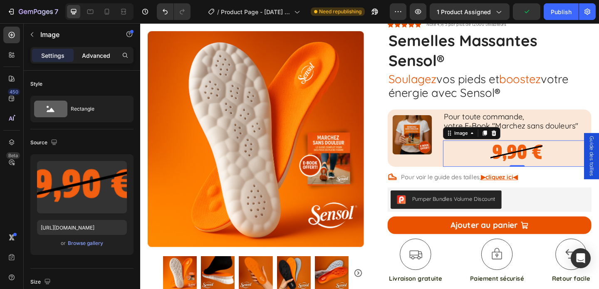
click at [93, 59] on p "Advanced" at bounding box center [96, 55] width 28 height 9
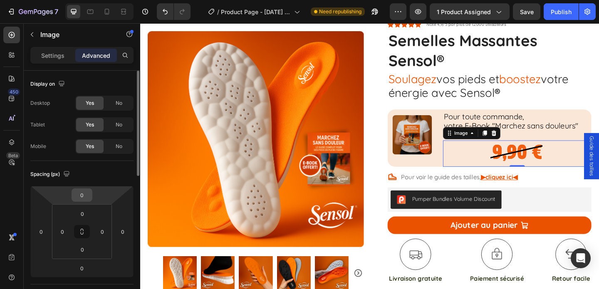
click at [86, 195] on input "0" at bounding box center [82, 195] width 17 height 12
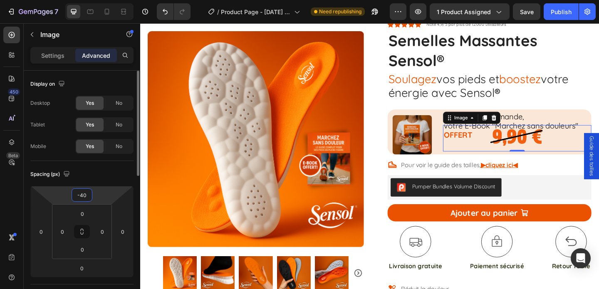
type input "-4"
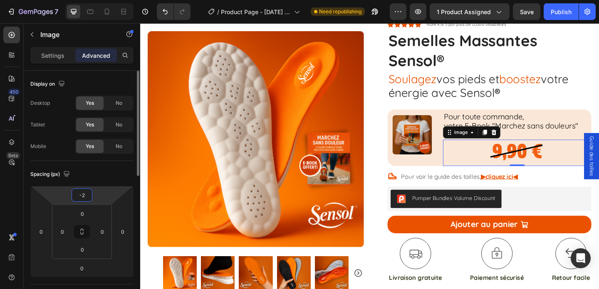
type input "-20"
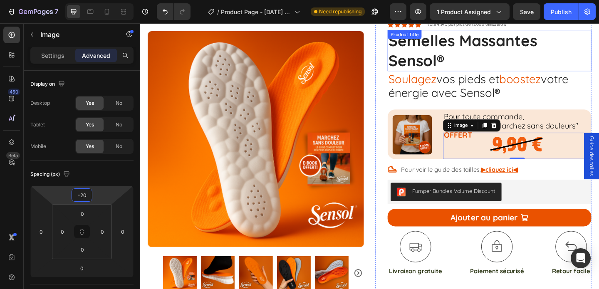
click at [564, 54] on h1 "Semelles Massantes Sensol®" at bounding box center [520, 52] width 222 height 45
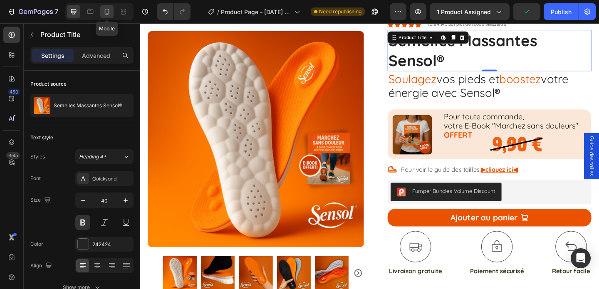
click at [104, 10] on icon at bounding box center [107, 11] width 8 height 8
type input "22"
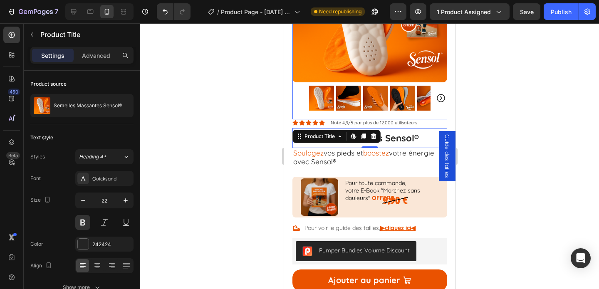
scroll to position [211, 0]
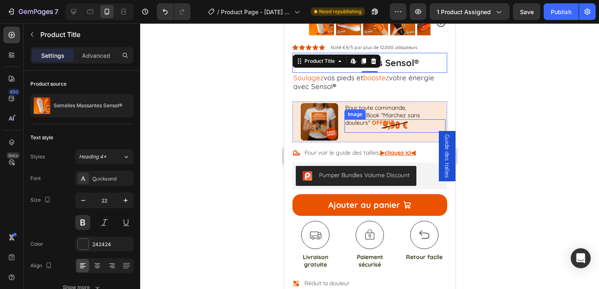
click at [393, 126] on img at bounding box center [394, 125] width 27 height 13
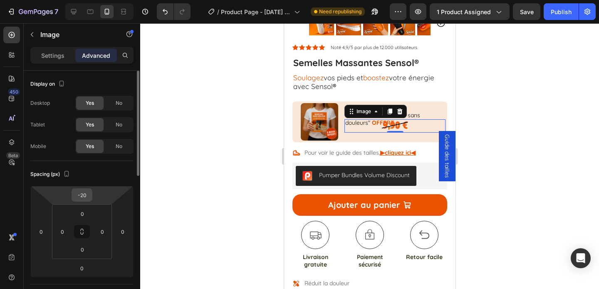
click at [88, 196] on input "-20" at bounding box center [82, 195] width 17 height 12
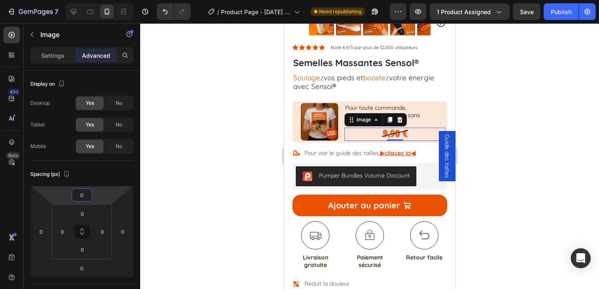
click at [542, 85] on div at bounding box center [369, 156] width 459 height 266
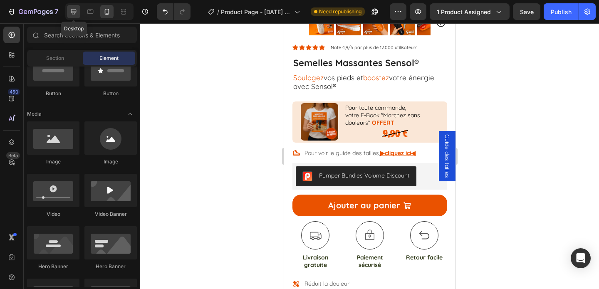
click at [72, 14] on icon at bounding box center [73, 11] width 8 height 8
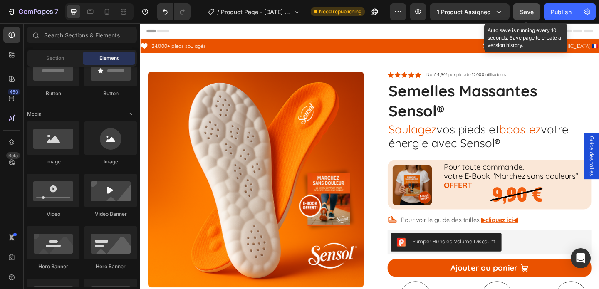
click at [528, 10] on span "Save" at bounding box center [527, 11] width 14 height 7
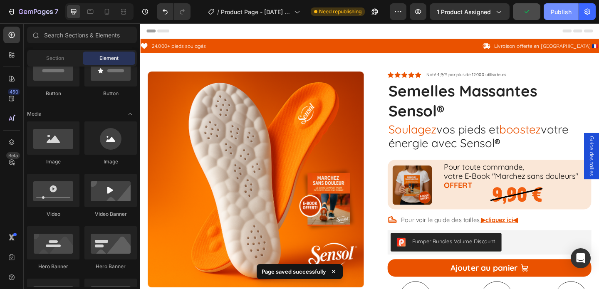
click at [564, 10] on div "Publish" at bounding box center [561, 11] width 21 height 9
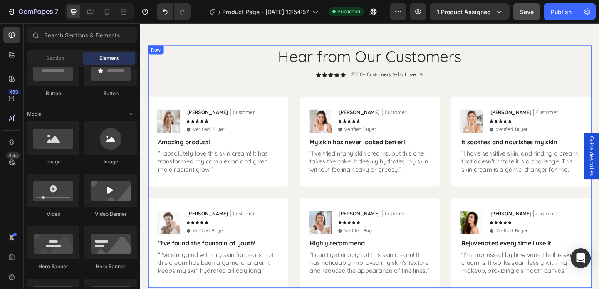
scroll to position [1901, 0]
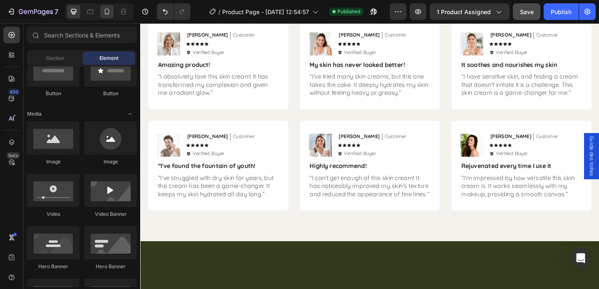
click at [106, 17] on div at bounding box center [106, 11] width 13 height 13
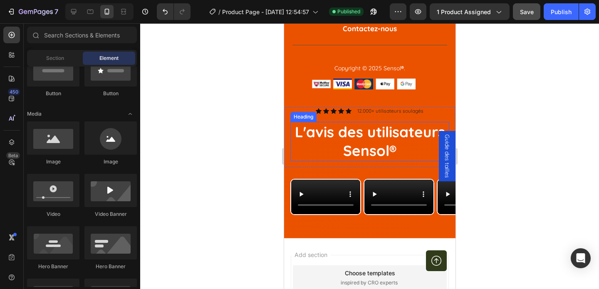
click at [330, 134] on h2 "L'avis des utilisateurs Sensol ®" at bounding box center [369, 142] width 159 height 40
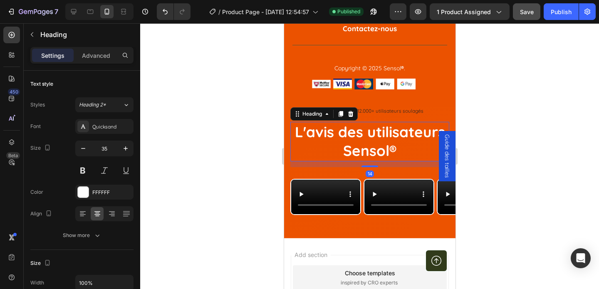
click at [330, 134] on h2 "L'avis des utilisateurs Sensol ®" at bounding box center [369, 142] width 159 height 40
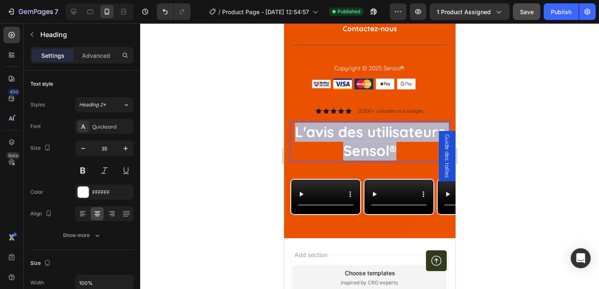
click at [330, 134] on p "L'avis des utilisateurs Sensol ®" at bounding box center [369, 142] width 157 height 38
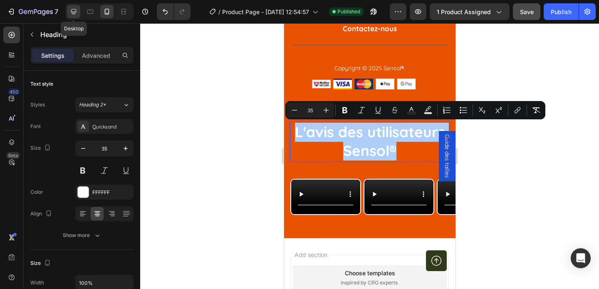
click at [72, 17] on div at bounding box center [73, 11] width 13 height 13
type input "40"
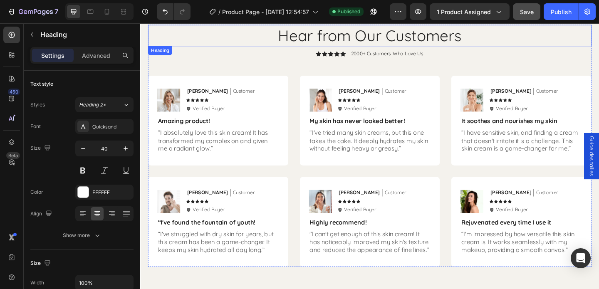
click at [388, 35] on h2 "Hear from Our Customers" at bounding box center [389, 36] width 482 height 23
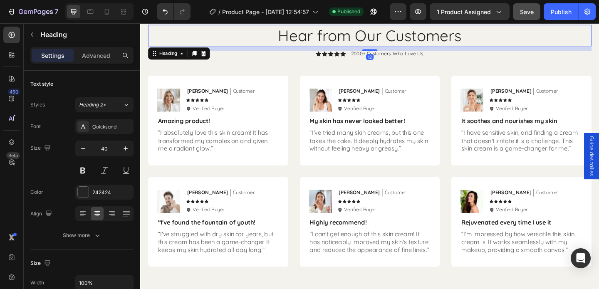
click at [388, 35] on h2 "Hear from Our Customers" at bounding box center [389, 36] width 482 height 23
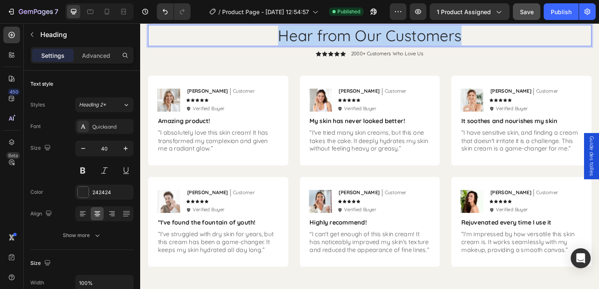
click at [388, 35] on p "Hear from Our Customers" at bounding box center [389, 37] width 481 height 22
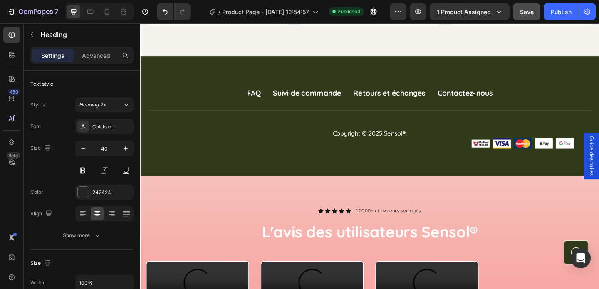
scroll to position [2164, 0]
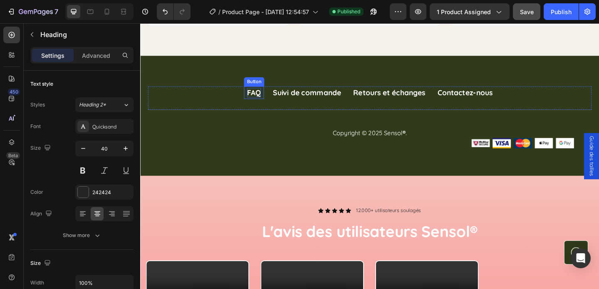
click at [264, 101] on div "FAQ" at bounding box center [263, 99] width 15 height 10
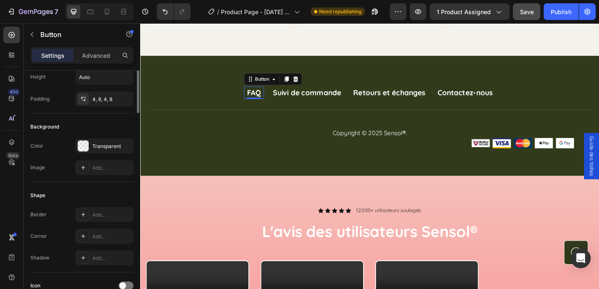
scroll to position [0, 0]
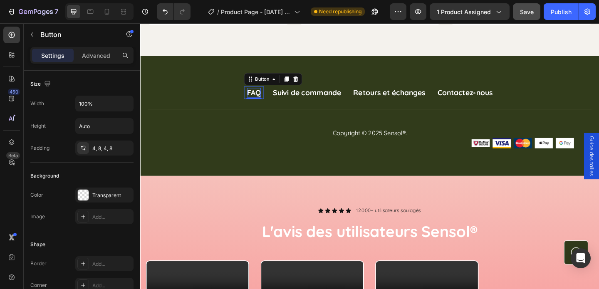
click at [259, 101] on div "FAQ" at bounding box center [263, 99] width 15 height 10
click at [302, 100] on p "Suivi de commande" at bounding box center [321, 99] width 74 height 10
click at [262, 101] on p "FAQ" at bounding box center [263, 99] width 15 height 10
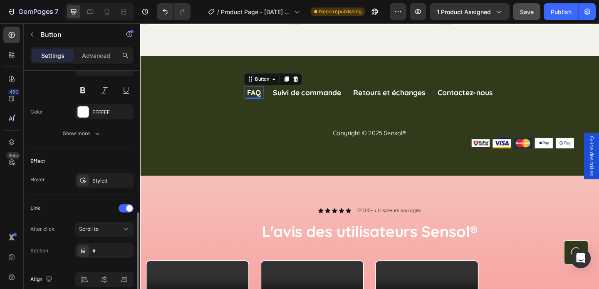
scroll to position [398, 0]
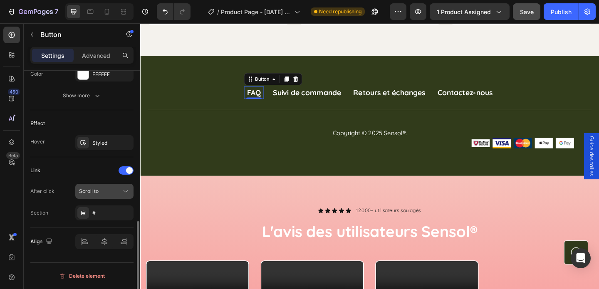
click at [110, 195] on button "Scroll to" at bounding box center [104, 191] width 58 height 15
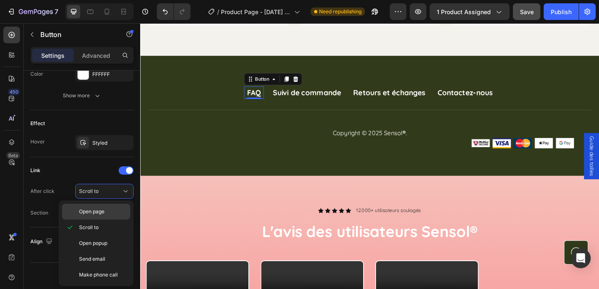
click at [116, 215] on p "Open page" at bounding box center [102, 211] width 47 height 7
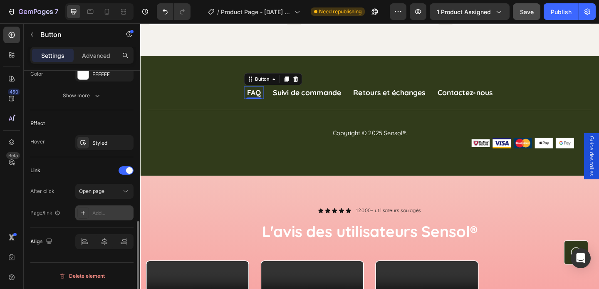
click at [106, 215] on div "Add..." at bounding box center [111, 213] width 39 height 7
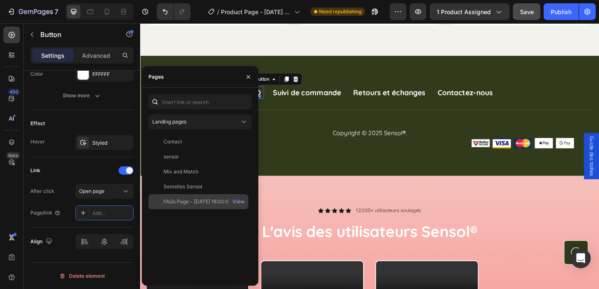
click at [179, 203] on div "FAQs Page - [DATE] 18:00:03" at bounding box center [197, 201] width 68 height 7
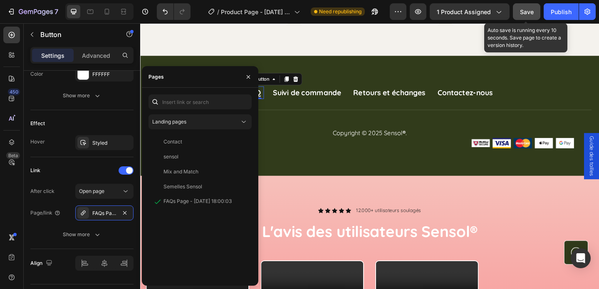
click at [522, 19] on button "Save" at bounding box center [526, 11] width 27 height 17
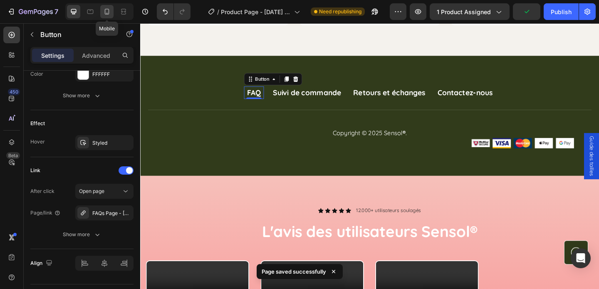
click at [109, 13] on icon at bounding box center [107, 12] width 5 height 6
type input "17"
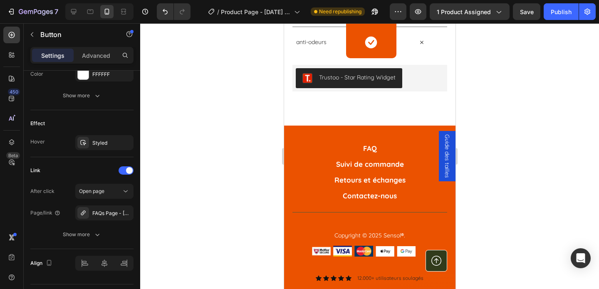
scroll to position [1714, 0]
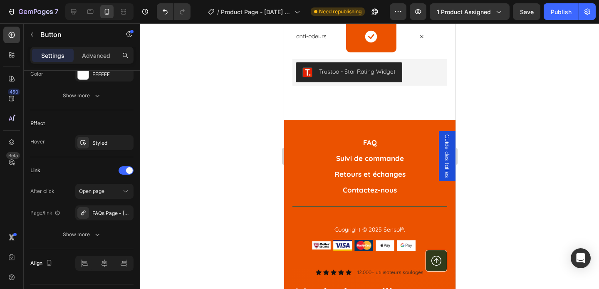
click at [357, 149] on link "FAQ" at bounding box center [370, 142] width 78 height 12
click at [372, 147] on div "FAQ" at bounding box center [370, 142] width 14 height 9
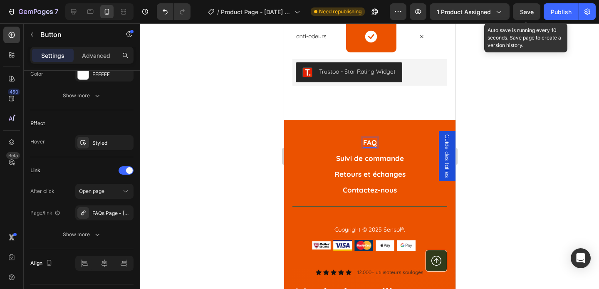
click at [530, 14] on span "Save" at bounding box center [527, 11] width 14 height 7
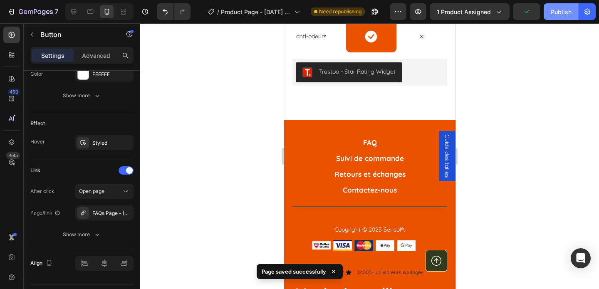
click at [557, 10] on div "Publish" at bounding box center [561, 11] width 21 height 9
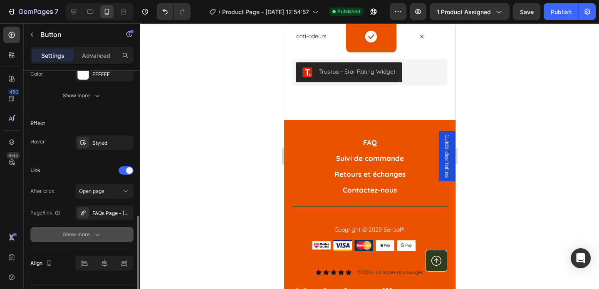
click at [99, 238] on icon "button" at bounding box center [97, 234] width 8 height 8
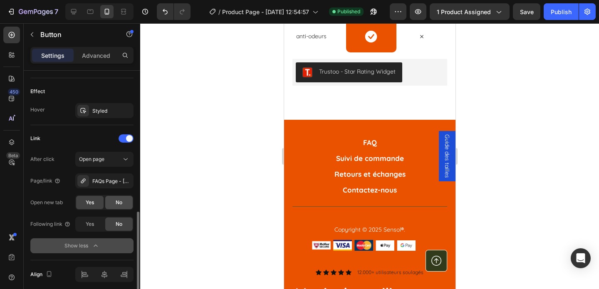
scroll to position [433, 0]
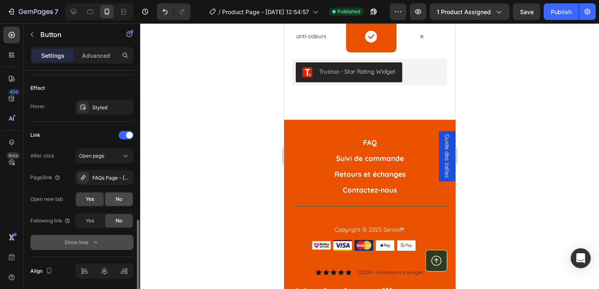
click at [119, 201] on span "No" at bounding box center [119, 198] width 7 height 7
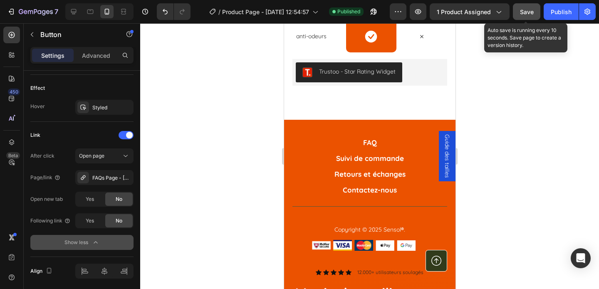
click at [531, 16] on button "Save" at bounding box center [526, 11] width 27 height 17
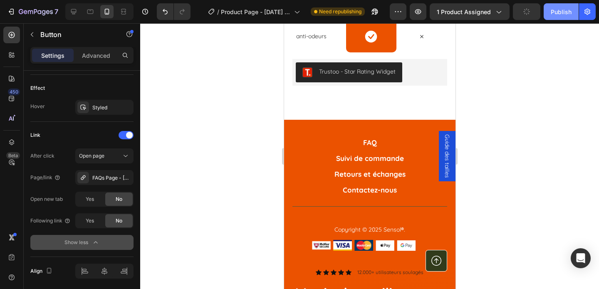
click at [559, 12] on div "Publish" at bounding box center [561, 11] width 21 height 9
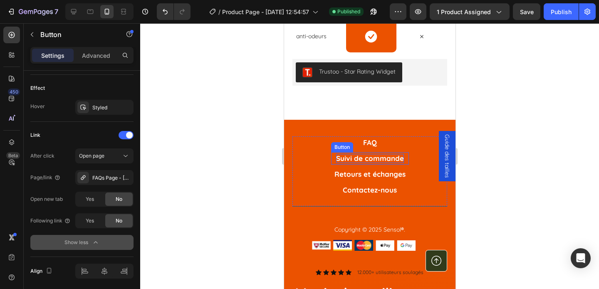
click at [340, 163] on p "Suivi de commande" at bounding box center [370, 158] width 68 height 9
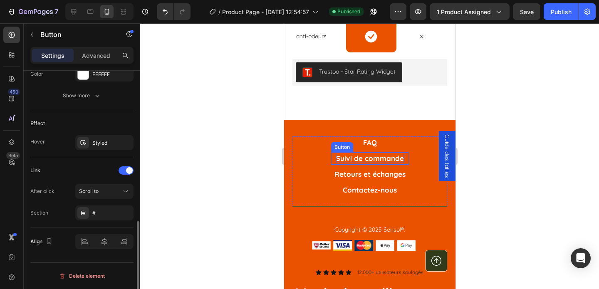
scroll to position [398, 0]
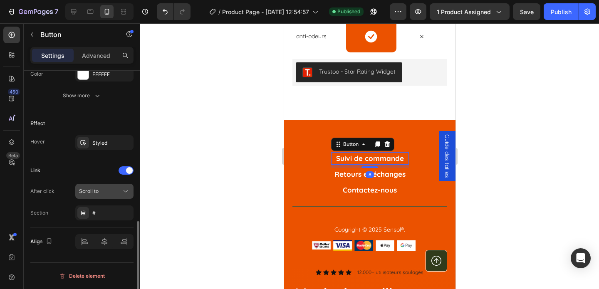
click at [101, 188] on div "Scroll to" at bounding box center [100, 191] width 42 height 7
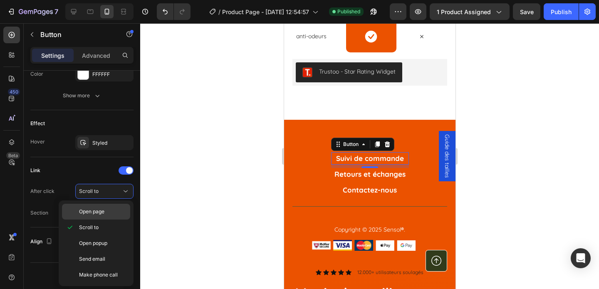
click at [100, 210] on span "Open page" at bounding box center [91, 211] width 25 height 7
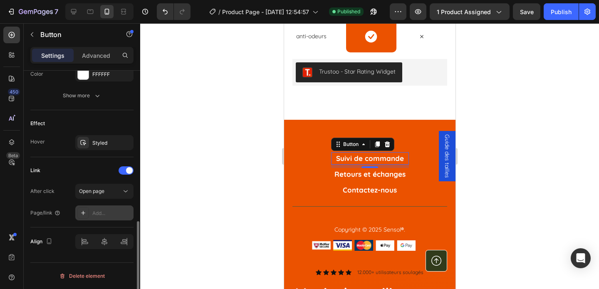
click at [93, 214] on div "Add..." at bounding box center [111, 213] width 39 height 7
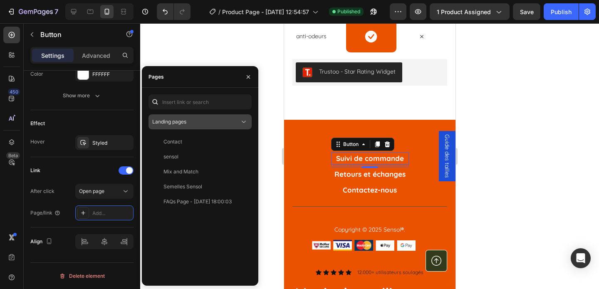
click at [236, 122] on div "Landing pages" at bounding box center [195, 121] width 87 height 7
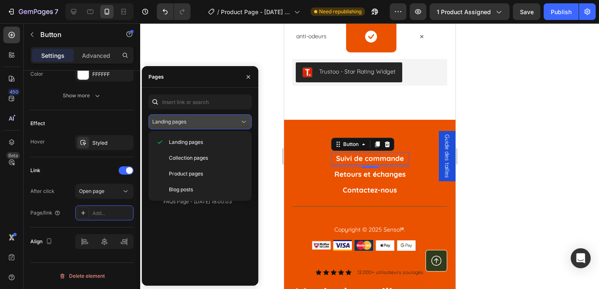
click at [223, 124] on div "Landing pages" at bounding box center [195, 121] width 87 height 7
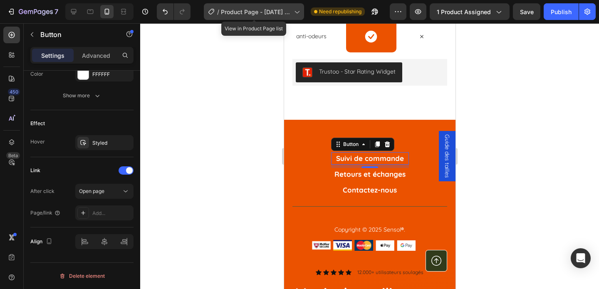
click at [298, 13] on icon at bounding box center [296, 11] width 8 height 8
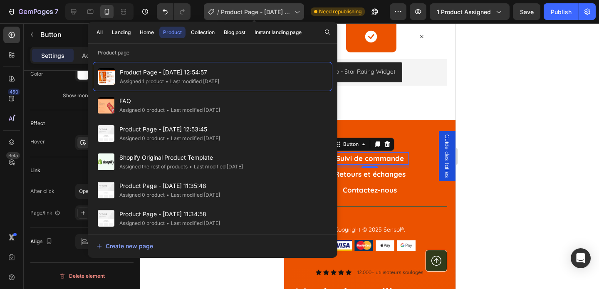
click at [298, 14] on icon at bounding box center [296, 11] width 8 height 8
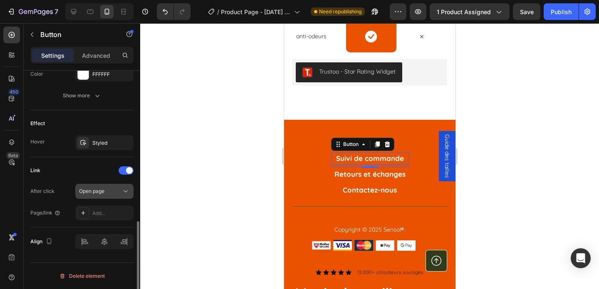
click at [108, 194] on div "Open page" at bounding box center [100, 191] width 42 height 7
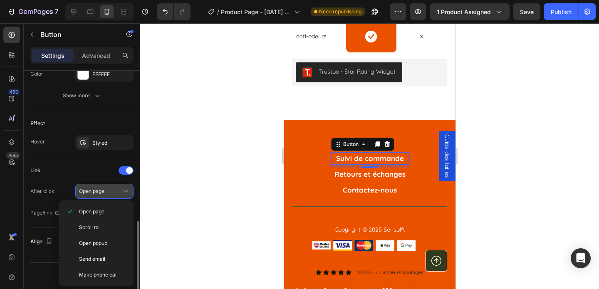
click at [123, 189] on icon at bounding box center [125, 191] width 8 height 8
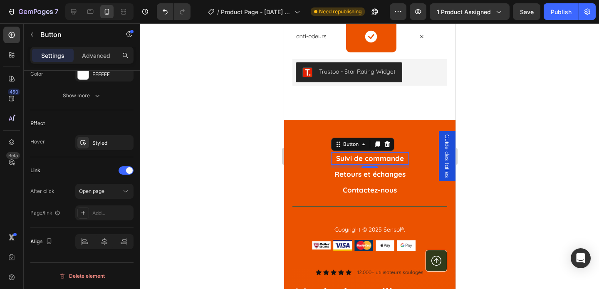
click at [370, 178] on div "8" at bounding box center [369, 174] width 8 height 7
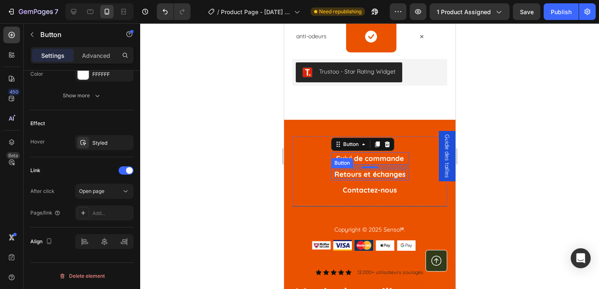
click at [349, 179] on p "Retours et échanges" at bounding box center [369, 174] width 71 height 9
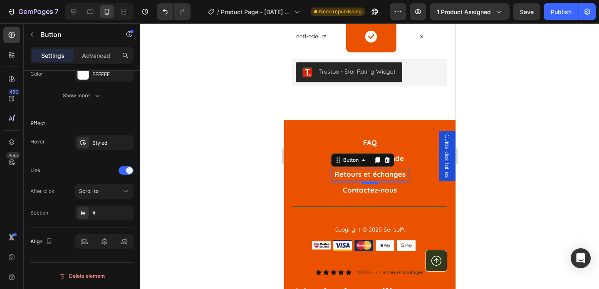
click at [492, 186] on div at bounding box center [369, 156] width 459 height 266
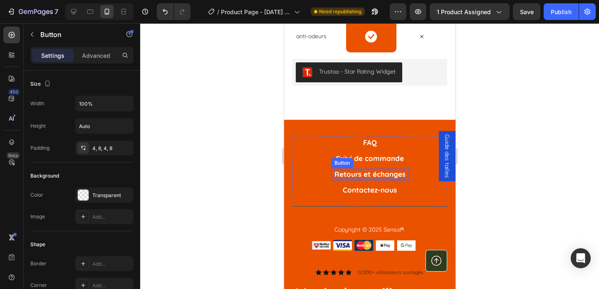
click at [381, 179] on p "Retours et échanges" at bounding box center [369, 174] width 71 height 9
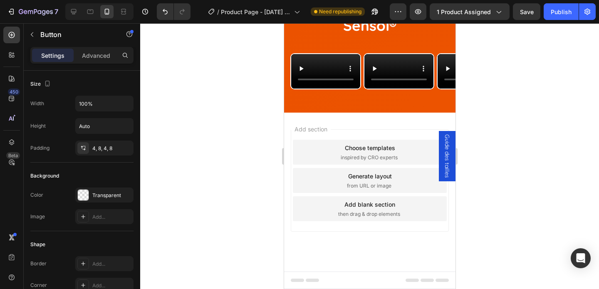
scroll to position [2086, 0]
